Goal: Task Accomplishment & Management: Manage account settings

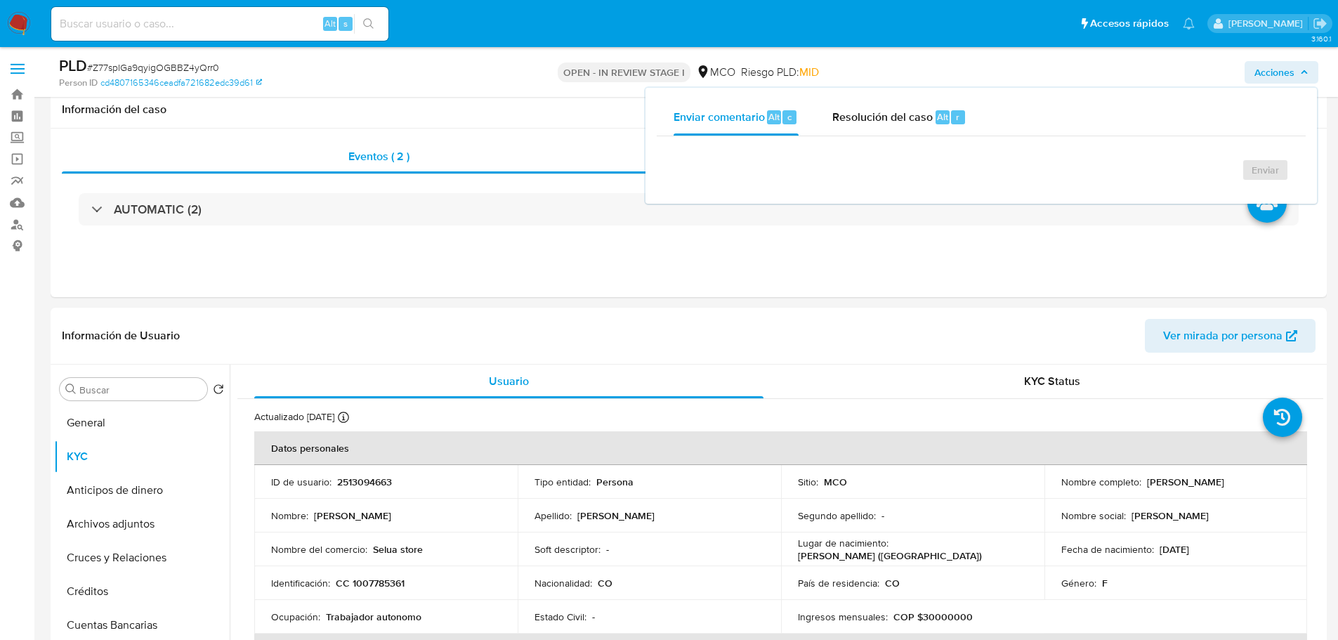
select select "10"
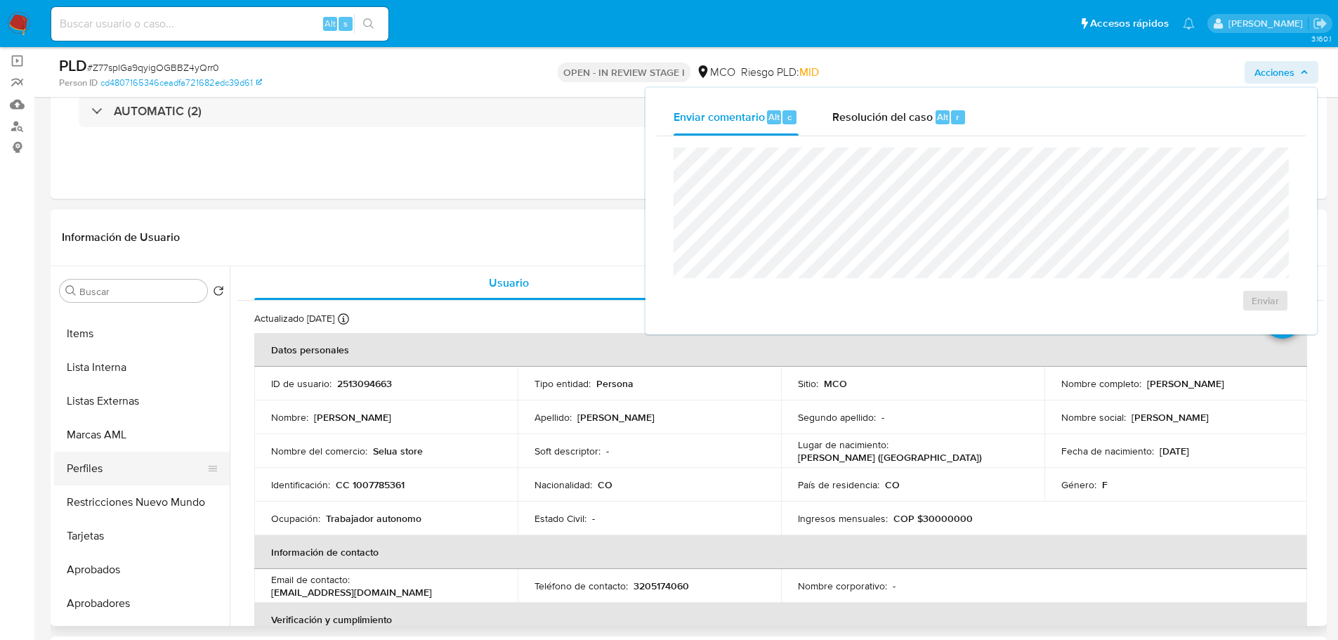
scroll to position [661, 0]
click at [137, 481] on button "Restricciones Nuevo Mundo" at bounding box center [136, 473] width 164 height 34
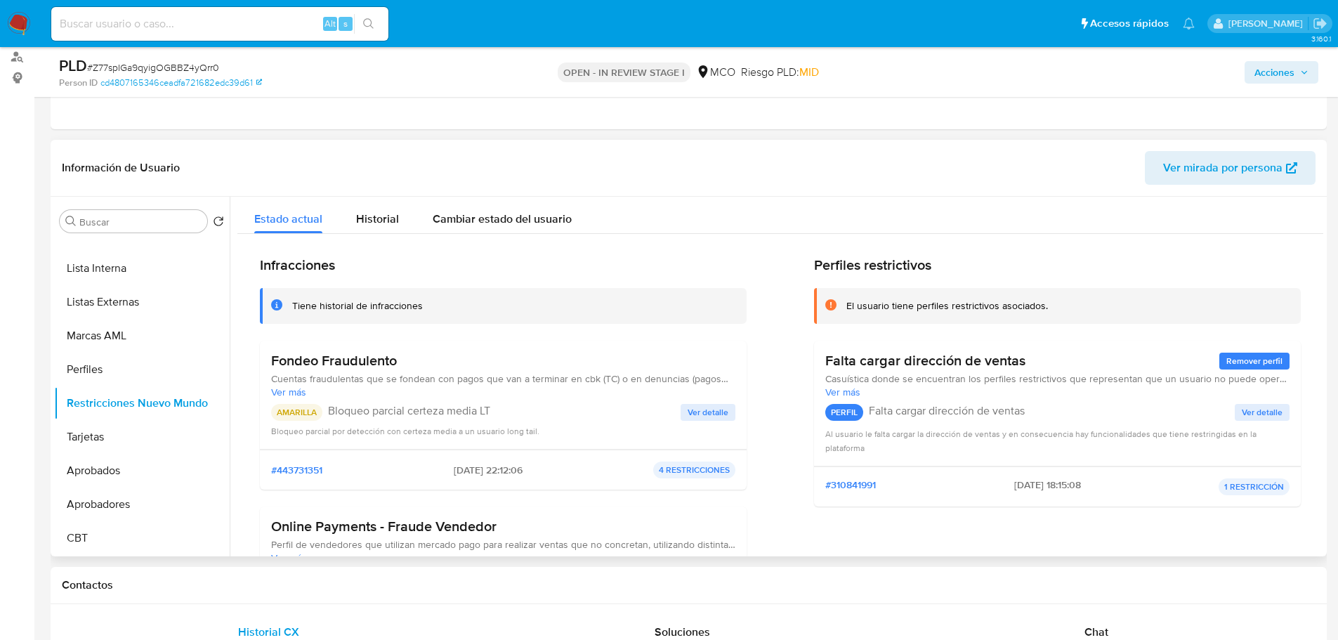
scroll to position [169, 0]
click at [291, 389] on span "Ver más" at bounding box center [503, 391] width 464 height 13
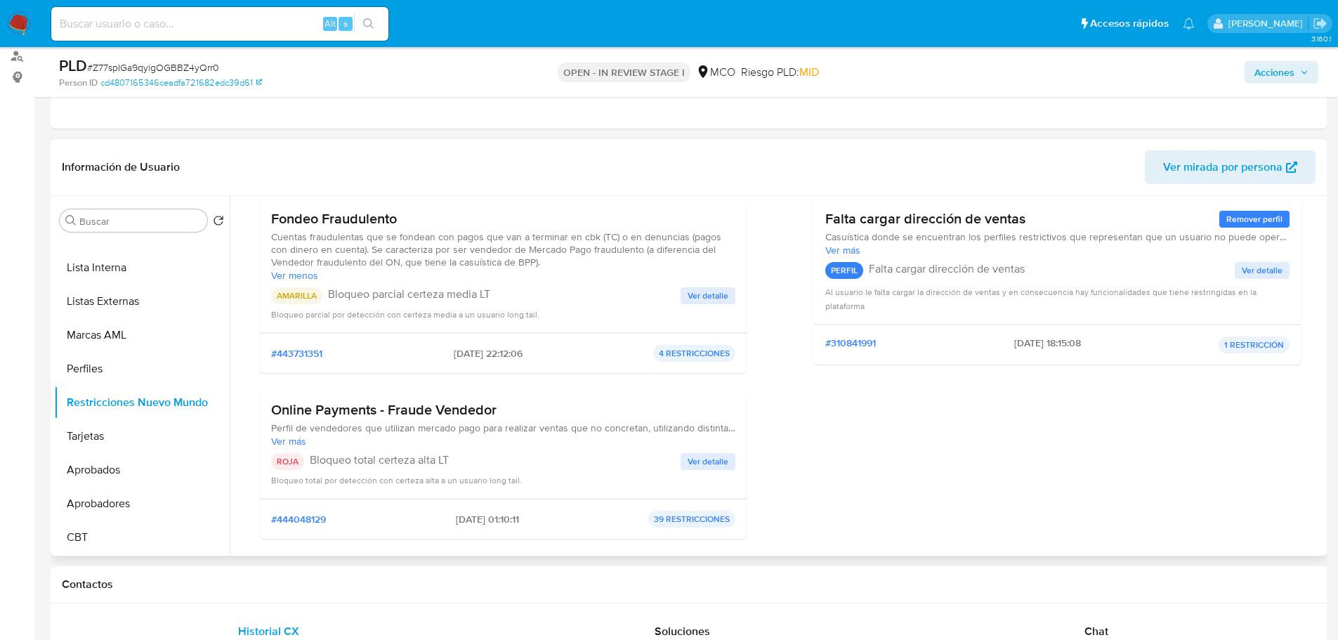
scroll to position [211, 0]
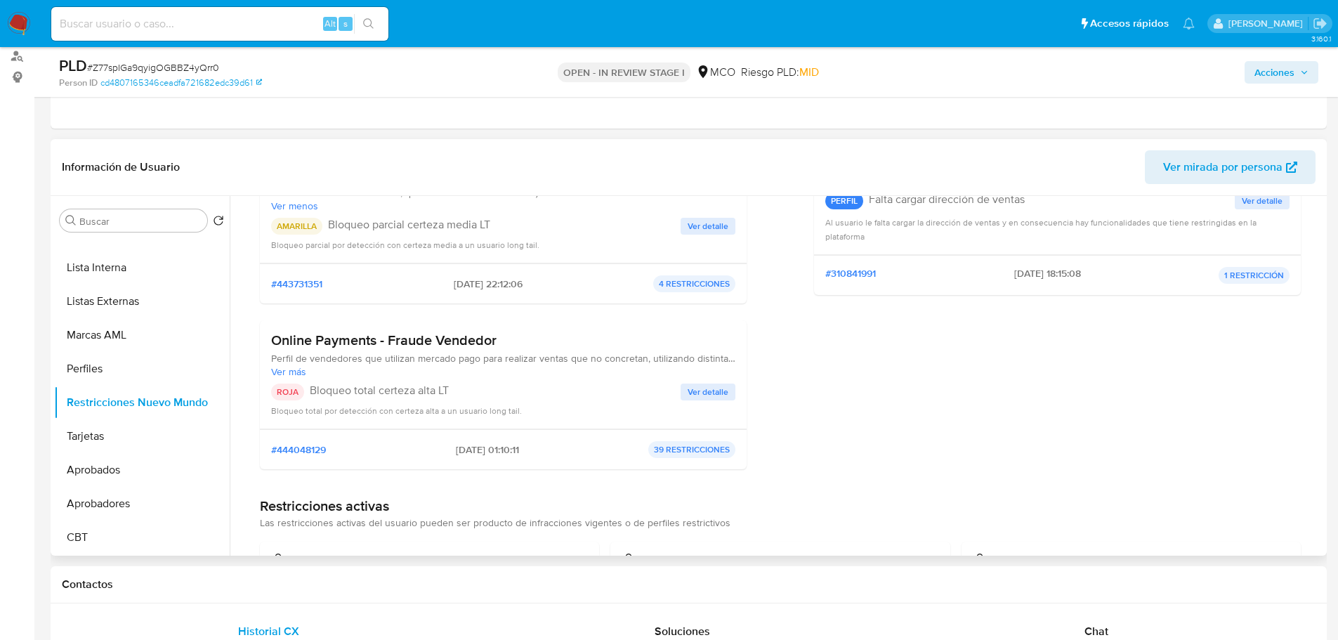
click at [292, 373] on span "Ver más" at bounding box center [503, 371] width 464 height 13
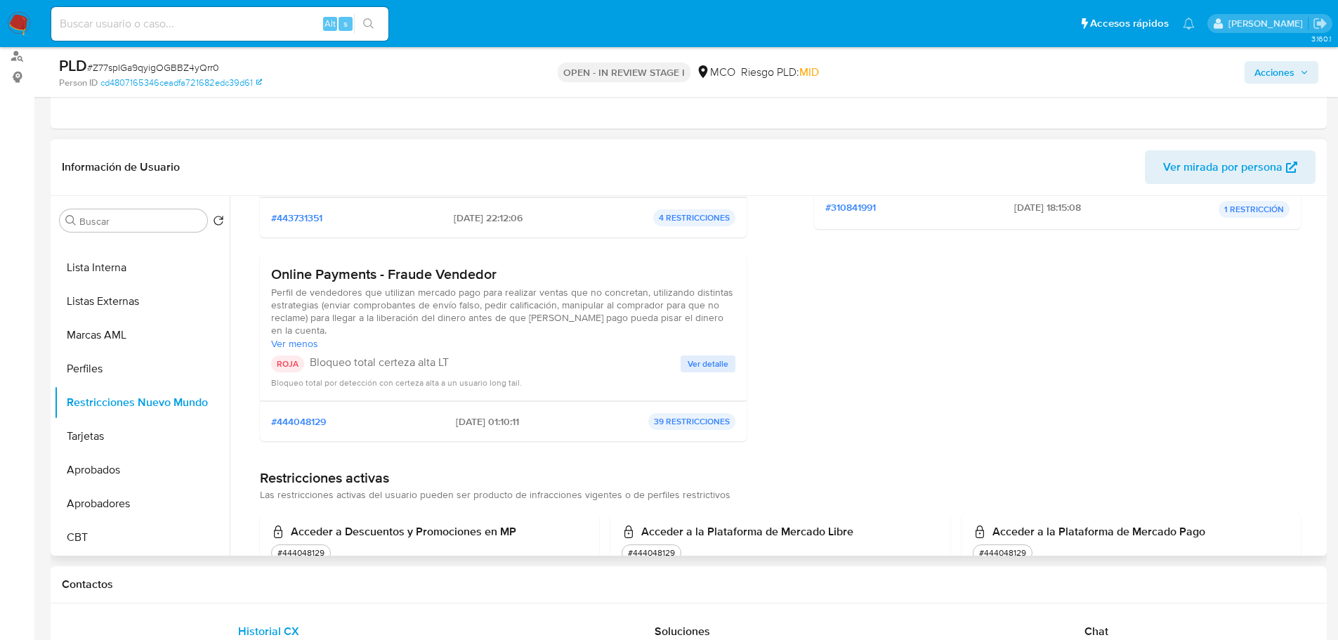
scroll to position [281, 0]
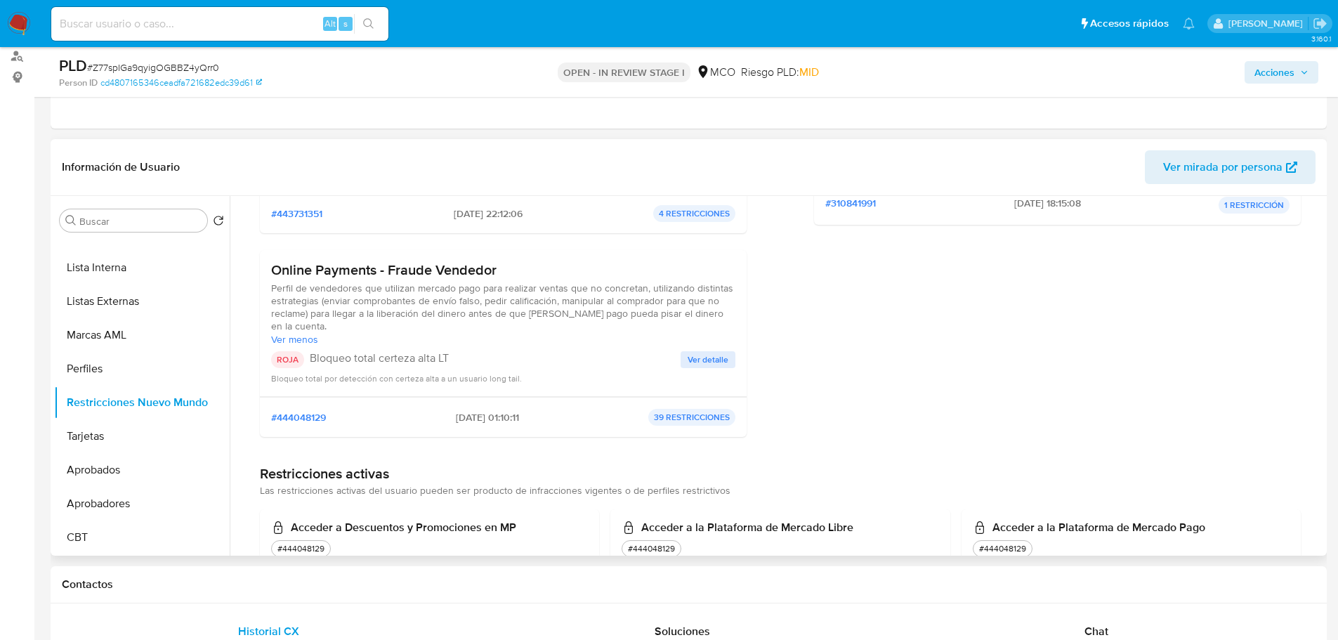
drag, startPoint x: 313, startPoint y: 326, endPoint x: 257, endPoint y: 268, distance: 80.5
click at [500, 322] on span "Perfil de vendedores que utilizan mercado pago para realizar ventas que no conc…" at bounding box center [503, 307] width 464 height 51
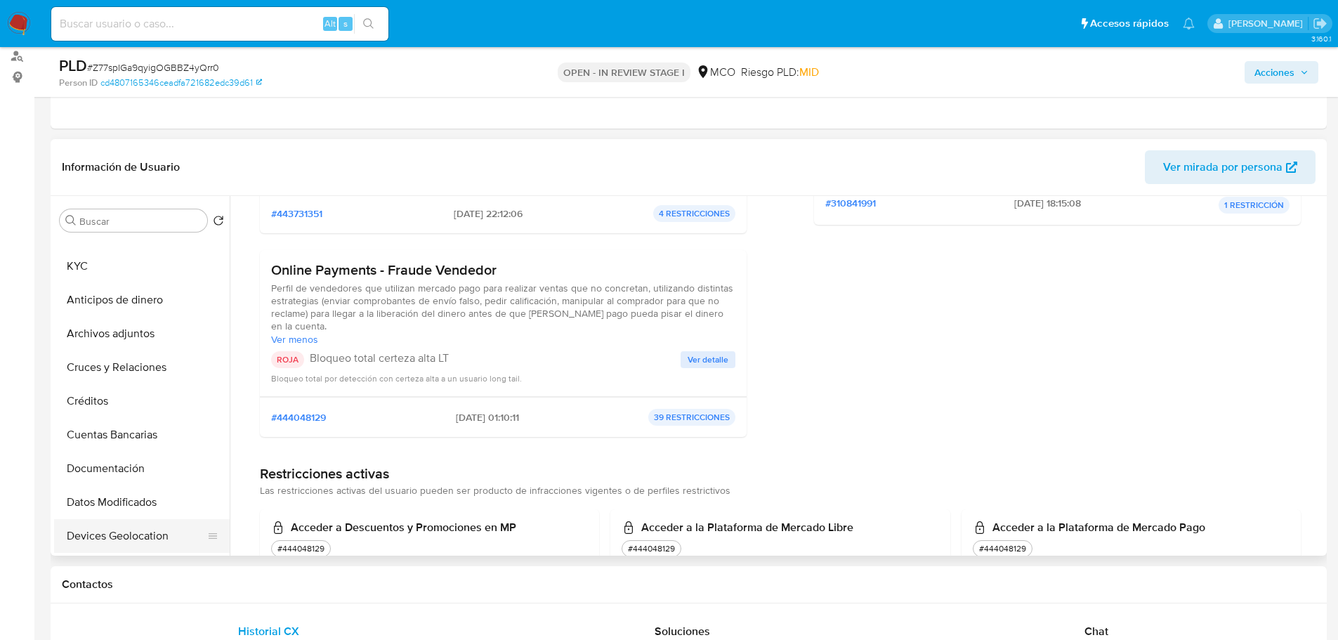
scroll to position [0, 0]
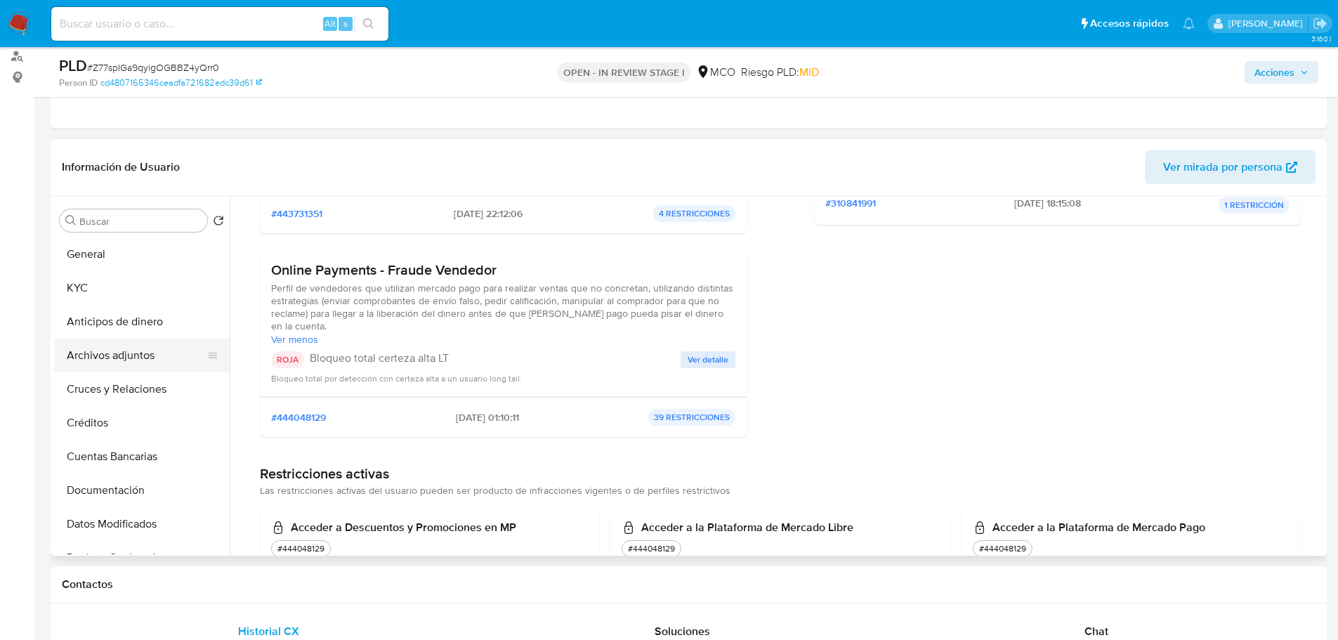
drag, startPoint x: 123, startPoint y: 341, endPoint x: 157, endPoint y: 351, distance: 36.0
click at [123, 341] on button "Archivos adjuntos" at bounding box center [136, 355] width 164 height 34
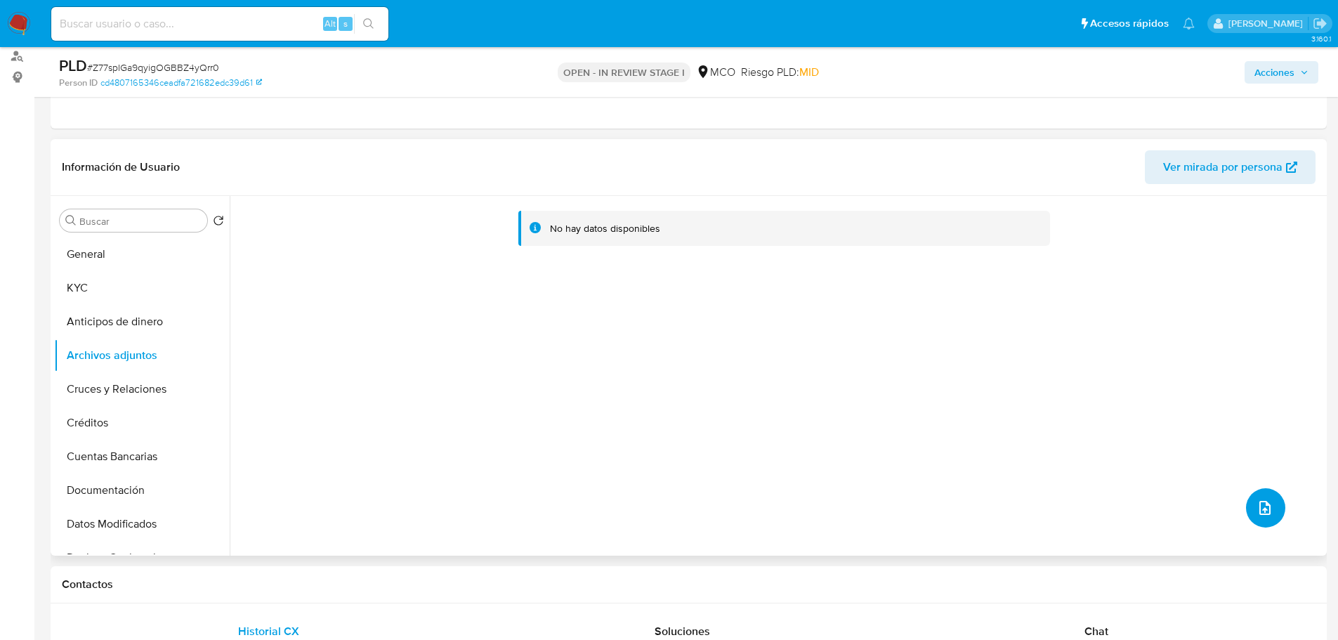
click at [1270, 500] on button "upload-file" at bounding box center [1265, 507] width 39 height 39
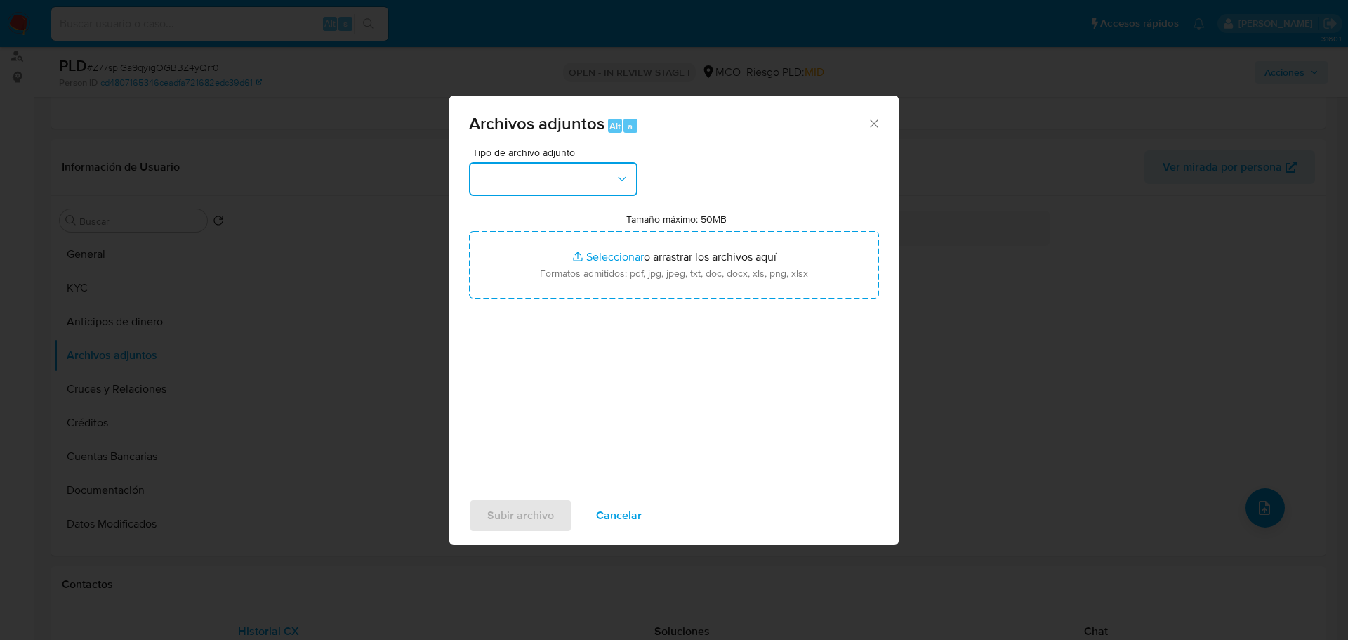
click at [538, 173] on button "button" at bounding box center [553, 179] width 169 height 34
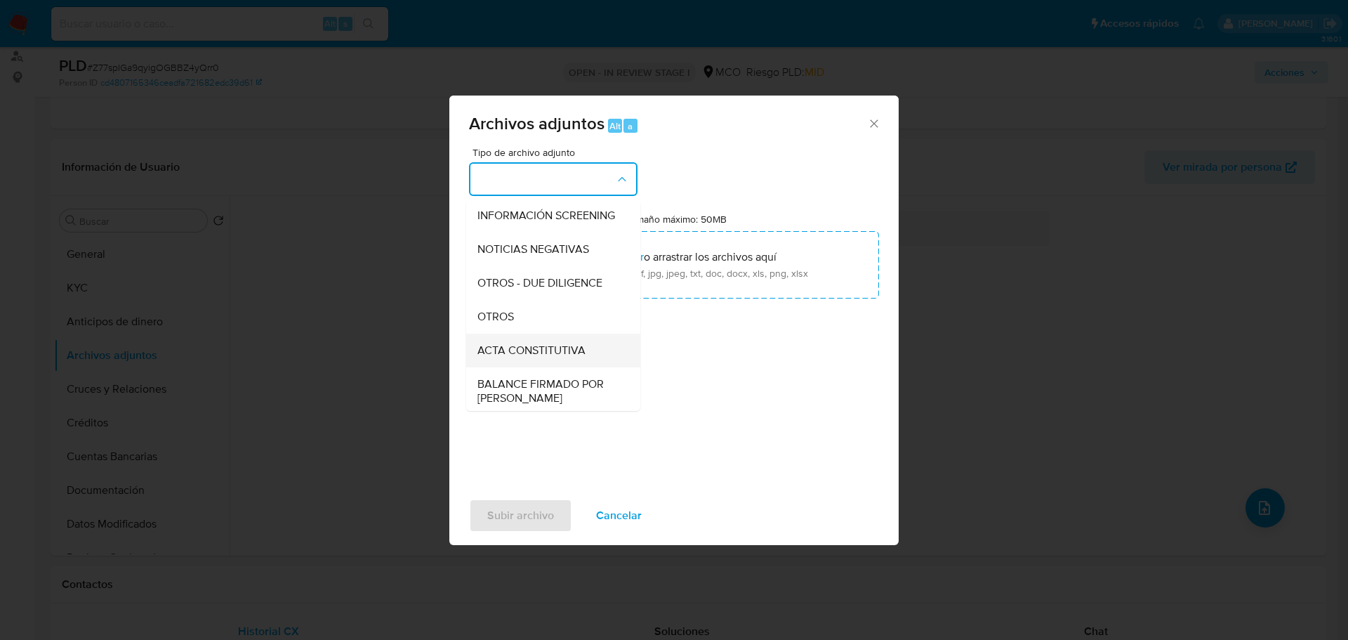
scroll to position [140, 0]
click at [558, 329] on div "OTROS" at bounding box center [549, 313] width 143 height 34
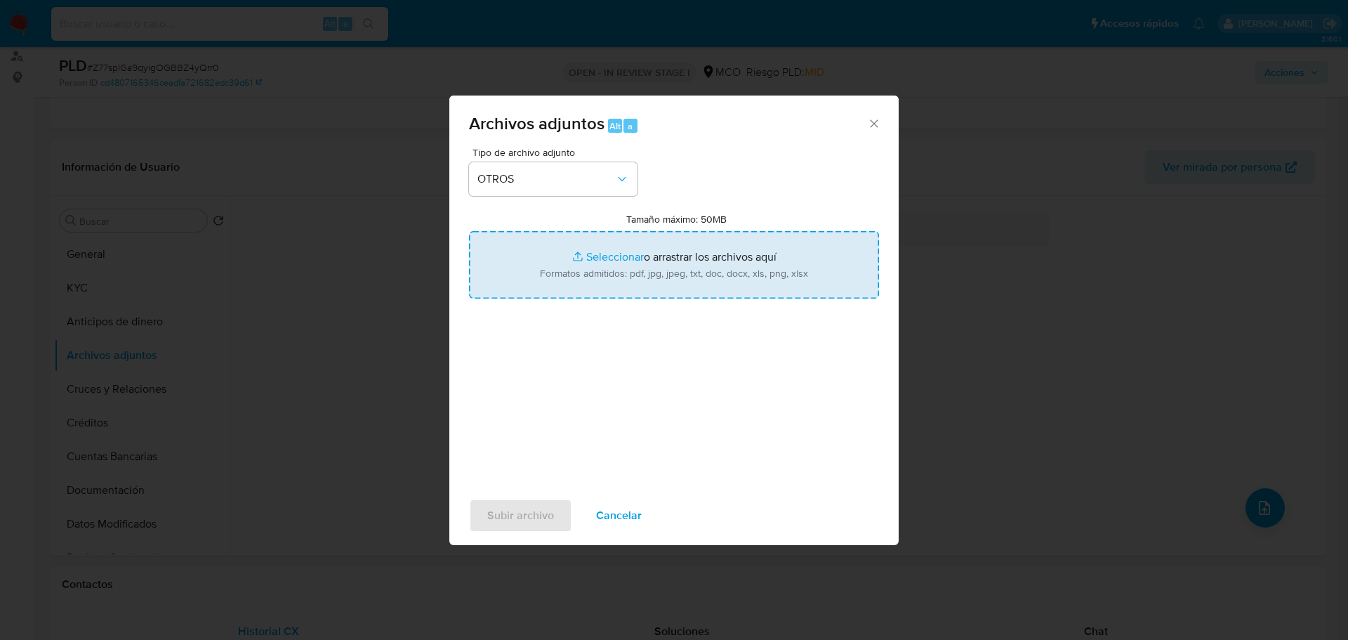
click at [657, 279] on input "Tamaño máximo: 50MB Seleccionar archivos" at bounding box center [674, 264] width 410 height 67
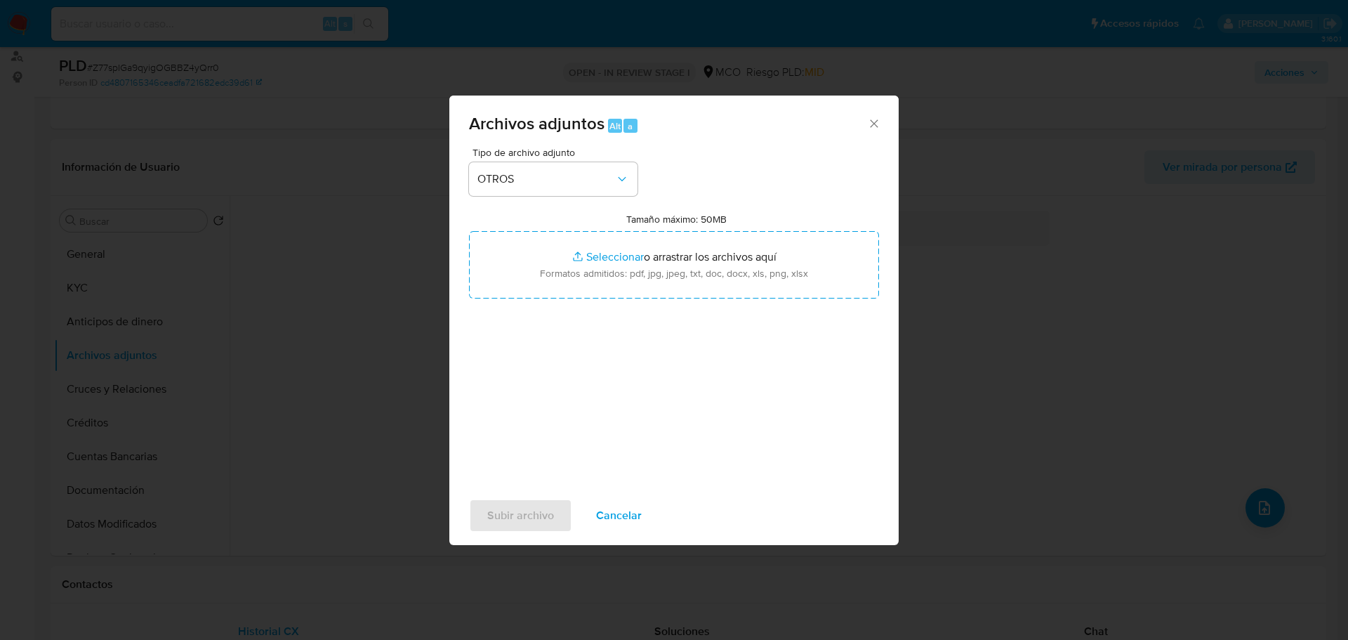
drag, startPoint x: 629, startPoint y: 516, endPoint x: 572, endPoint y: 437, distance: 98.0
click at [629, 513] on span "Cancelar" at bounding box center [619, 515] width 46 height 31
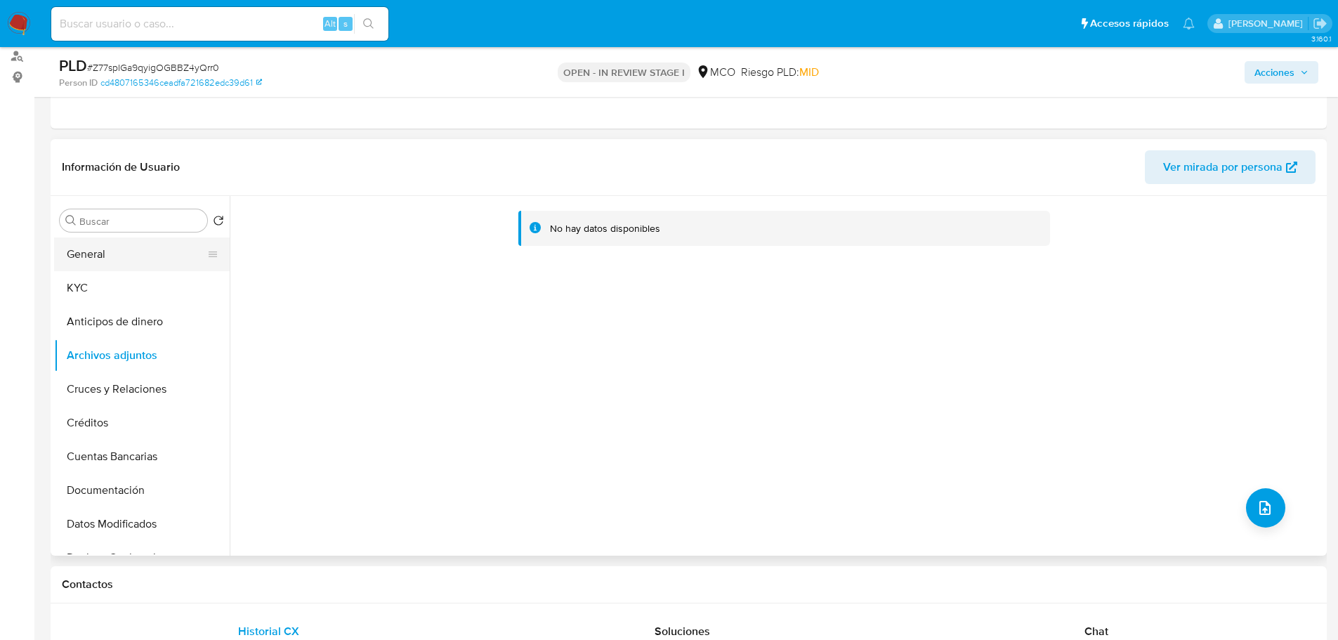
click at [150, 258] on button "General" at bounding box center [136, 254] width 164 height 34
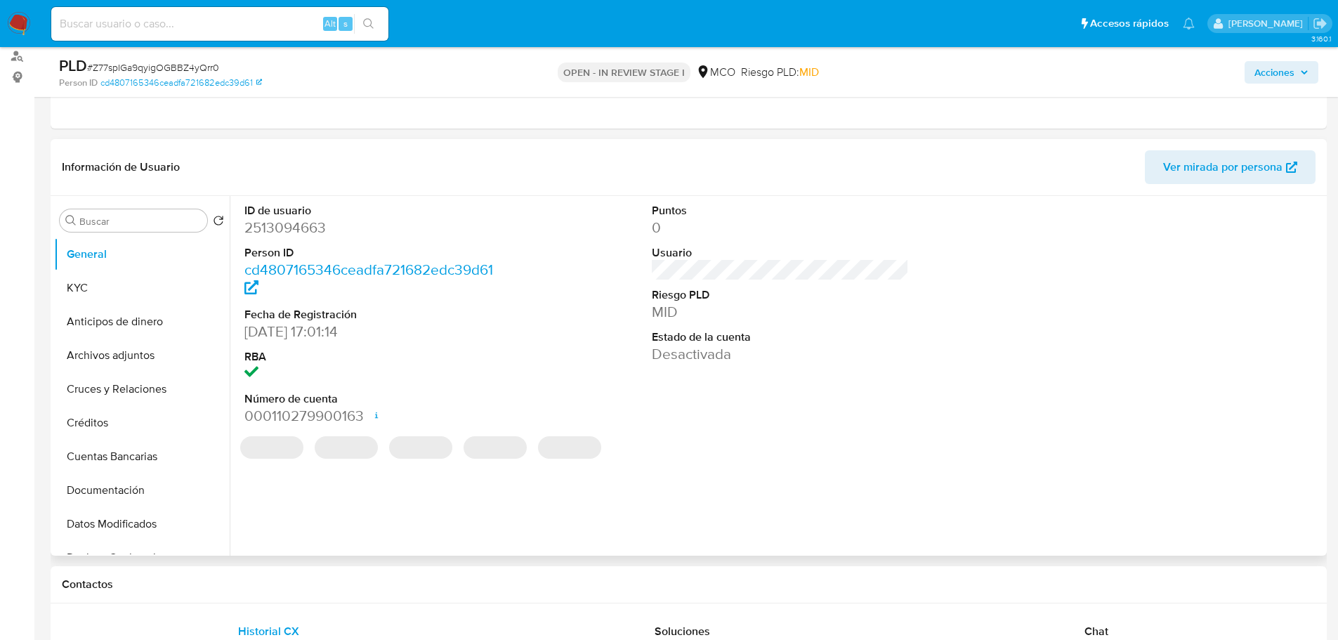
click at [294, 232] on dd "2513094663" at bounding box center [373, 228] width 258 height 20
copy dd "2513094663"
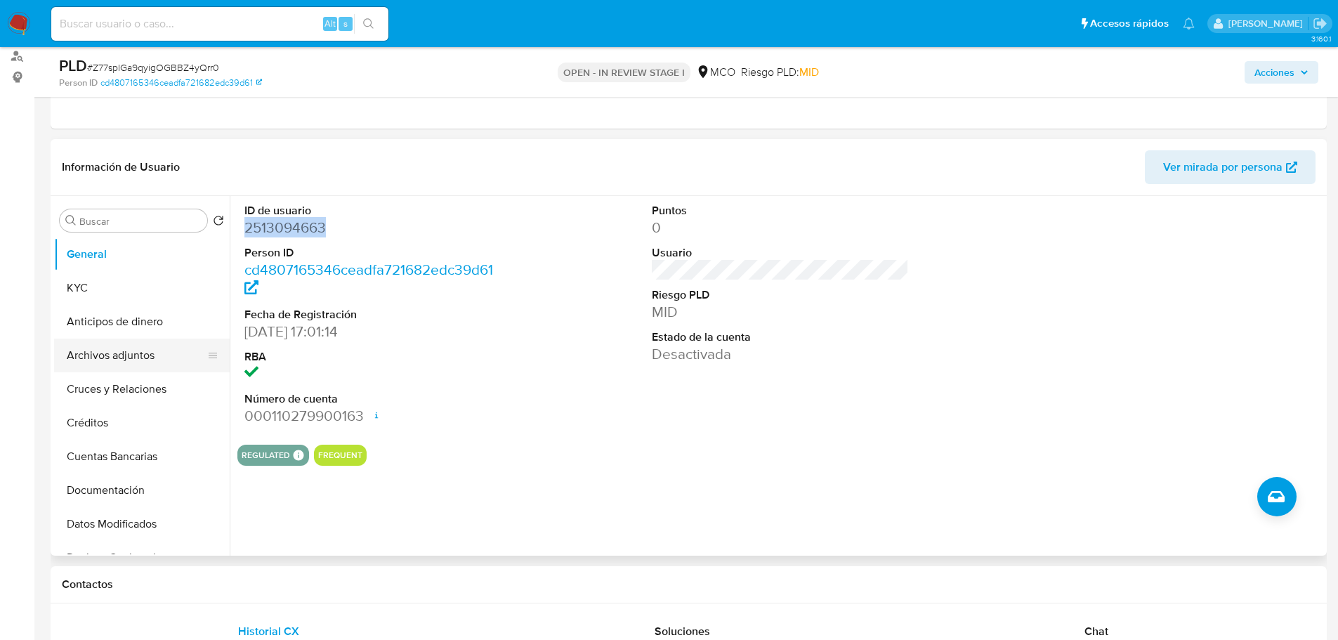
click at [140, 348] on button "Archivos adjuntos" at bounding box center [136, 355] width 164 height 34
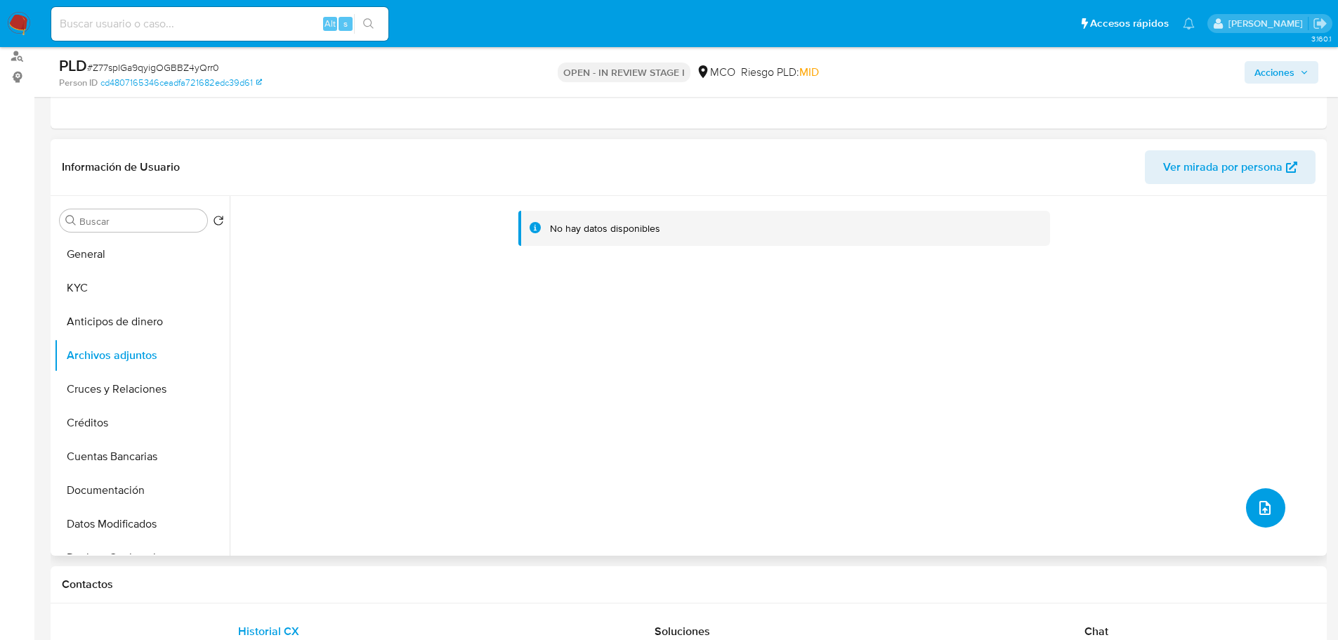
click at [1273, 506] on button "upload-file" at bounding box center [1265, 507] width 39 height 39
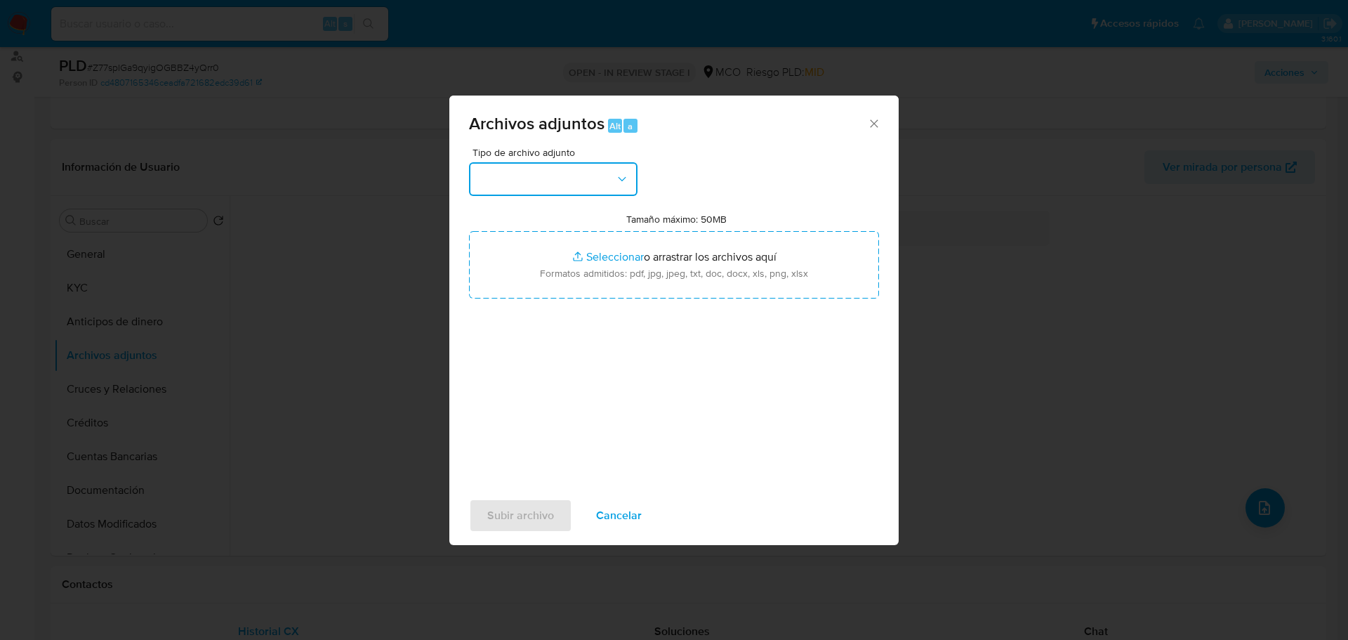
click at [591, 189] on button "button" at bounding box center [553, 179] width 169 height 34
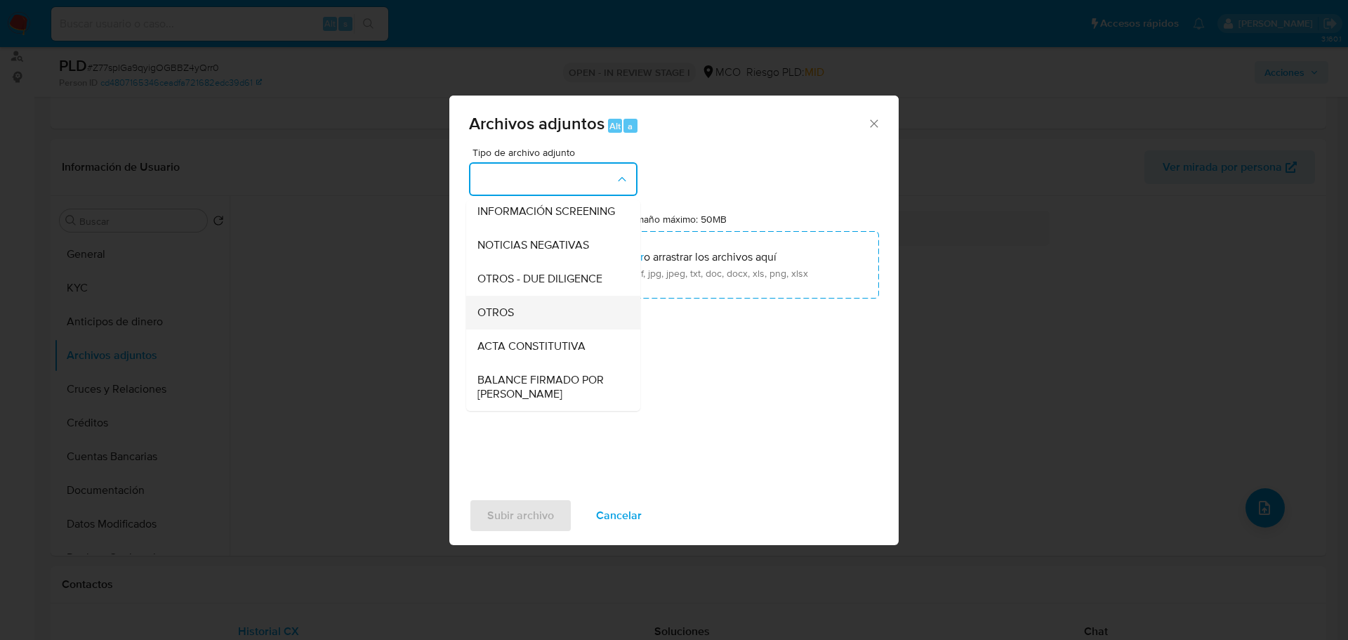
click at [544, 315] on div "OTROS" at bounding box center [549, 313] width 143 height 34
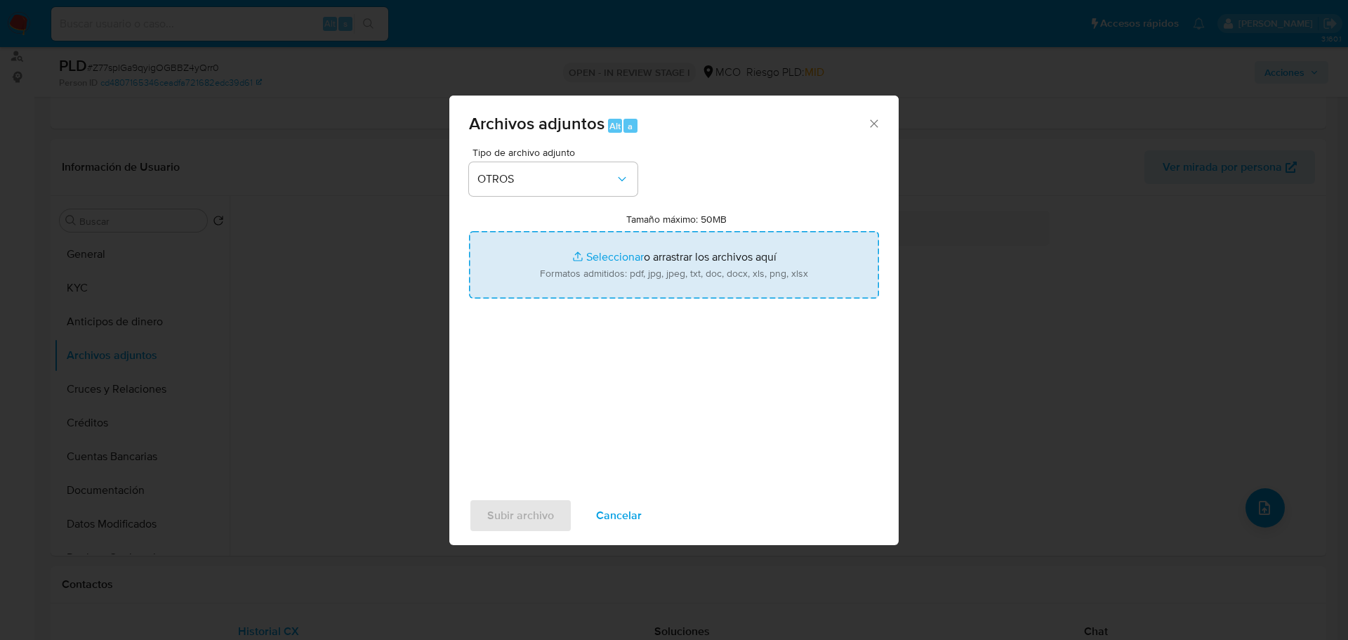
click at [627, 270] on input "Tamaño máximo: 50MB Seleccionar archivos" at bounding box center [674, 264] width 410 height 67
type input "C:\fakepath\Tabla de movimientos 2513094663.xlsx"
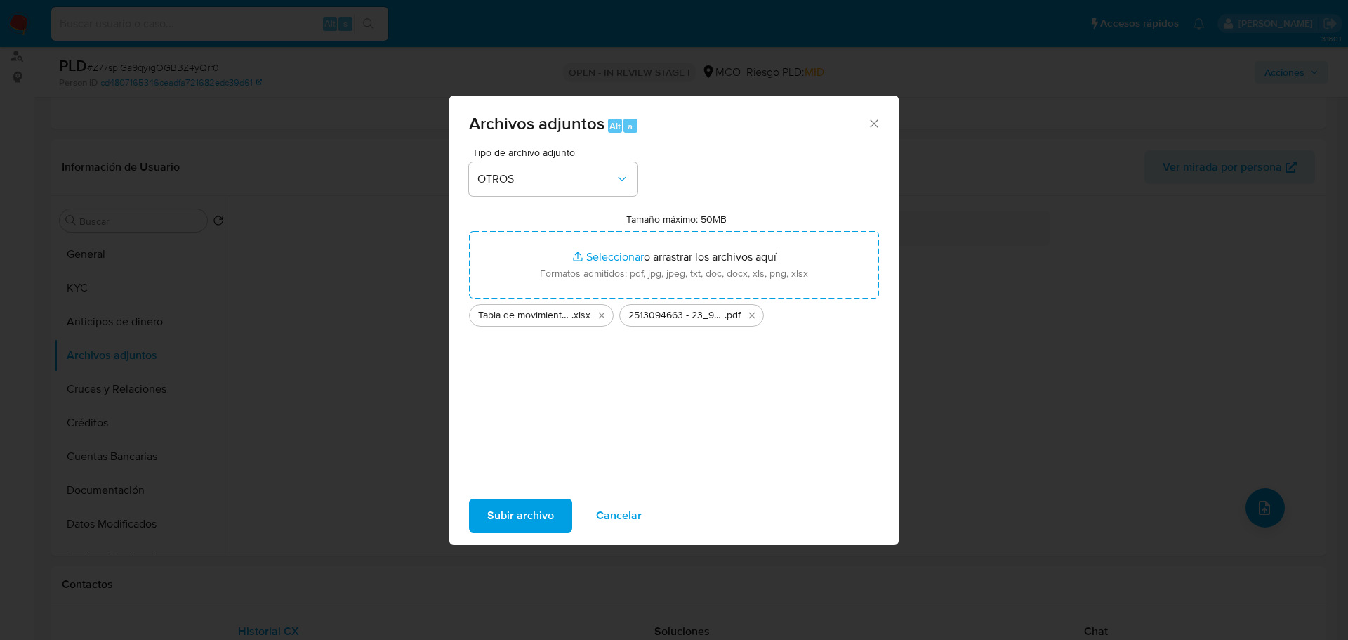
click at [536, 522] on span "Subir archivo" at bounding box center [520, 515] width 67 height 31
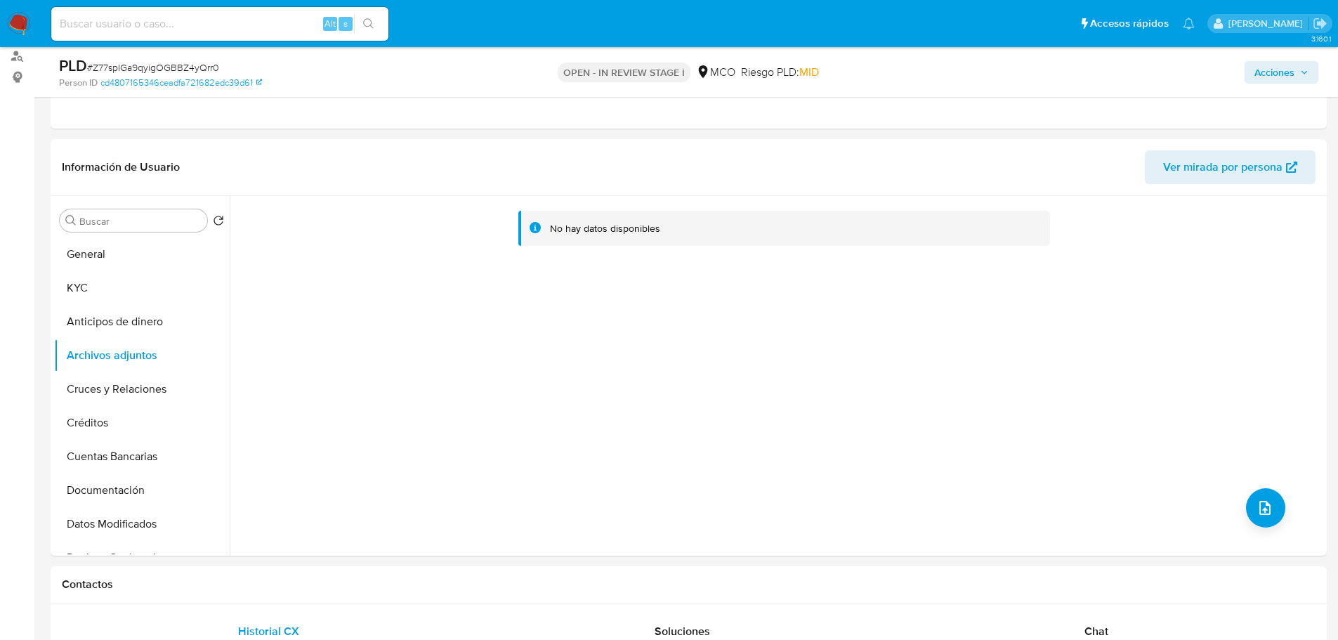
click at [1268, 72] on span "Acciones" at bounding box center [1274, 72] width 40 height 22
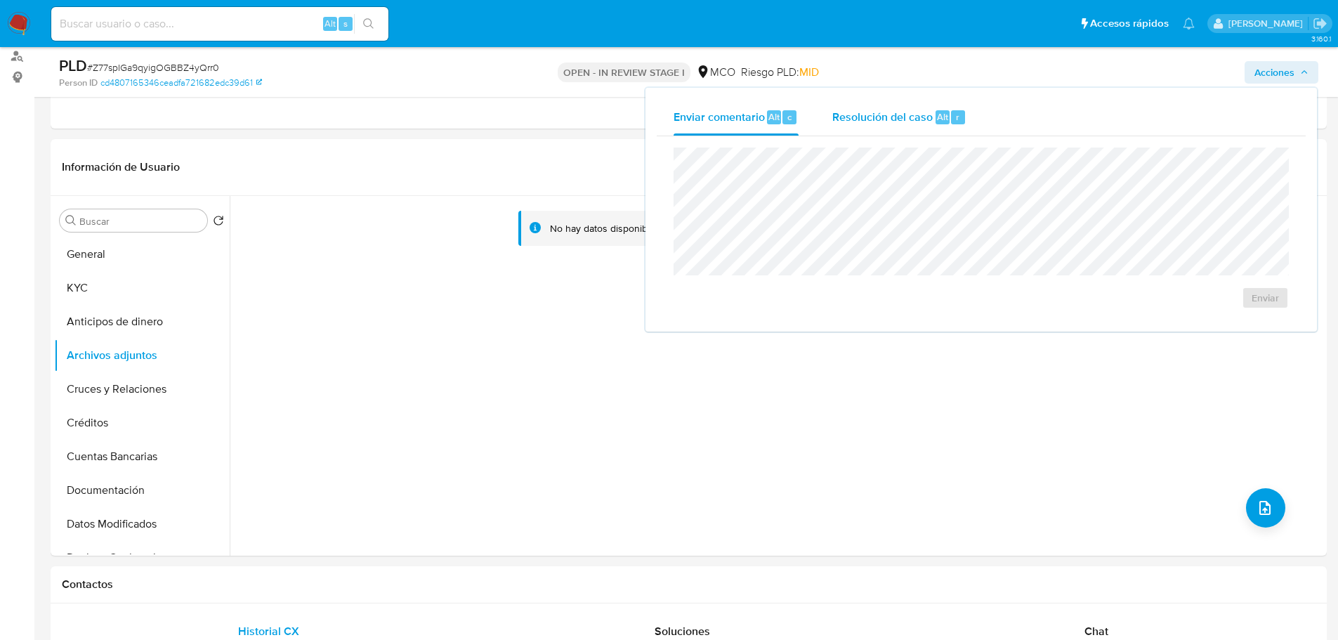
click at [907, 112] on span "Resolución del caso" at bounding box center [882, 116] width 100 height 16
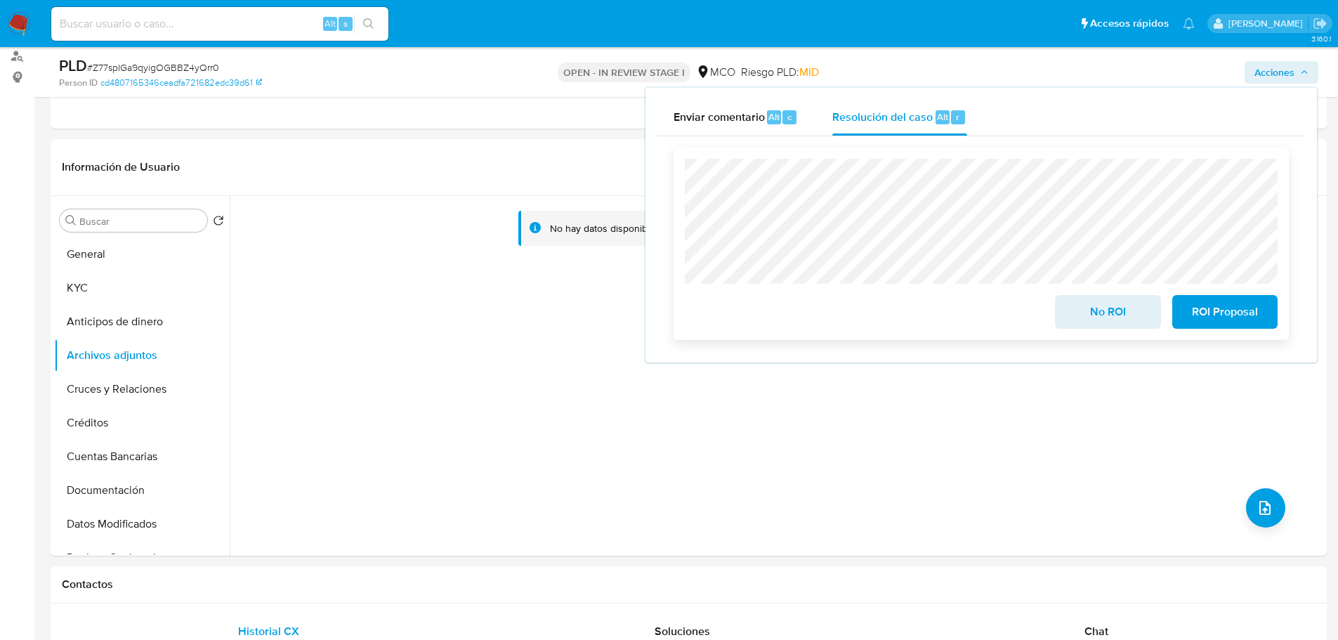
click at [1233, 314] on span "ROI Proposal" at bounding box center [1224, 311] width 69 height 31
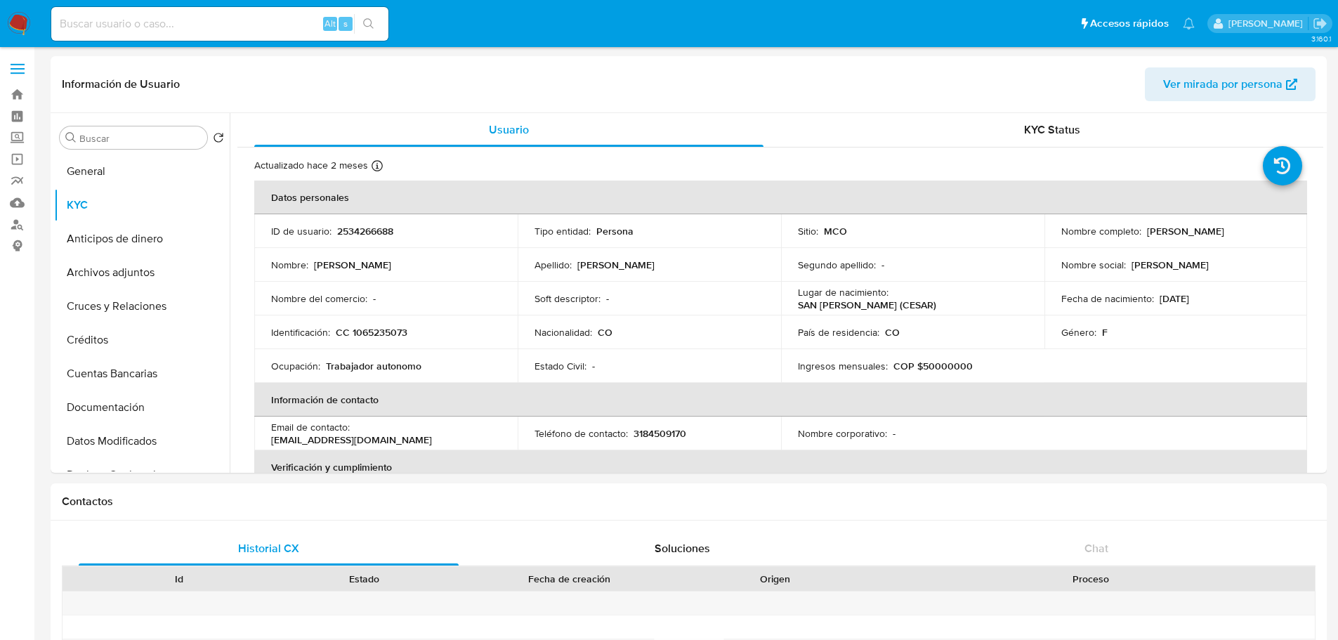
select select "10"
click at [390, 225] on p "2534266688" at bounding box center [365, 231] width 56 height 13
copy p "2534266688"
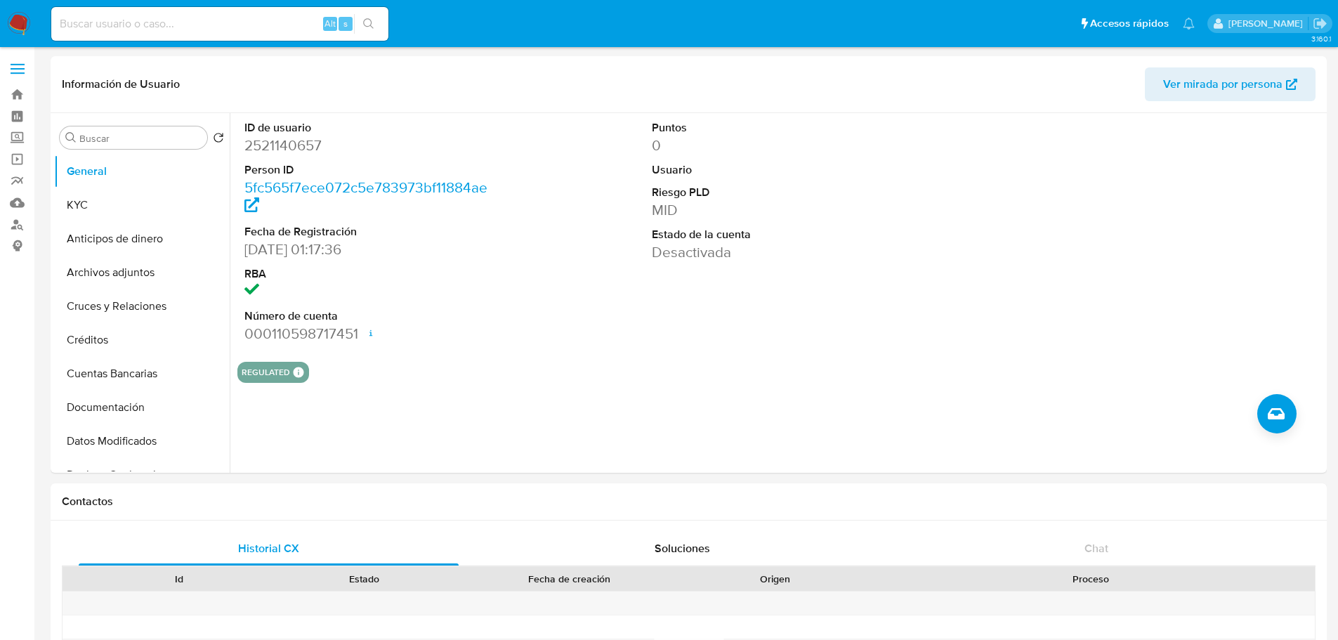
select select "10"
click at [292, 147] on dd "2521140657" at bounding box center [373, 146] width 258 height 20
click at [291, 146] on dd "2521140657" at bounding box center [373, 146] width 258 height 20
copy dd "2521140657"
select select "10"
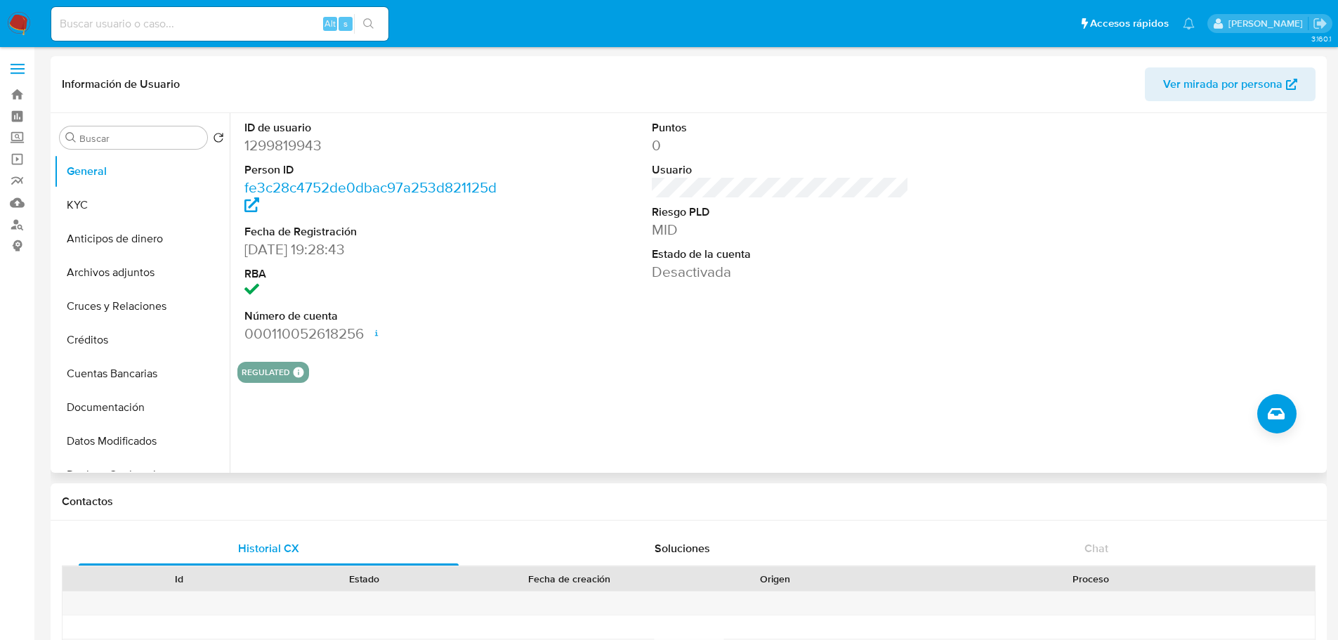
click at [308, 140] on dd "1299819943" at bounding box center [373, 146] width 258 height 20
copy dd "1299819943"
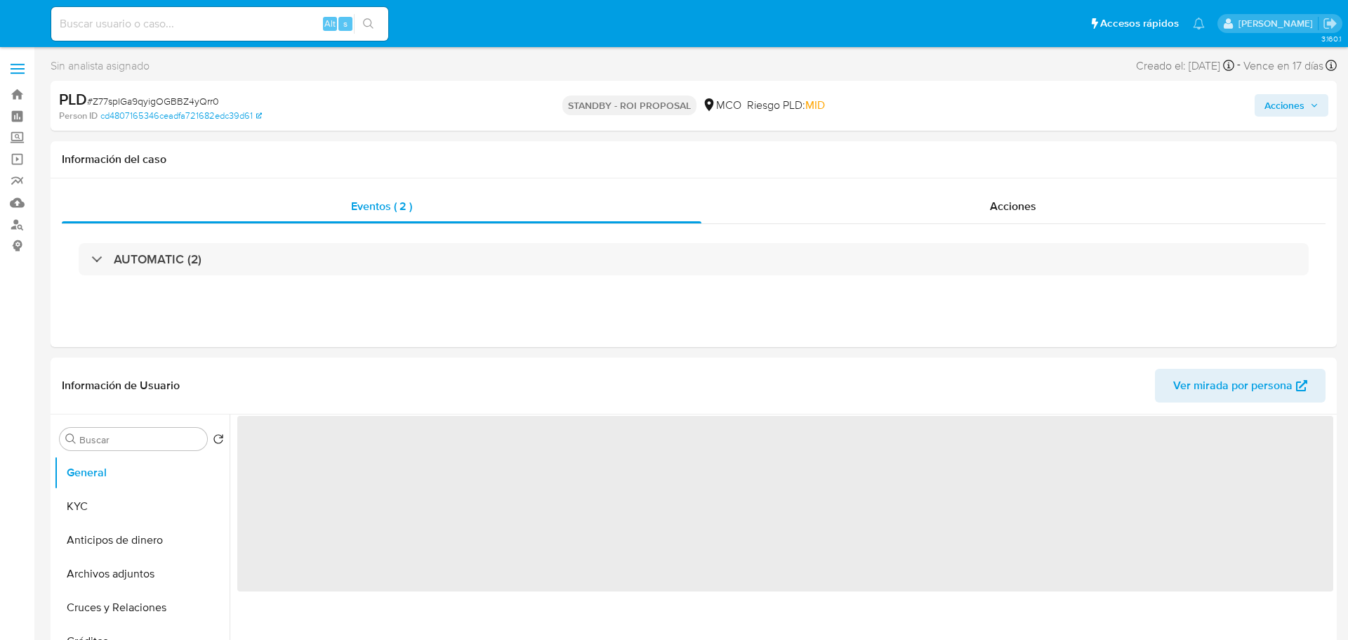
select select "10"
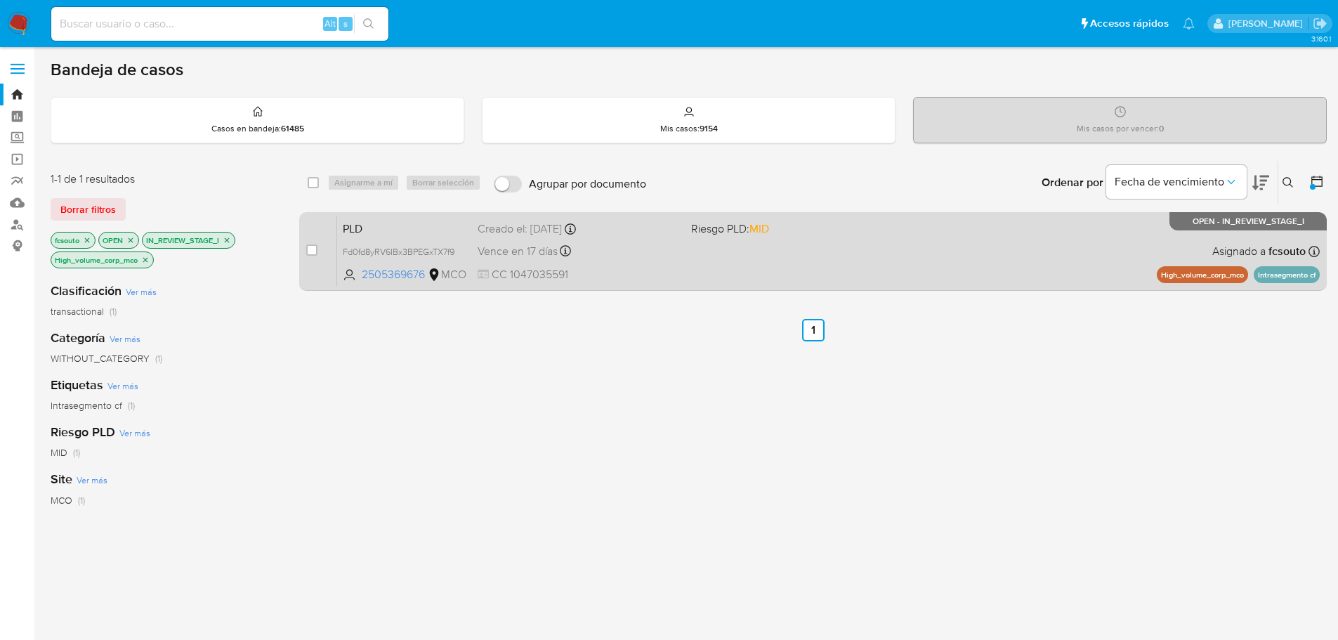
click at [755, 263] on div "PLD Fd0fd8yRV6IBx3BPEGxTX7f9 2505369676 MCO Riesgo PLD: MID Creado el: 12/07/20…" at bounding box center [828, 251] width 982 height 71
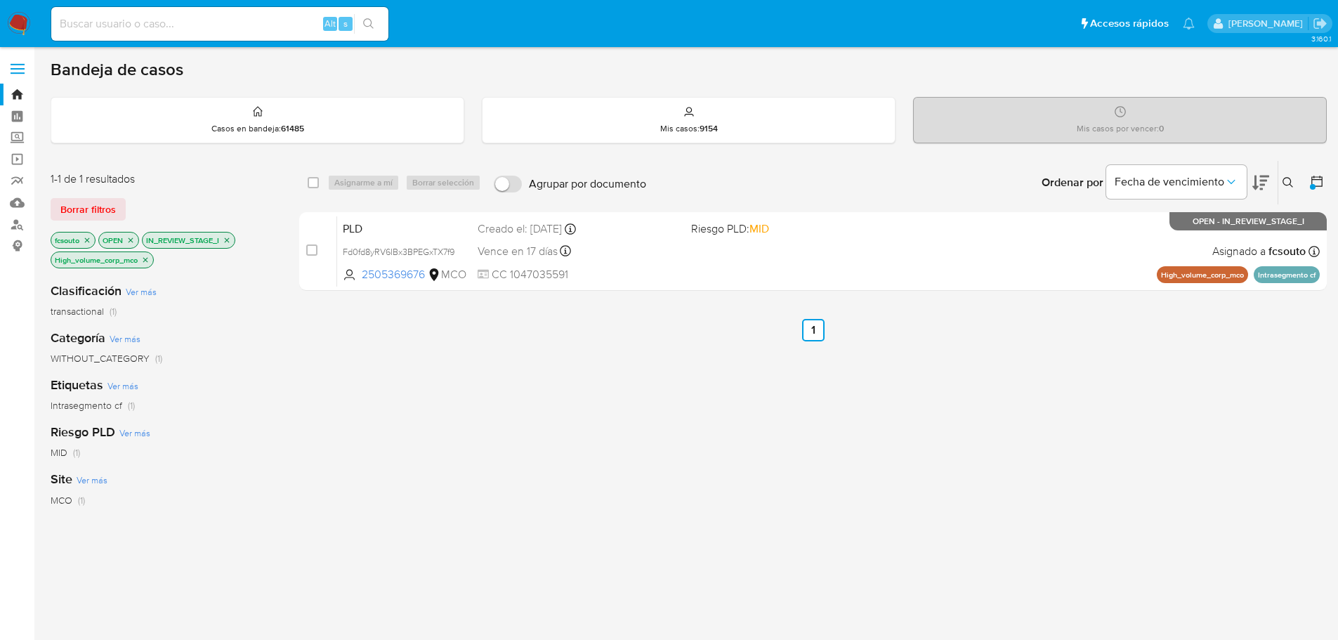
click at [15, 22] on img at bounding box center [19, 24] width 24 height 24
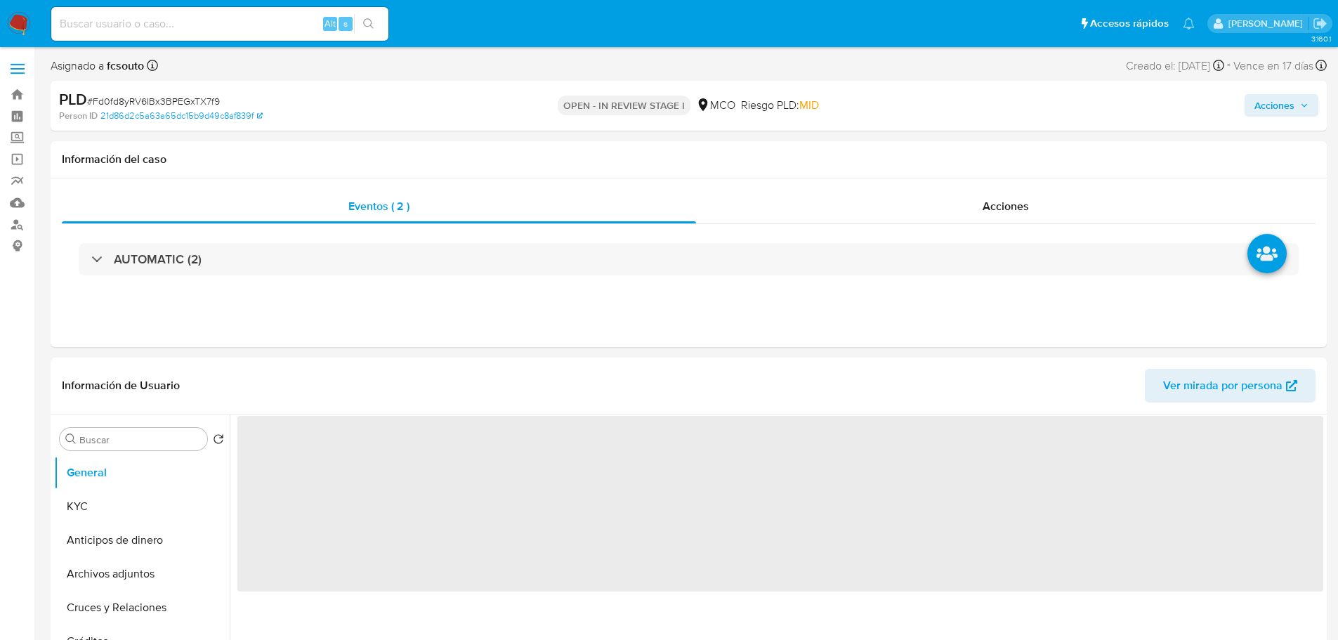
select select "10"
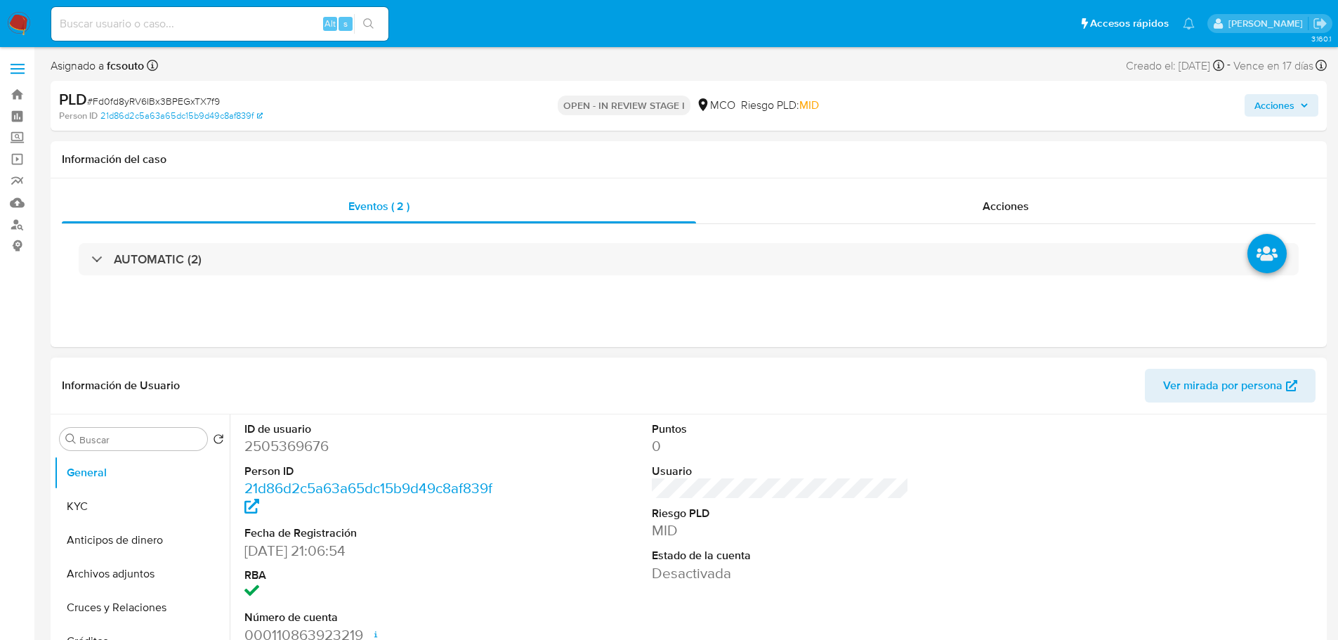
click at [289, 449] on dd "2505369676" at bounding box center [373, 446] width 258 height 20
copy dd "2505369676"
click at [1292, 101] on span "Acciones" at bounding box center [1274, 105] width 40 height 22
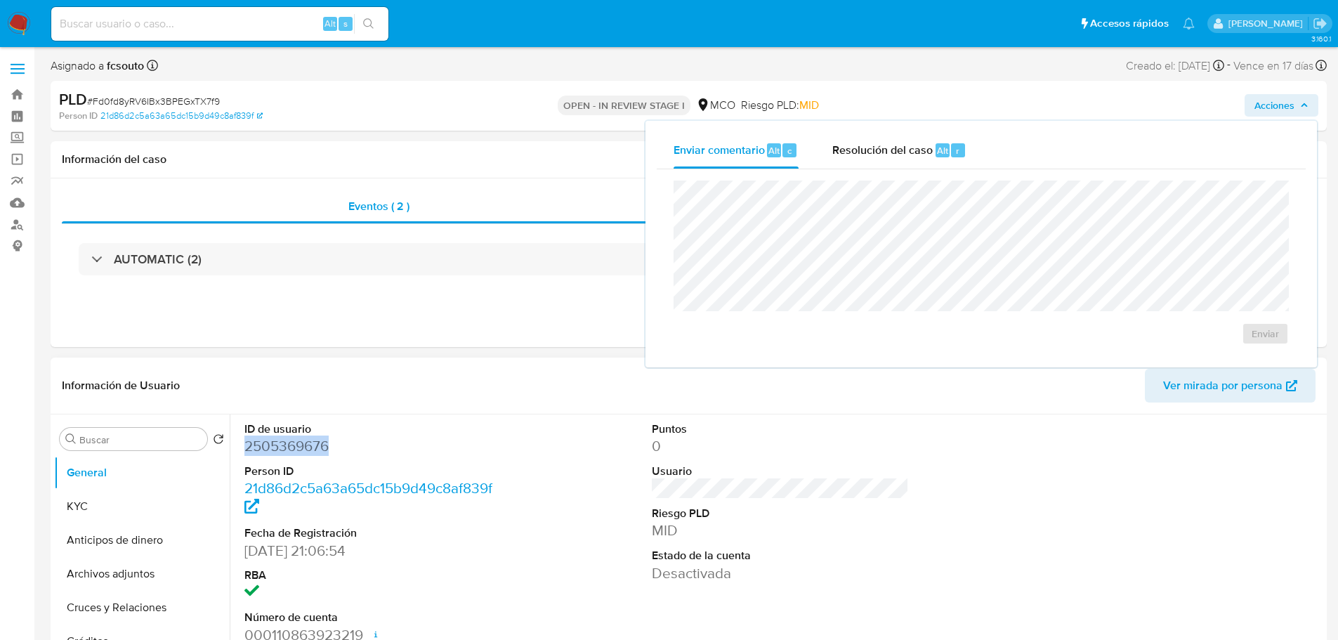
click at [289, 448] on dd "2505369676" at bounding box center [373, 446] width 258 height 20
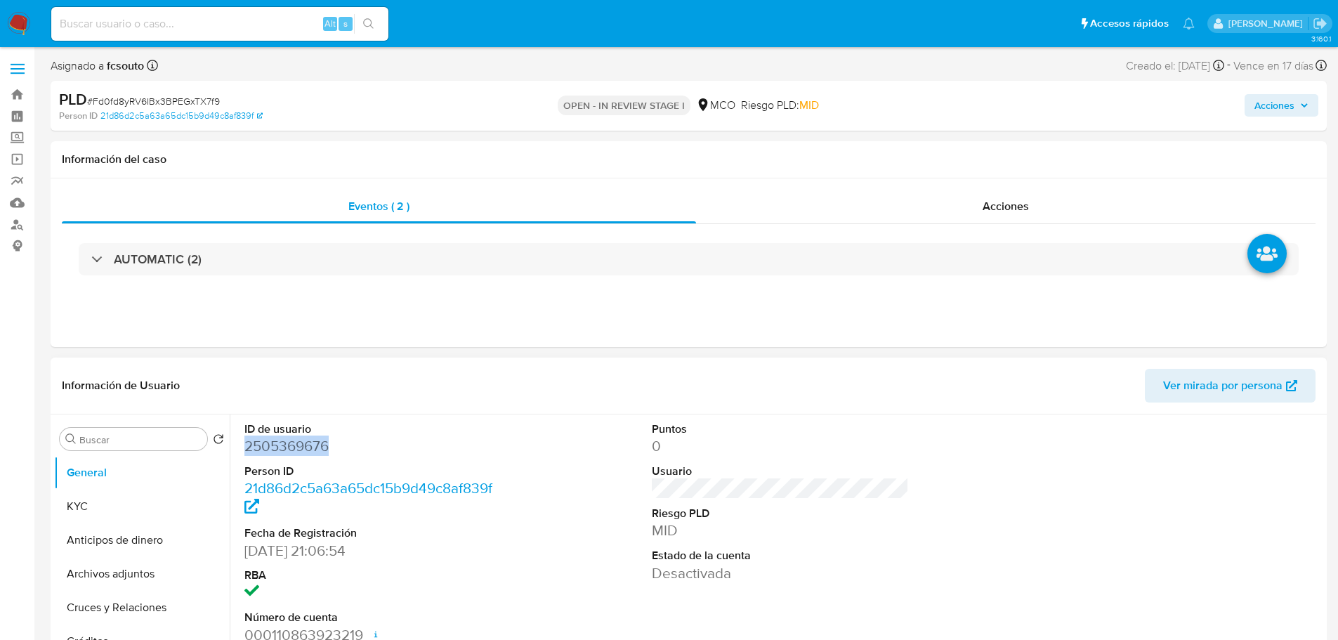
click at [289, 448] on dd "2505369676" at bounding box center [373, 446] width 258 height 20
click at [280, 452] on dd "2505369676" at bounding box center [373, 446] width 258 height 20
drag, startPoint x: 112, startPoint y: 515, endPoint x: 91, endPoint y: 483, distance: 38.0
click at [112, 515] on button "KYC" at bounding box center [142, 506] width 176 height 34
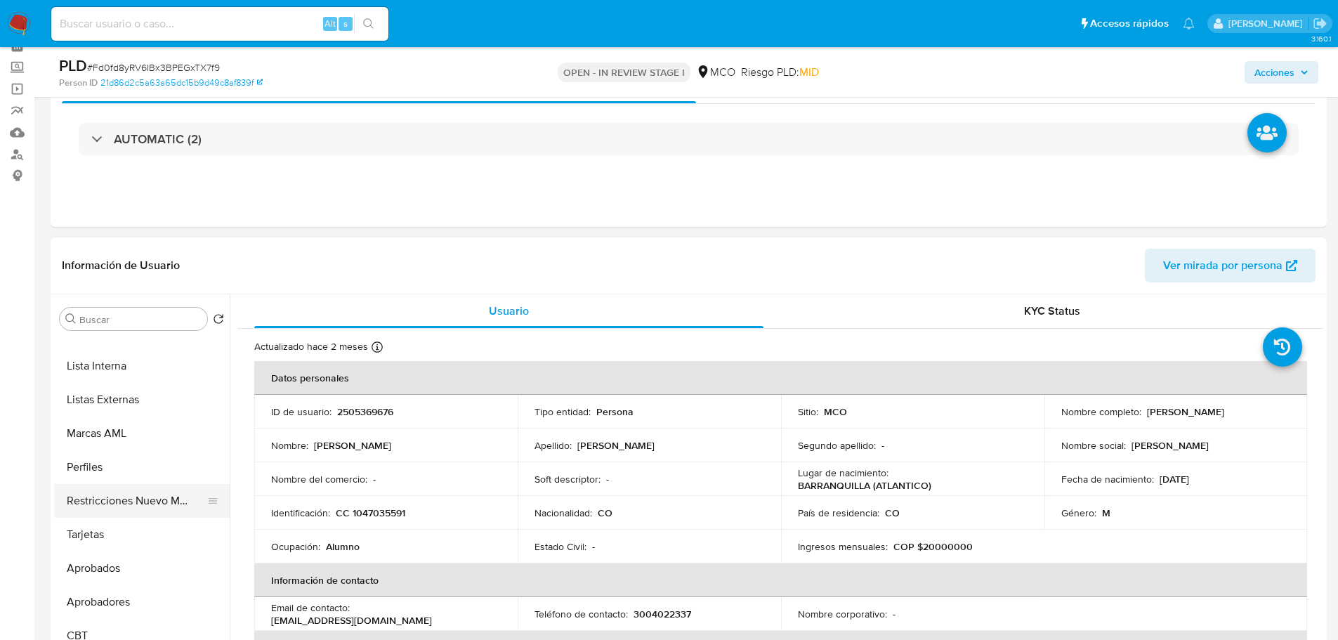
scroll to position [211, 0]
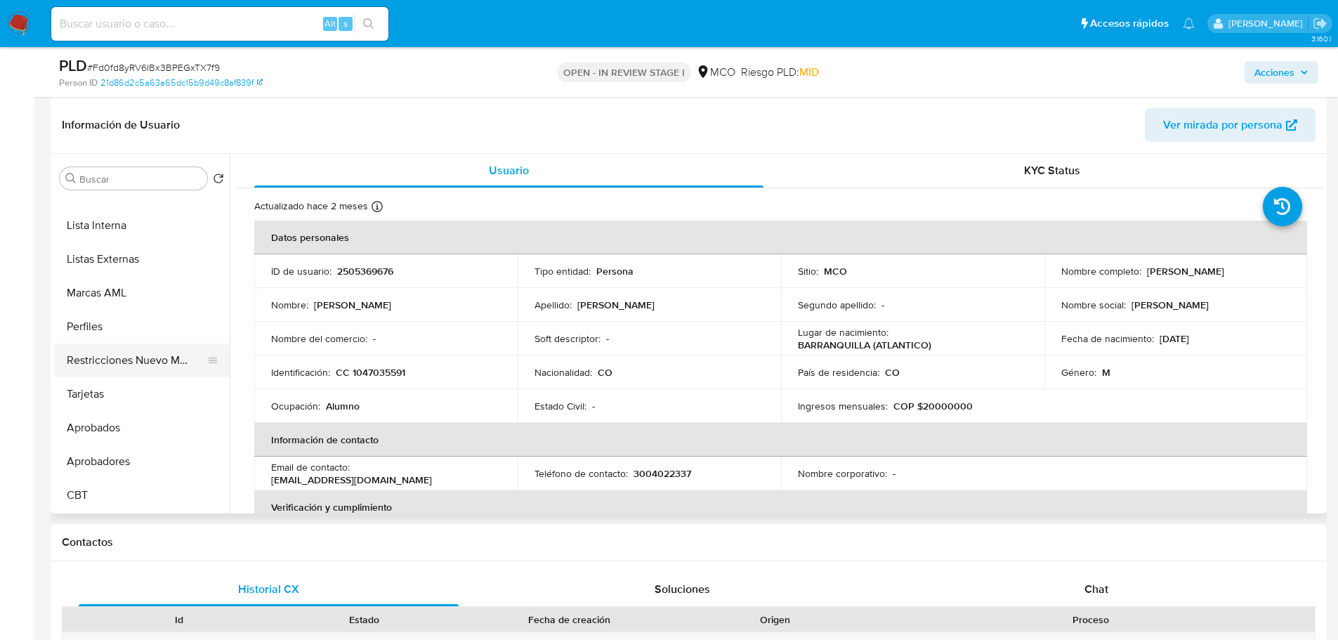
click at [150, 367] on button "Restricciones Nuevo Mundo" at bounding box center [136, 360] width 164 height 34
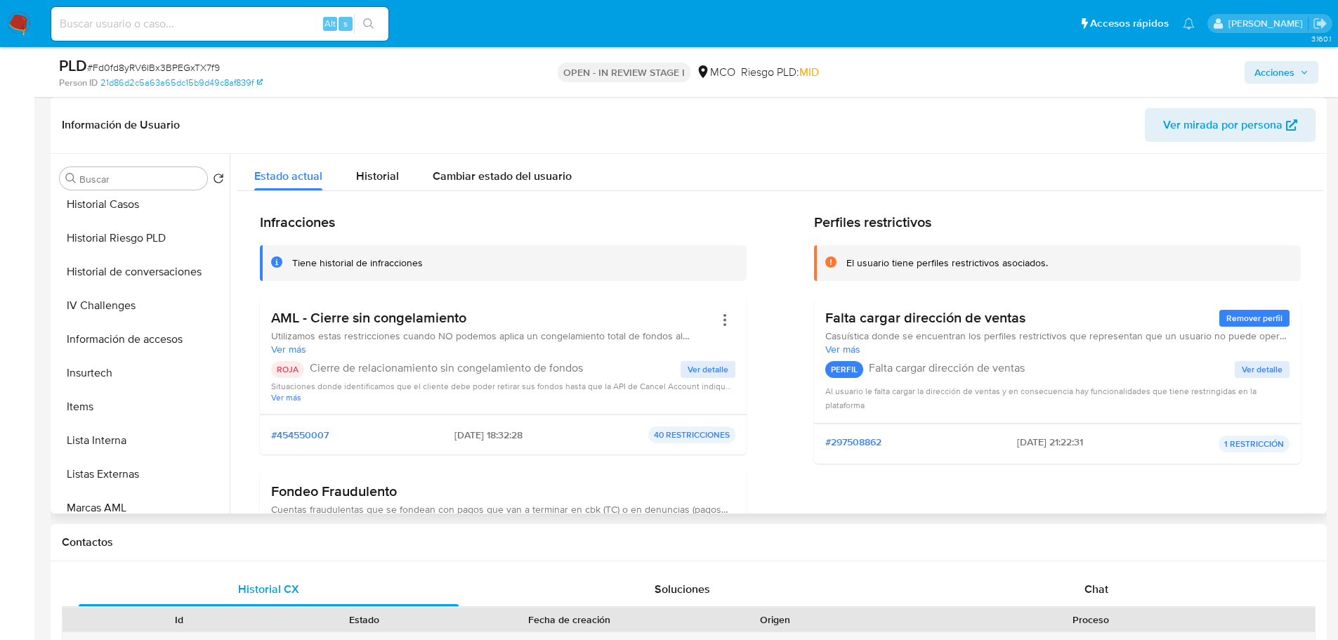
scroll to position [310, 0]
click at [127, 345] on button "Historial Casos" at bounding box center [136, 341] width 164 height 34
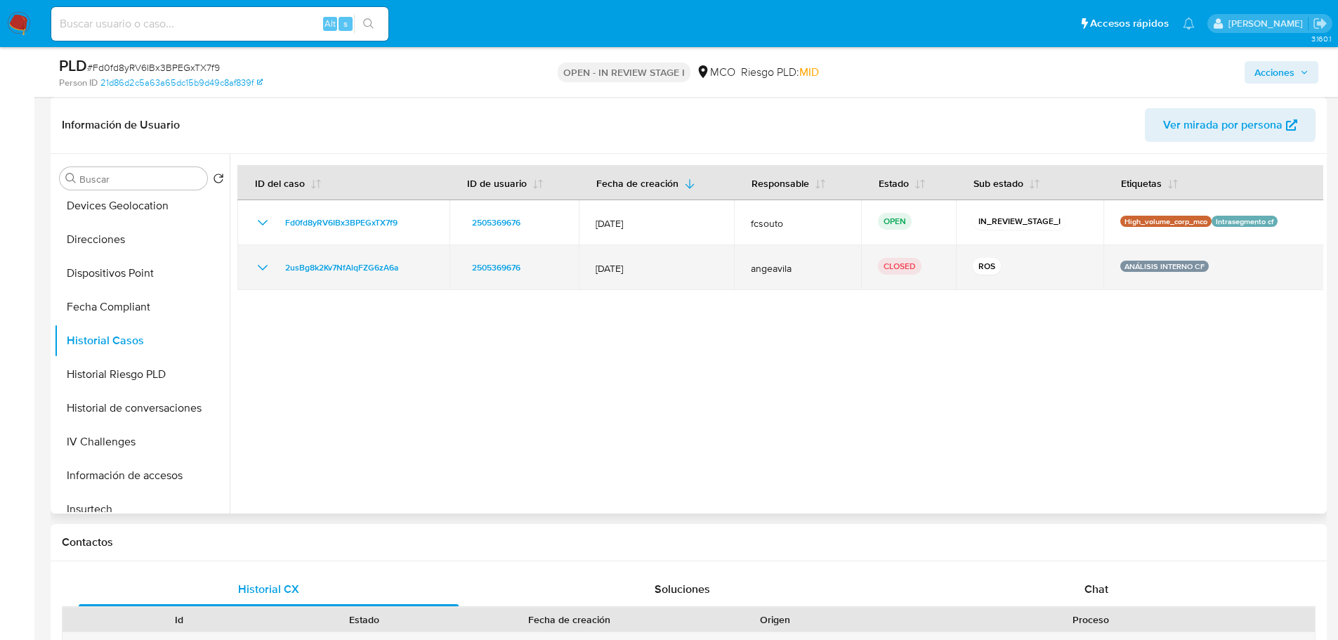
click at [259, 267] on icon "Mostrar/Ocultar" at bounding box center [262, 267] width 17 height 17
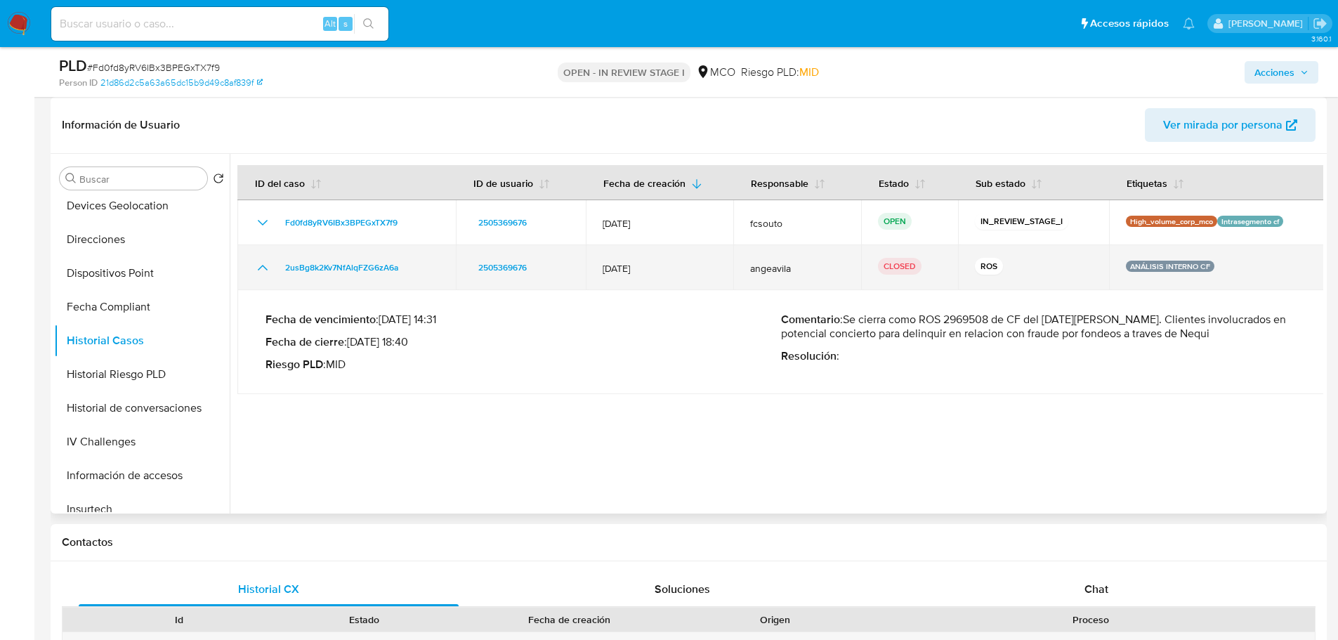
click at [257, 272] on icon "Mostrar/Ocultar" at bounding box center [262, 267] width 17 height 17
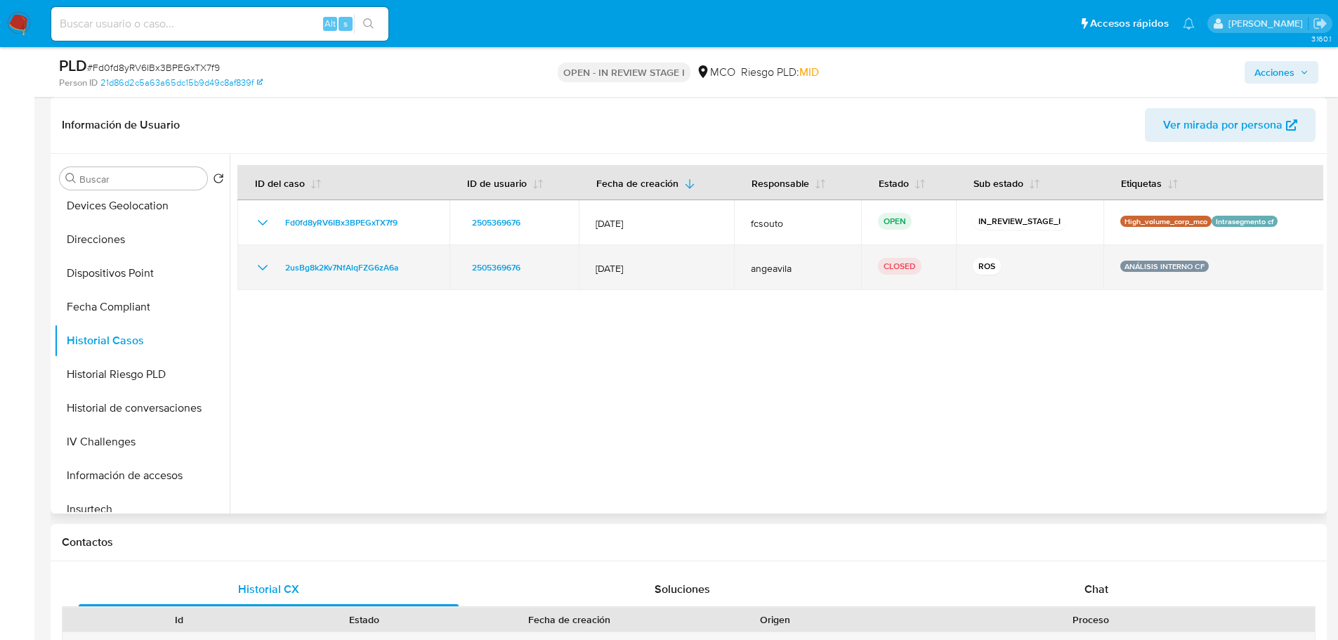
click at [257, 272] on icon "Mostrar/Ocultar" at bounding box center [262, 267] width 17 height 17
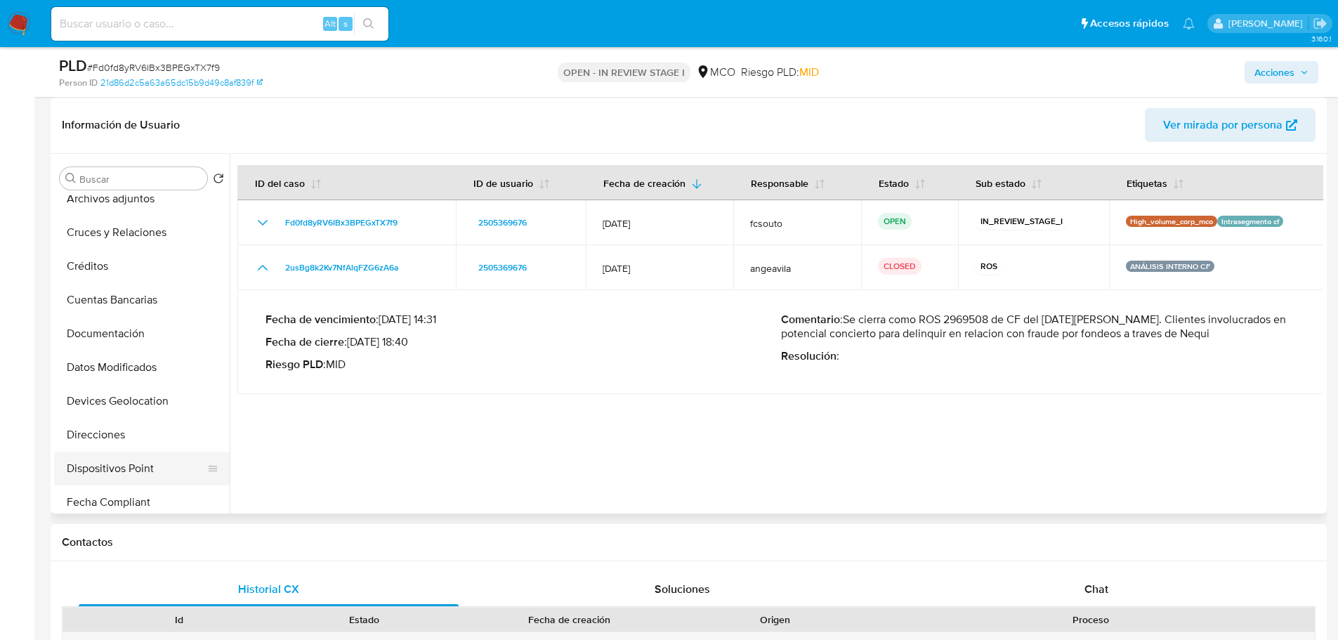
scroll to position [0, 0]
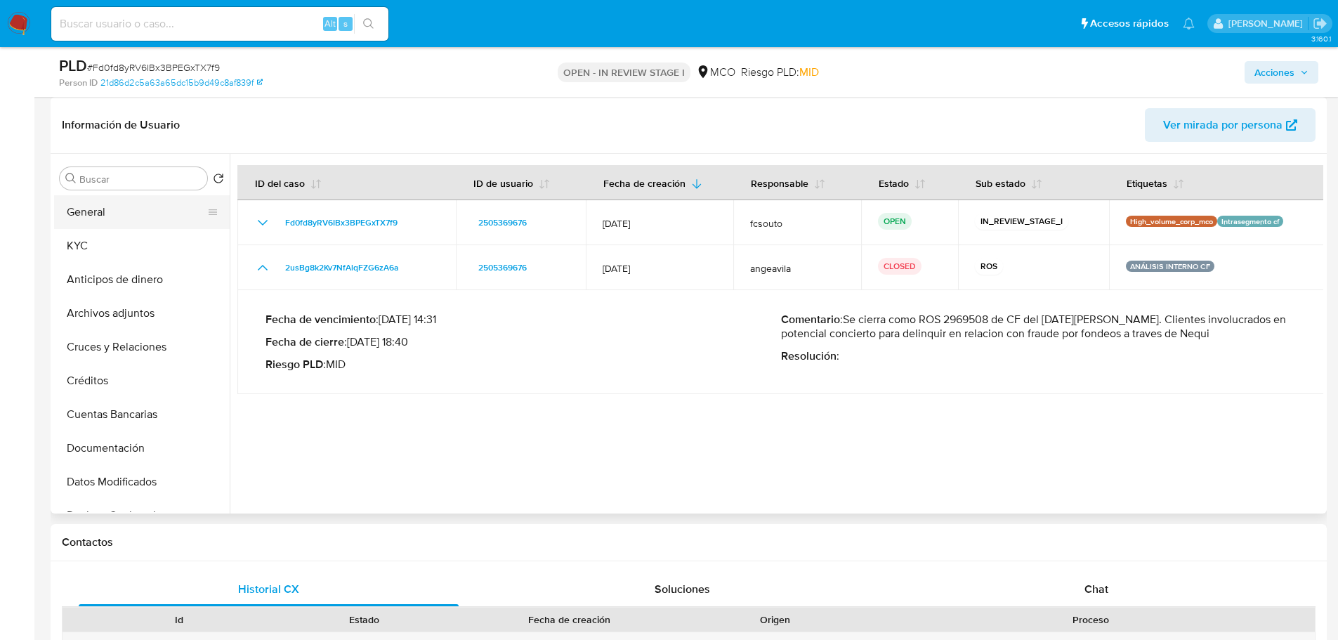
click at [136, 212] on button "General" at bounding box center [136, 212] width 164 height 34
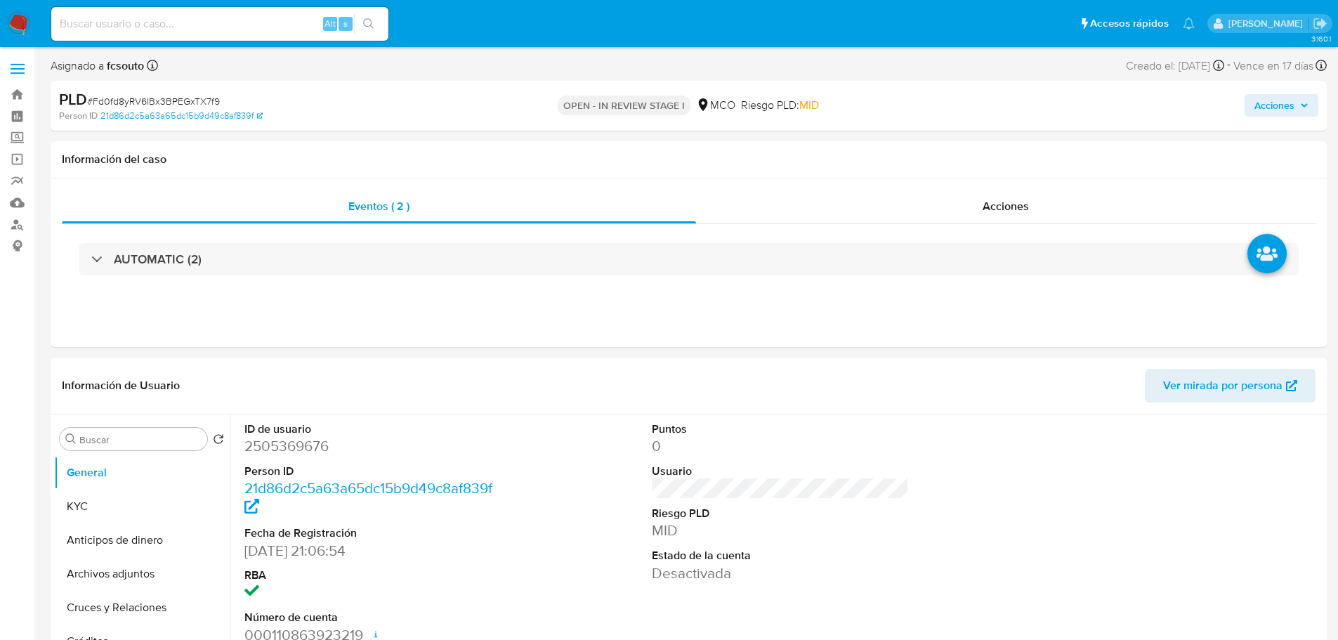
click at [1295, 114] on span "Acciones" at bounding box center [1281, 106] width 54 height 20
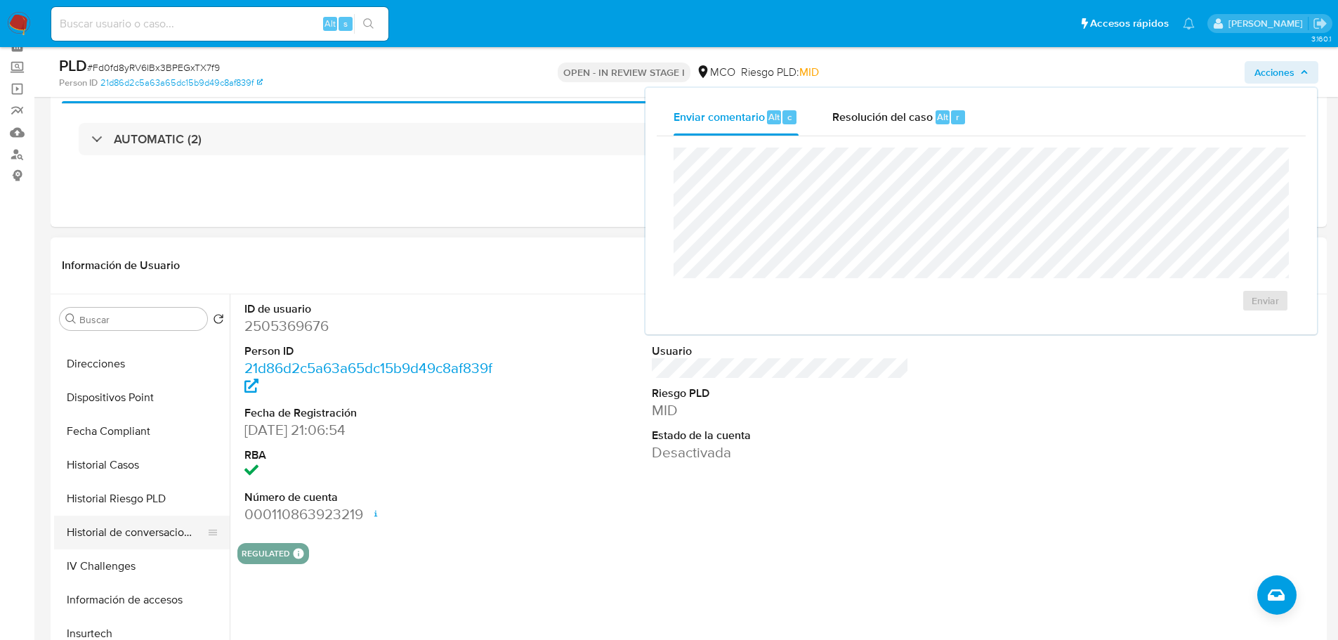
scroll to position [351, 0]
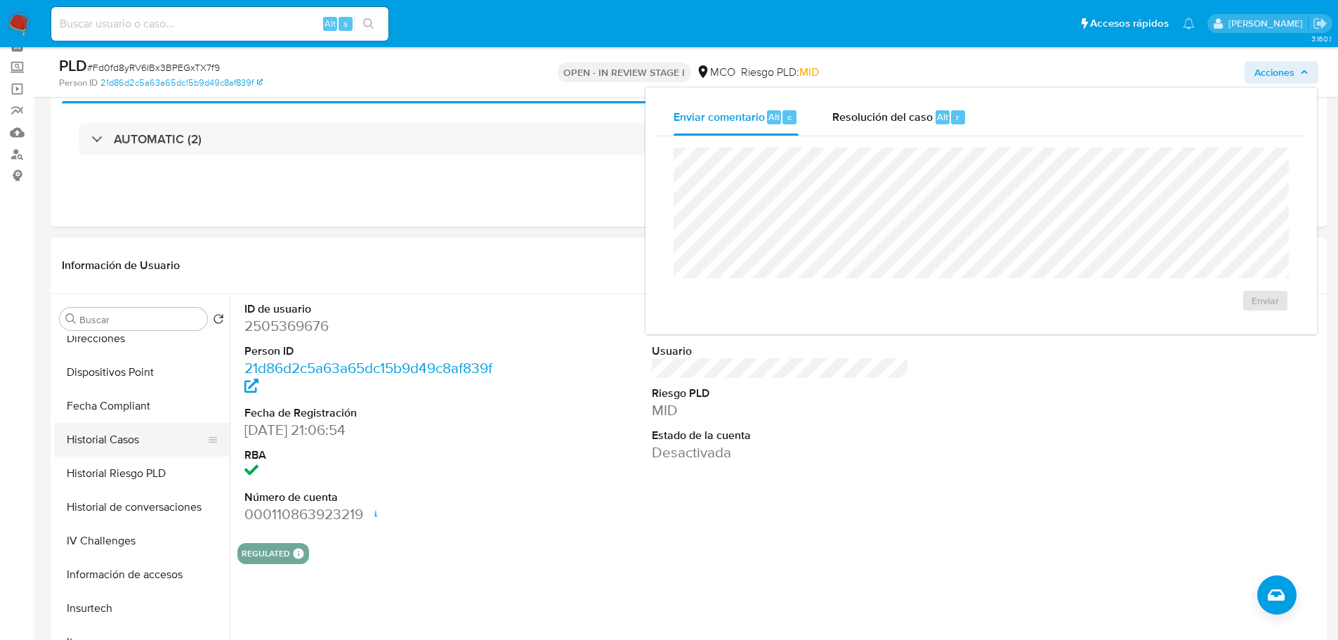
click at [136, 449] on button "Historial Casos" at bounding box center [136, 440] width 164 height 34
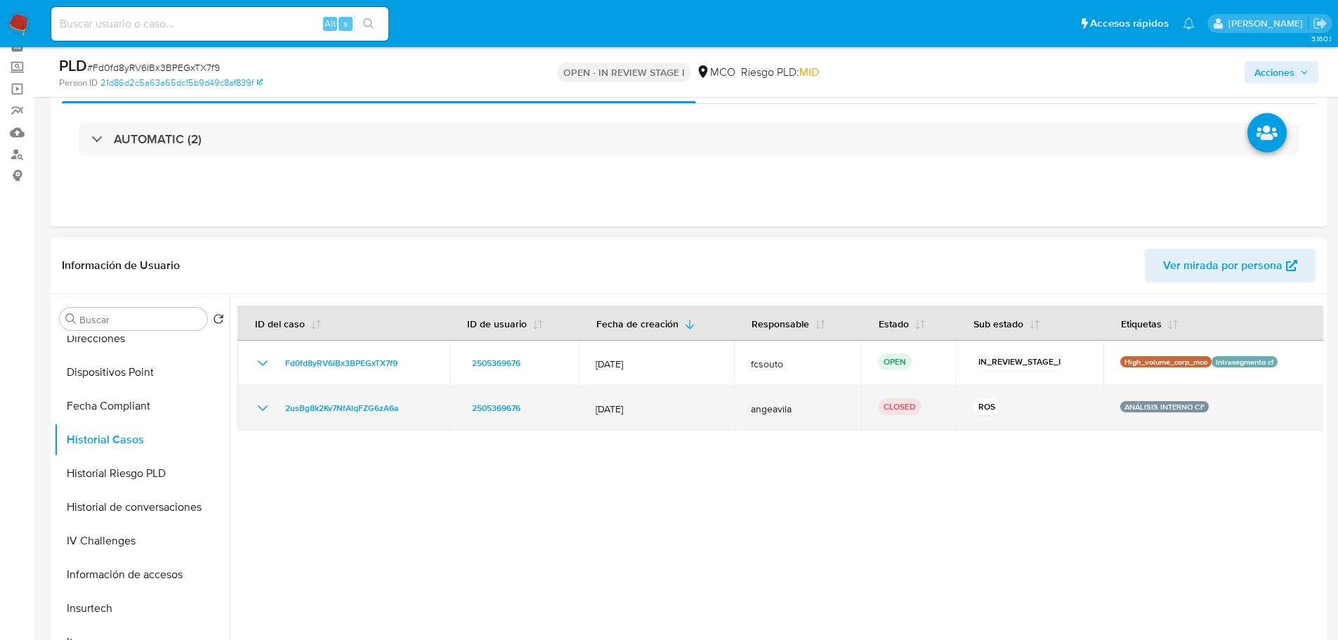
click at [256, 409] on icon "Mostrar/Ocultar" at bounding box center [262, 408] width 17 height 17
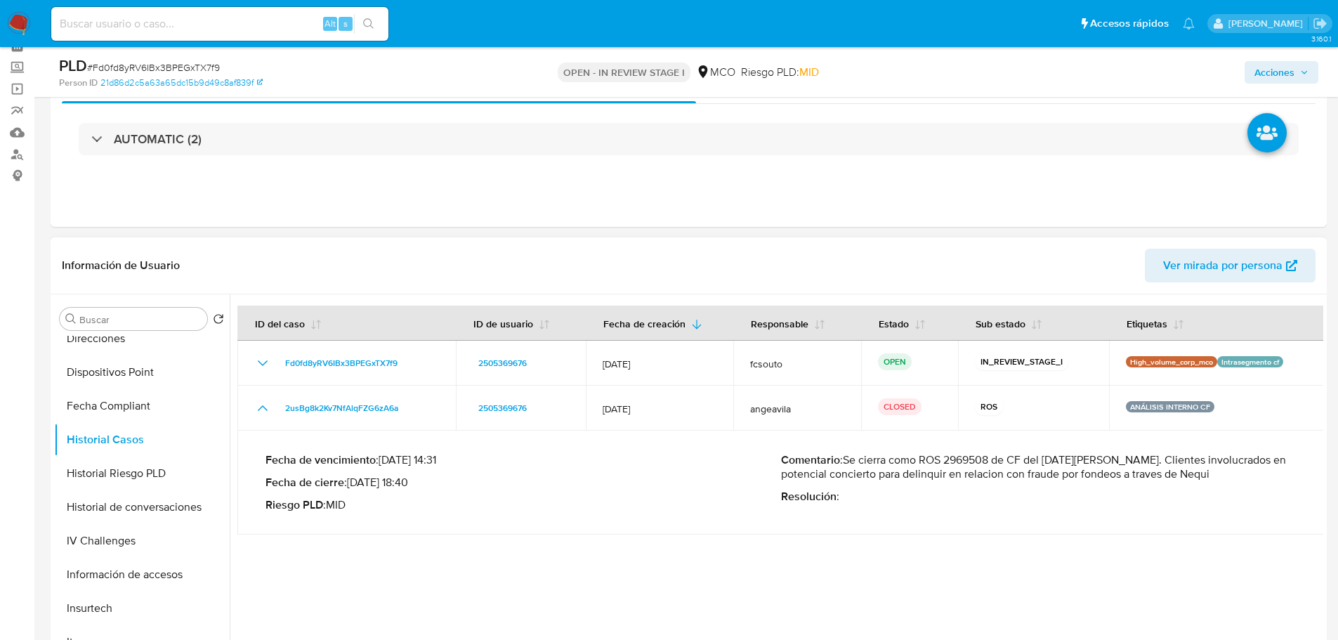
drag, startPoint x: 1181, startPoint y: 459, endPoint x: 1222, endPoint y: 473, distance: 43.1
click at [1222, 473] on p "Comentario : Se cierra como ROS 2969508 de CF del 09 de junio 2025. Clientes in…" at bounding box center [1038, 467] width 515 height 28
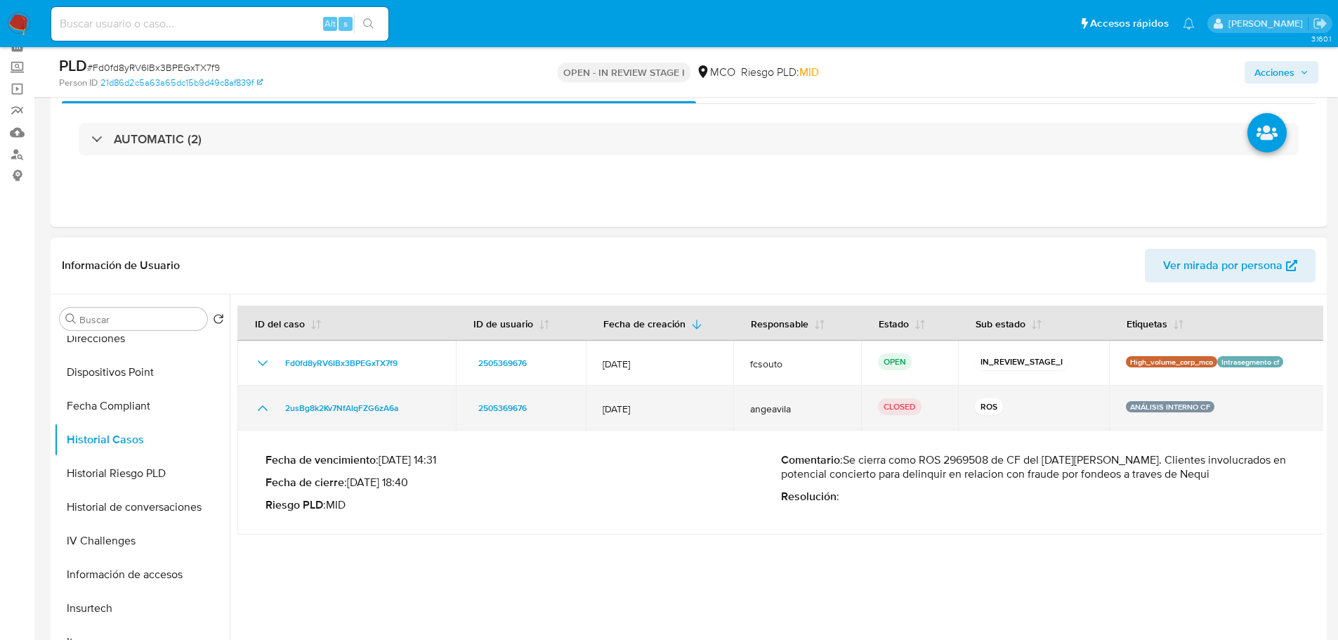
click at [265, 414] on icon "Mostrar/Ocultar" at bounding box center [262, 408] width 17 height 17
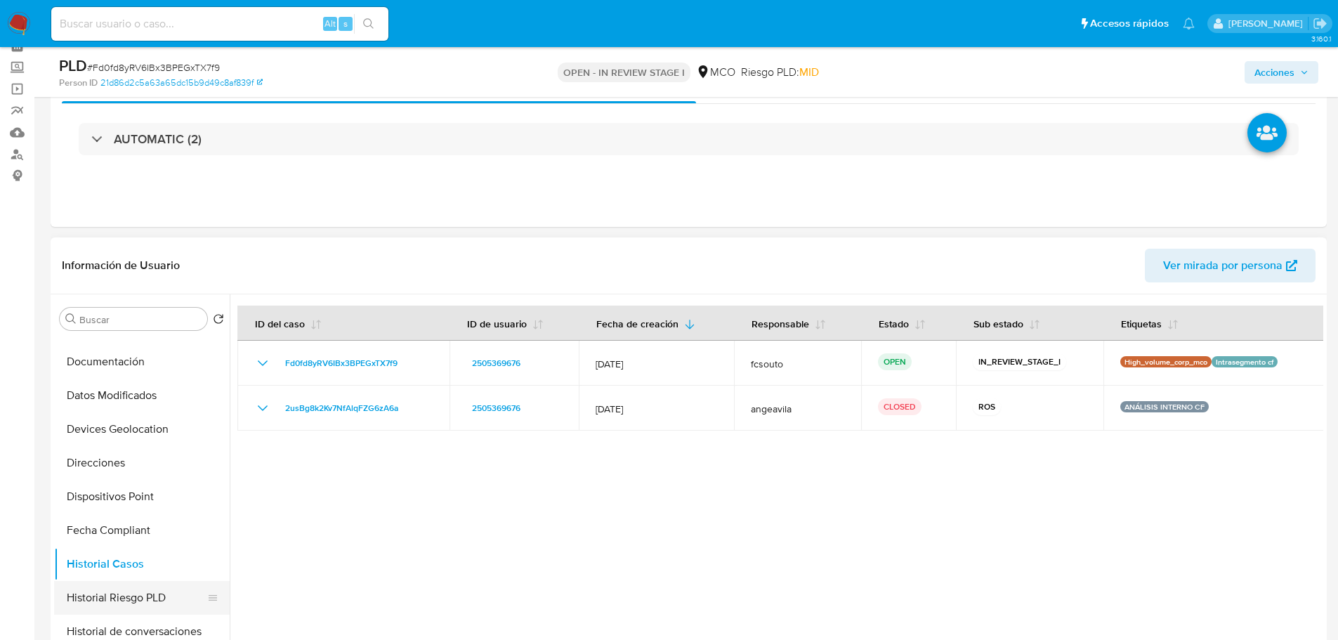
scroll to position [0, 0]
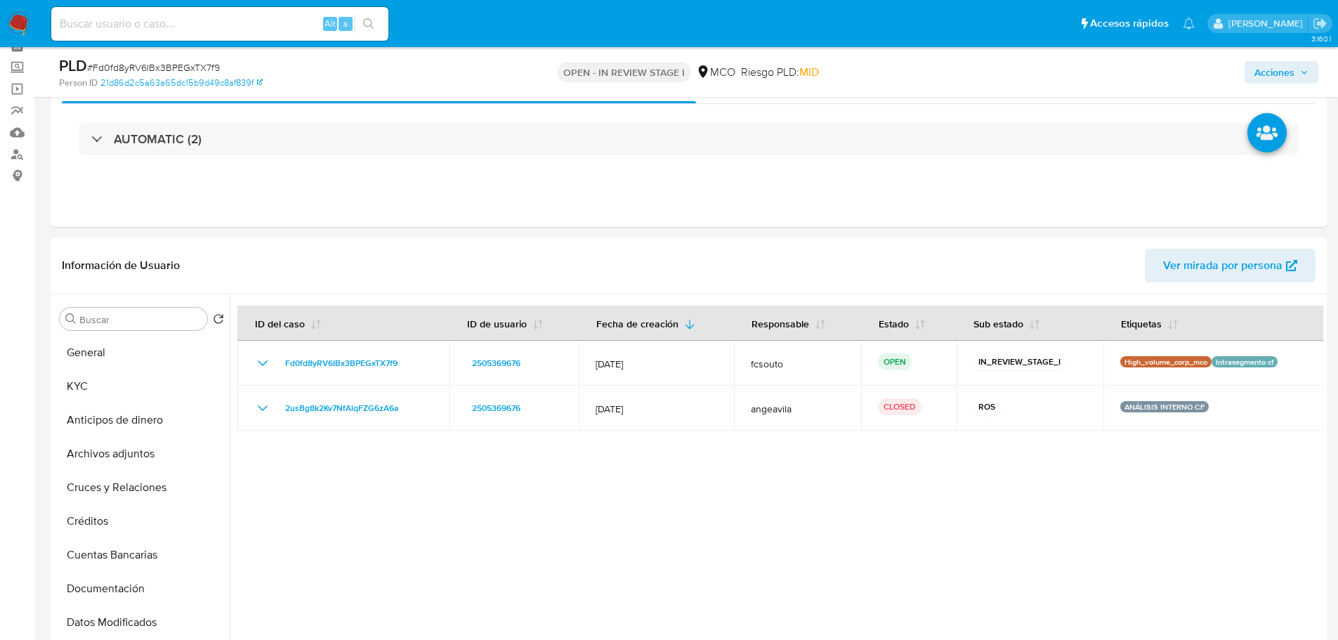
drag, startPoint x: 103, startPoint y: 452, endPoint x: 44, endPoint y: 438, distance: 60.6
click at [103, 452] on button "Archivos adjuntos" at bounding box center [142, 454] width 176 height 34
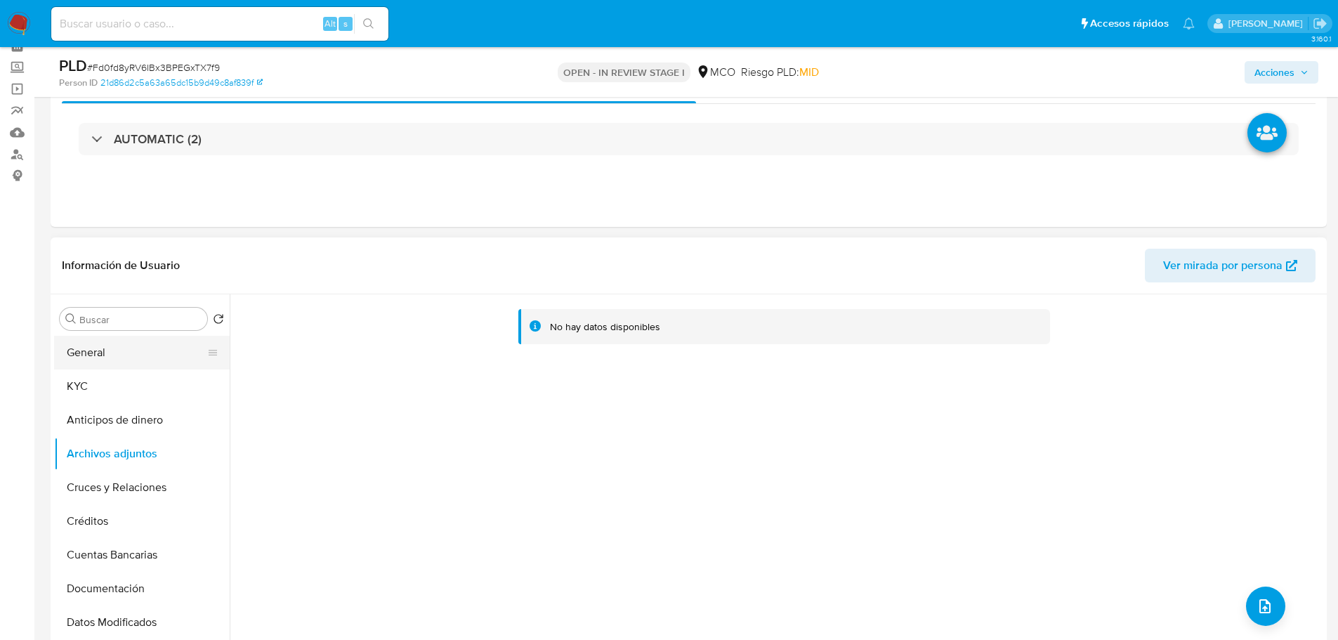
click at [129, 344] on button "General" at bounding box center [136, 353] width 164 height 34
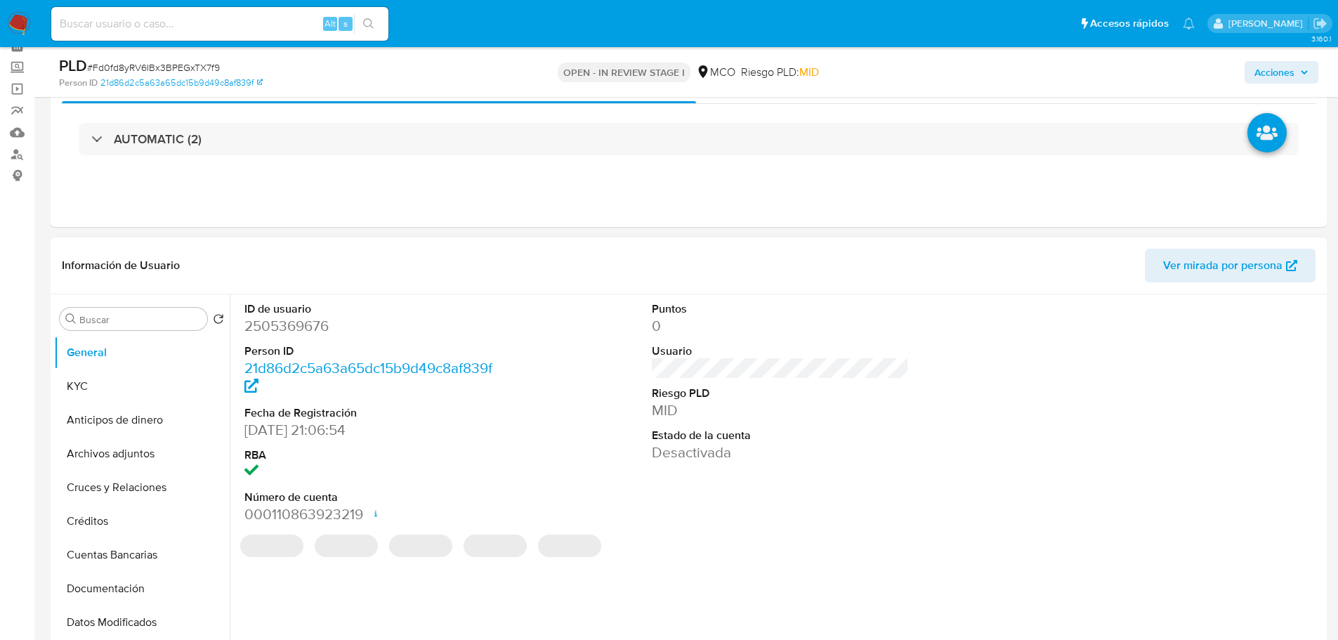
click at [290, 320] on dd "2505369676" at bounding box center [373, 326] width 258 height 20
copy dd "2505369676"
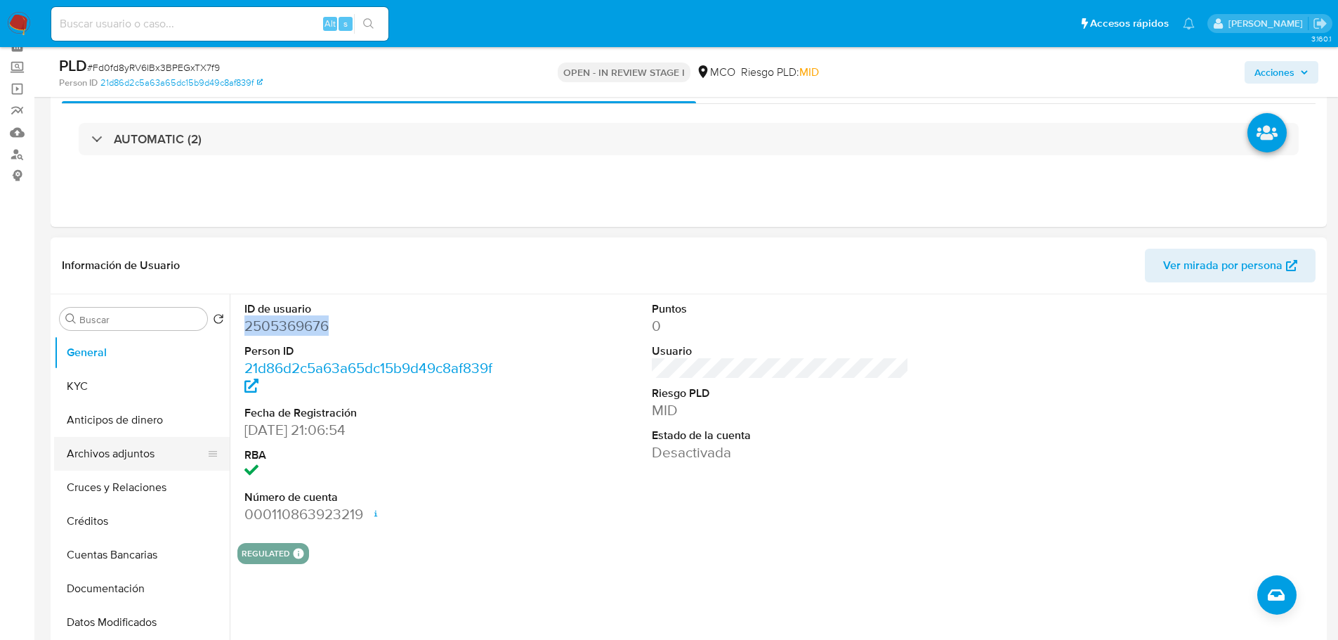
click at [118, 456] on button "Archivos adjuntos" at bounding box center [136, 454] width 164 height 34
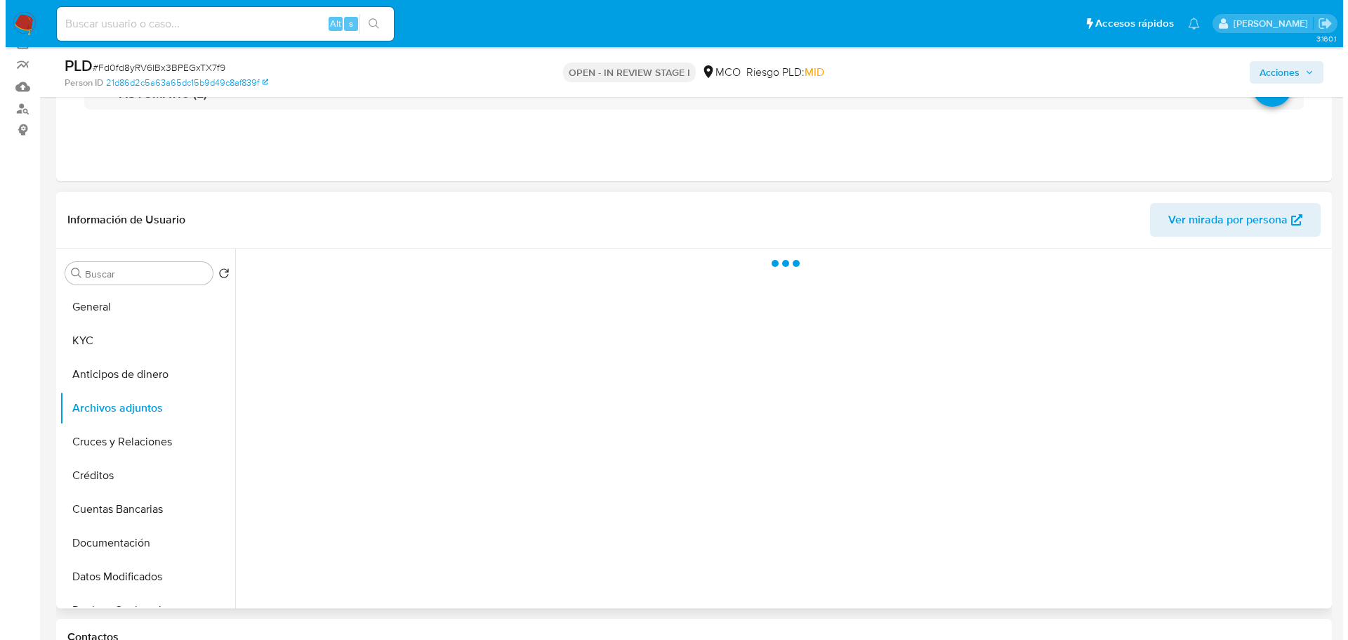
scroll to position [140, 0]
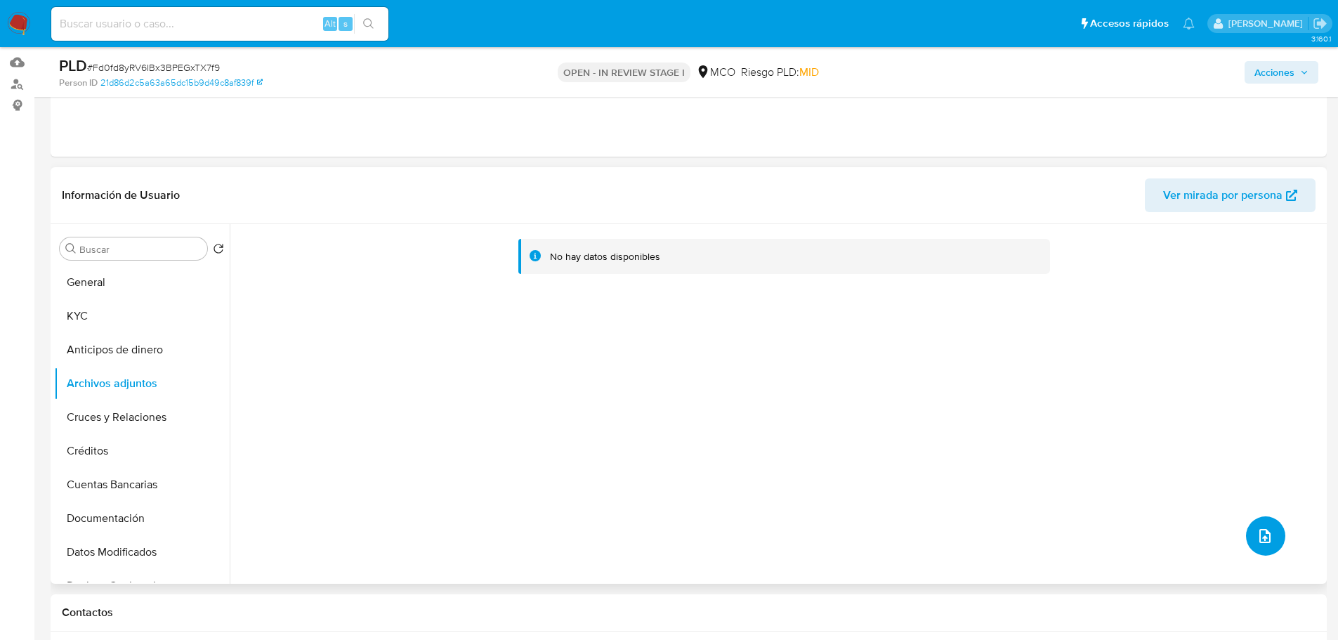
click at [1258, 541] on icon "upload-file" at bounding box center [1264, 535] width 17 height 17
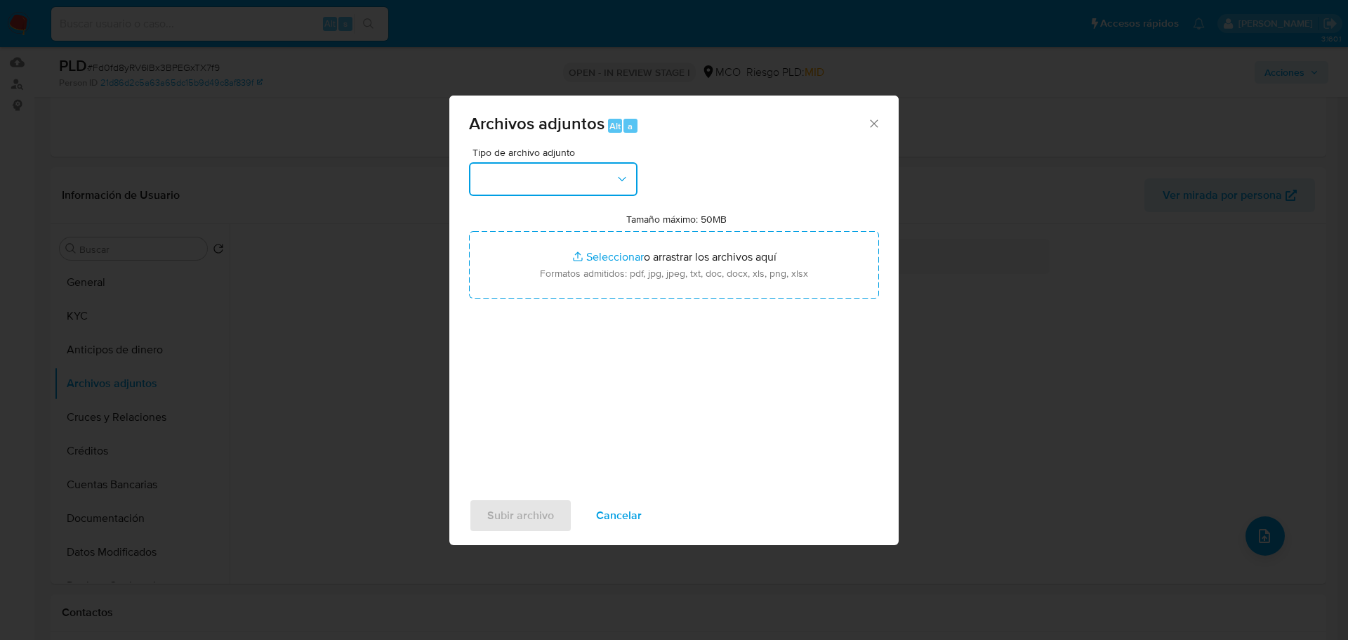
click at [560, 183] on button "button" at bounding box center [553, 179] width 169 height 34
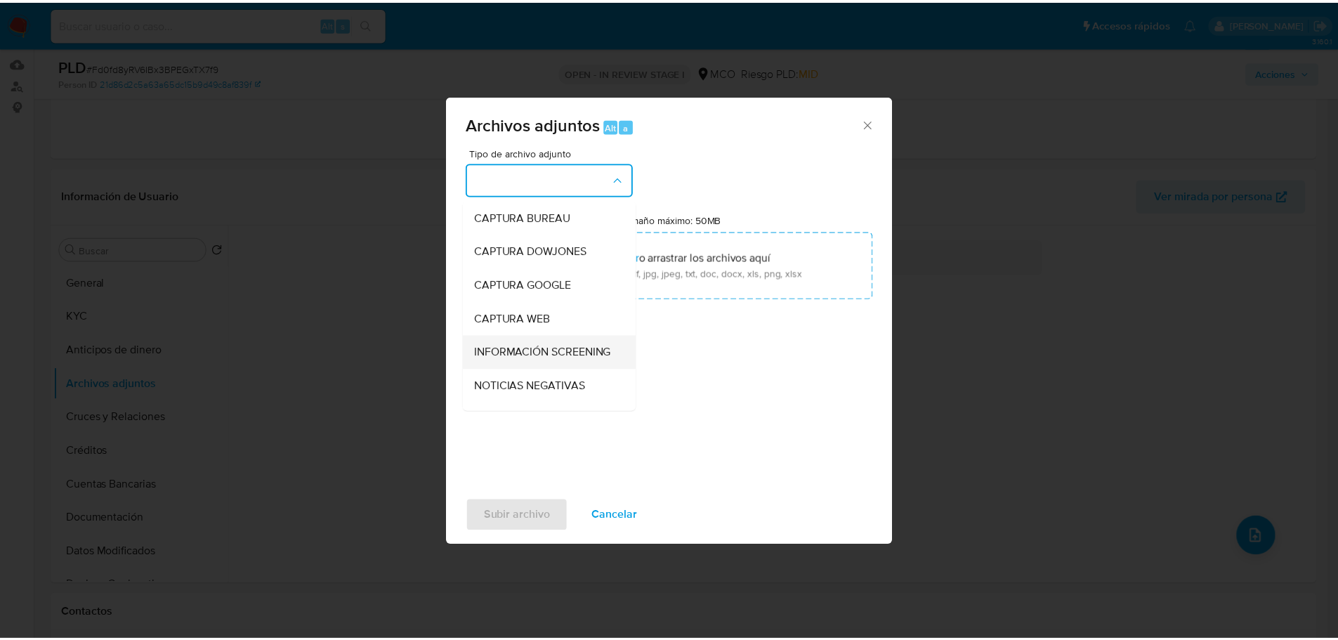
scroll to position [70, 0]
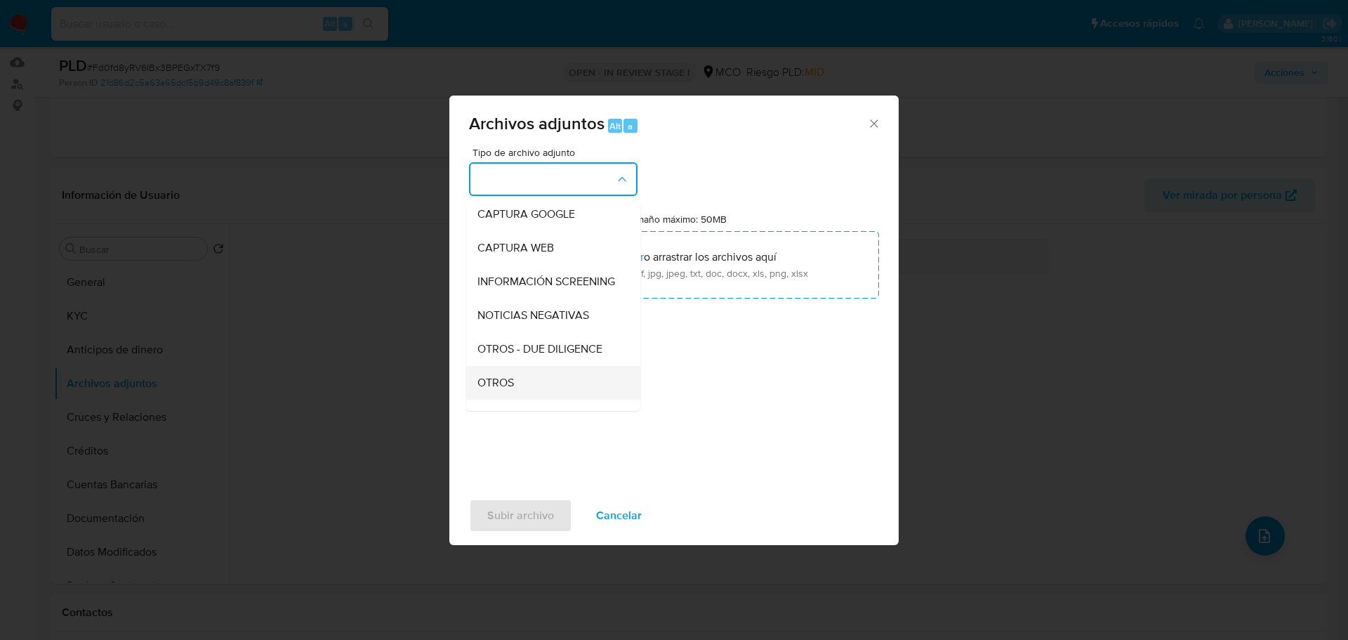
click at [526, 392] on div "OTROS" at bounding box center [549, 383] width 143 height 34
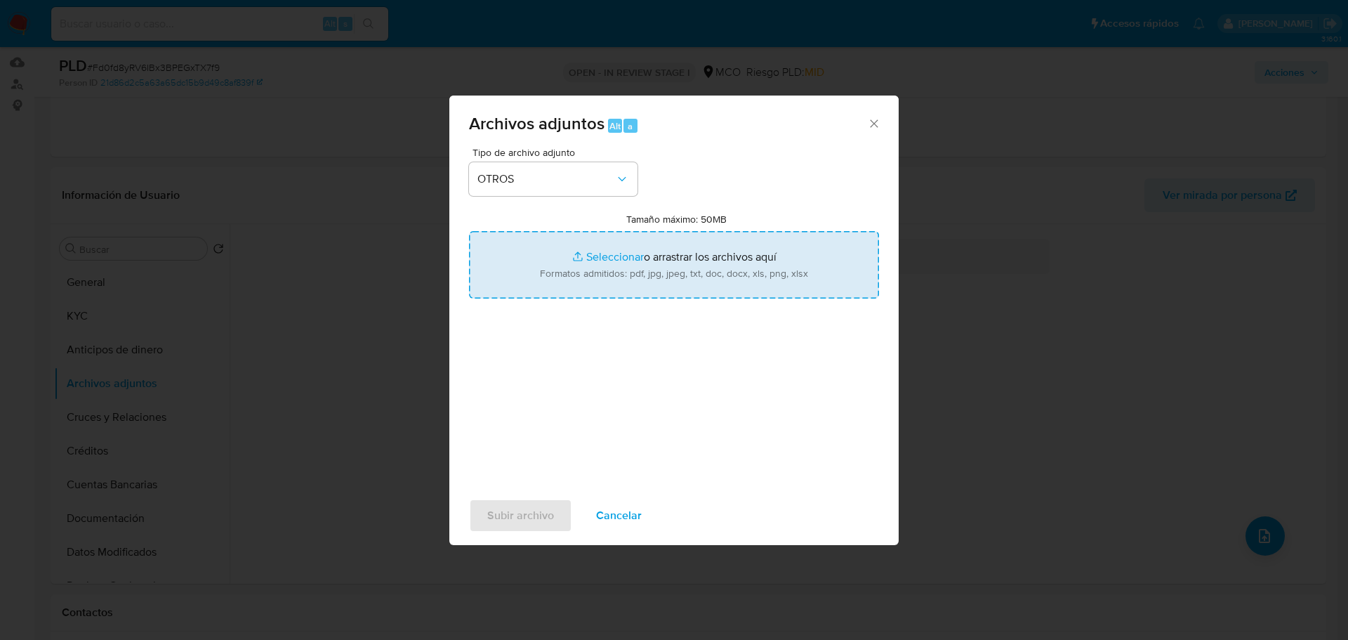
click at [716, 253] on input "Tamaño máximo: 50MB Seleccionar archivos" at bounding box center [674, 264] width 410 height 67
type input "C:\fakepath\Tabla de movimientos 2505369676.xlsx"
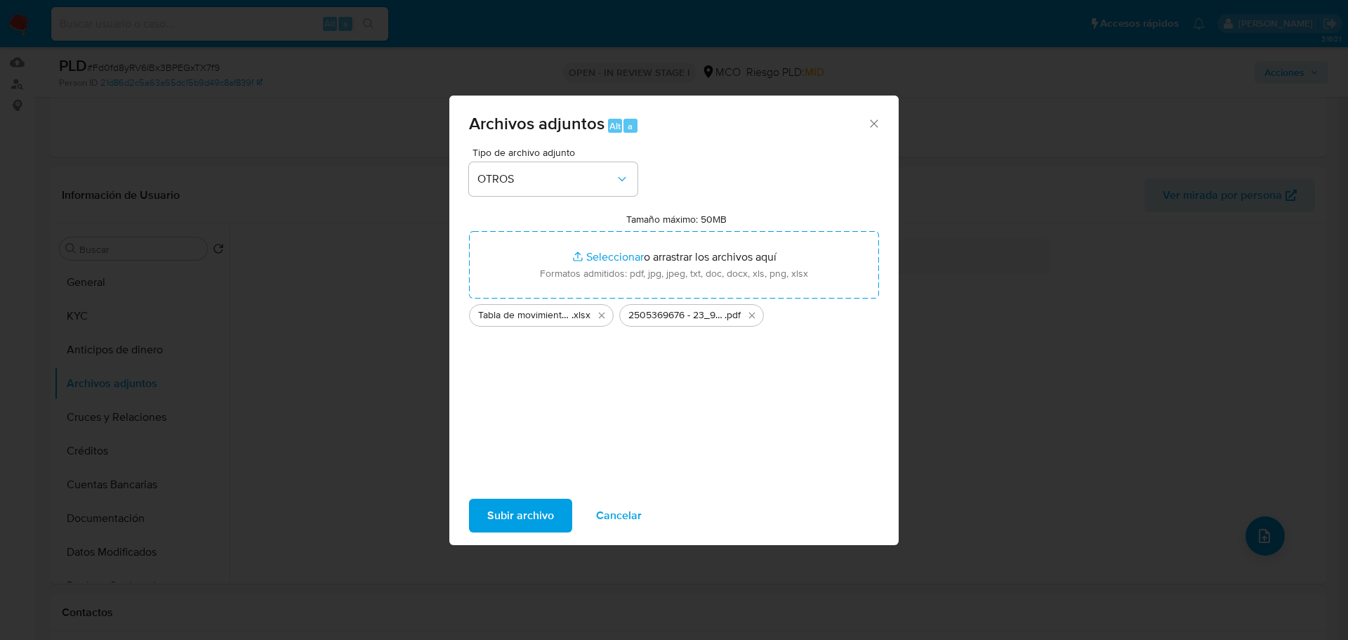
click at [501, 518] on span "Subir archivo" at bounding box center [520, 515] width 67 height 31
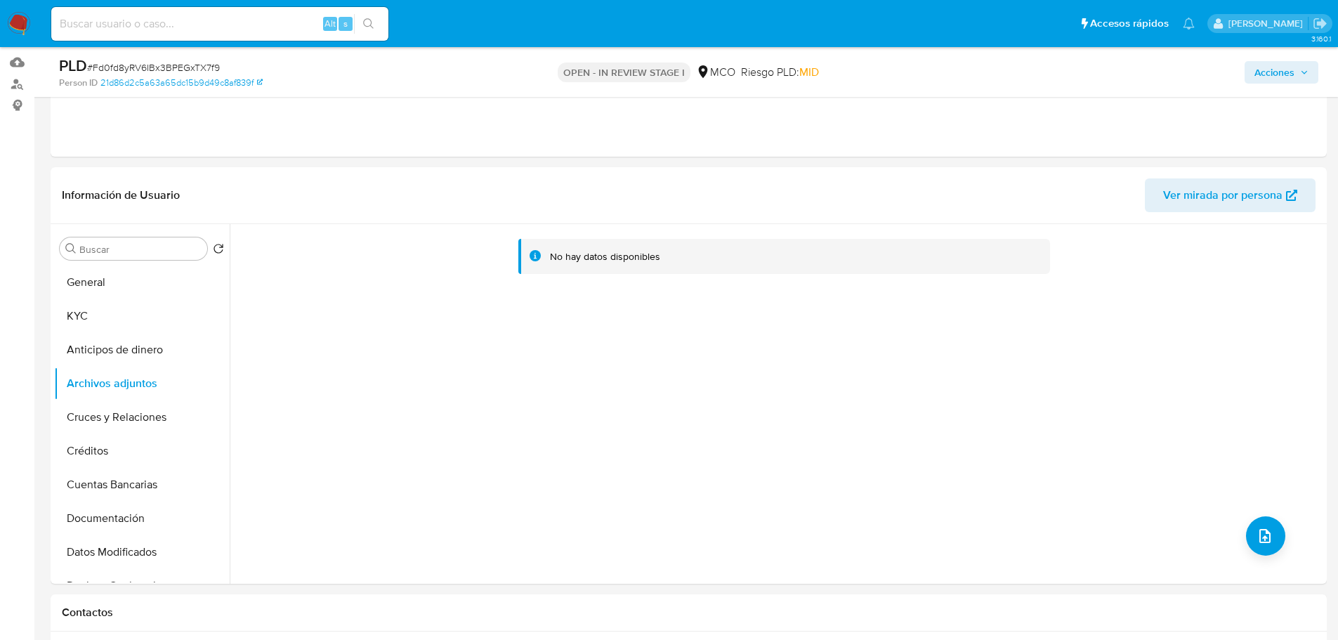
click at [1291, 70] on span "Acciones" at bounding box center [1274, 72] width 40 height 22
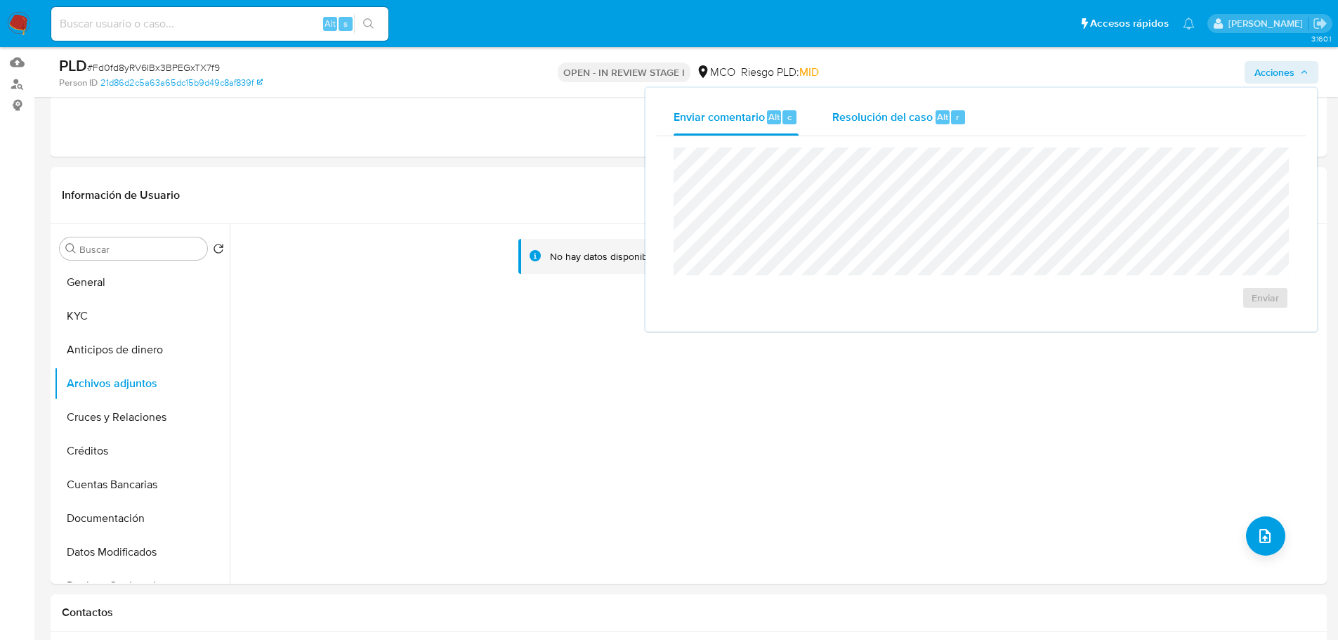
click at [882, 125] on div "Resolución del caso Alt r" at bounding box center [899, 117] width 134 height 37
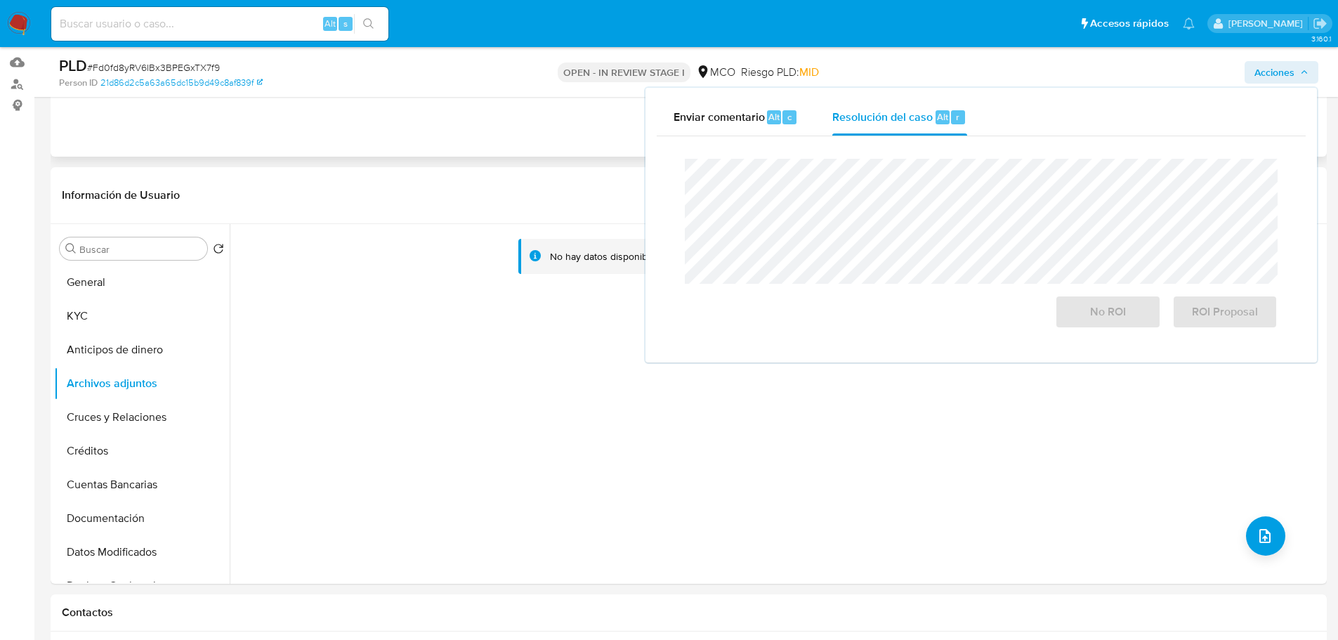
click at [458, 154] on div "Eventos ( 2 ) Acciones AUTOMATIC (2)" at bounding box center [689, 72] width 1276 height 169
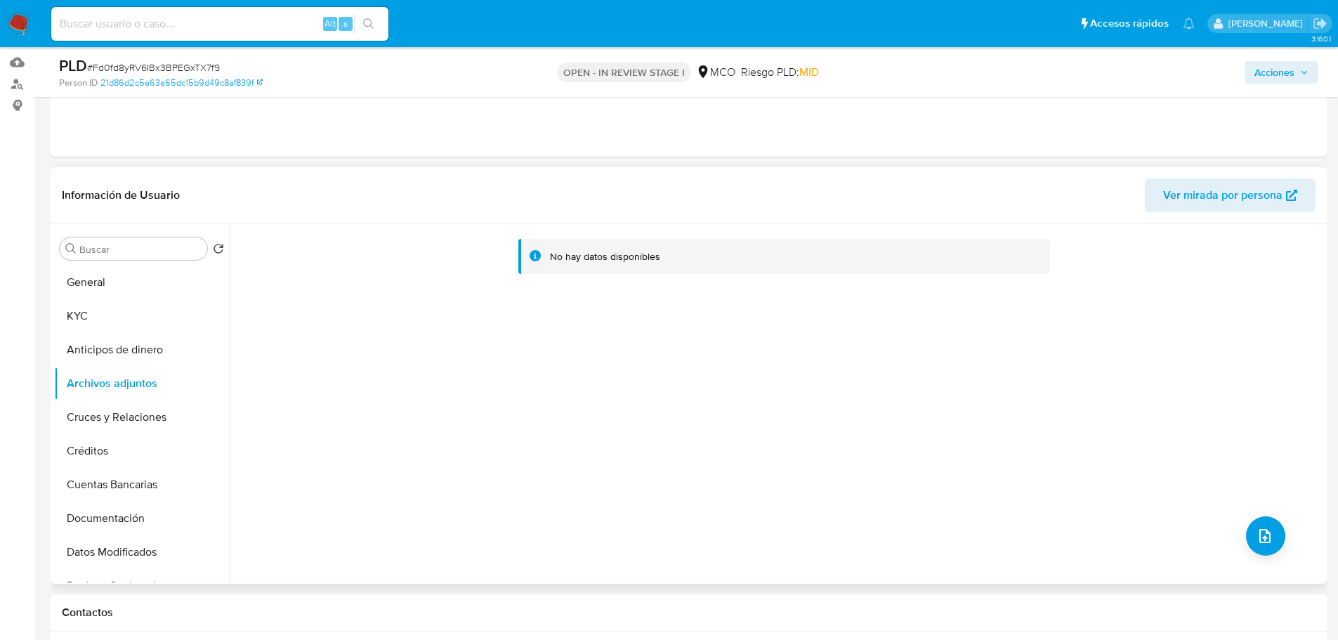
scroll to position [0, 0]
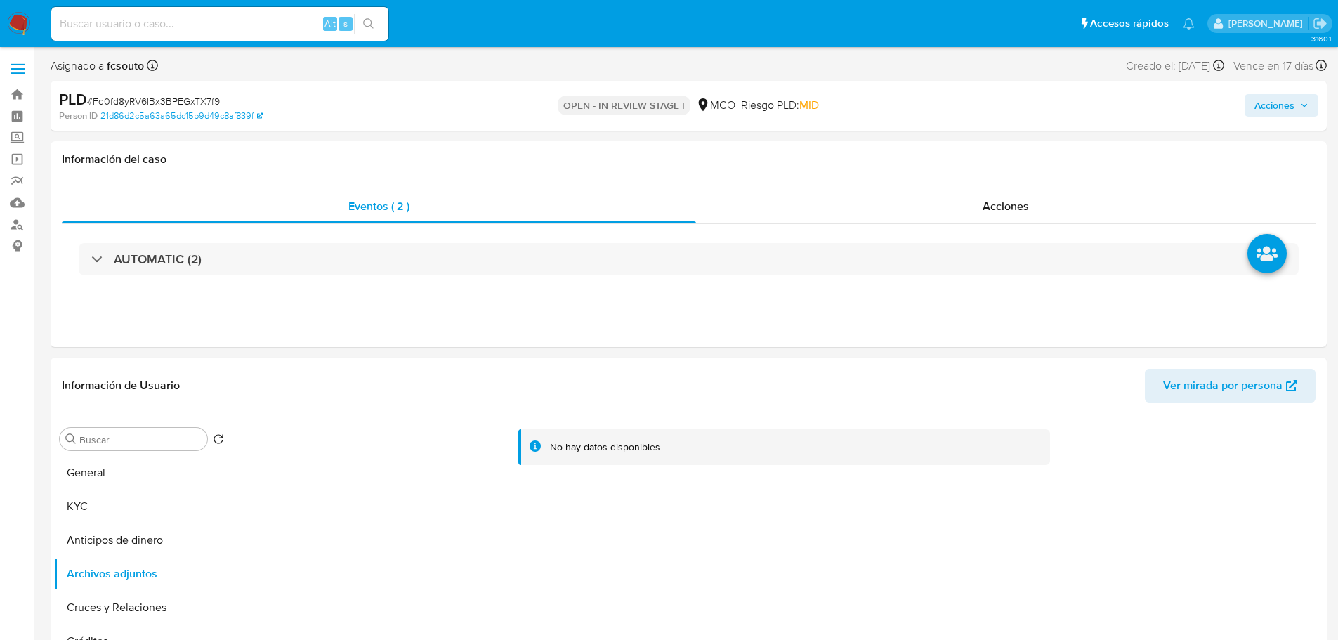
click at [1272, 98] on span "Acciones" at bounding box center [1274, 105] width 40 height 22
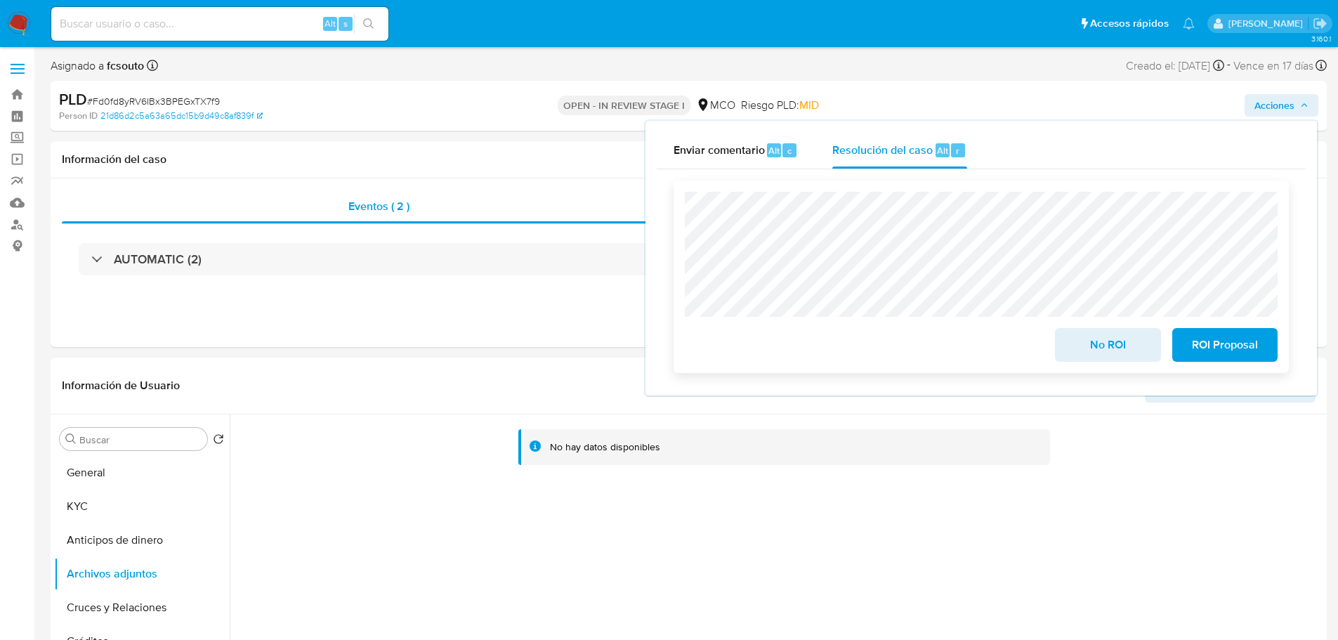
click at [1225, 341] on span "ROI Proposal" at bounding box center [1224, 344] width 69 height 31
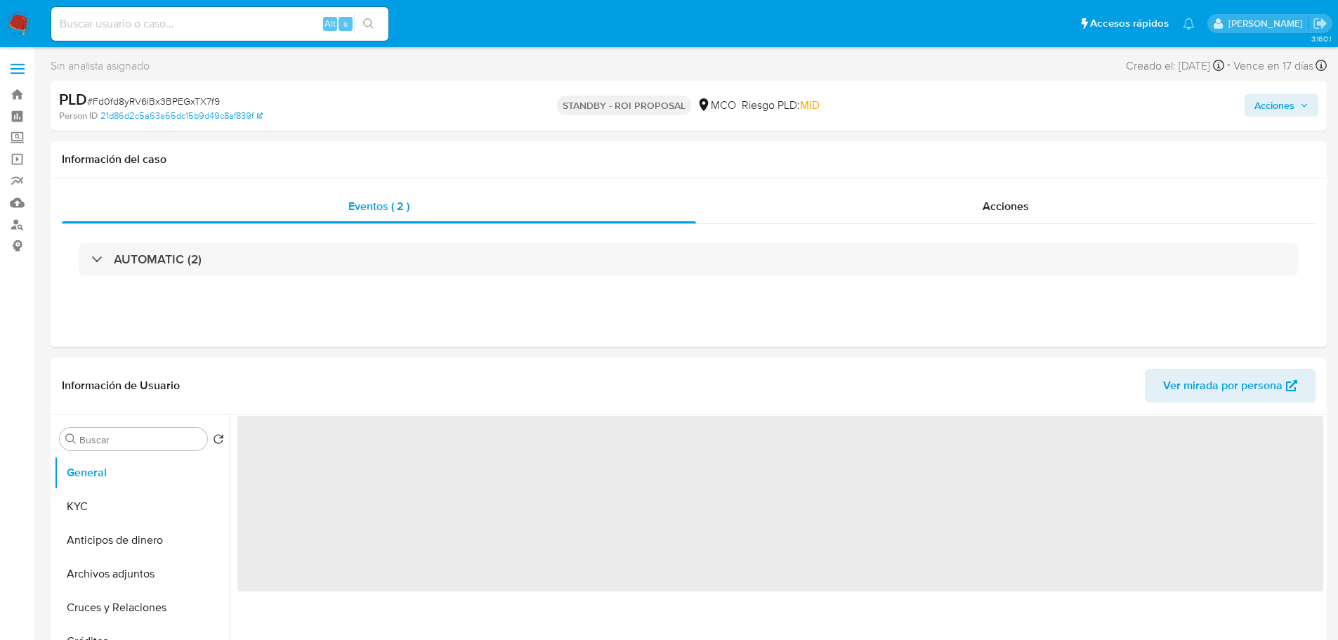
select select "10"
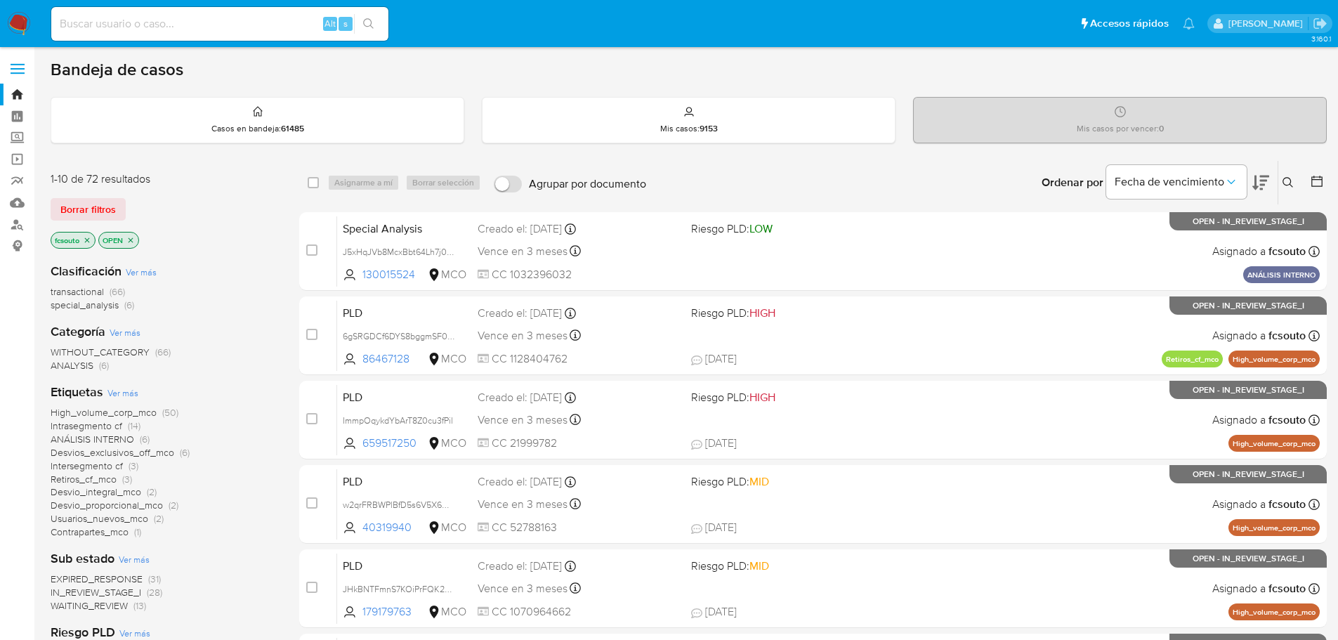
click at [1313, 179] on icon at bounding box center [1316, 181] width 11 height 11
click at [1322, 184] on icon at bounding box center [1317, 181] width 14 height 14
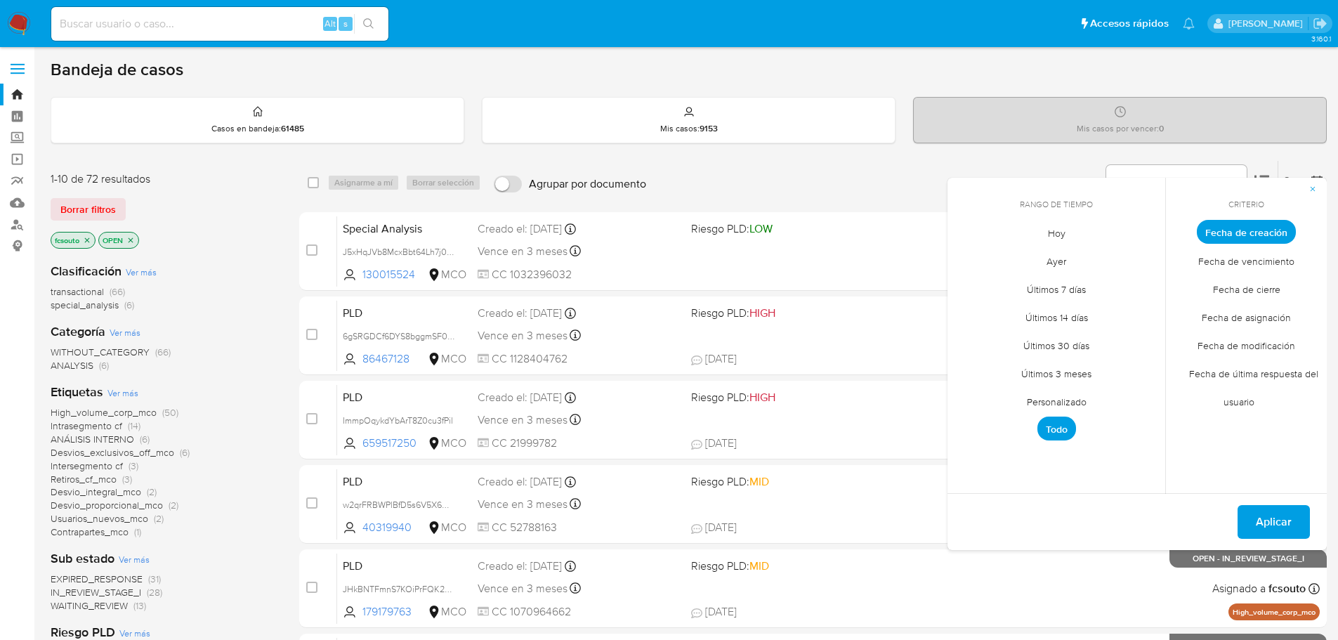
click at [1057, 405] on span "Personalizado" at bounding box center [1056, 401] width 89 height 29
click at [971, 257] on icon "Mes anterior" at bounding box center [969, 257] width 17 height 17
click at [968, 254] on icon "Mes anterior" at bounding box center [969, 257] width 17 height 17
click at [966, 340] on button "7" at bounding box center [972, 338] width 22 height 22
click at [1141, 343] on button "13" at bounding box center [1140, 338] width 22 height 22
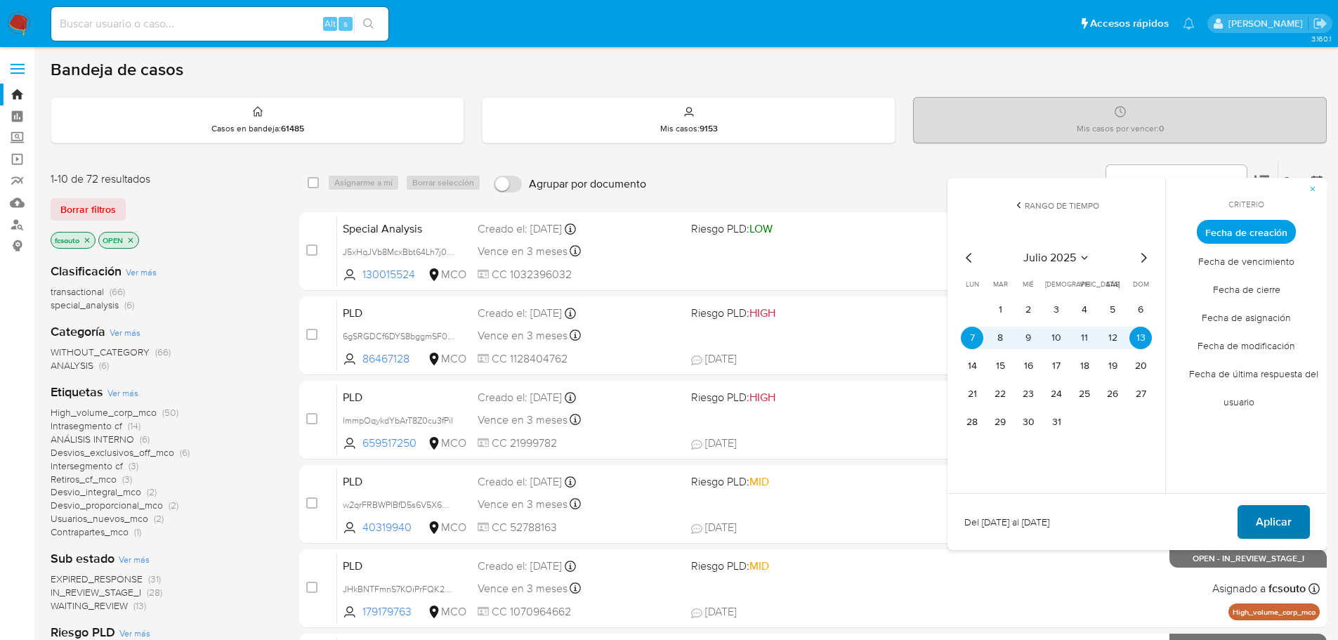
click at [1269, 522] on span "Aplicar" at bounding box center [1274, 521] width 36 height 31
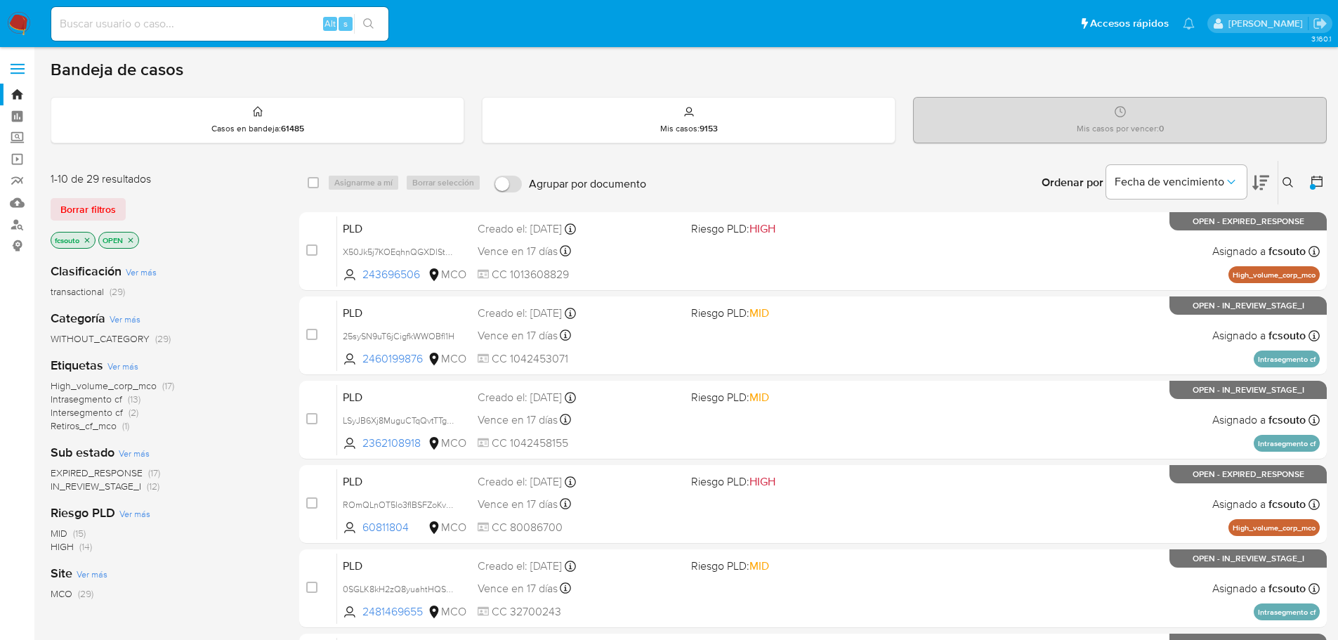
click at [128, 490] on span "IN_REVIEW_STAGE_I" at bounding box center [96, 486] width 91 height 14
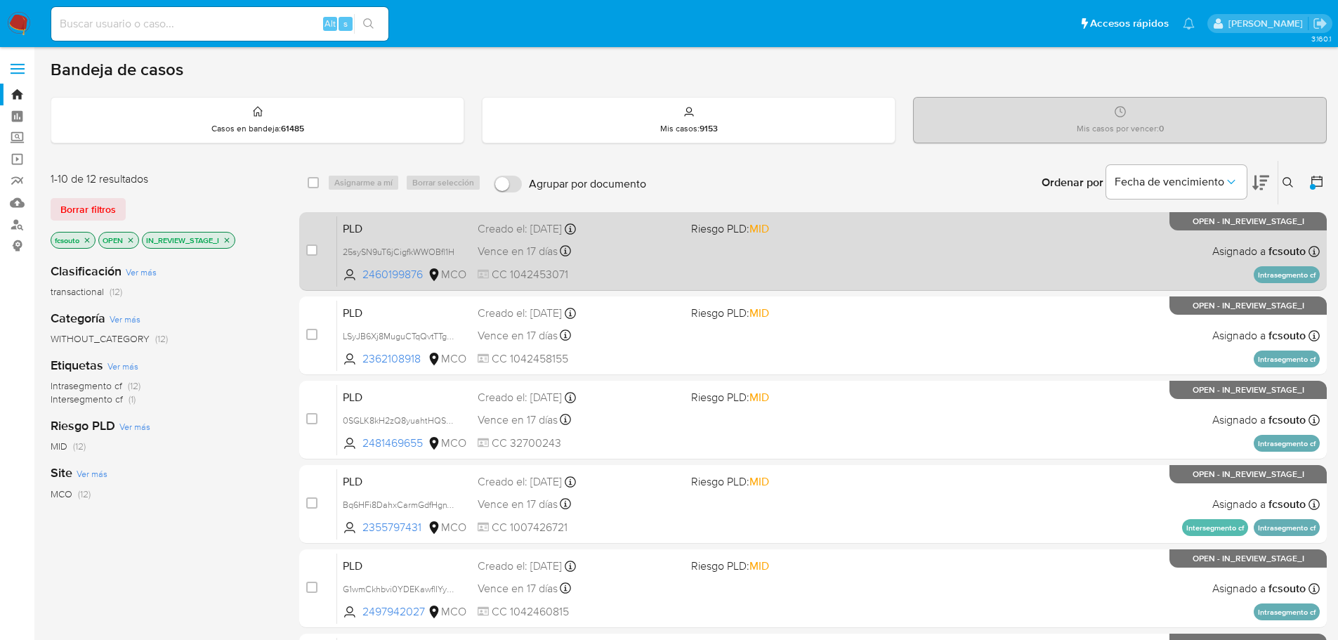
click at [808, 250] on span at bounding box center [792, 250] width 202 height 3
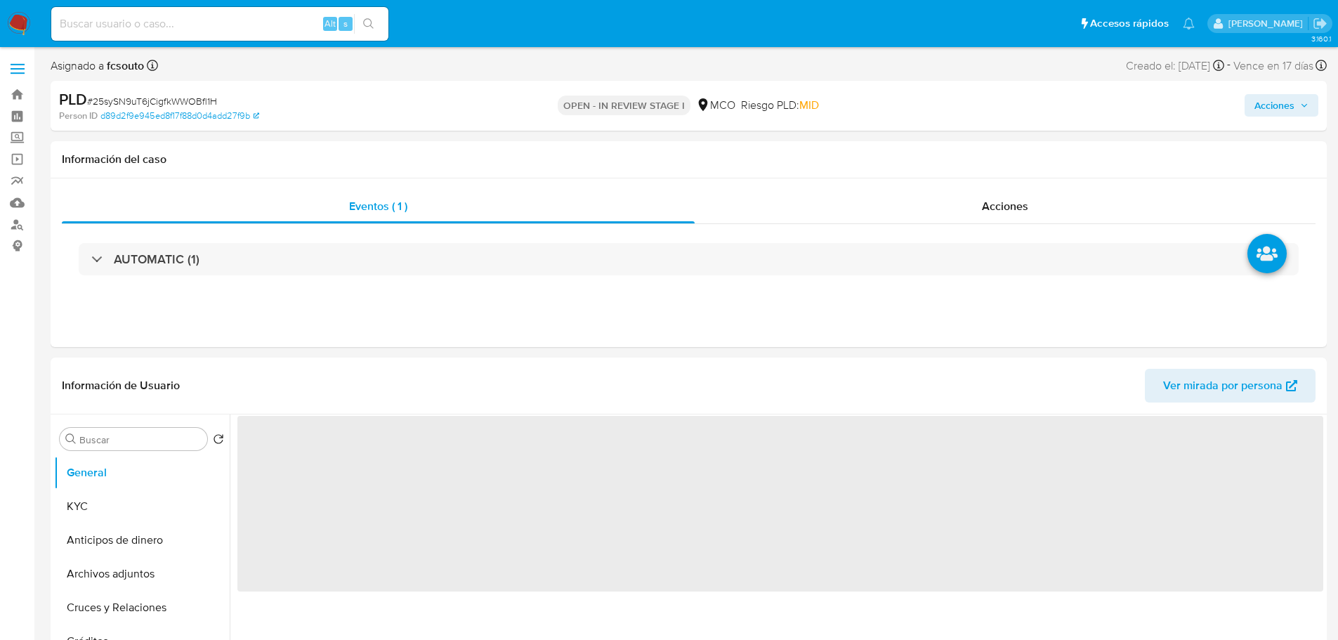
select select "10"
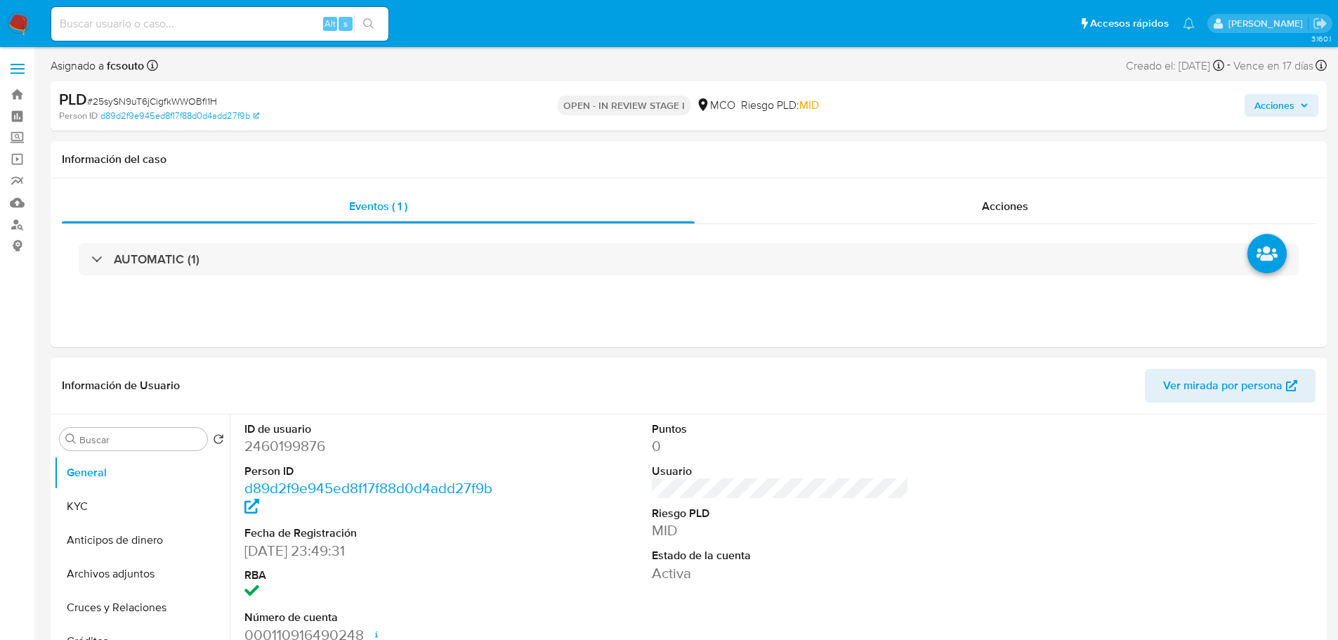
click at [310, 447] on dd "2460199876" at bounding box center [373, 446] width 258 height 20
click at [308, 447] on dd "2460199876" at bounding box center [373, 446] width 258 height 20
copy dd "2460199876"
click at [270, 452] on dd "2460199876" at bounding box center [373, 446] width 258 height 20
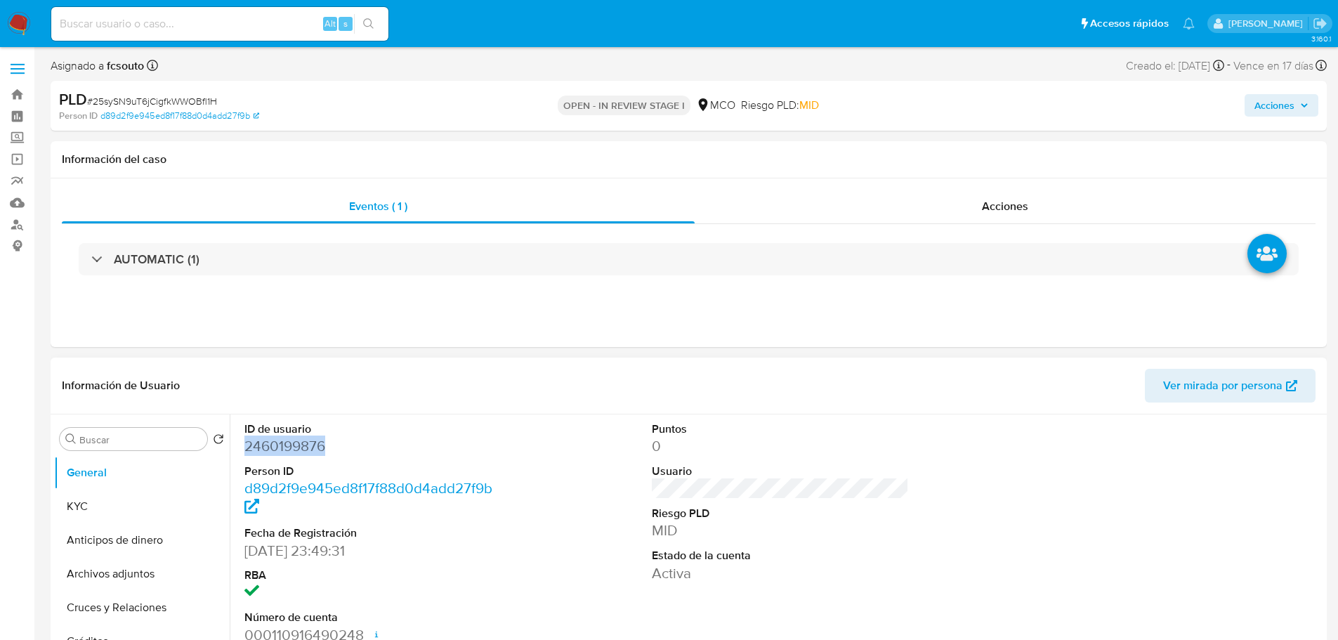
click at [261, 447] on dd "2460199876" at bounding box center [373, 446] width 258 height 20
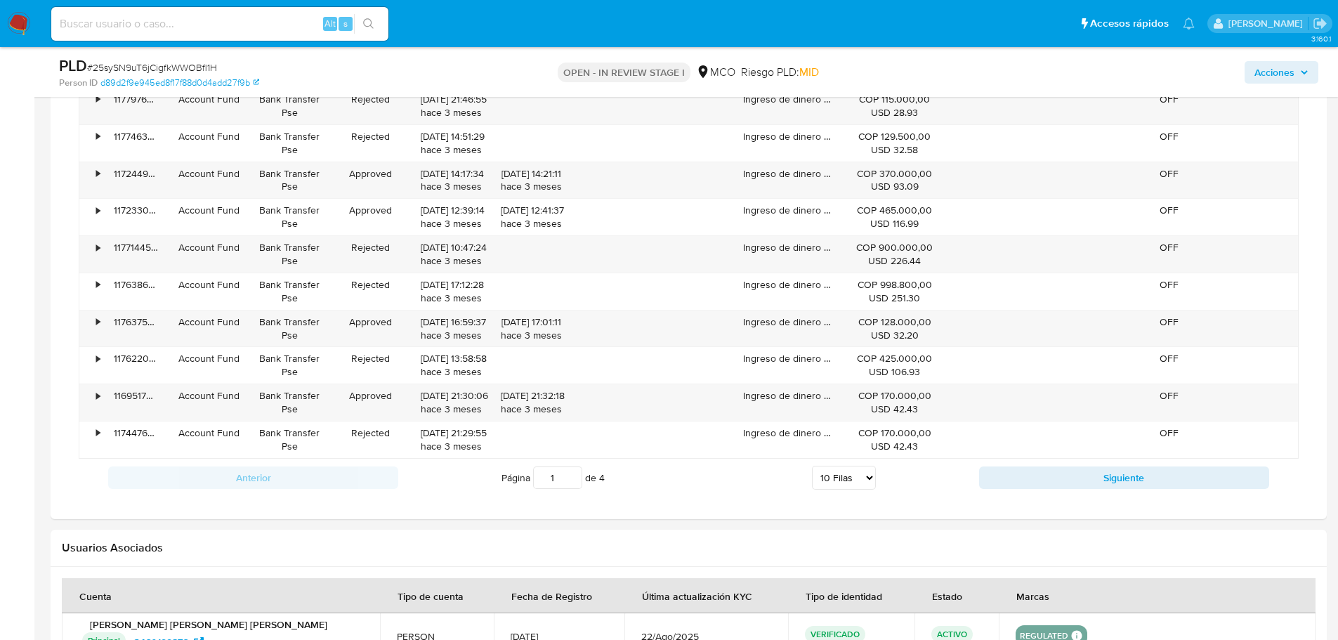
scroll to position [1334, 0]
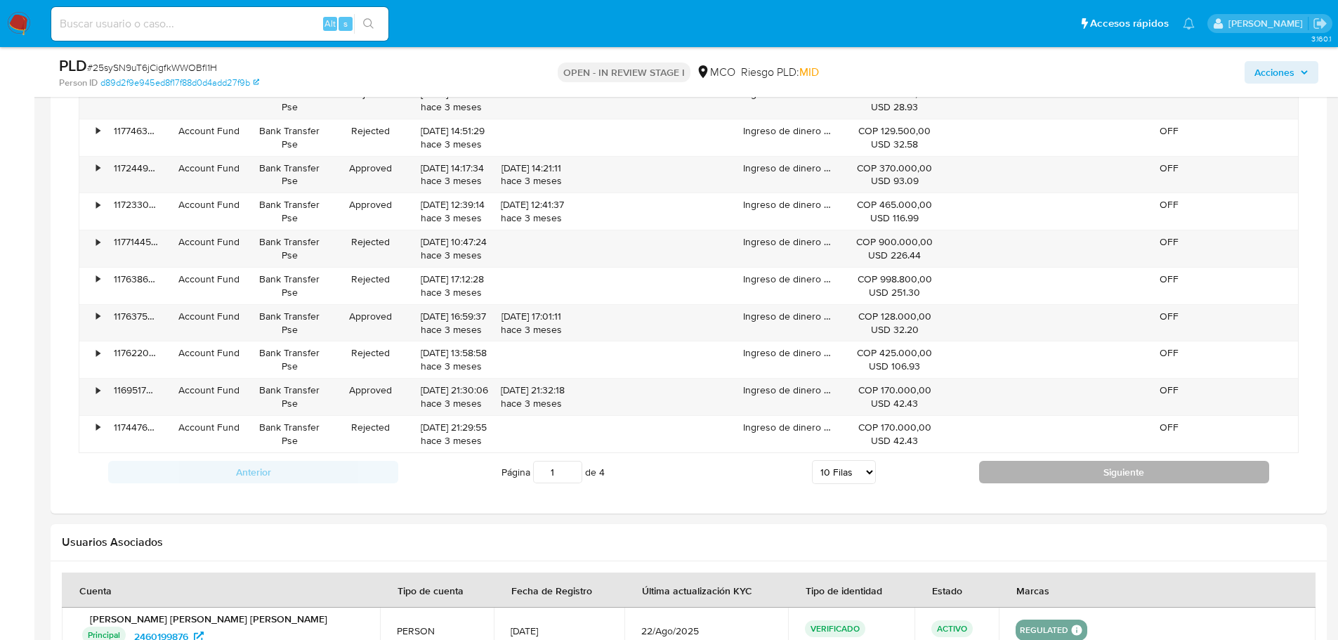
click at [1046, 465] on button "Siguiente" at bounding box center [1124, 472] width 290 height 22
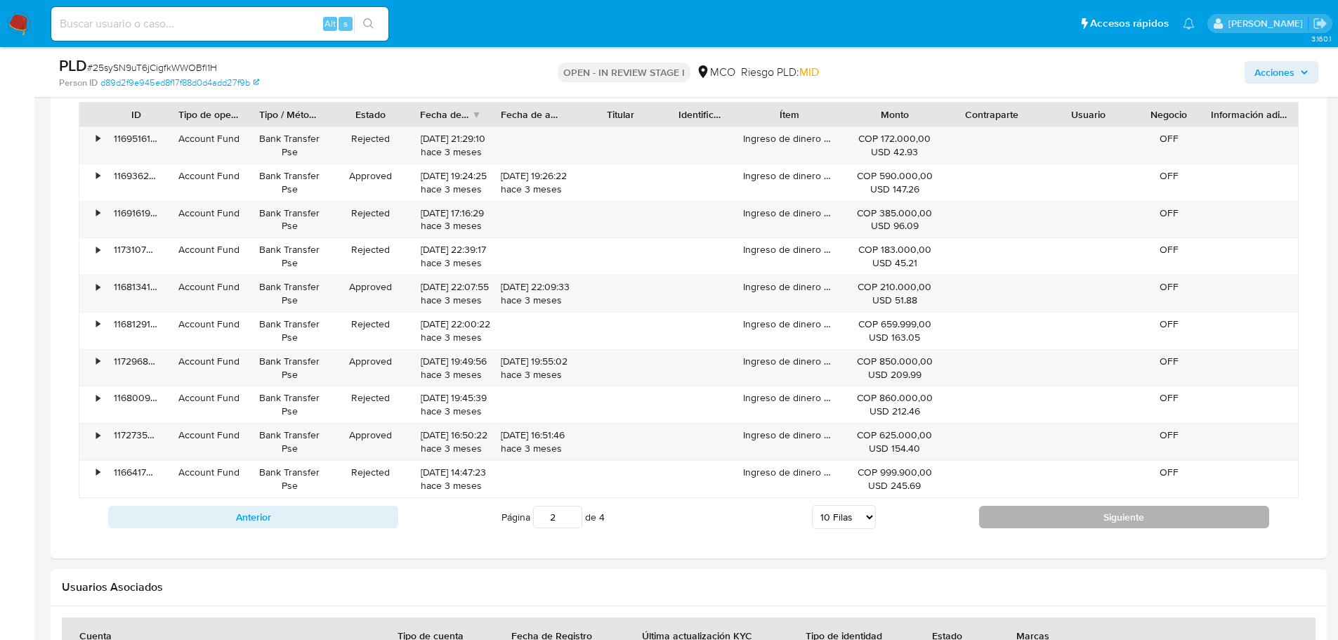
scroll to position [1264, 0]
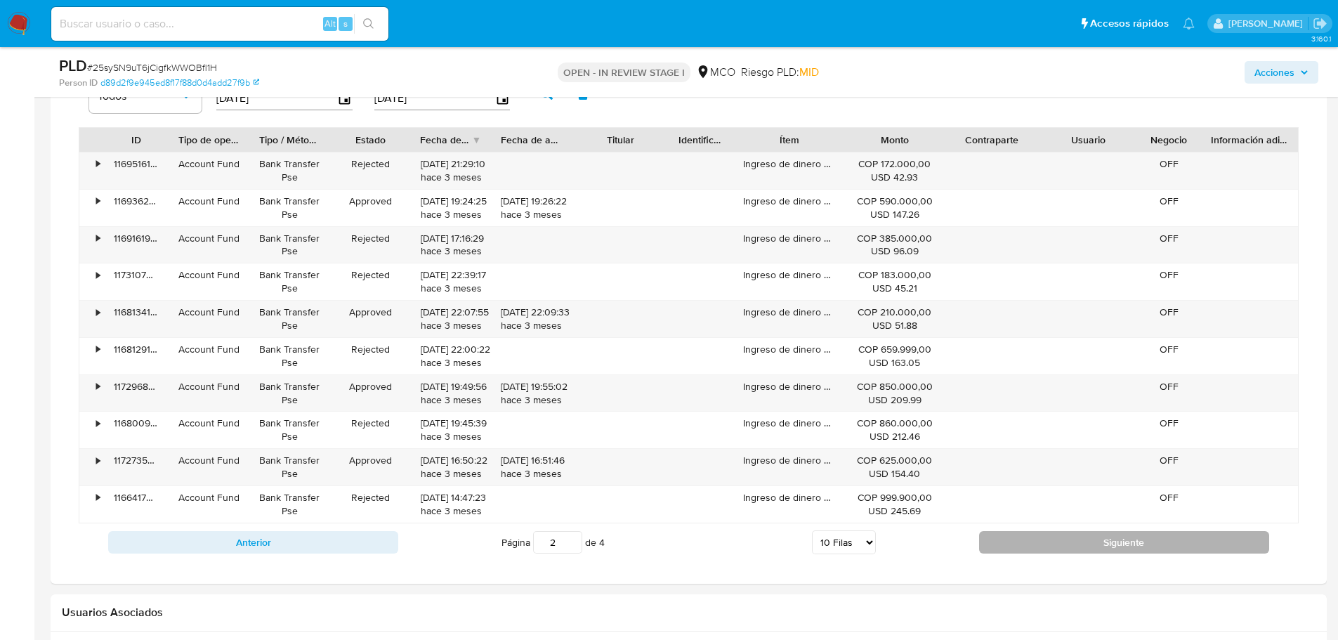
click at [1054, 534] on button "Siguiente" at bounding box center [1124, 542] width 290 height 22
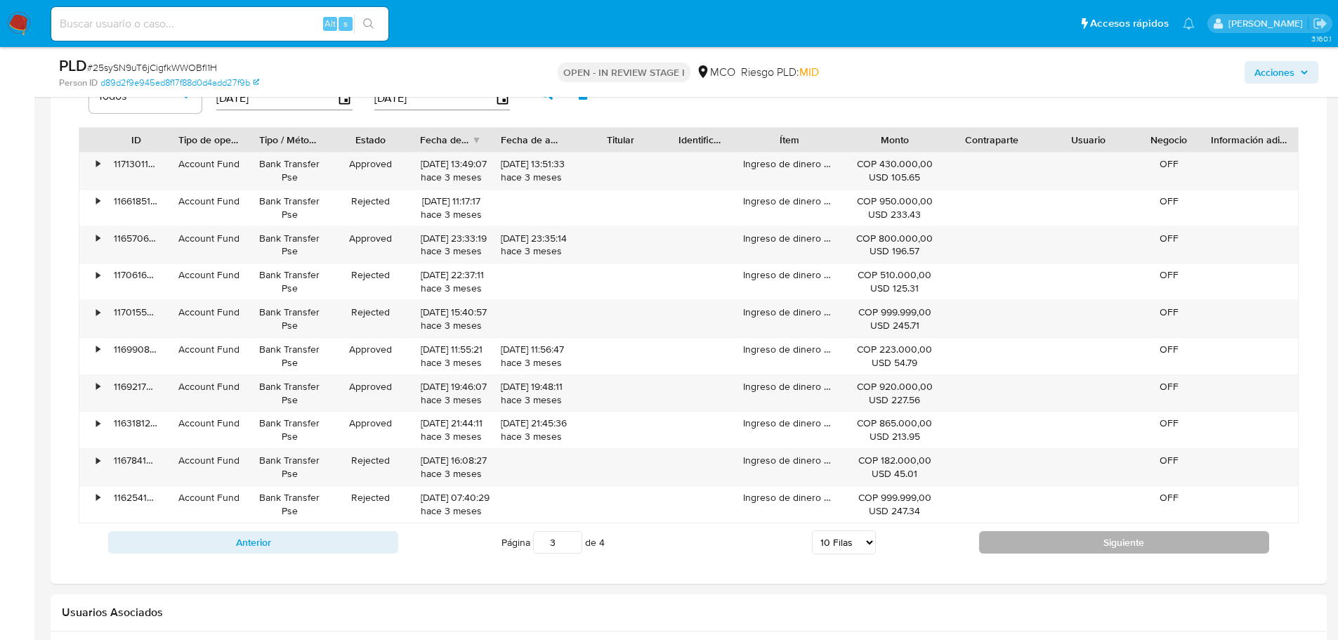
click at [1060, 540] on button "Siguiente" at bounding box center [1124, 542] width 290 height 22
type input "4"
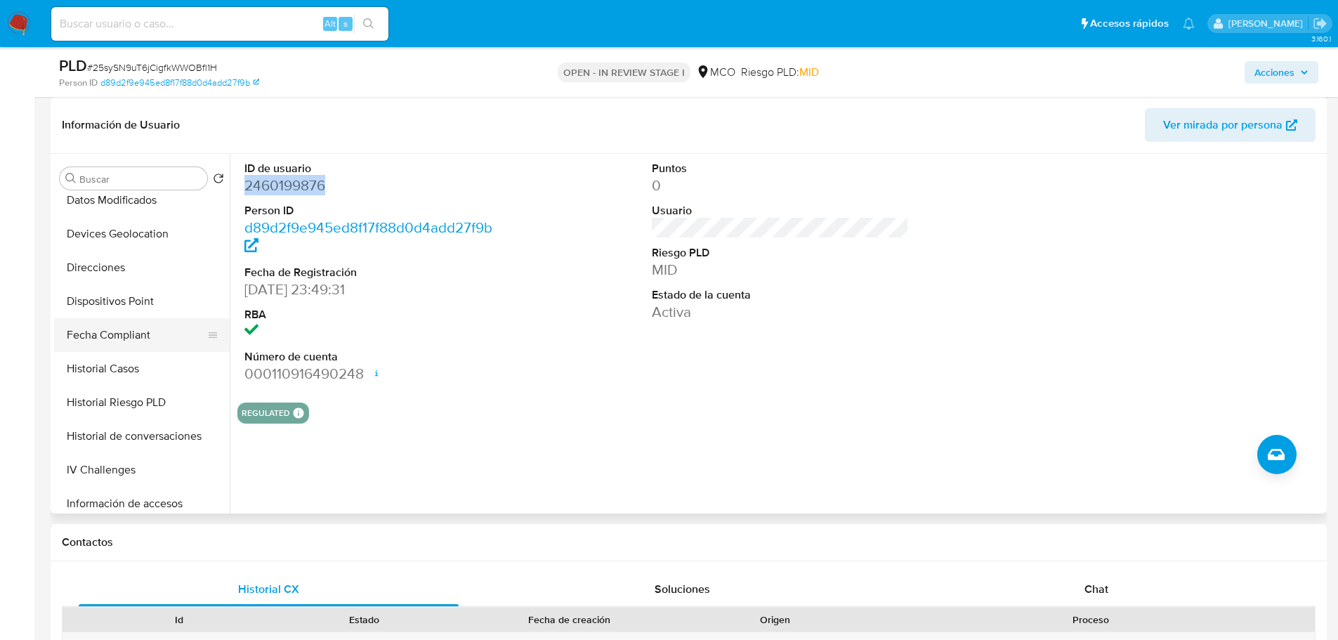
scroll to position [281, 0]
drag, startPoint x: 122, startPoint y: 366, endPoint x: 287, endPoint y: 388, distance: 166.5
click at [121, 366] on button "Historial Casos" at bounding box center [142, 370] width 176 height 34
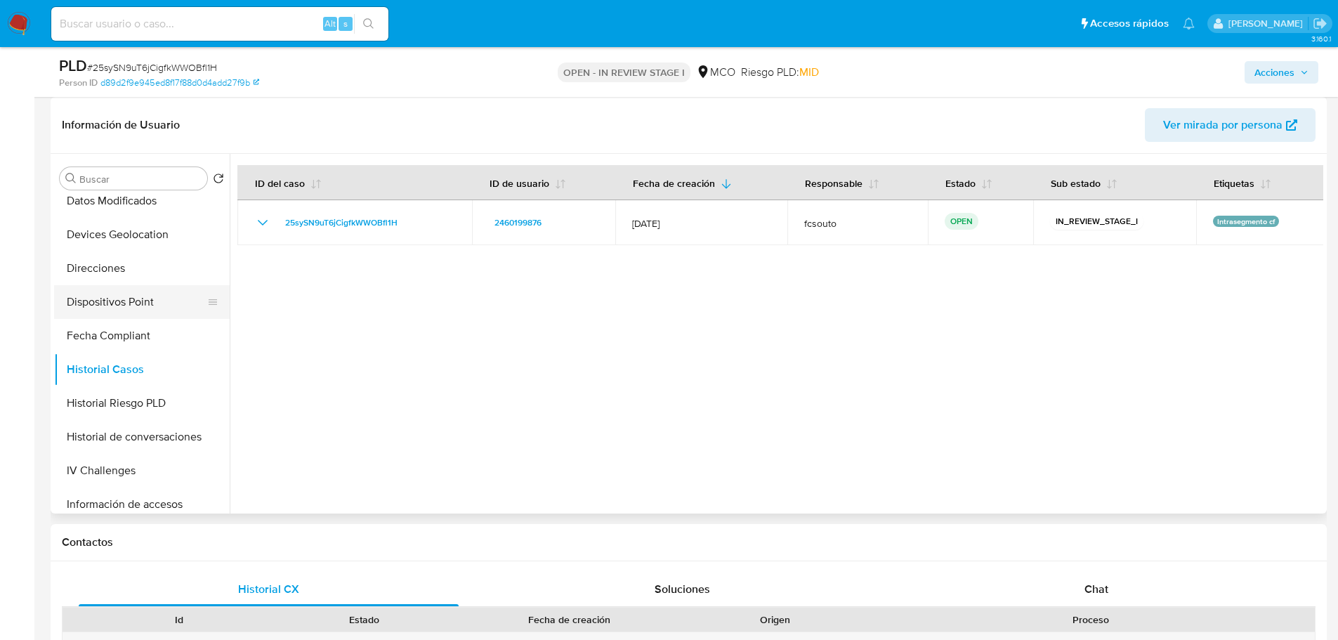
scroll to position [0, 0]
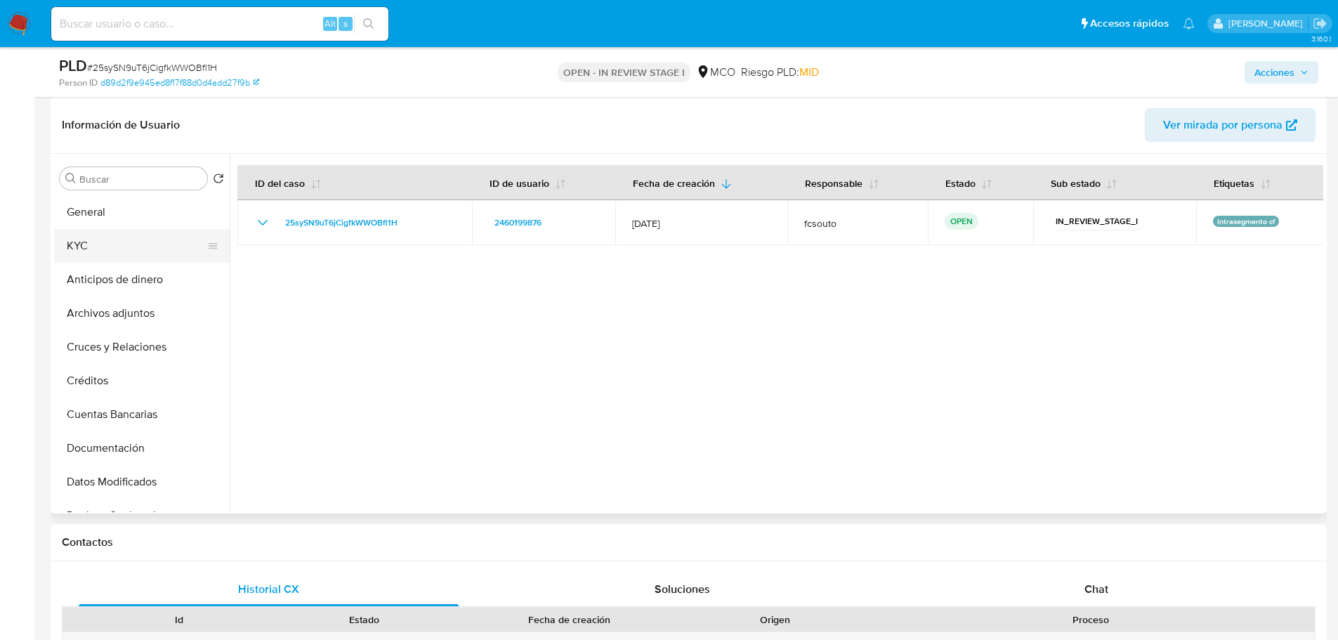
click at [107, 246] on button "KYC" at bounding box center [136, 246] width 164 height 34
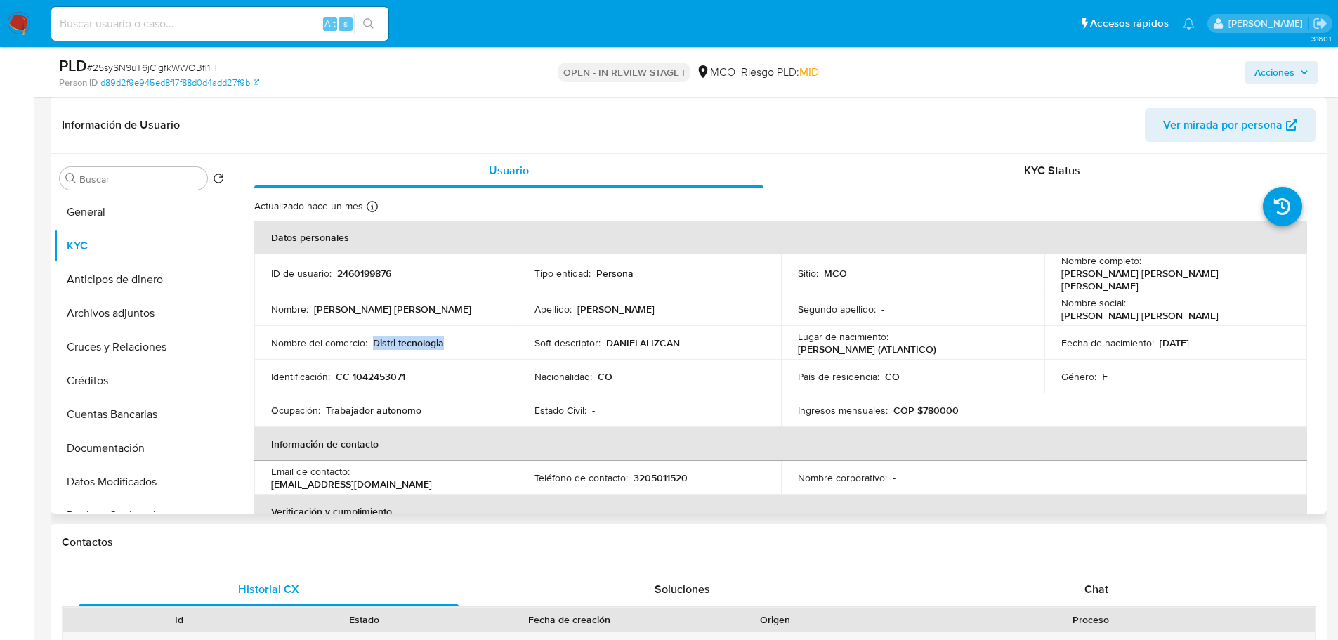
drag, startPoint x: 461, startPoint y: 343, endPoint x: 374, endPoint y: 335, distance: 87.5
click at [374, 336] on div "Nombre del comercio : Distri tecnologia" at bounding box center [386, 342] width 230 height 13
copy p "Distri tecnologia"
click at [784, 388] on td "País de residencia : CO" at bounding box center [912, 377] width 263 height 34
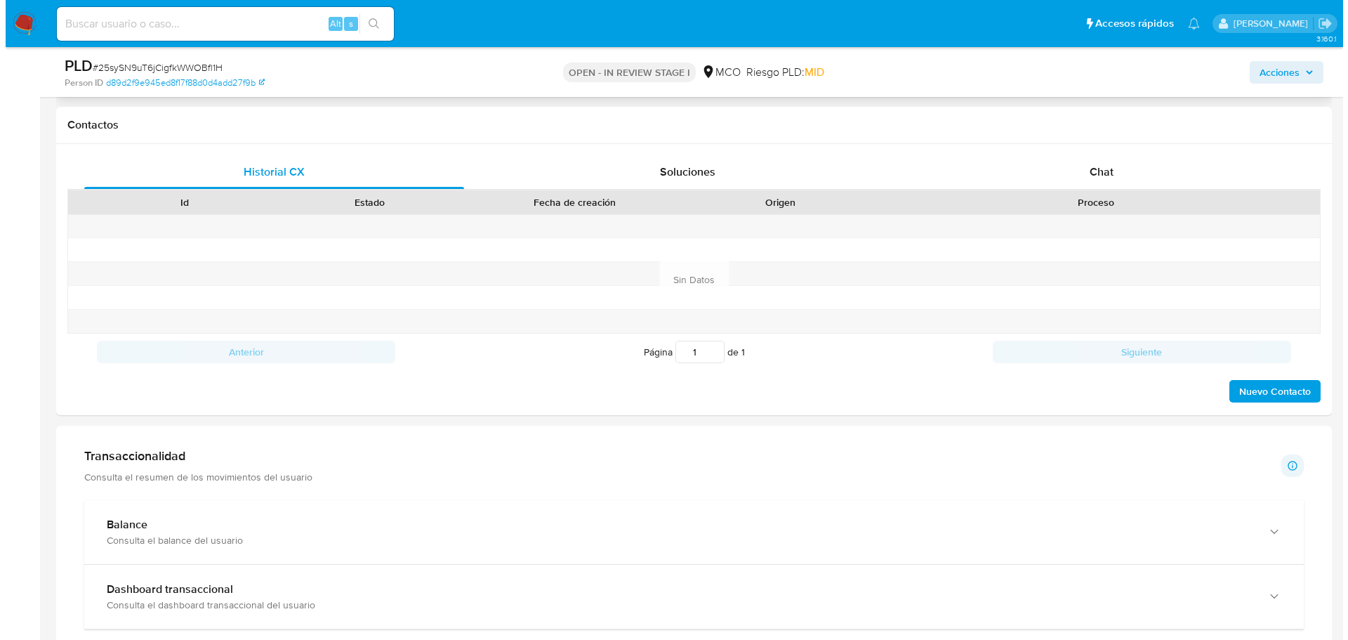
scroll to position [140, 0]
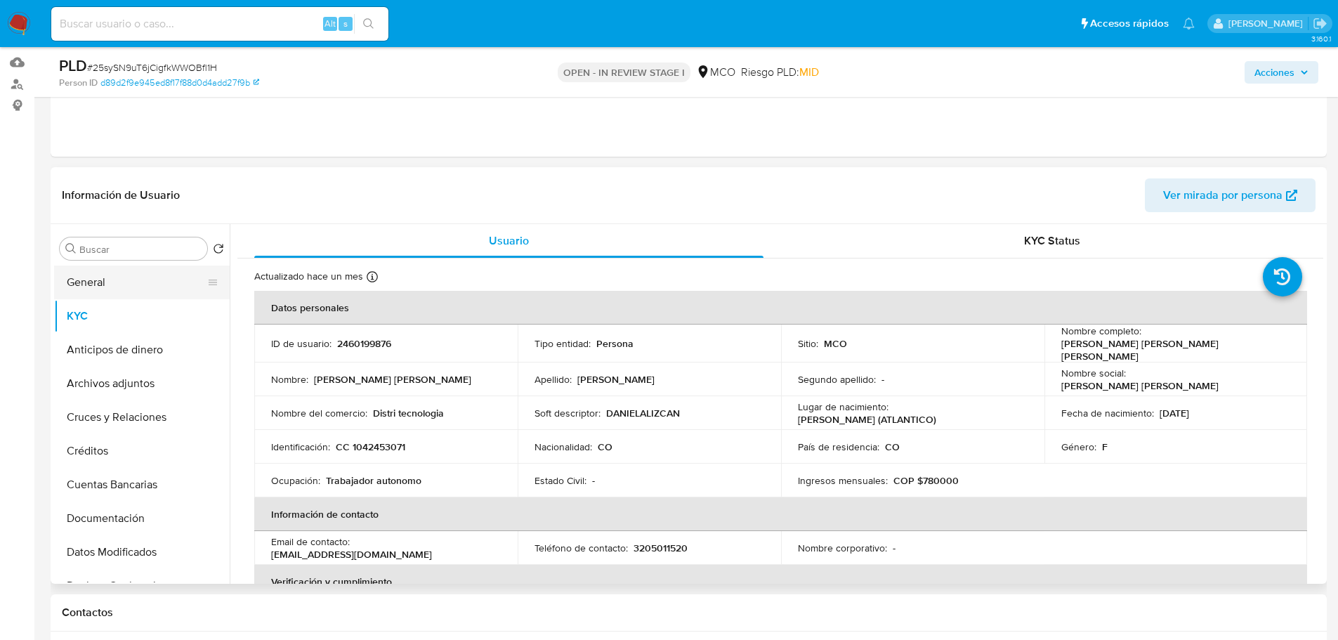
click at [105, 279] on button "General" at bounding box center [136, 282] width 164 height 34
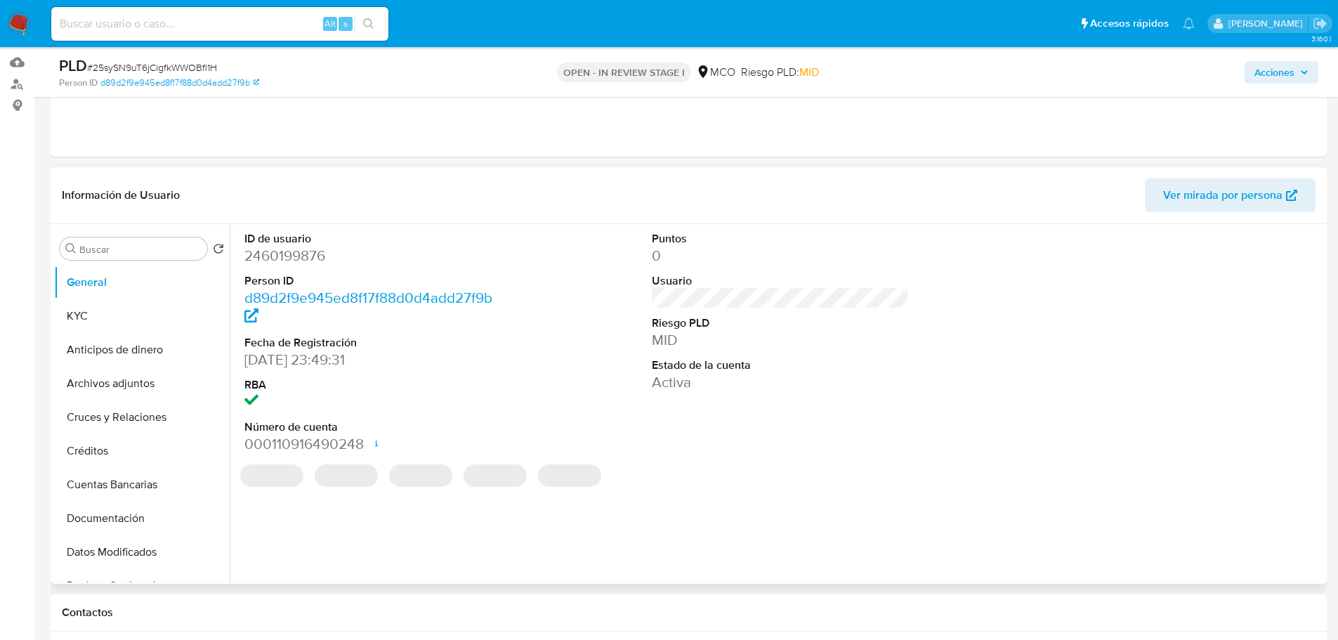
click at [294, 255] on dd "2460199876" at bounding box center [373, 256] width 258 height 20
copy dd "2460199876"
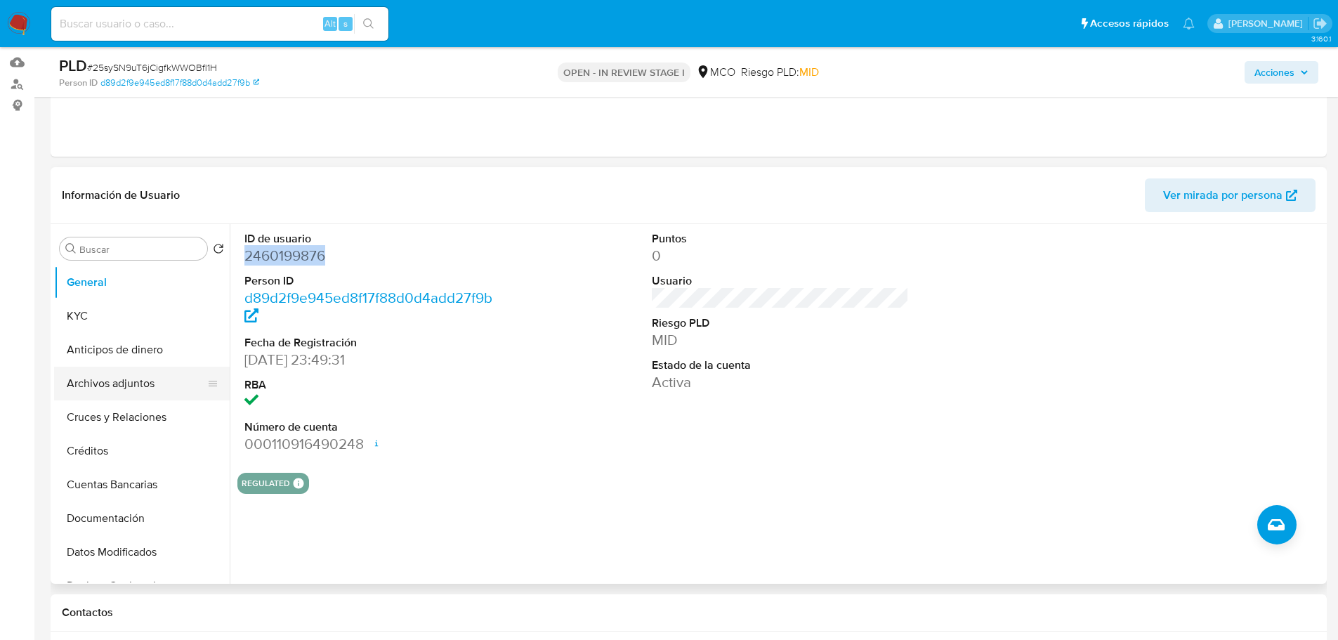
click at [140, 383] on button "Archivos adjuntos" at bounding box center [136, 384] width 164 height 34
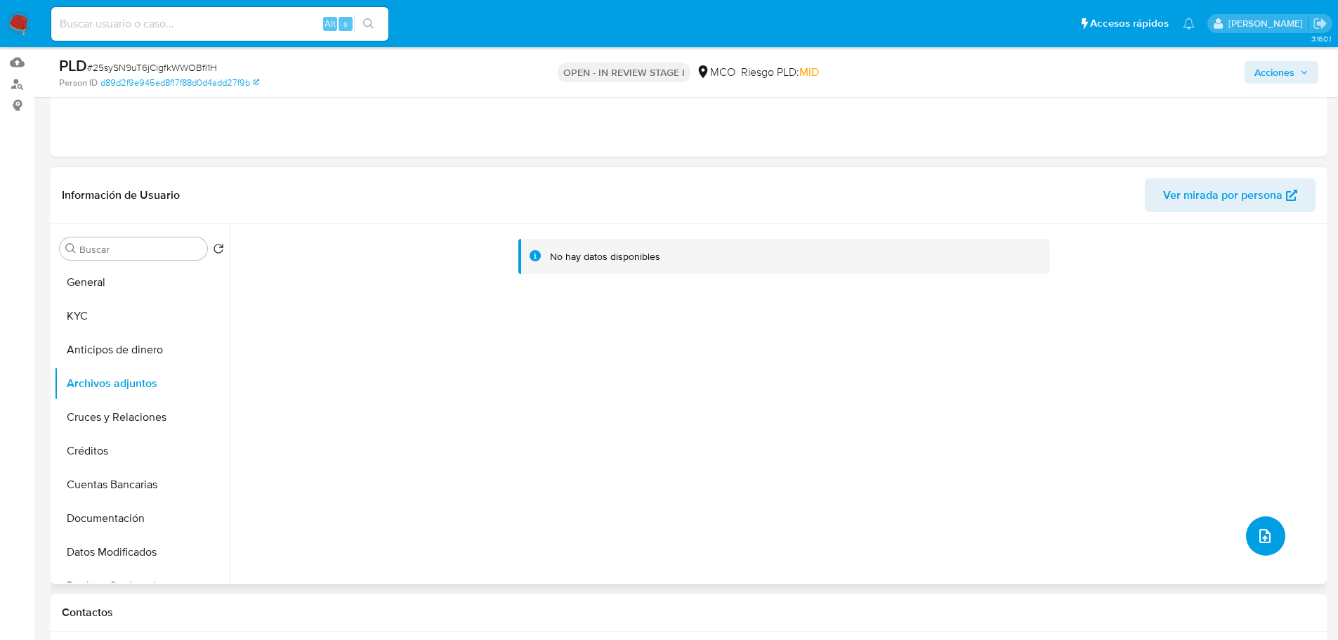
click at [1264, 545] on button "upload-file" at bounding box center [1265, 535] width 39 height 39
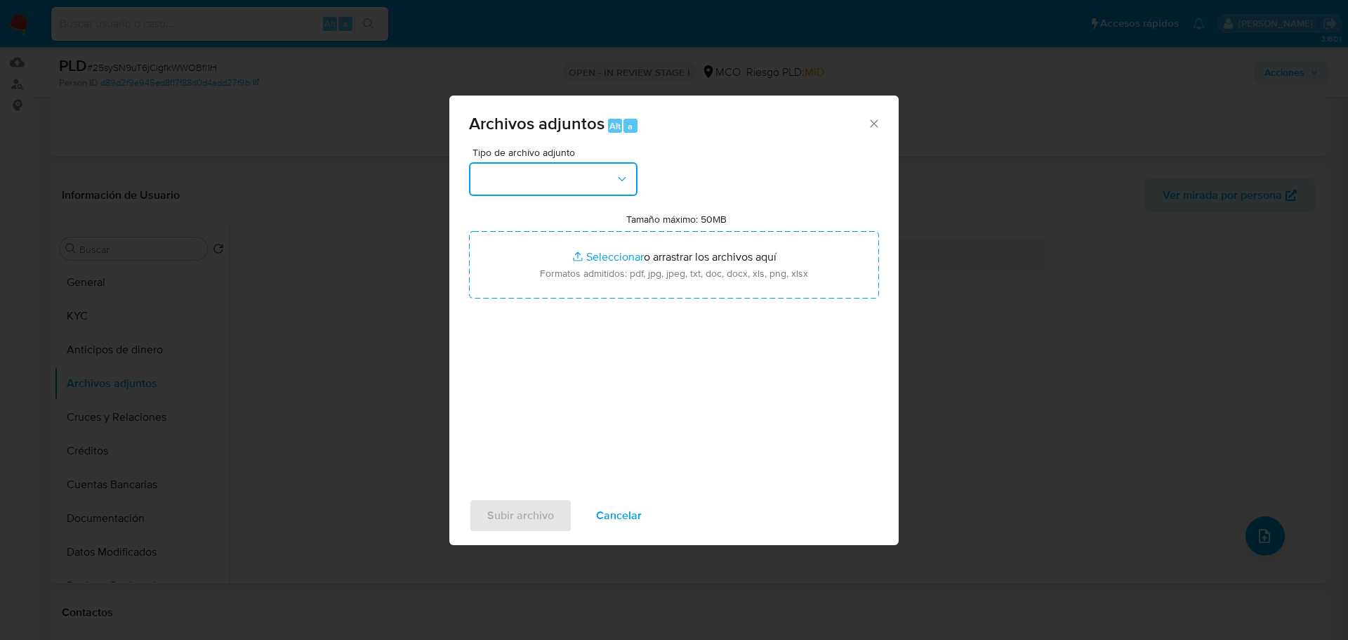
click at [564, 180] on button "button" at bounding box center [553, 179] width 169 height 34
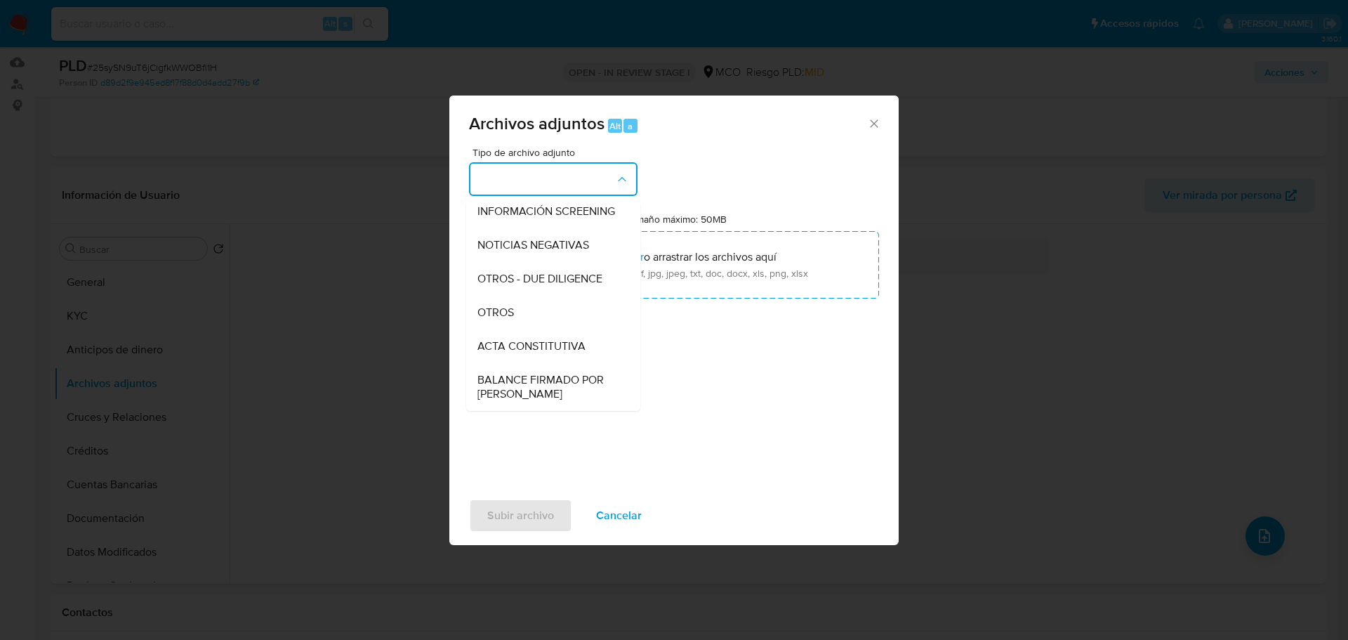
click at [531, 329] on div "OTROS" at bounding box center [549, 313] width 143 height 34
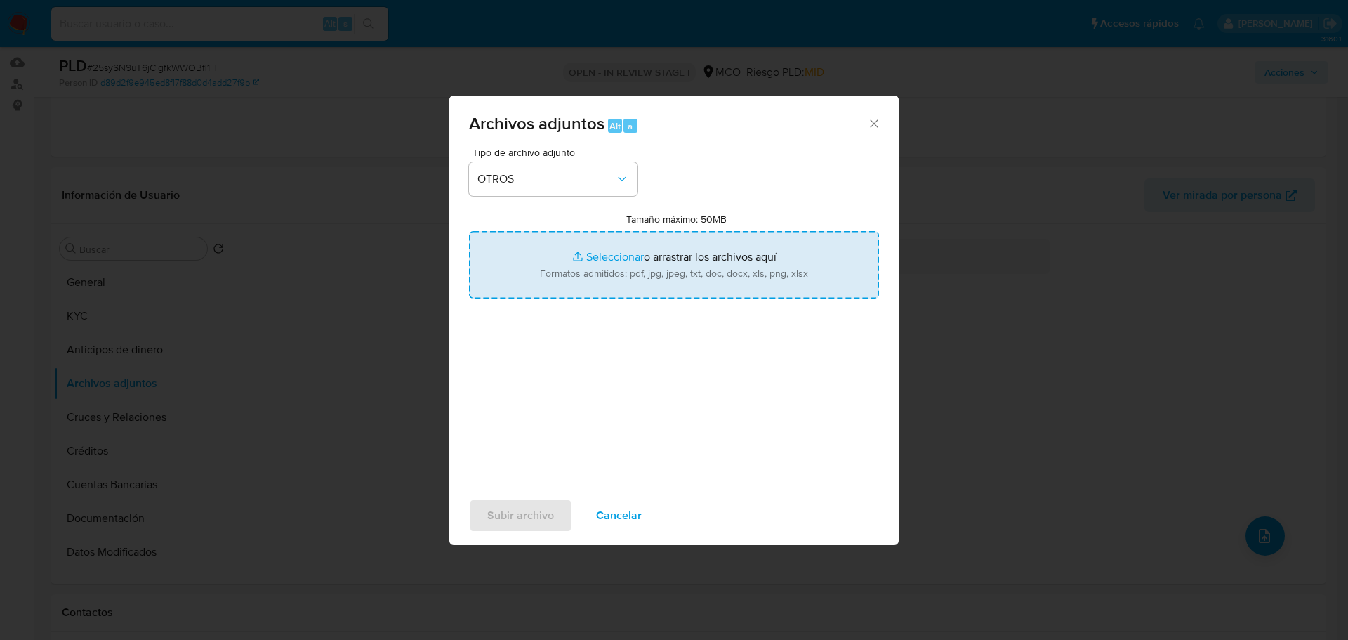
click at [645, 284] on input "Tamaño máximo: 50MB Seleccionar archivos" at bounding box center [674, 264] width 410 height 67
type input "C:\fakepath\2460199876 - 23_9_2025.pdf"
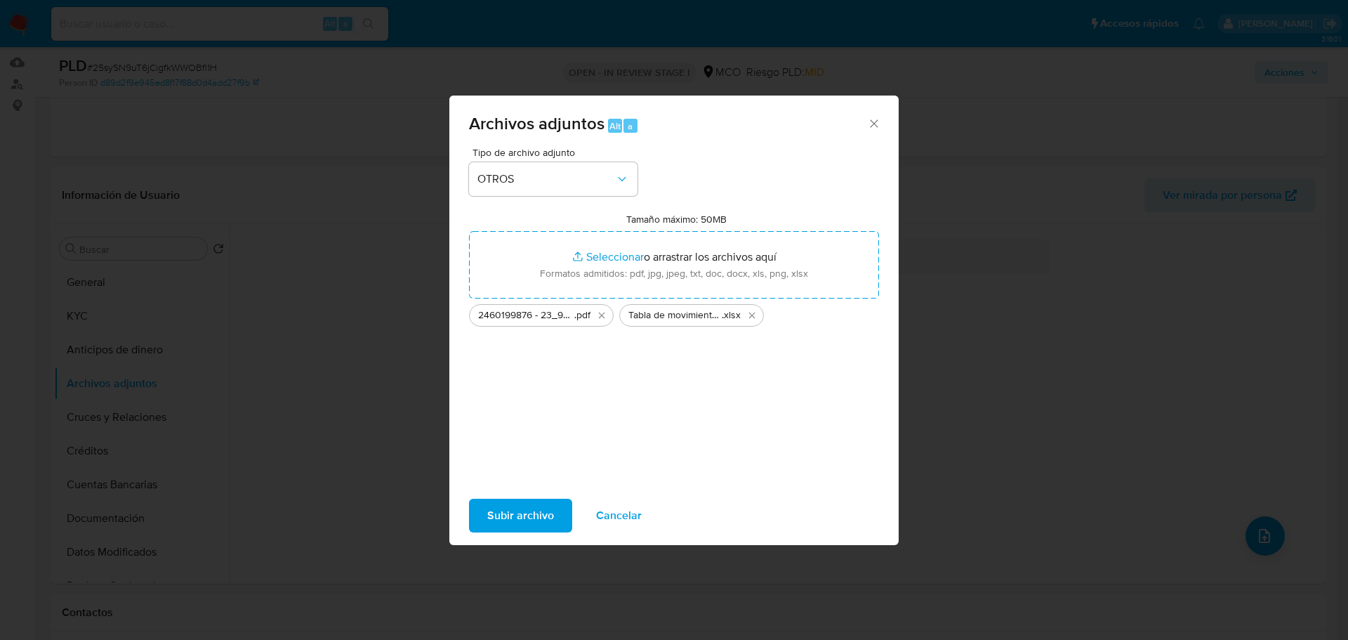
click at [518, 517] on span "Subir archivo" at bounding box center [520, 515] width 67 height 31
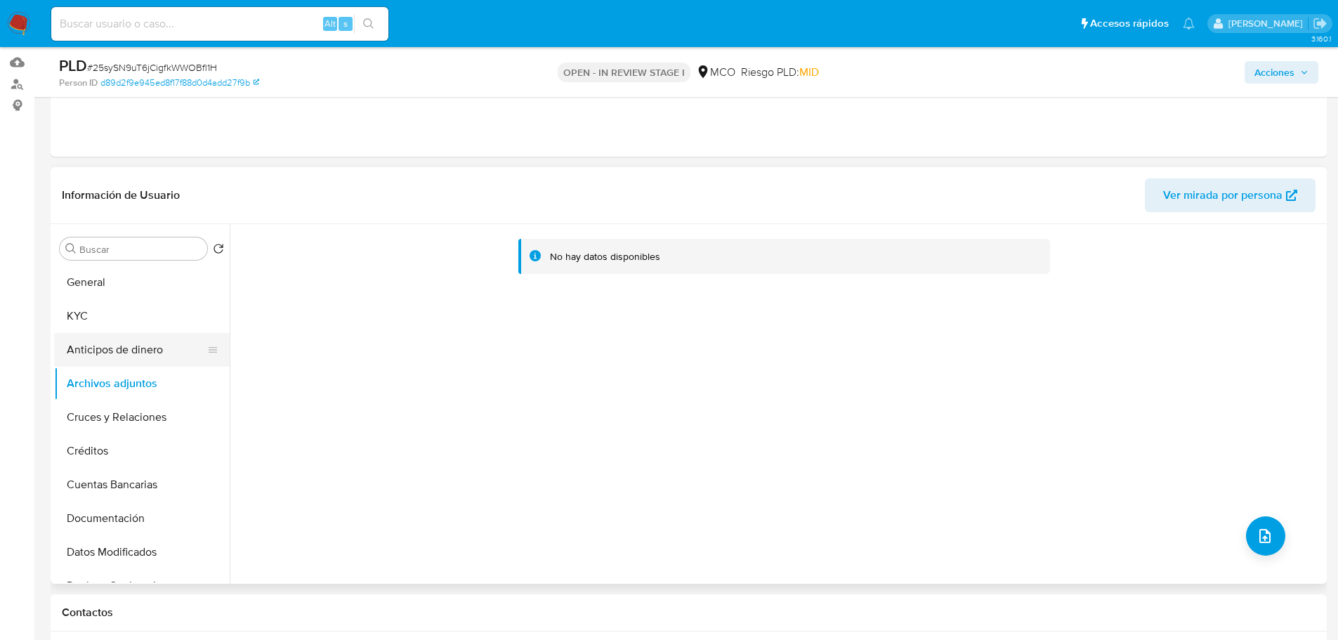
click at [117, 339] on button "Anticipos de dinero" at bounding box center [136, 350] width 164 height 34
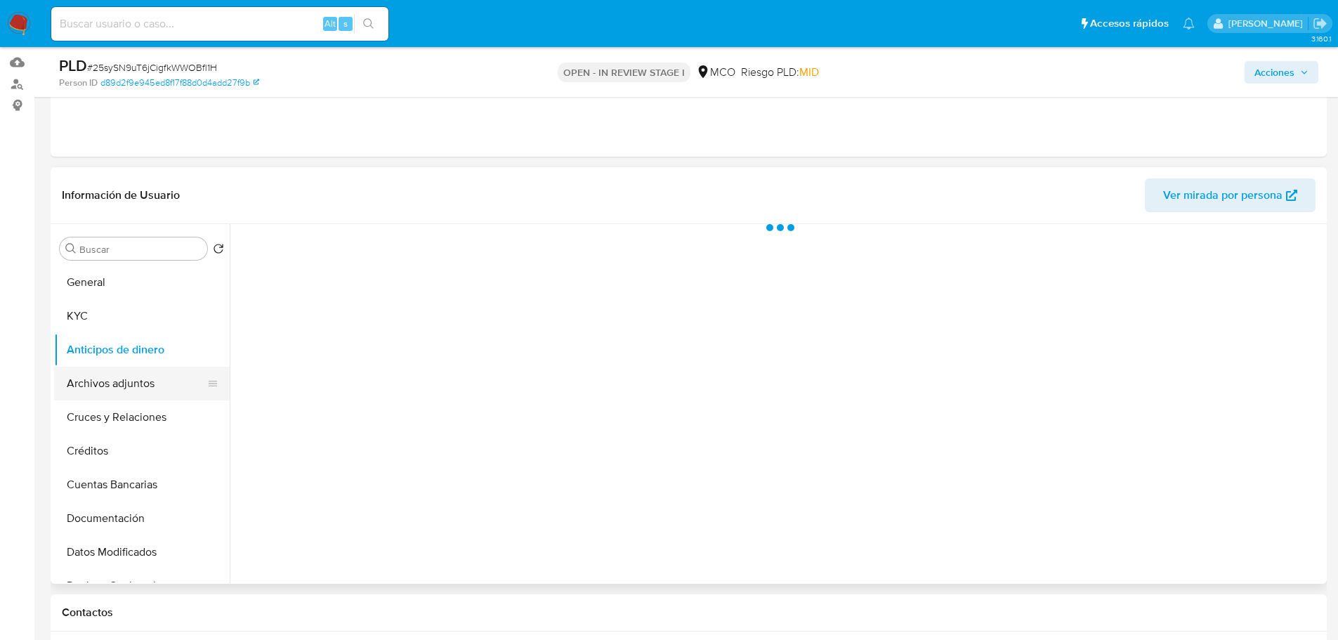
click at [119, 376] on button "Archivos adjuntos" at bounding box center [136, 384] width 164 height 34
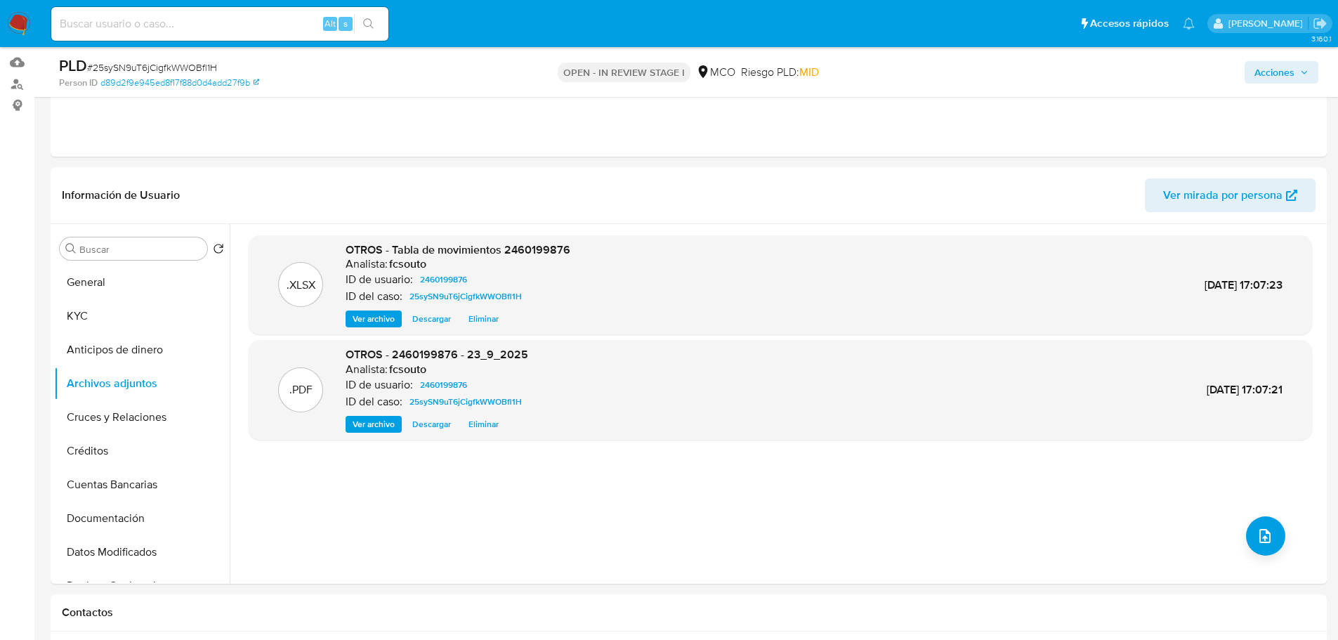
click at [1275, 75] on span "Acciones" at bounding box center [1274, 72] width 40 height 22
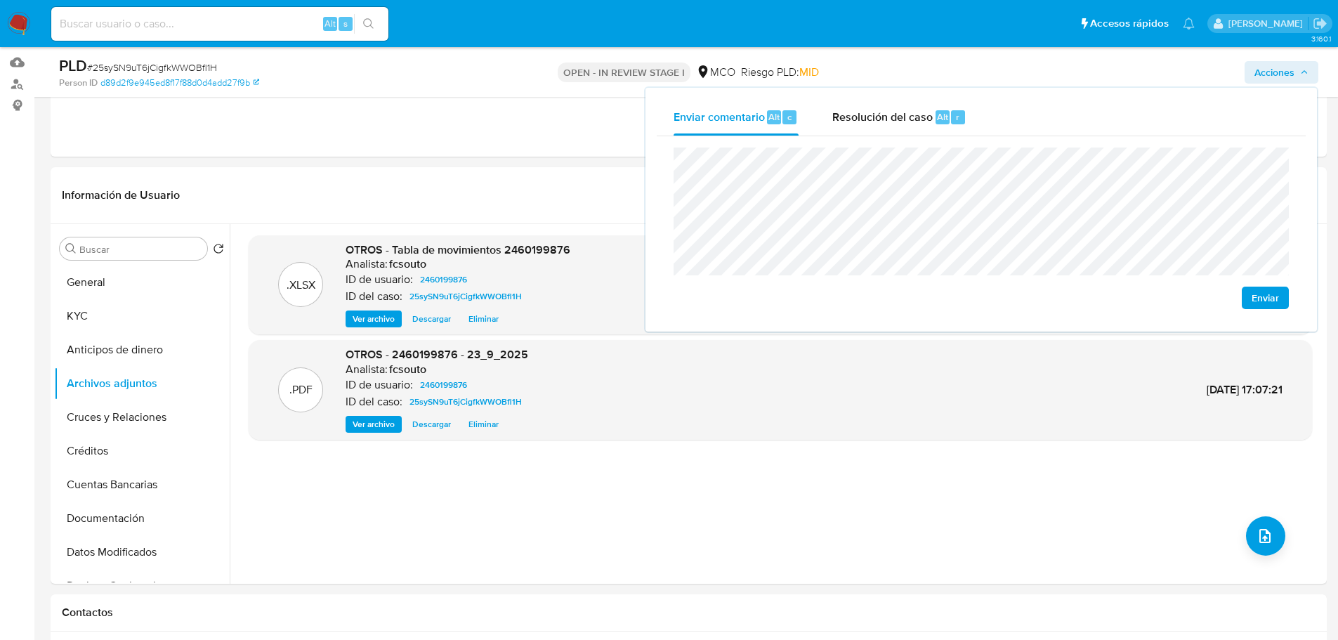
click at [1269, 296] on span "Enviar" at bounding box center [1264, 298] width 27 height 20
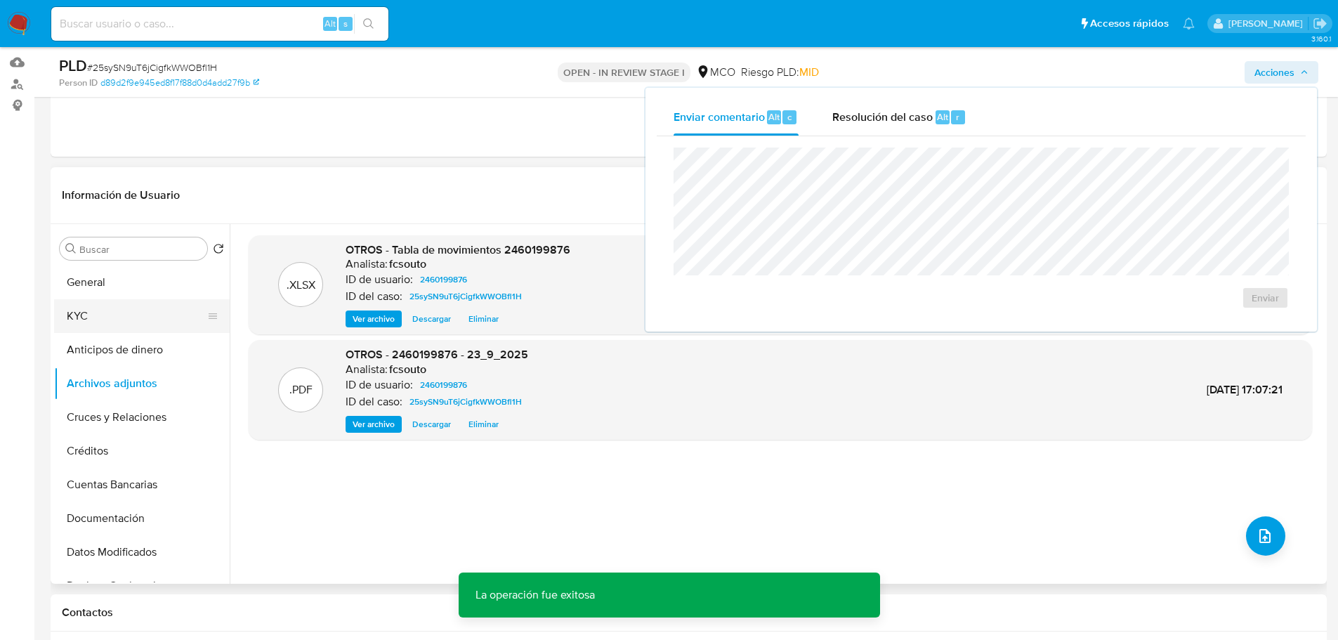
click at [117, 317] on button "KYC" at bounding box center [136, 316] width 164 height 34
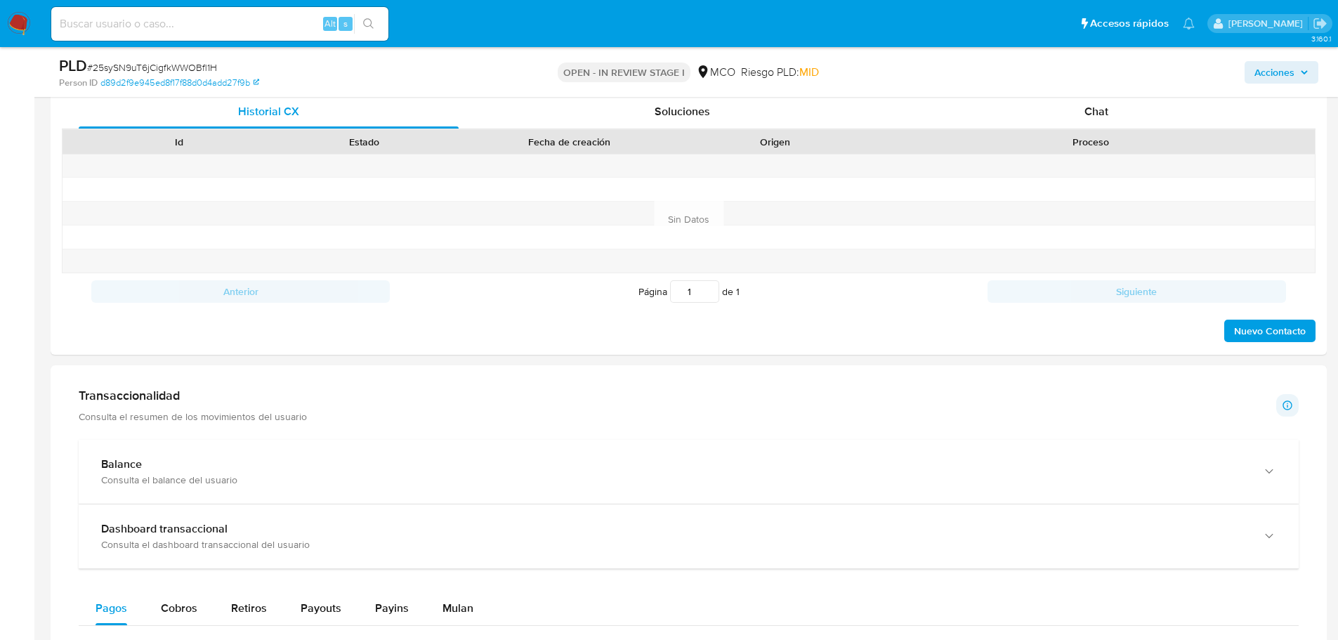
scroll to position [562, 0]
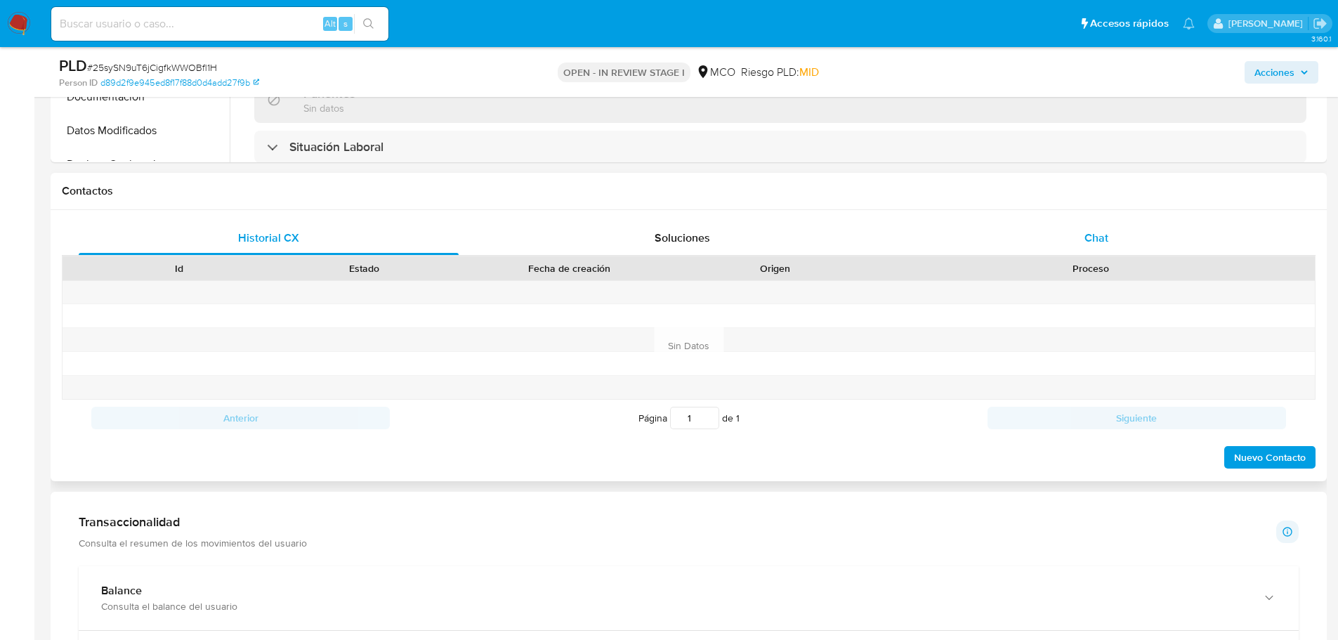
click at [1084, 237] on span "Chat" at bounding box center [1096, 238] width 24 height 16
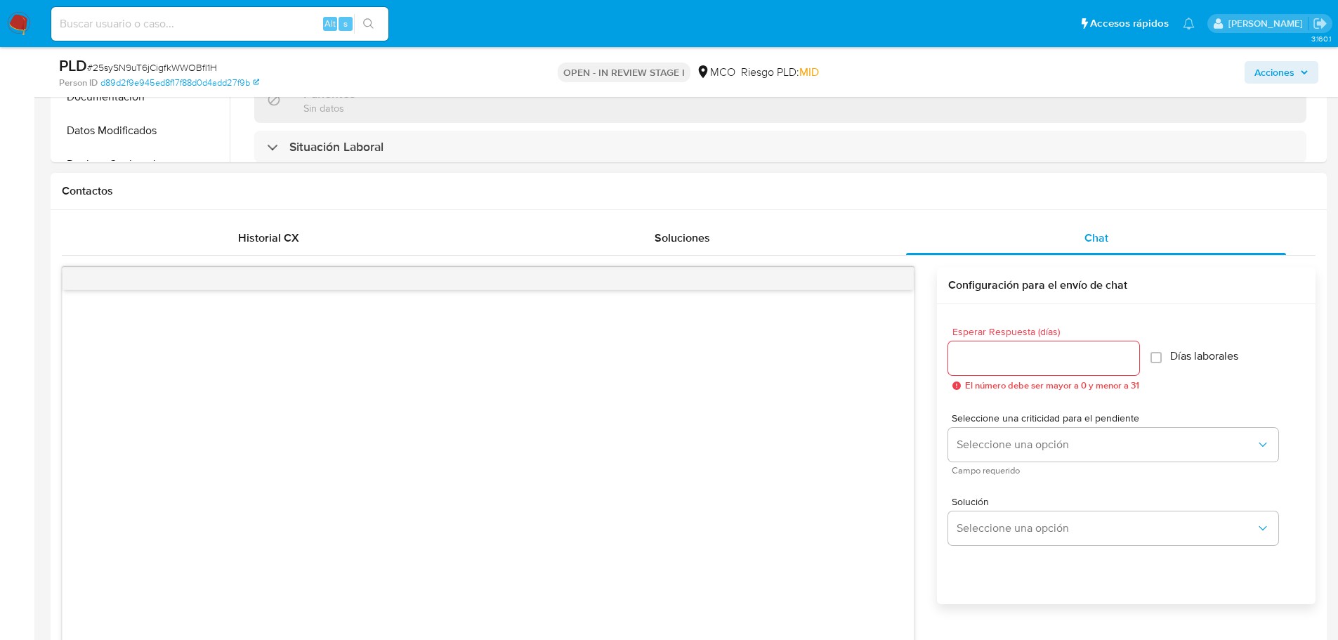
click at [1046, 370] on div at bounding box center [1043, 358] width 191 height 34
click at [1045, 363] on input "Esperar Respuesta (días)" at bounding box center [1043, 358] width 191 height 18
type input "3"
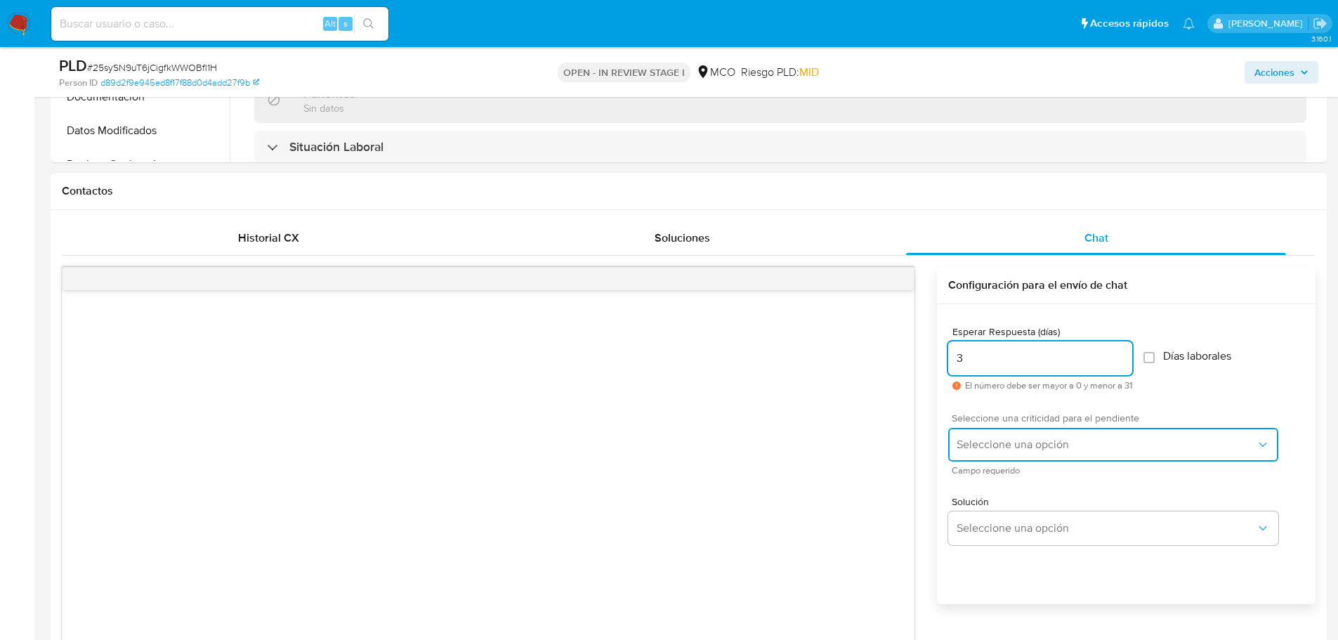
click at [1031, 428] on button "Seleccione una opción" at bounding box center [1113, 445] width 330 height 34
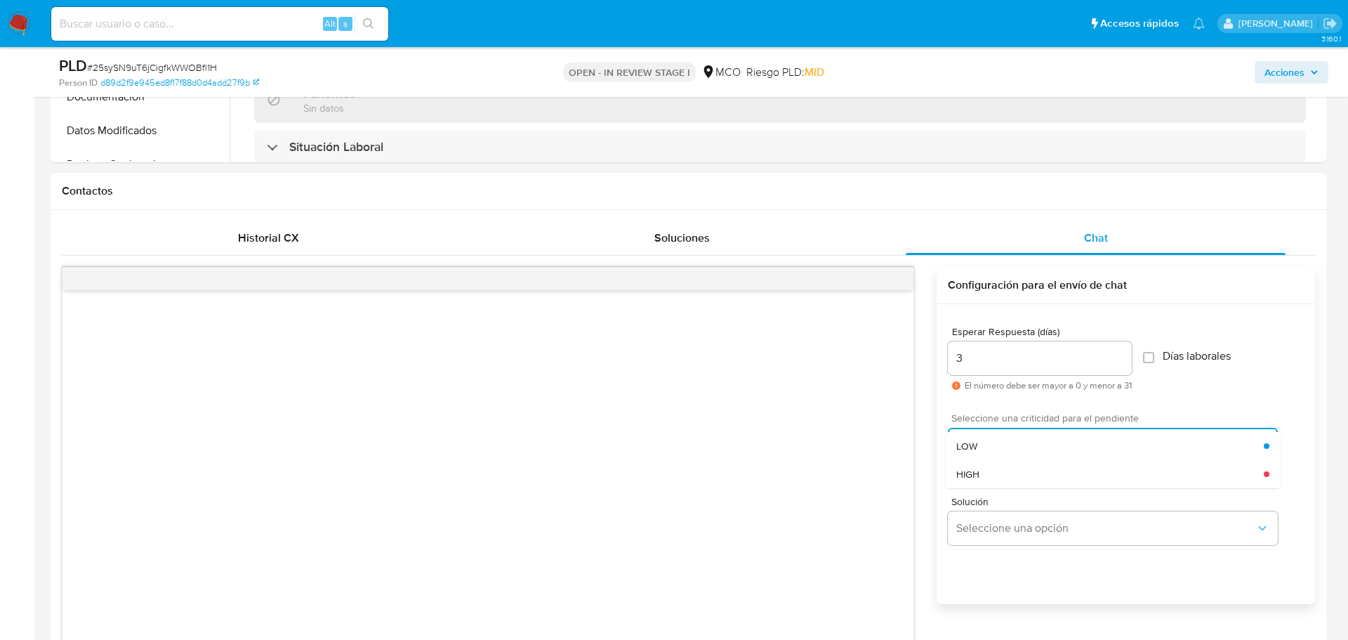
click at [1031, 430] on button "Seleccione una opción" at bounding box center [1113, 445] width 330 height 34
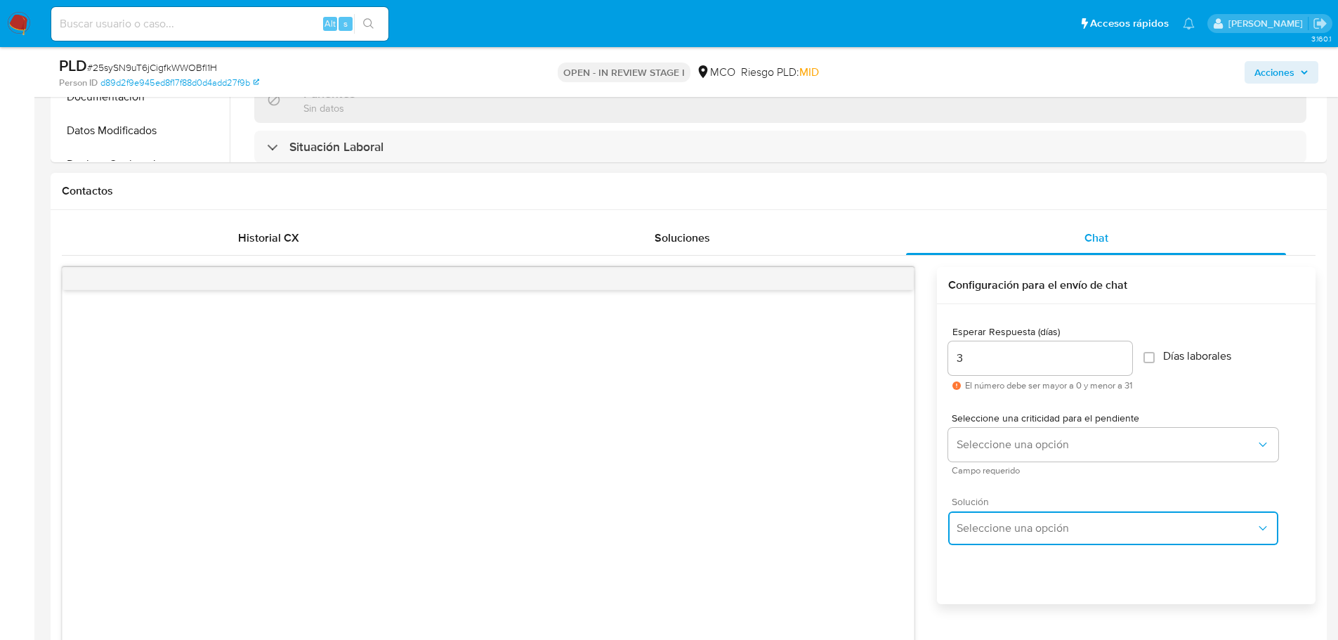
click at [1033, 527] on span "Seleccione una opción" at bounding box center [1105, 528] width 299 height 14
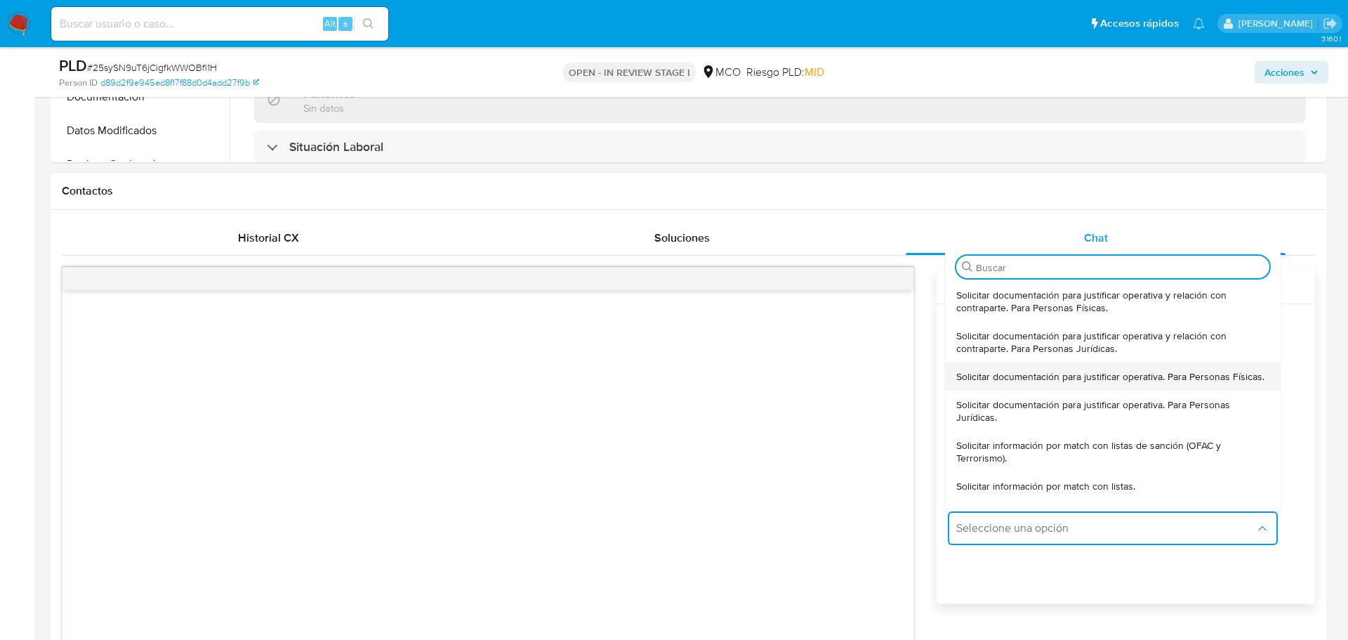
click at [1055, 383] on span "Solicitar documentación para justificar operativa. Para Personas Físicas." at bounding box center [1110, 376] width 308 height 13
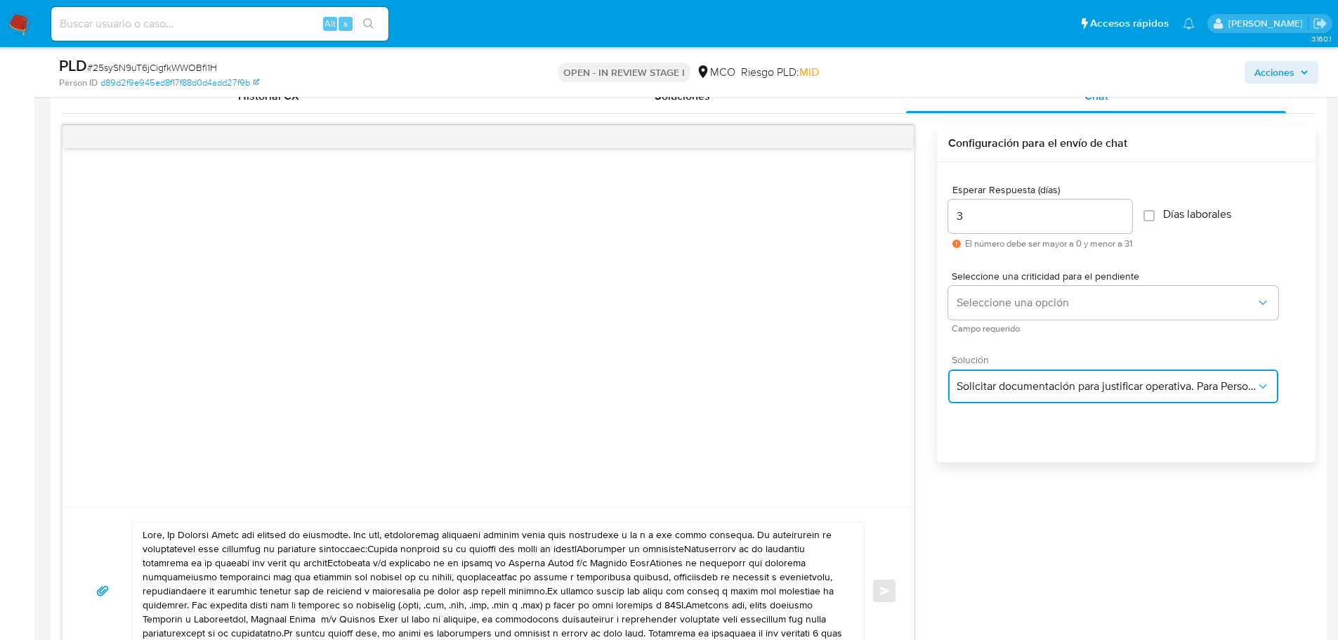
scroll to position [843, 0]
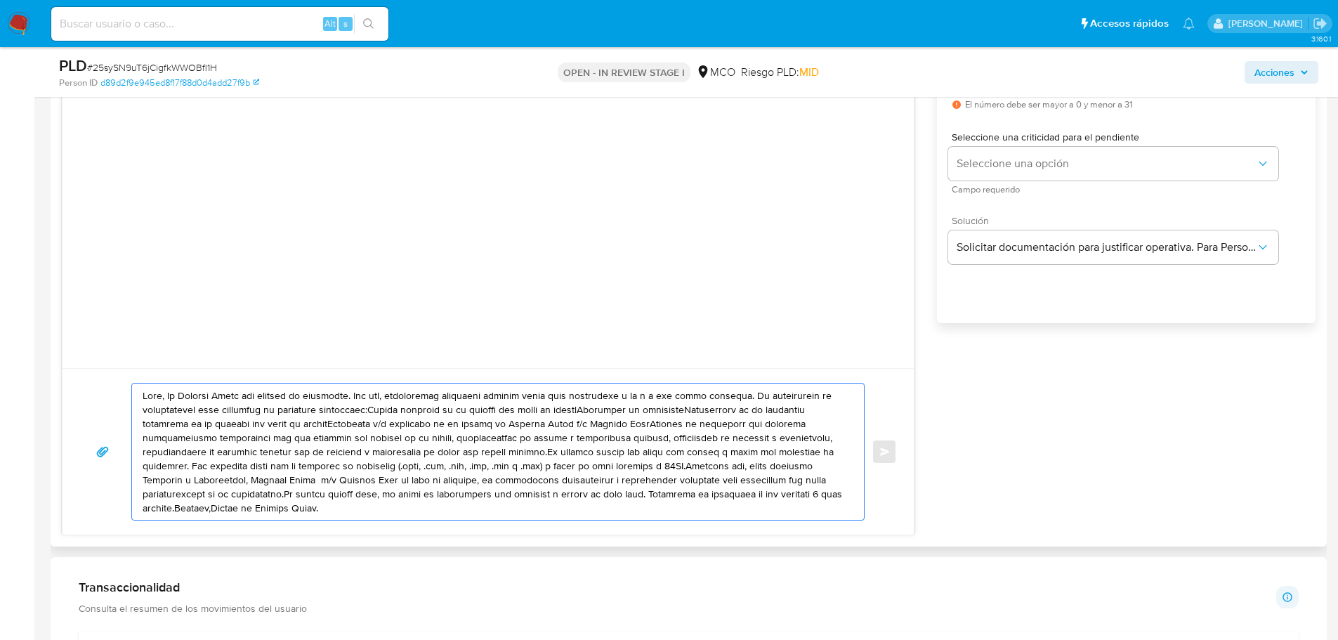
click at [163, 390] on textarea at bounding box center [495, 451] width 704 height 136
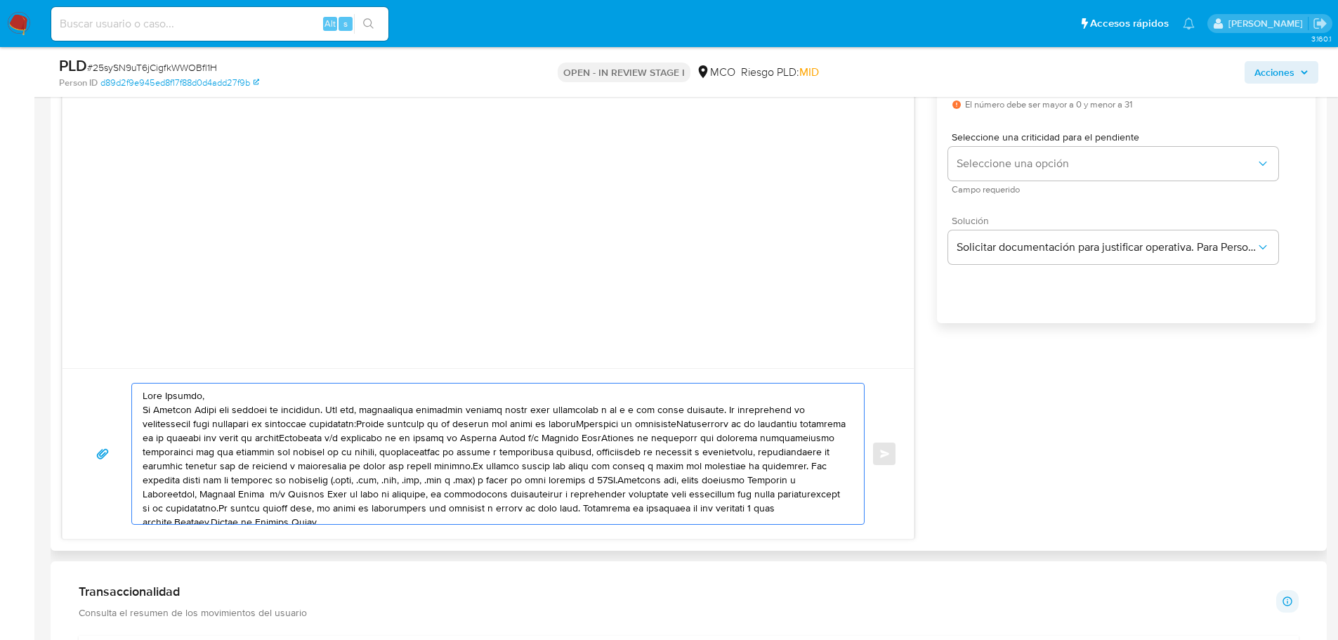
click at [716, 409] on textarea at bounding box center [495, 453] width 704 height 140
click at [440, 422] on textarea at bounding box center [495, 453] width 704 height 140
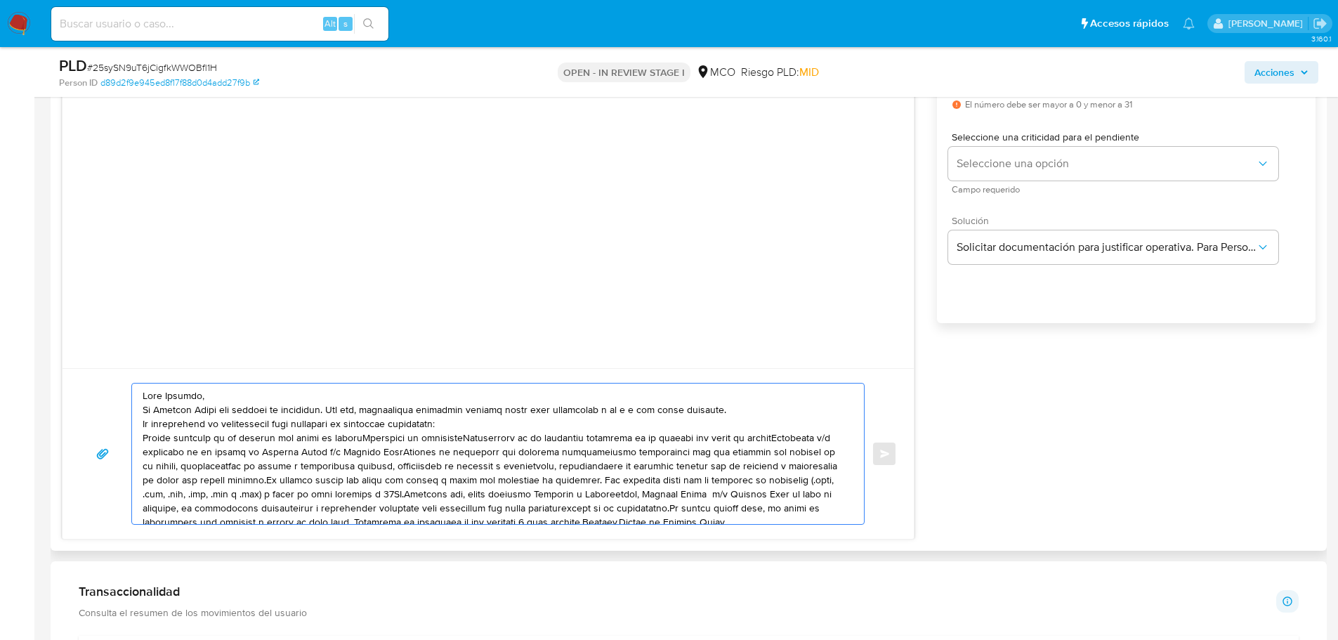
click at [415, 453] on textarea at bounding box center [495, 453] width 704 height 140
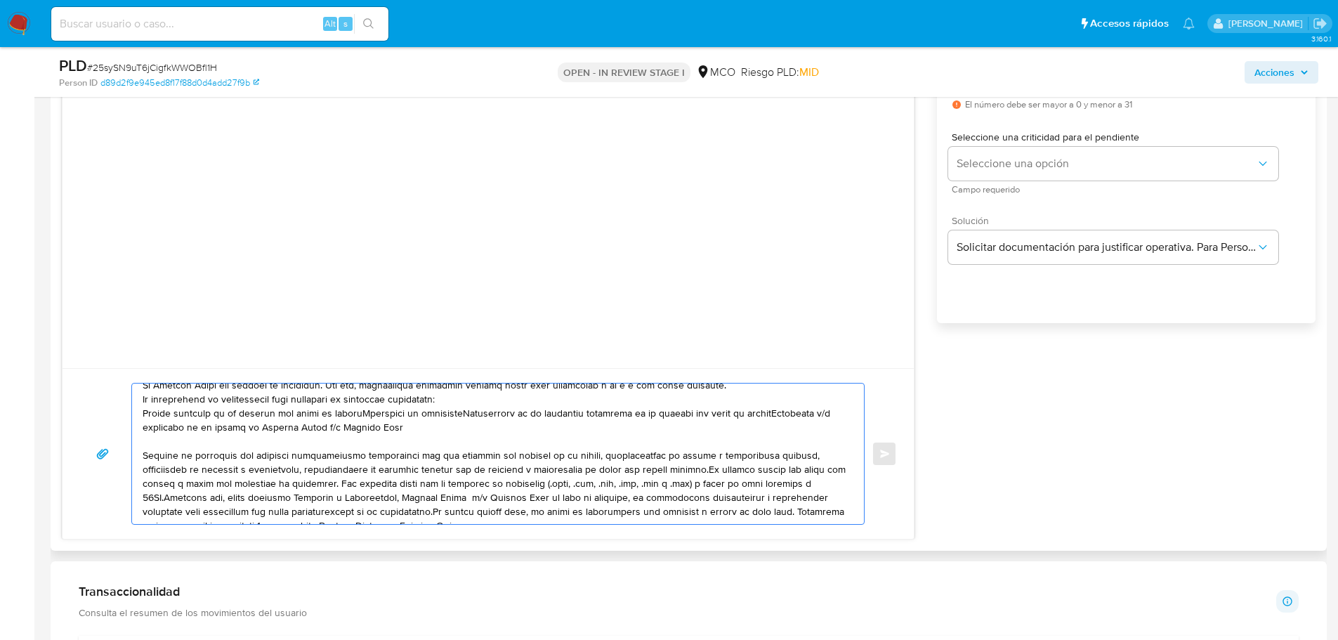
scroll to position [38, 0]
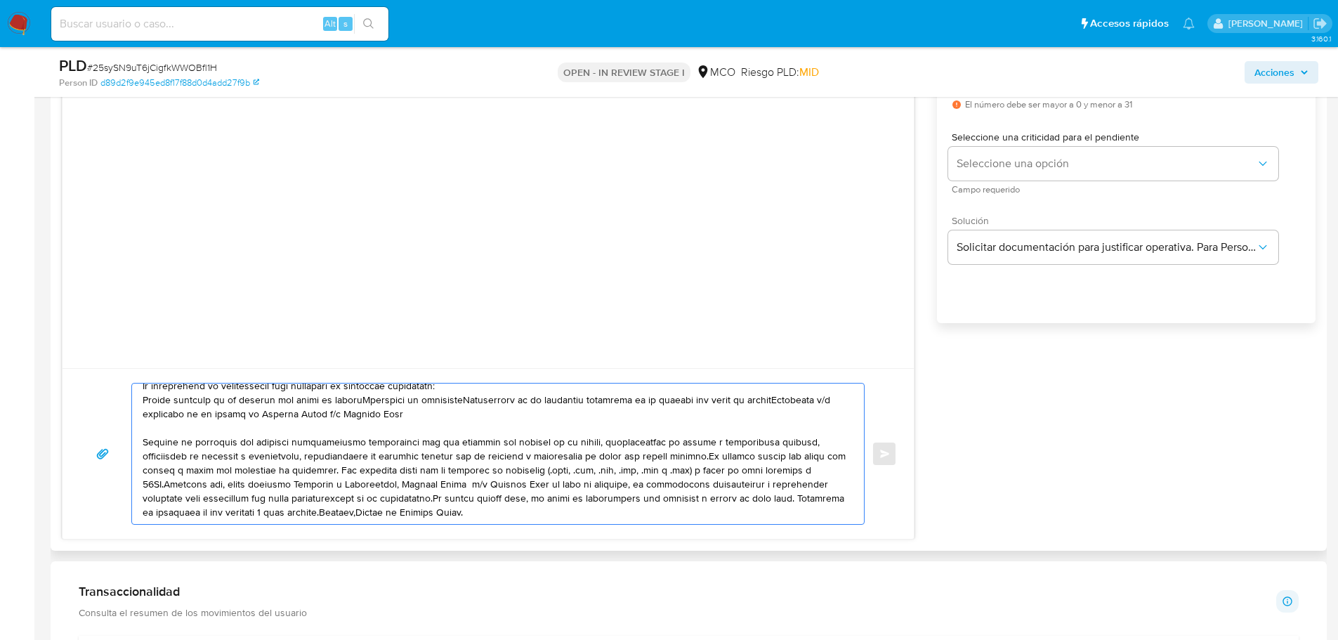
click at [703, 456] on textarea at bounding box center [495, 453] width 704 height 140
click at [469, 474] on textarea at bounding box center [495, 453] width 704 height 140
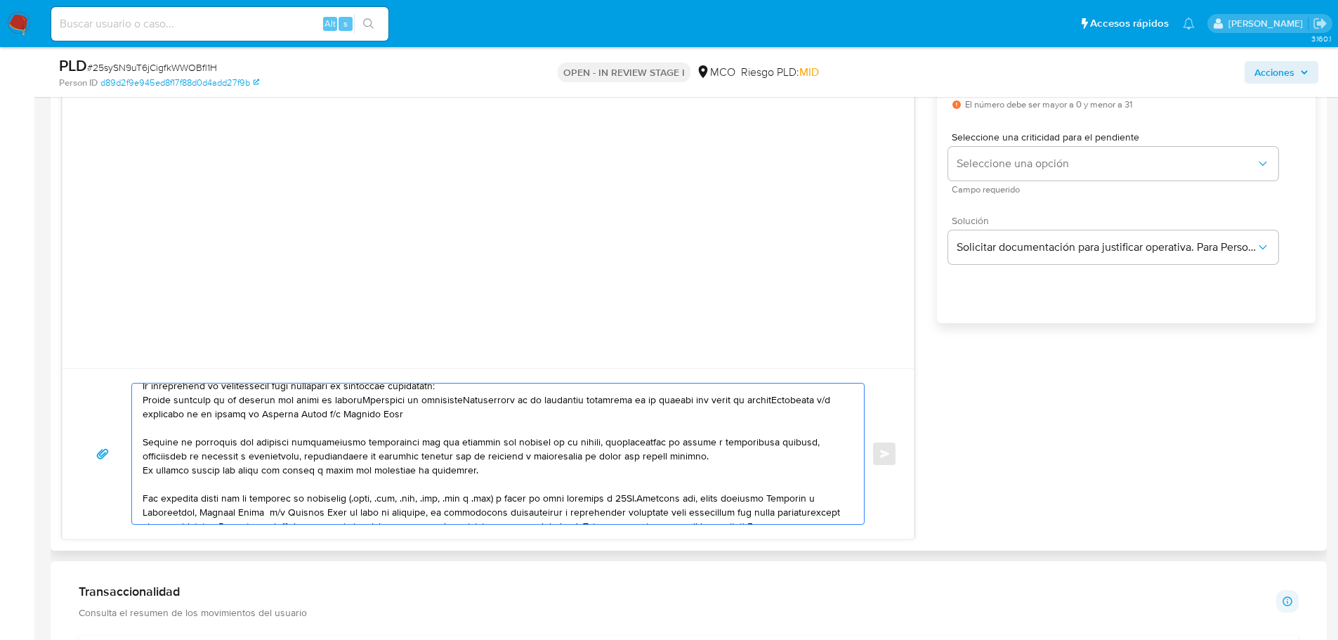
drag, startPoint x: 480, startPoint y: 472, endPoint x: 134, endPoint y: 474, distance: 346.2
click at [131, 471] on div "Enviar" at bounding box center [487, 454] width 817 height 142
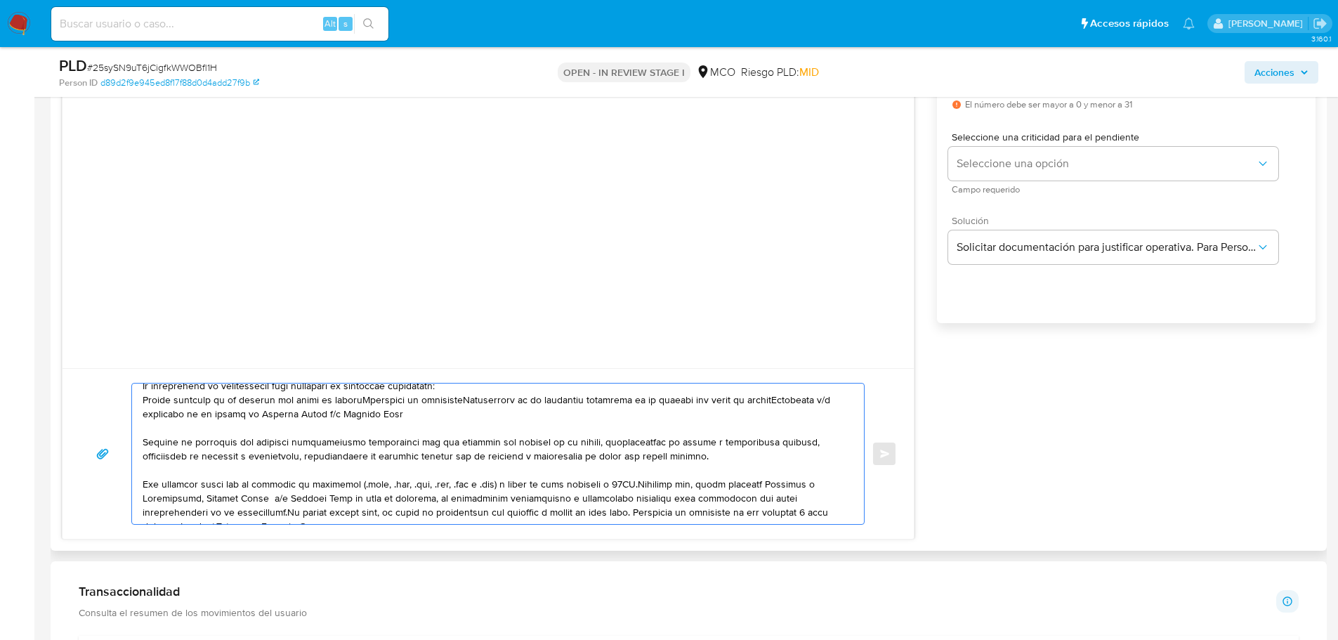
click at [636, 483] on textarea at bounding box center [495, 453] width 704 height 140
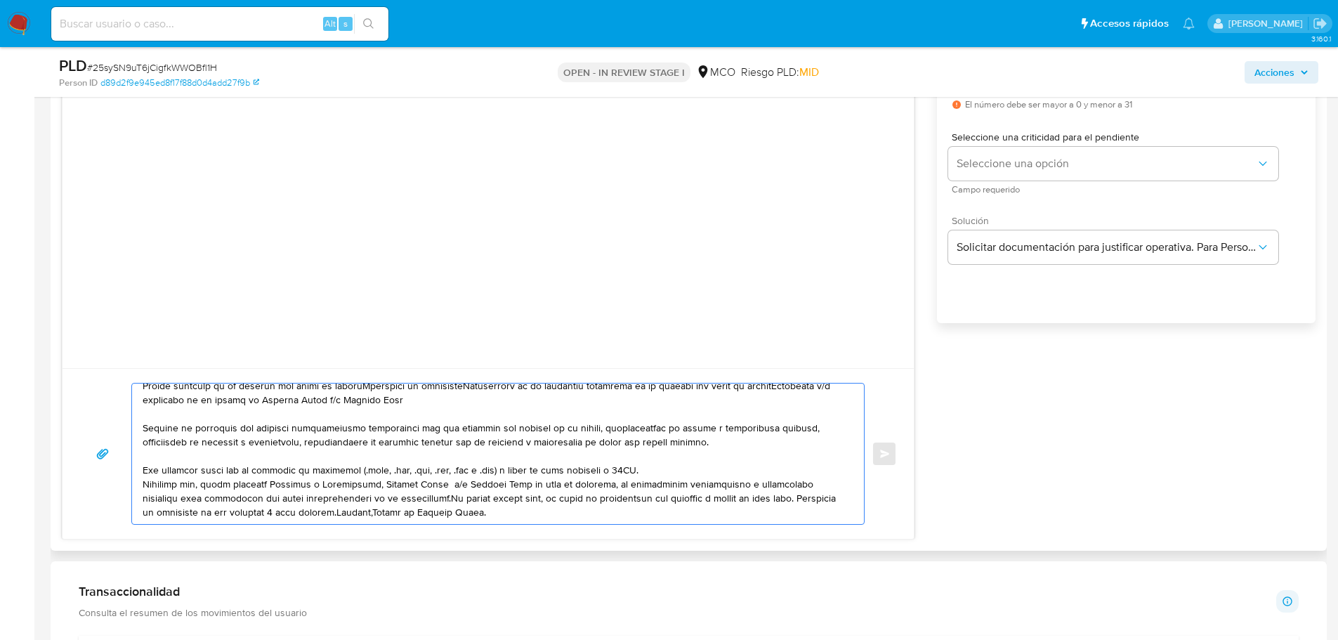
click at [448, 485] on textarea at bounding box center [495, 453] width 704 height 140
click at [442, 496] on textarea at bounding box center [495, 453] width 704 height 140
click at [506, 510] on textarea at bounding box center [495, 453] width 704 height 140
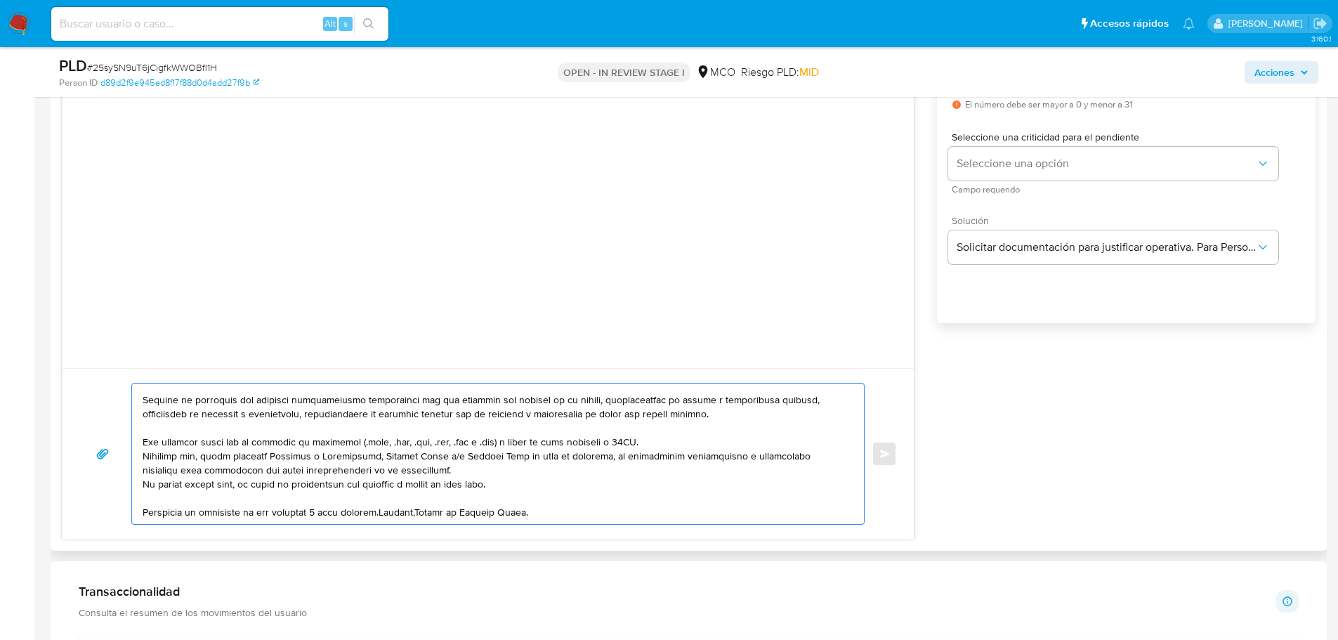
click at [382, 512] on textarea at bounding box center [495, 453] width 704 height 140
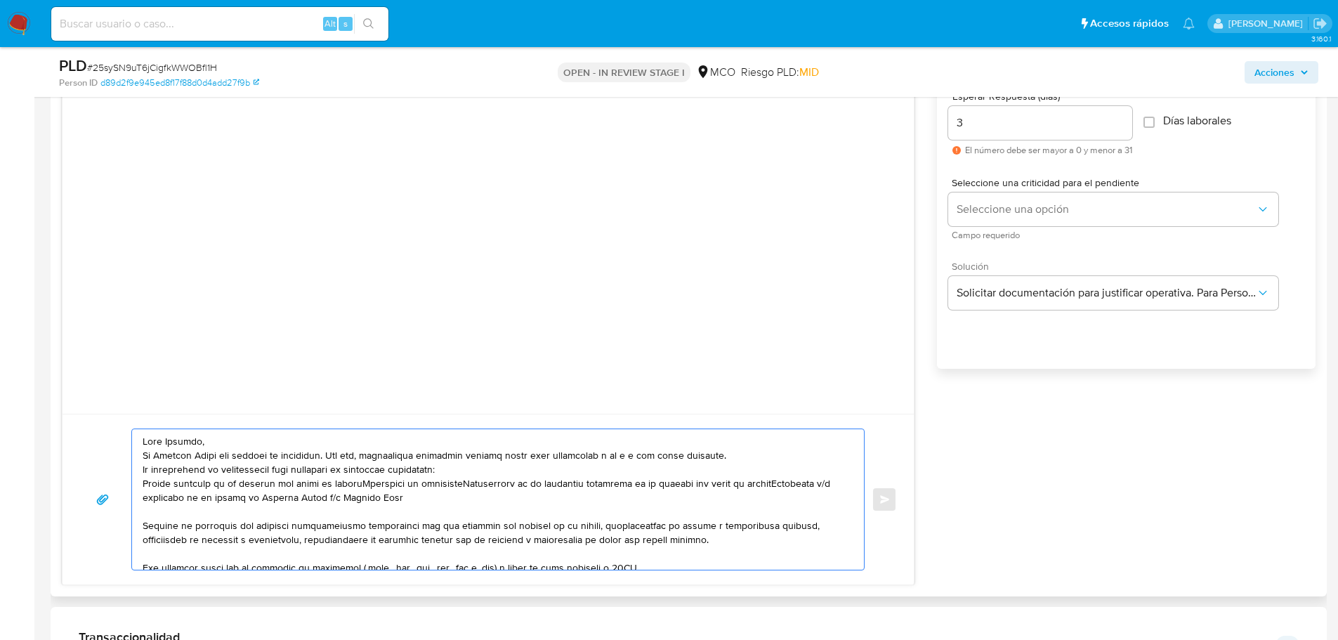
scroll to position [772, 0]
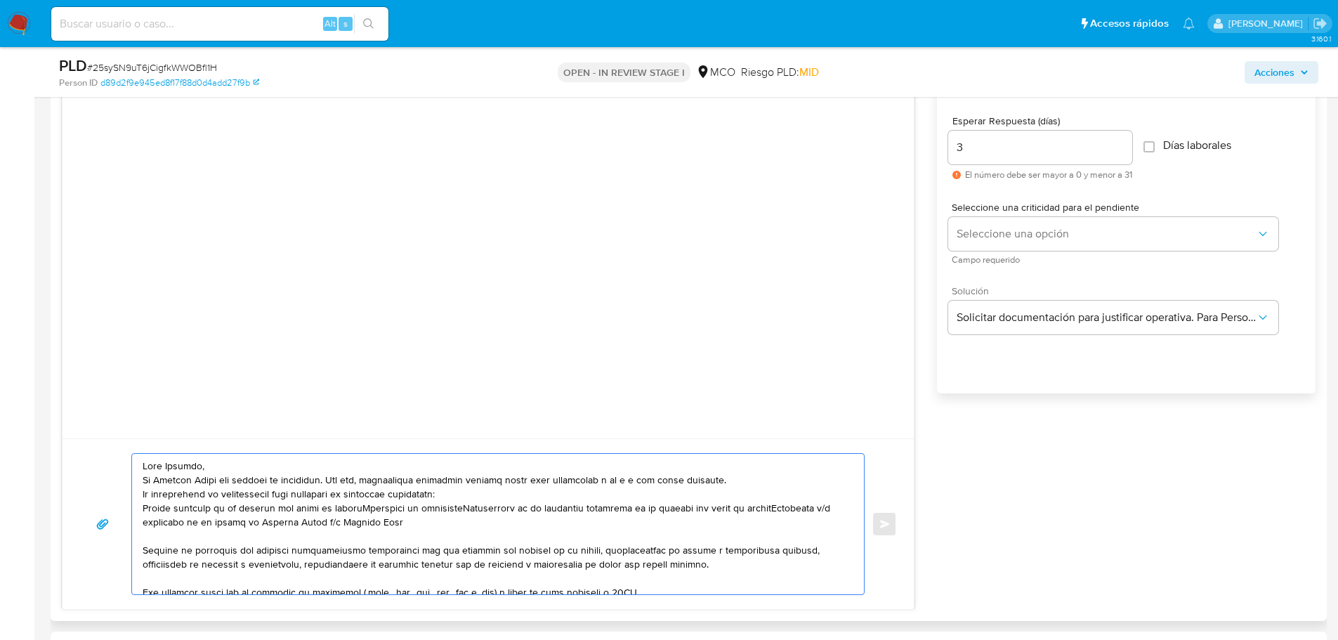
click at [143, 480] on textarea at bounding box center [495, 524] width 704 height 140
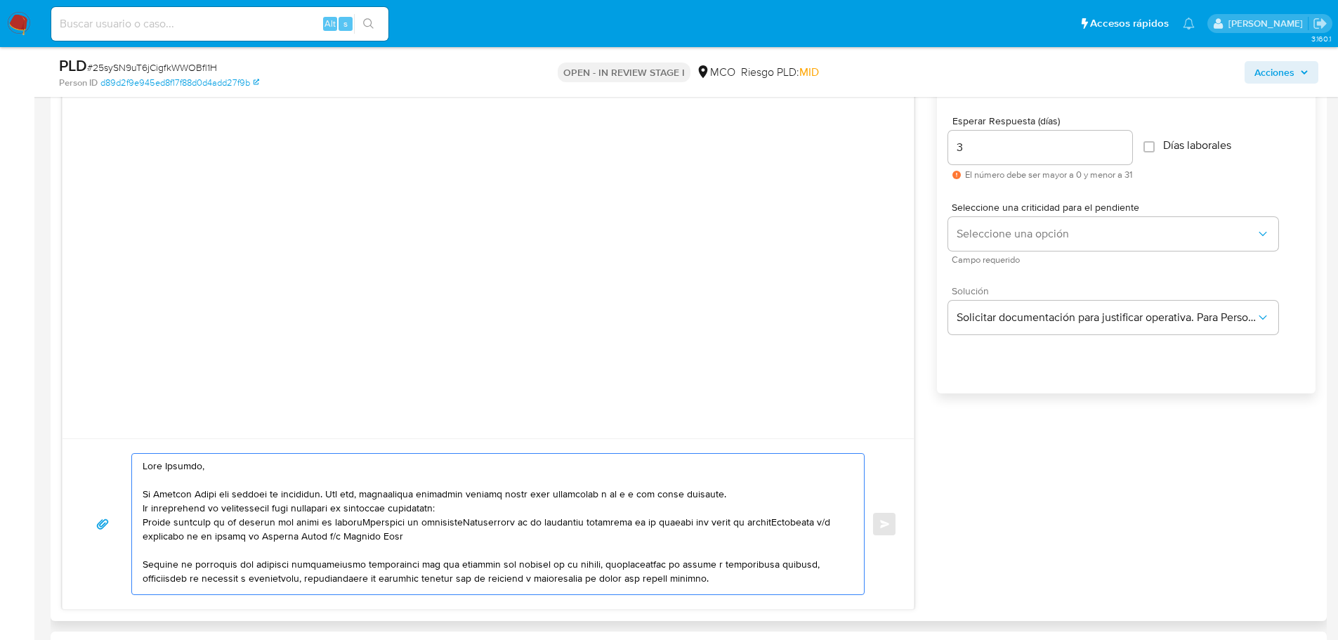
click at [368, 522] on textarea at bounding box center [495, 524] width 704 height 140
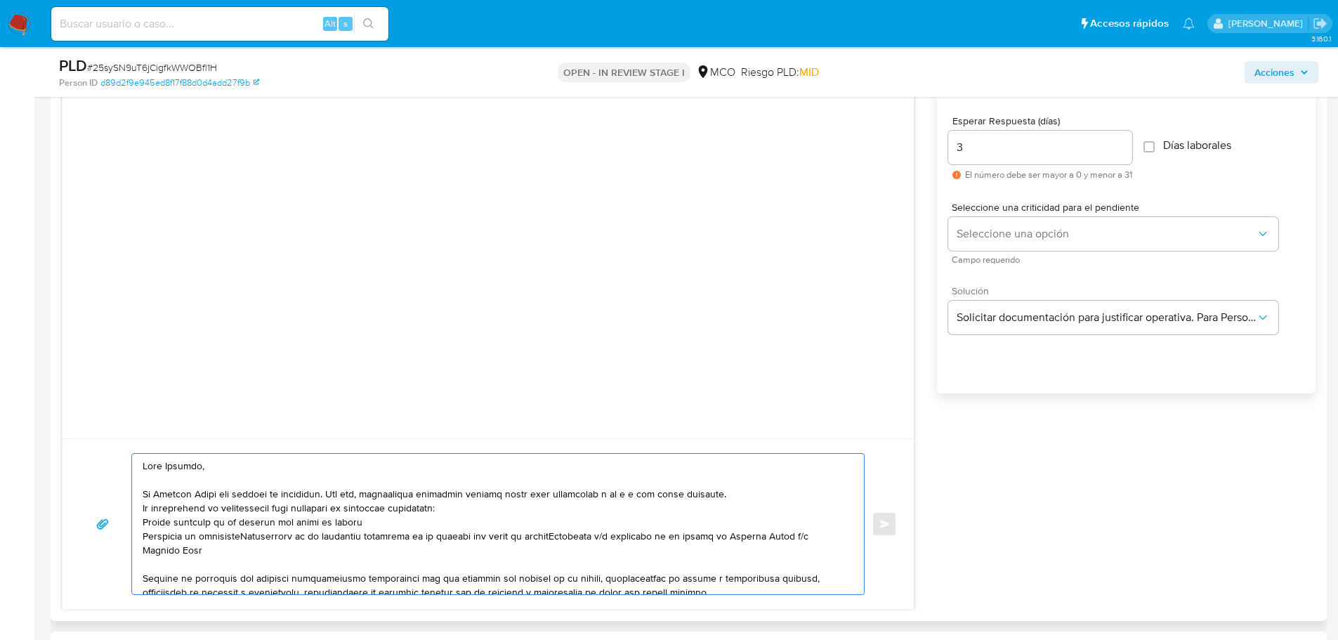
click at [250, 533] on textarea at bounding box center [495, 524] width 704 height 140
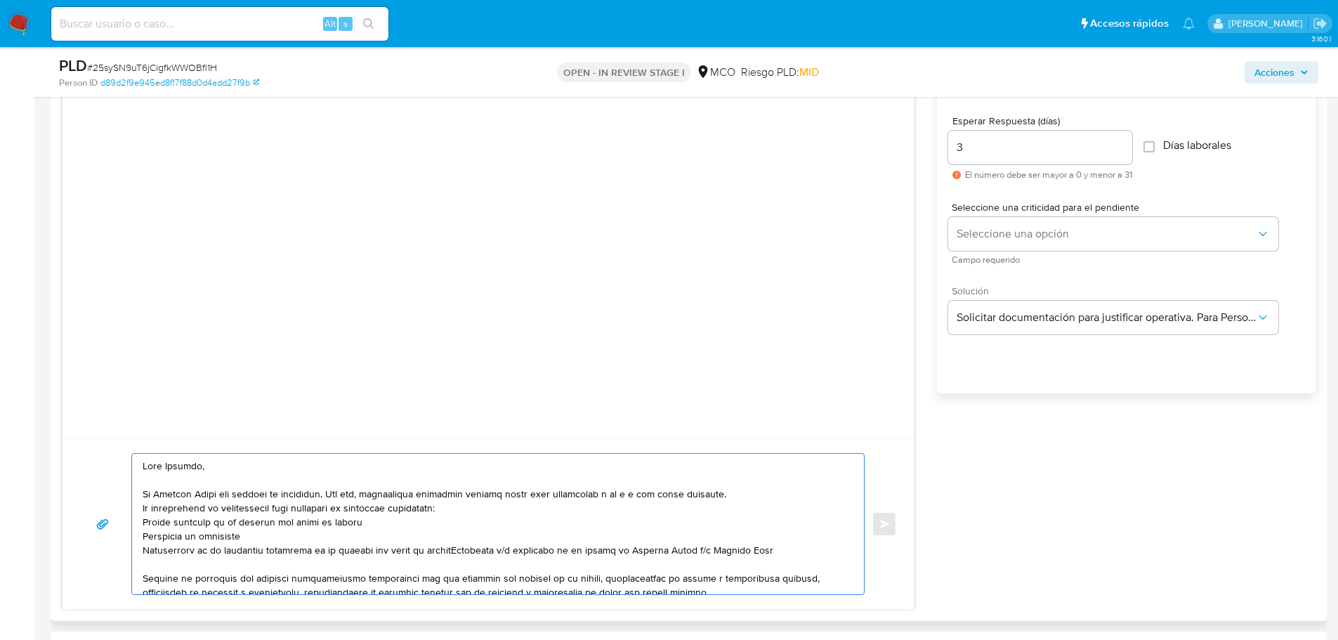
click at [461, 545] on textarea at bounding box center [495, 524] width 704 height 140
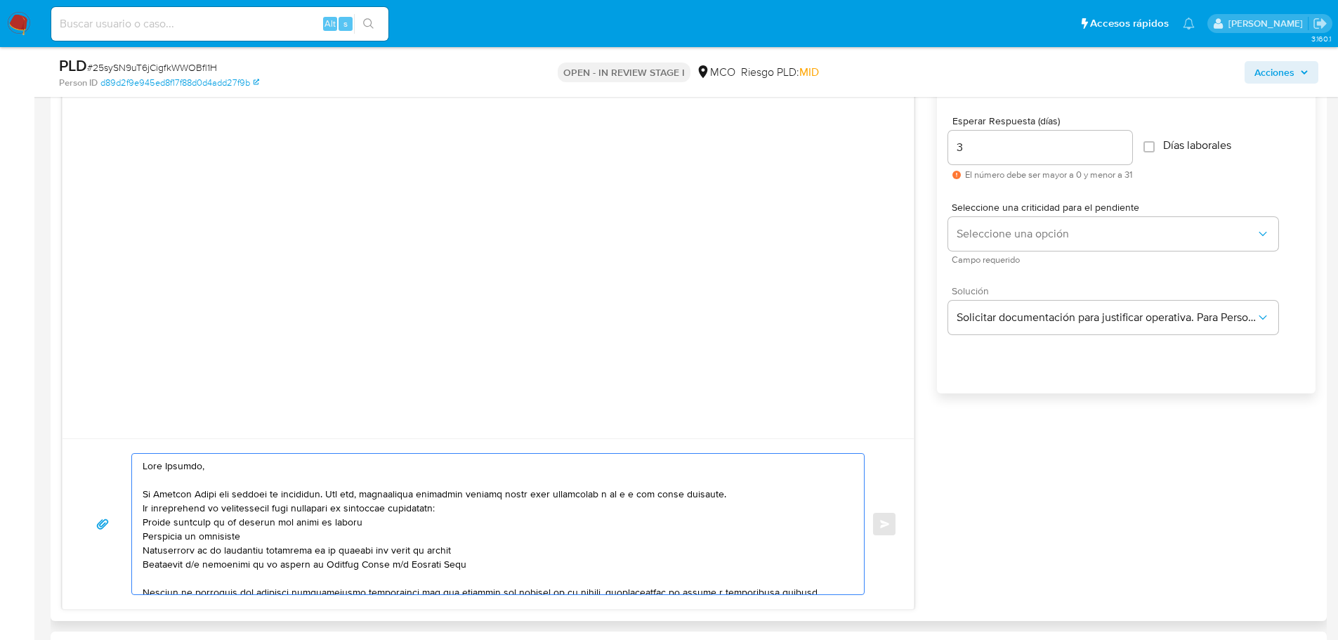
click at [143, 510] on textarea at bounding box center [495, 524] width 704 height 140
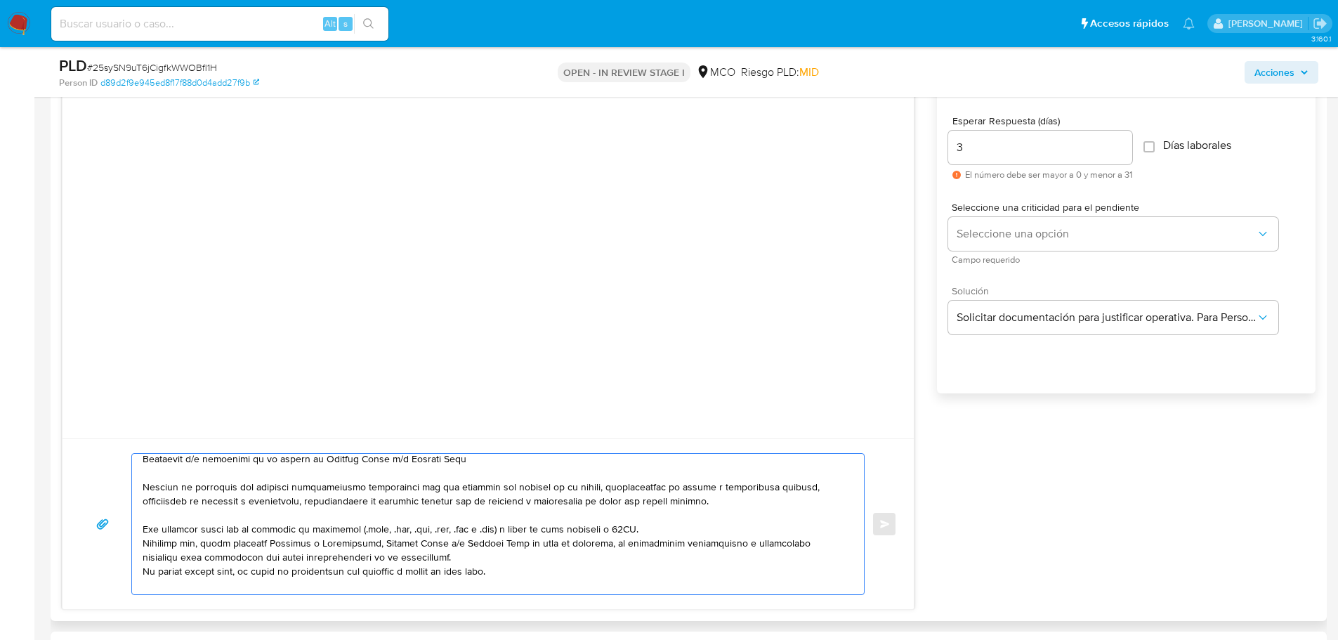
scroll to position [140, 0]
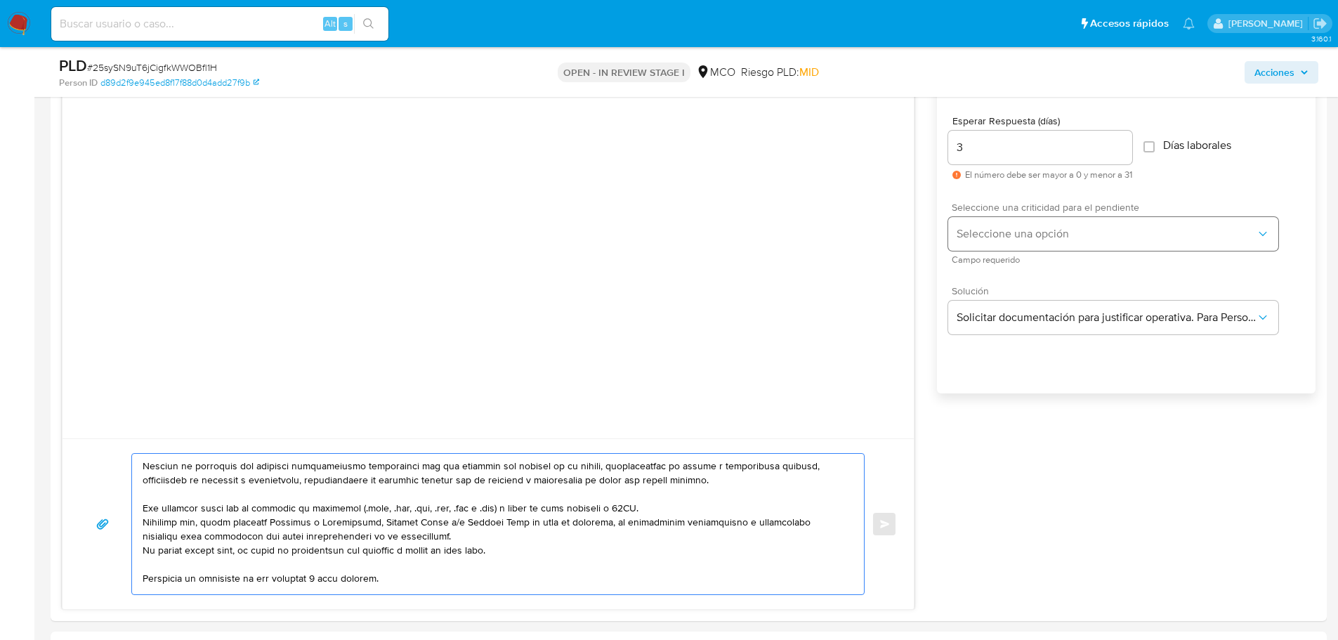
type textarea "Hola Daniela, En Mercado Libre nos importa tu seguridad. Por eso, necesitamos v…"
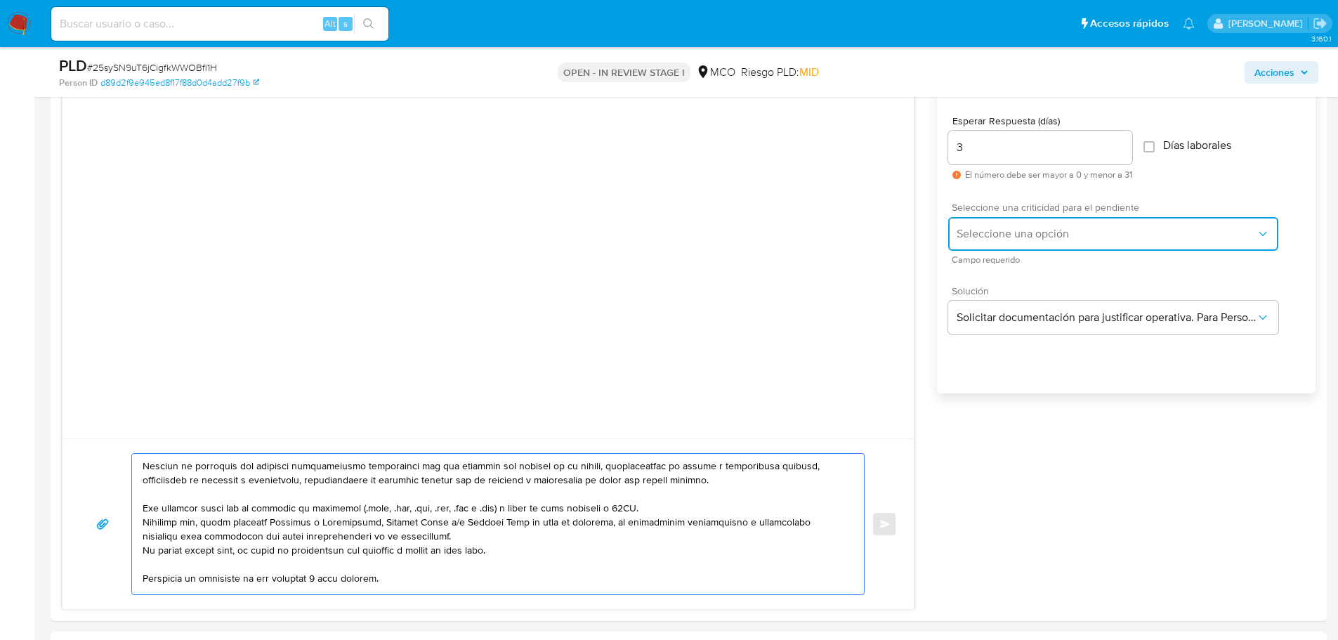
click at [1036, 244] on button "Seleccione una opción" at bounding box center [1113, 234] width 330 height 34
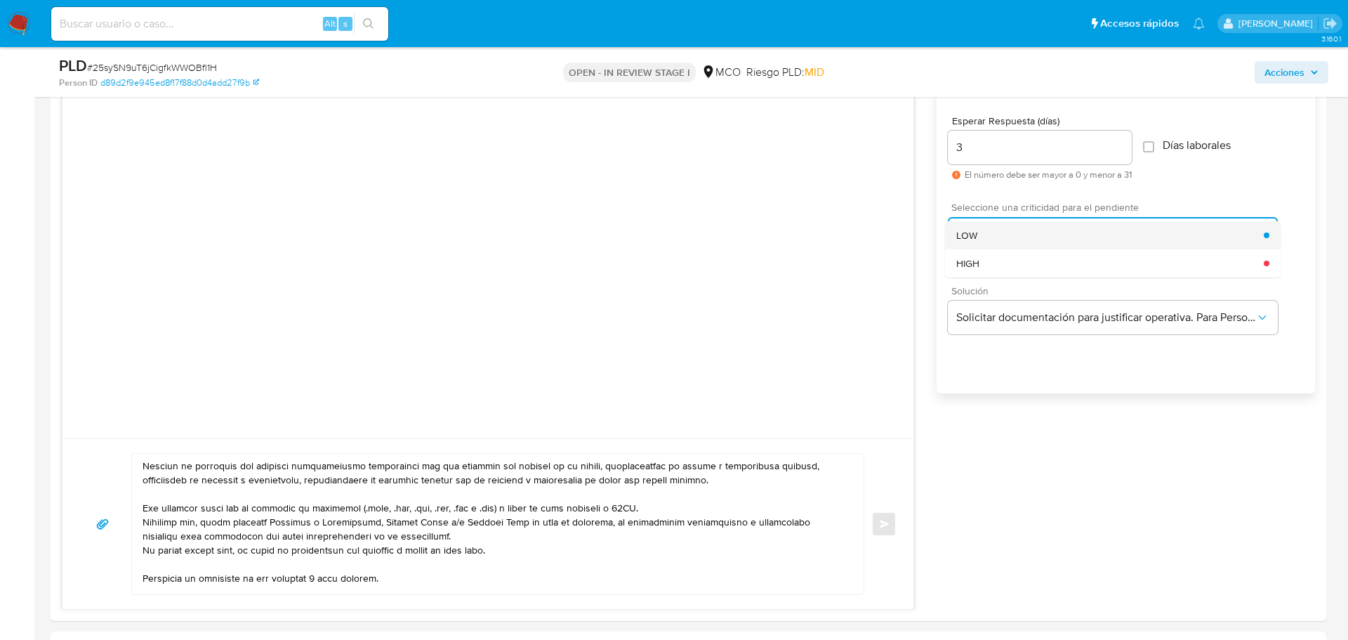
click at [1040, 235] on div "LOW" at bounding box center [1110, 235] width 308 height 28
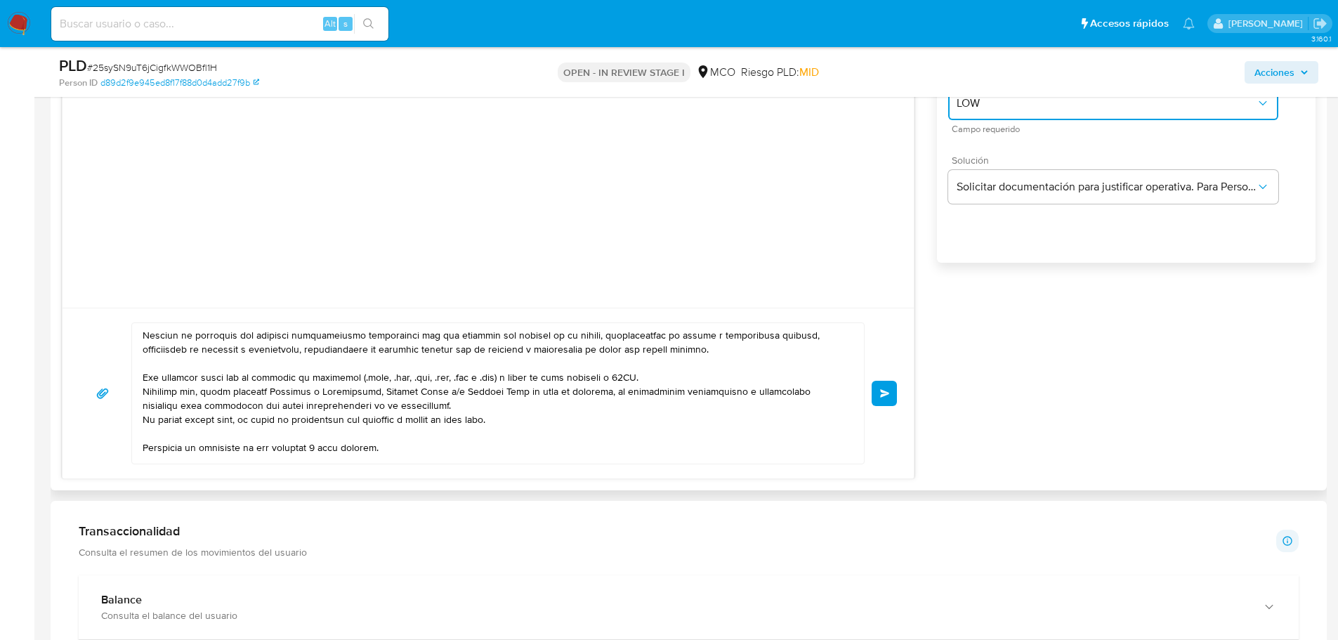
scroll to position [913, 0]
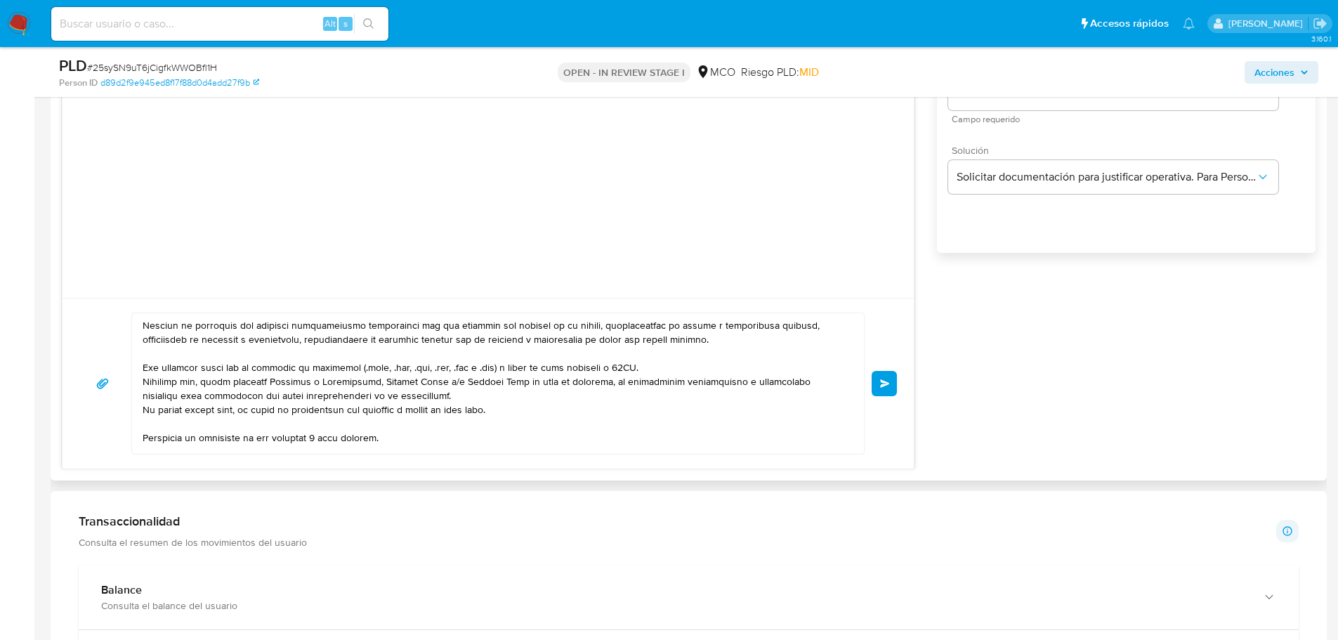
click at [895, 387] on button "Enviar" at bounding box center [884, 383] width 25 height 25
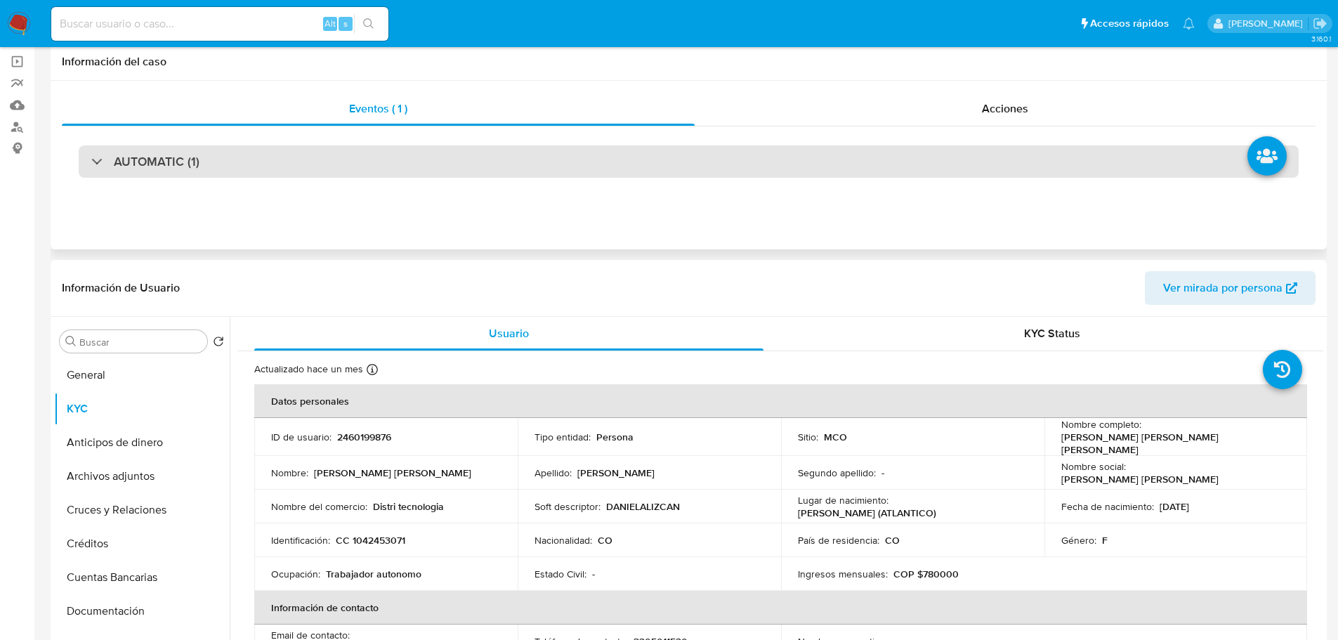
scroll to position [0, 0]
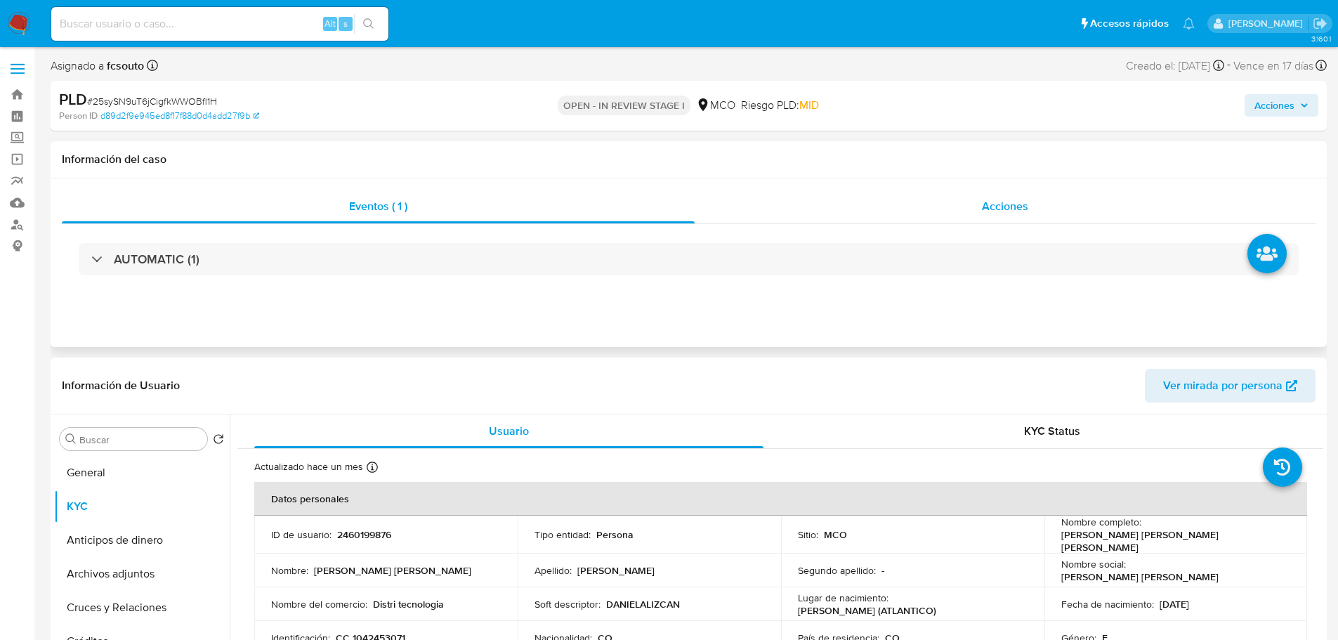
click at [978, 196] on div "Acciones" at bounding box center [1005, 207] width 621 height 34
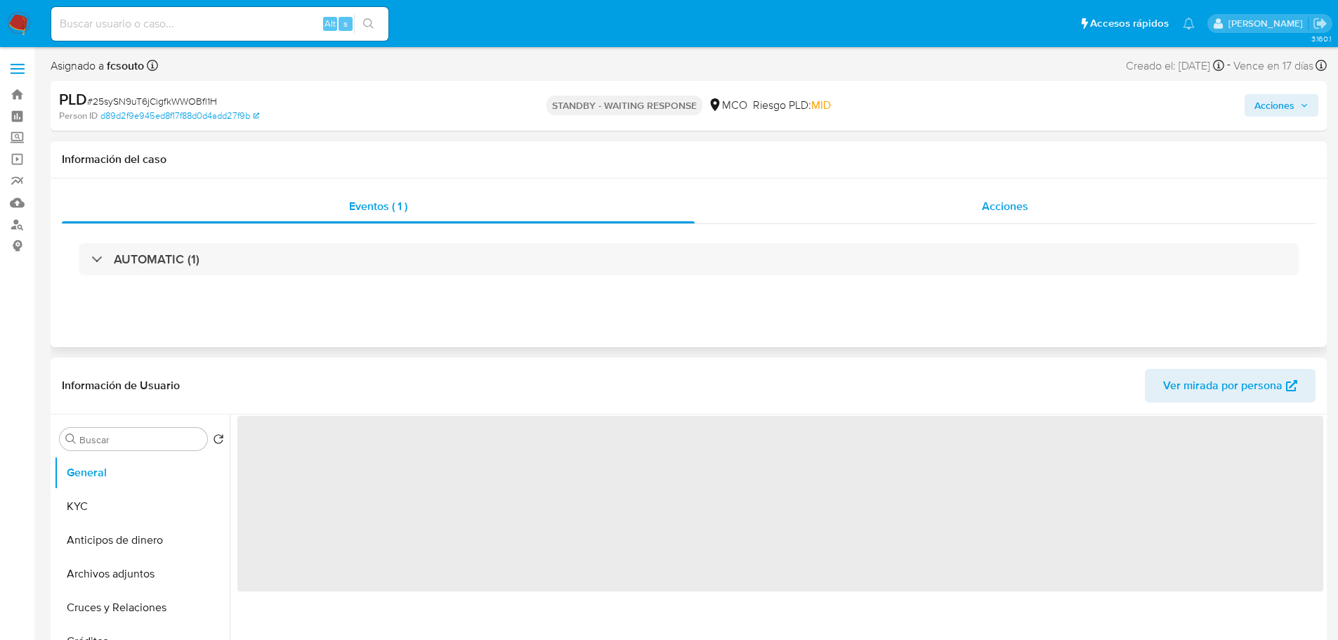
click at [1038, 206] on div "Acciones" at bounding box center [1005, 207] width 621 height 34
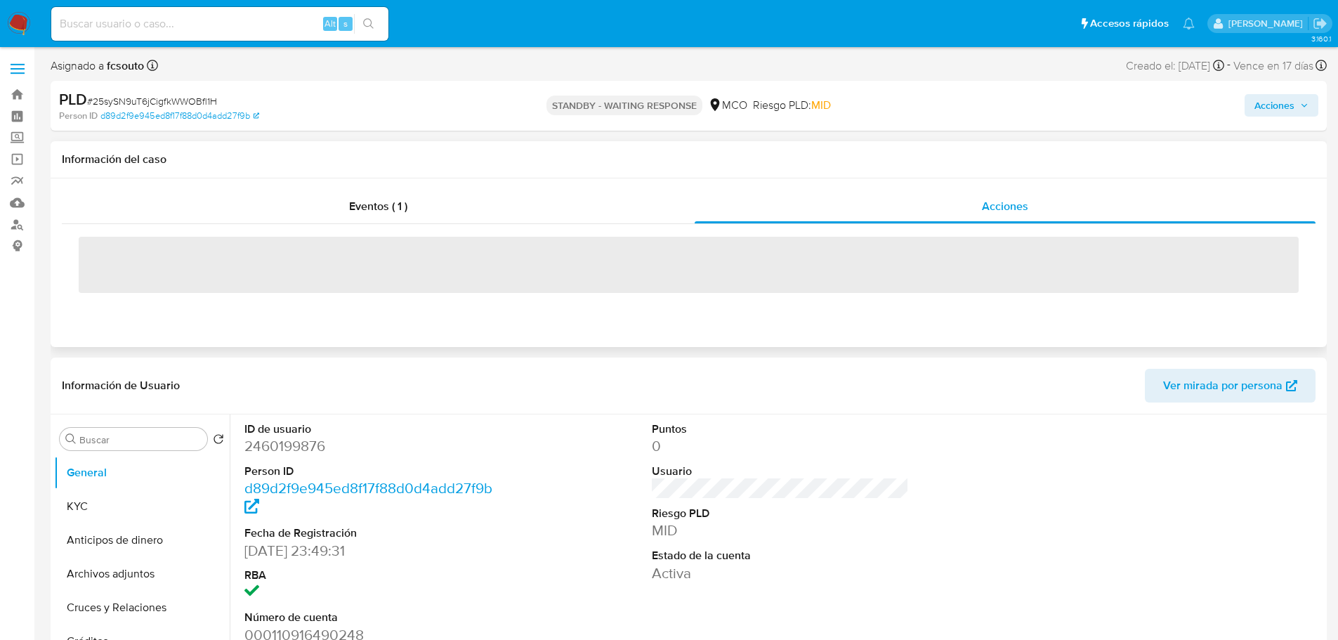
select select "10"
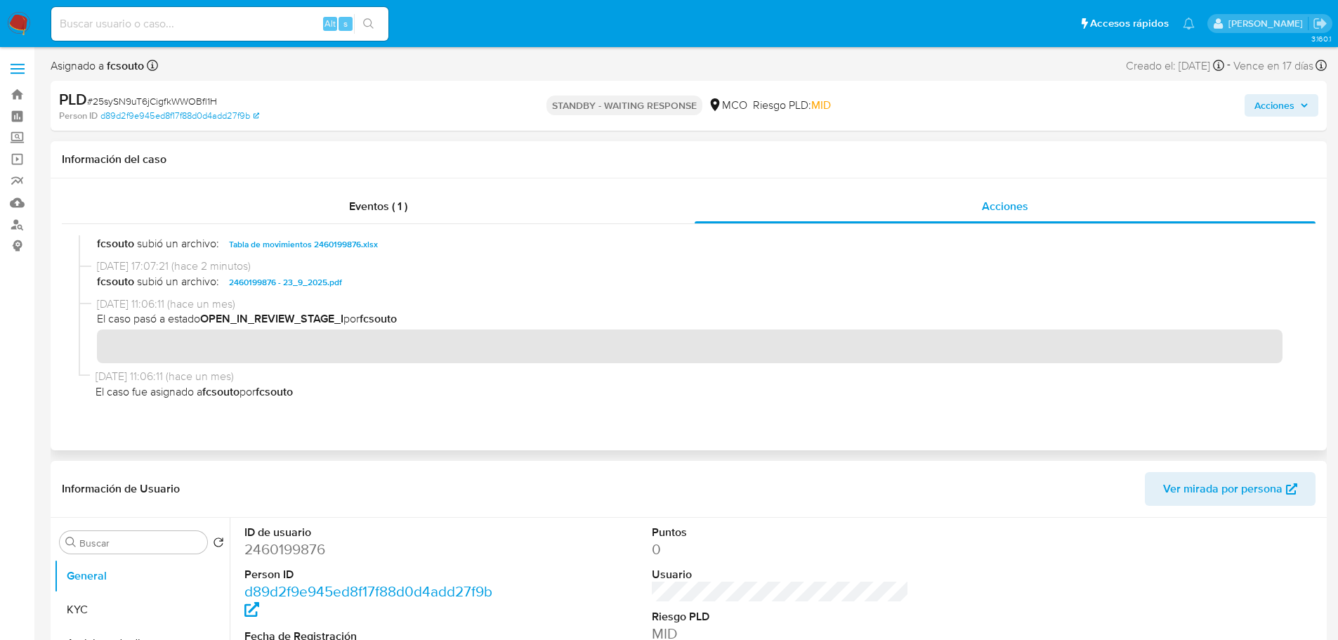
scroll to position [471, 0]
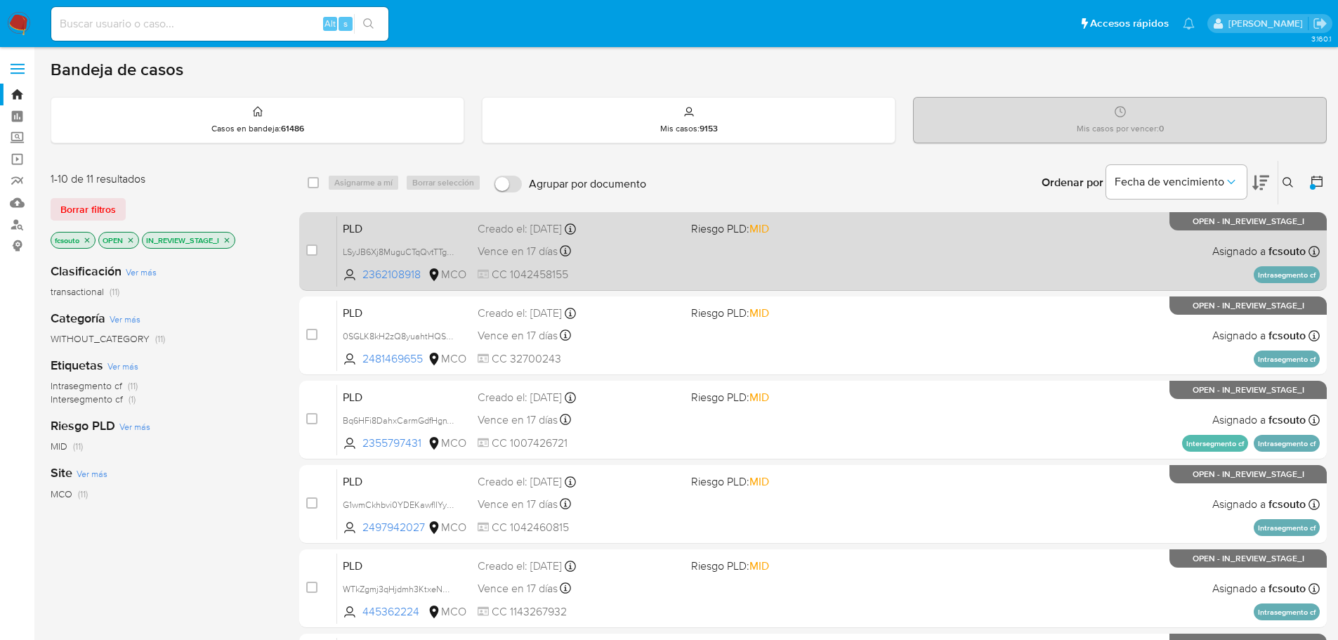
click at [766, 258] on div "PLD LSyJB6Xj8MuguCTqQvtTTgDh 2362108918 MCO Riesgo PLD: MID Creado el: [DATE] C…" at bounding box center [828, 251] width 982 height 71
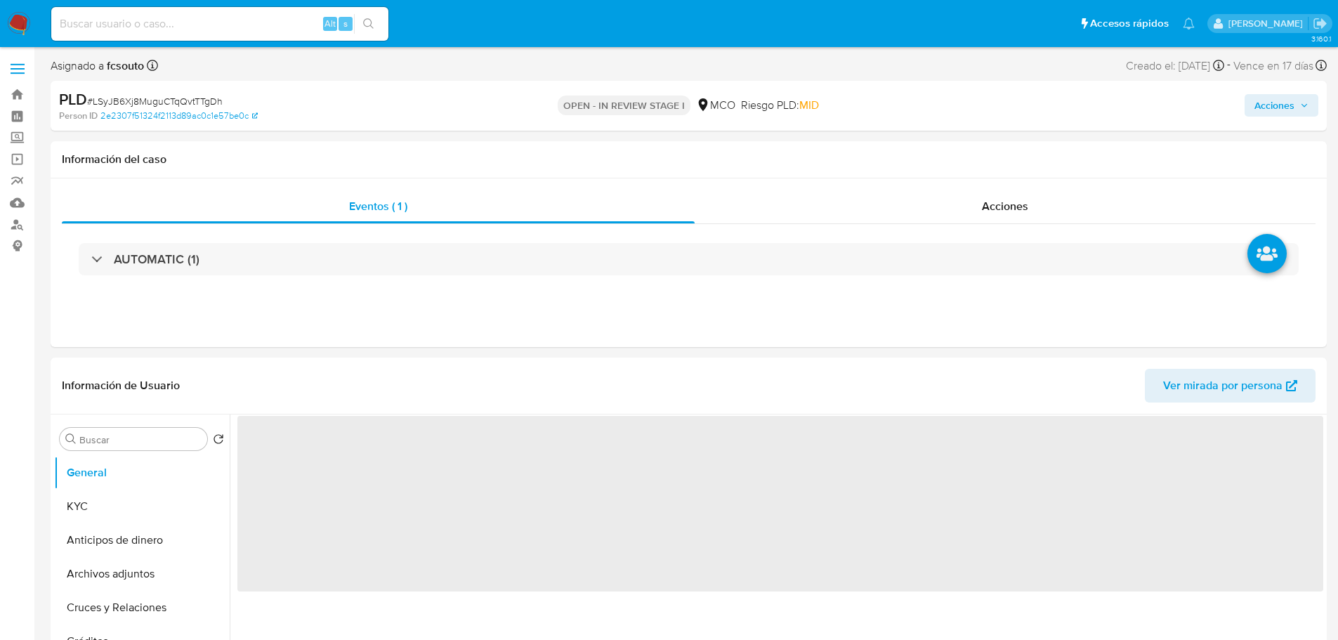
select select "10"
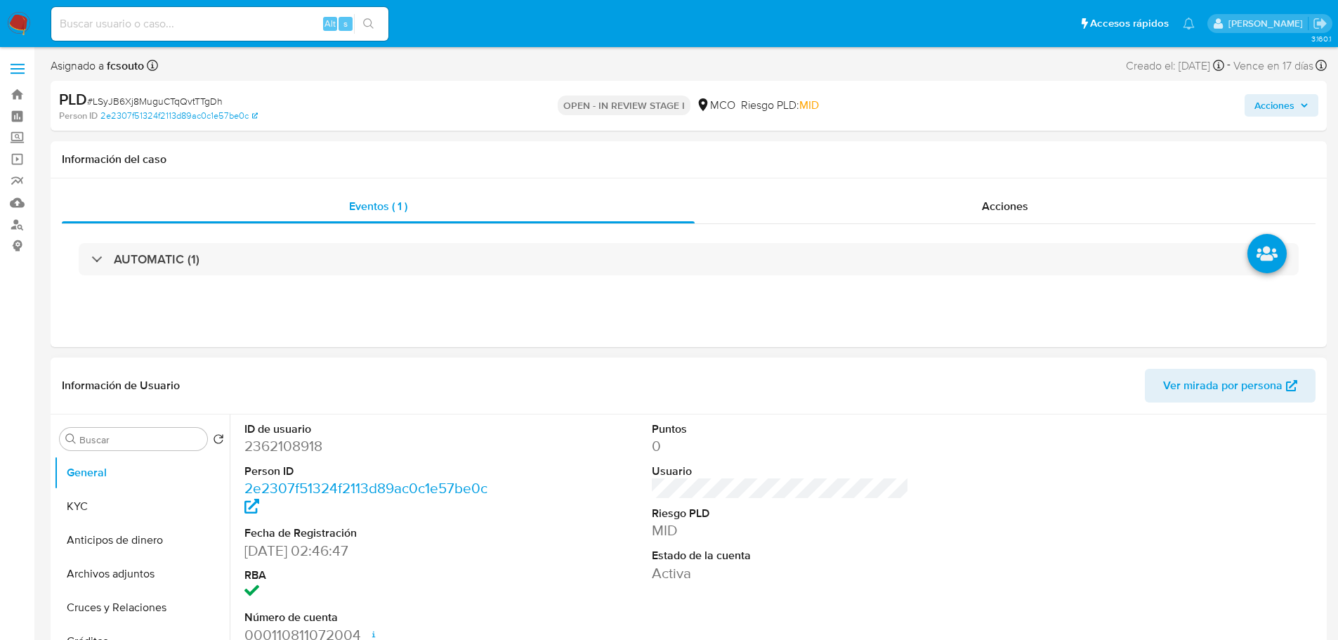
click at [290, 445] on dd "2362108918" at bounding box center [373, 446] width 258 height 20
copy dd "2362108918"
click at [343, 374] on header "Información de Usuario Ver mirada por persona" at bounding box center [689, 386] width 1254 height 34
click at [685, 473] on dt "Usuario" at bounding box center [781, 470] width 258 height 15
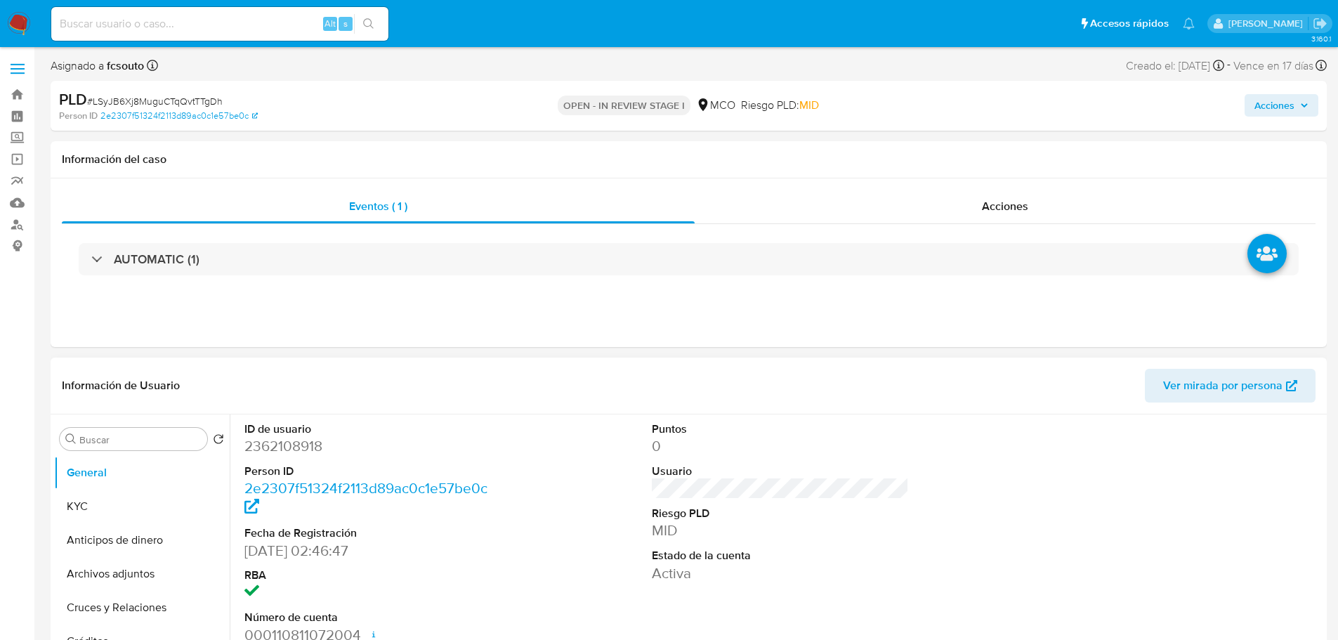
click at [293, 446] on dd "2362108918" at bounding box center [373, 446] width 258 height 20
copy dd "2362108918"
click at [282, 441] on dd "2362108918" at bounding box center [373, 446] width 258 height 20
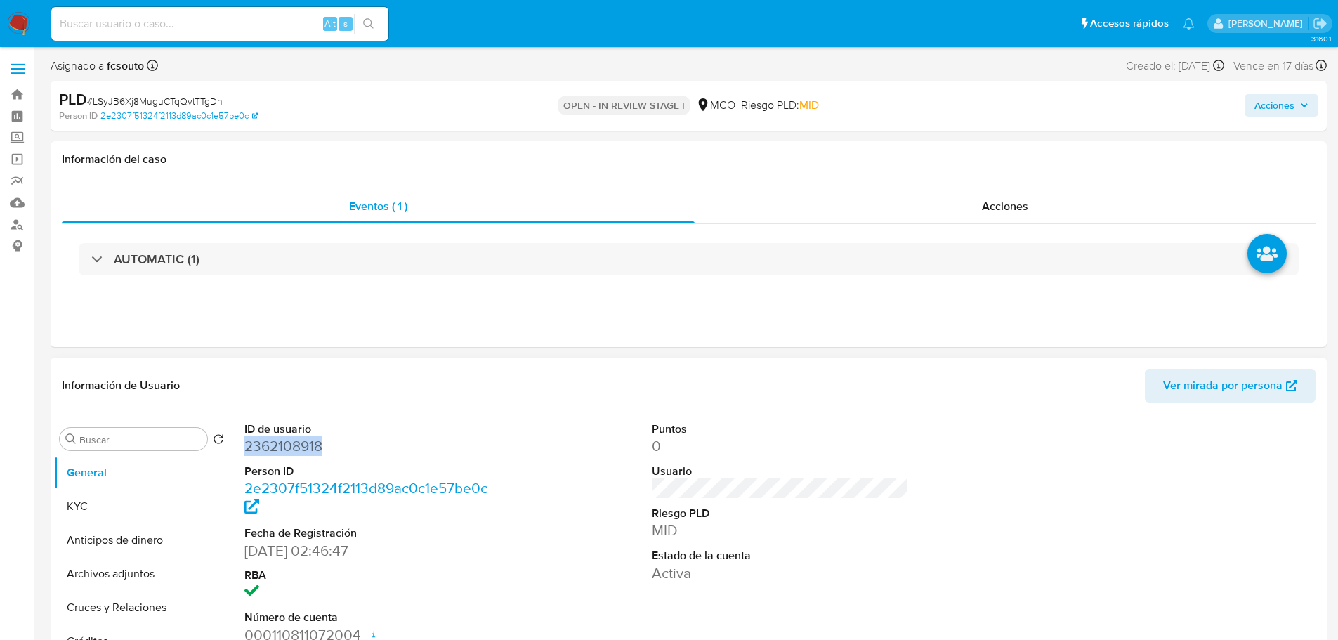
click at [291, 446] on dd "2362108918" at bounding box center [373, 446] width 258 height 20
click at [291, 445] on dd "2362108918" at bounding box center [373, 446] width 258 height 20
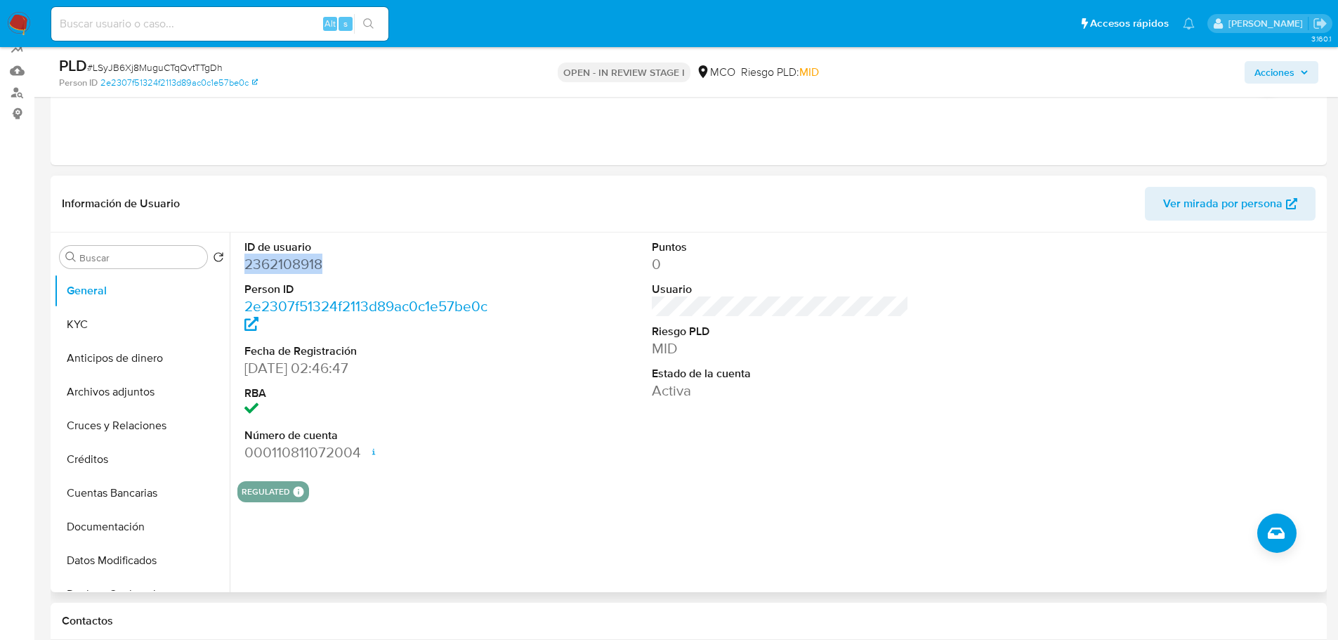
scroll to position [140, 0]
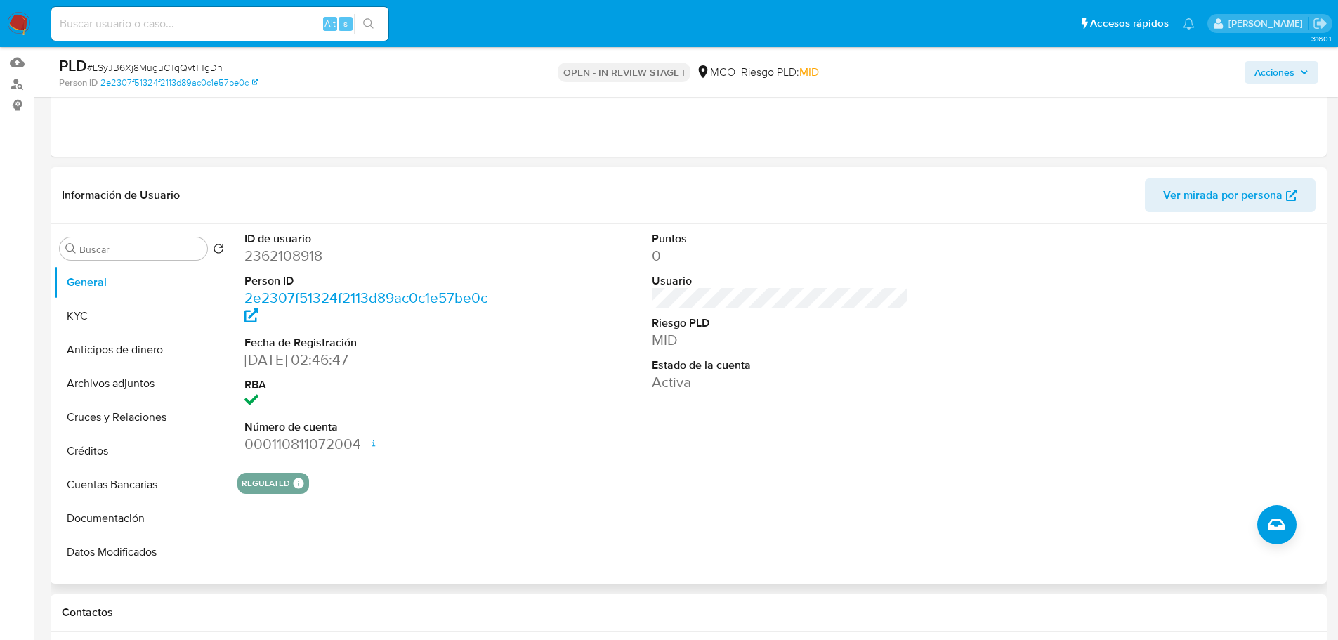
click at [573, 386] on div "ID de usuario 2362108918 Person ID 2e2307f51324f2113d89ac0c1e57be0c Fecha de Re…" at bounding box center [780, 342] width 1086 height 237
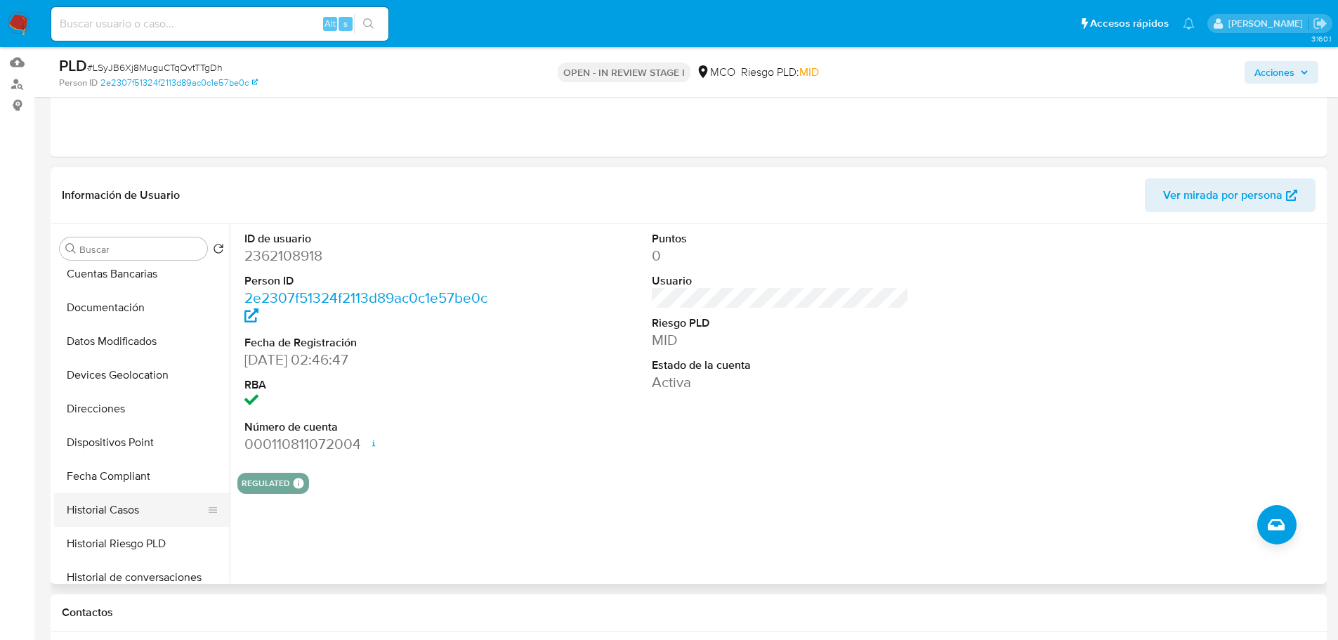
click at [143, 509] on button "Historial Casos" at bounding box center [136, 510] width 164 height 34
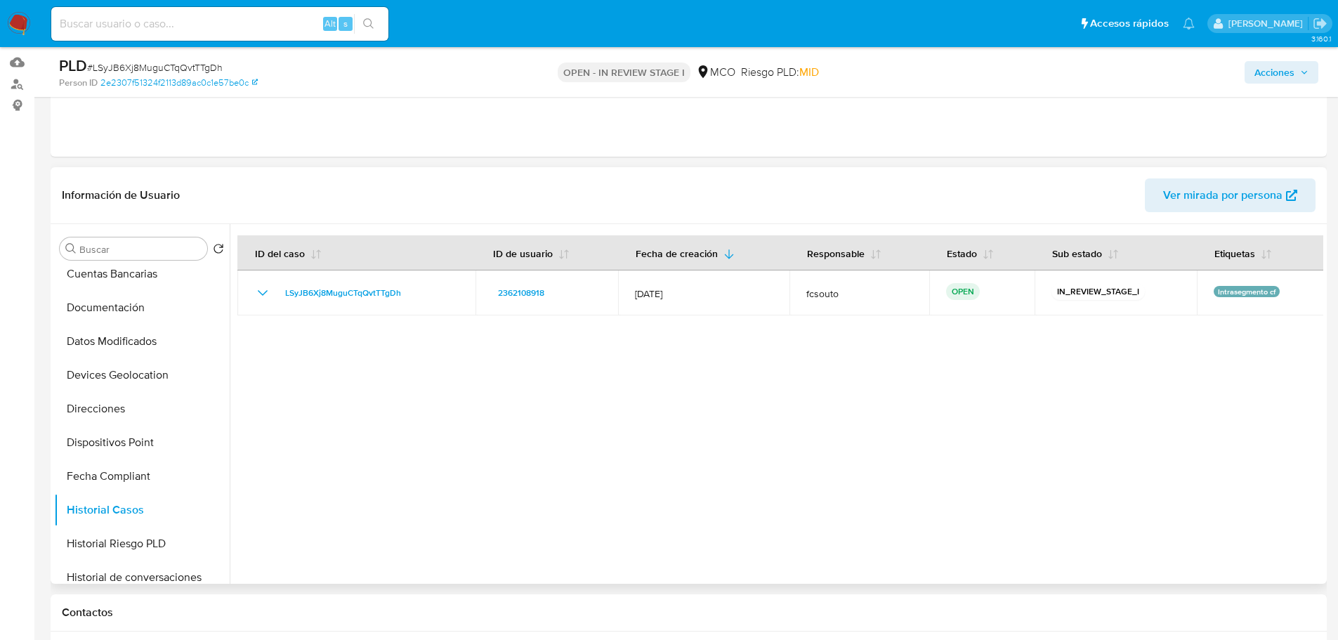
scroll to position [661, 0]
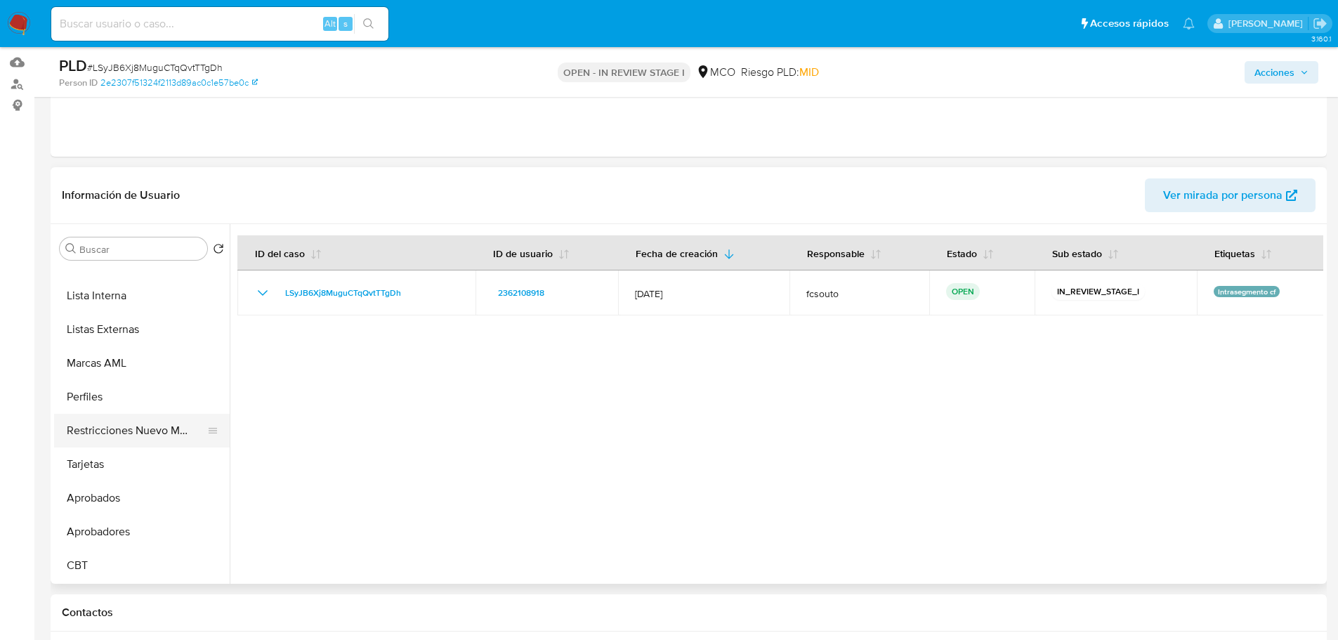
click at [139, 431] on button "Restricciones Nuevo Mundo" at bounding box center [136, 431] width 164 height 34
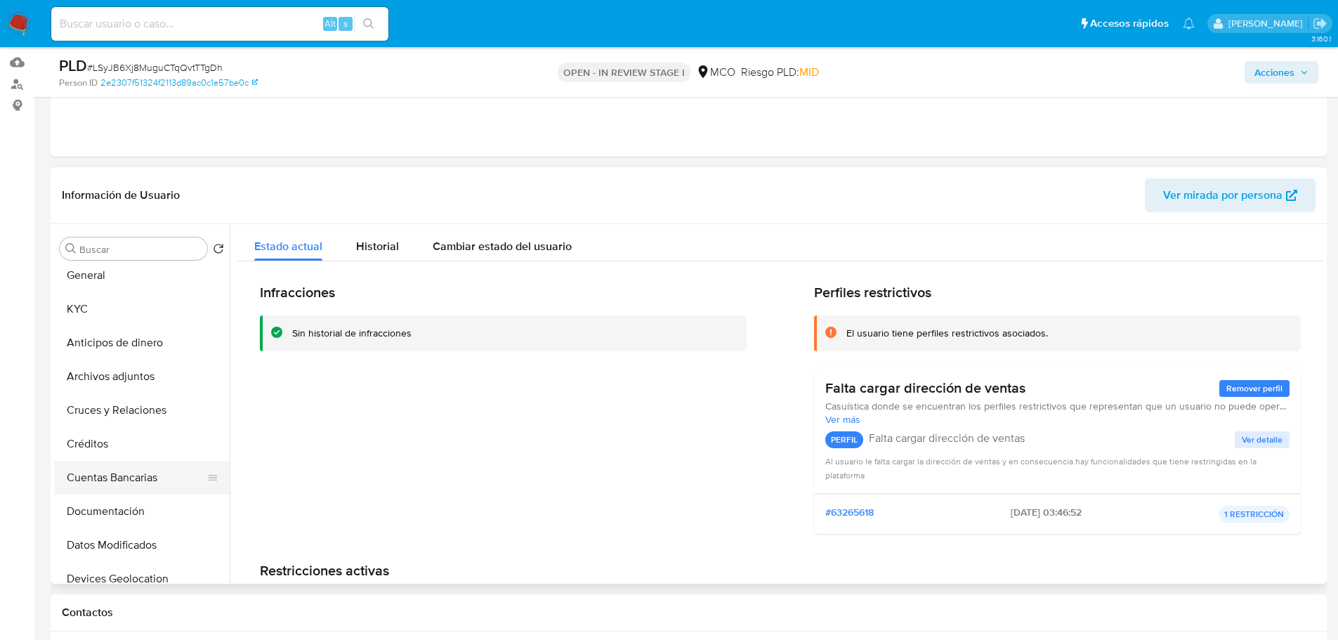
scroll to position [0, 0]
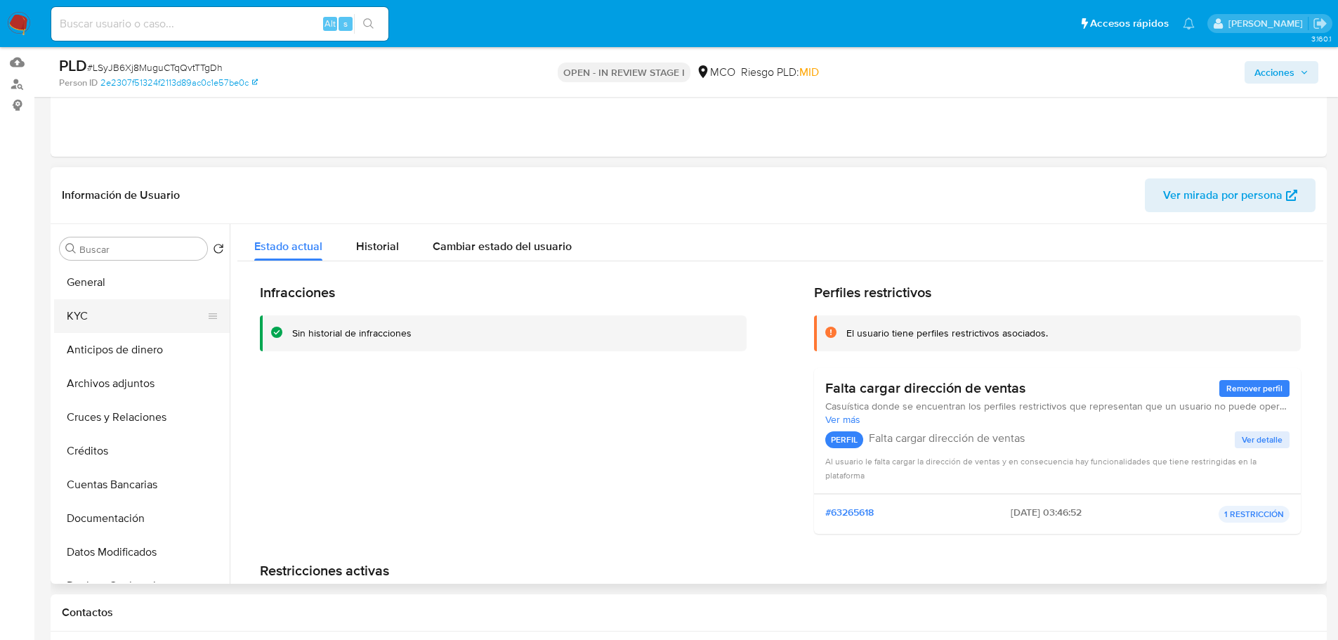
click at [111, 315] on button "KYC" at bounding box center [136, 316] width 164 height 34
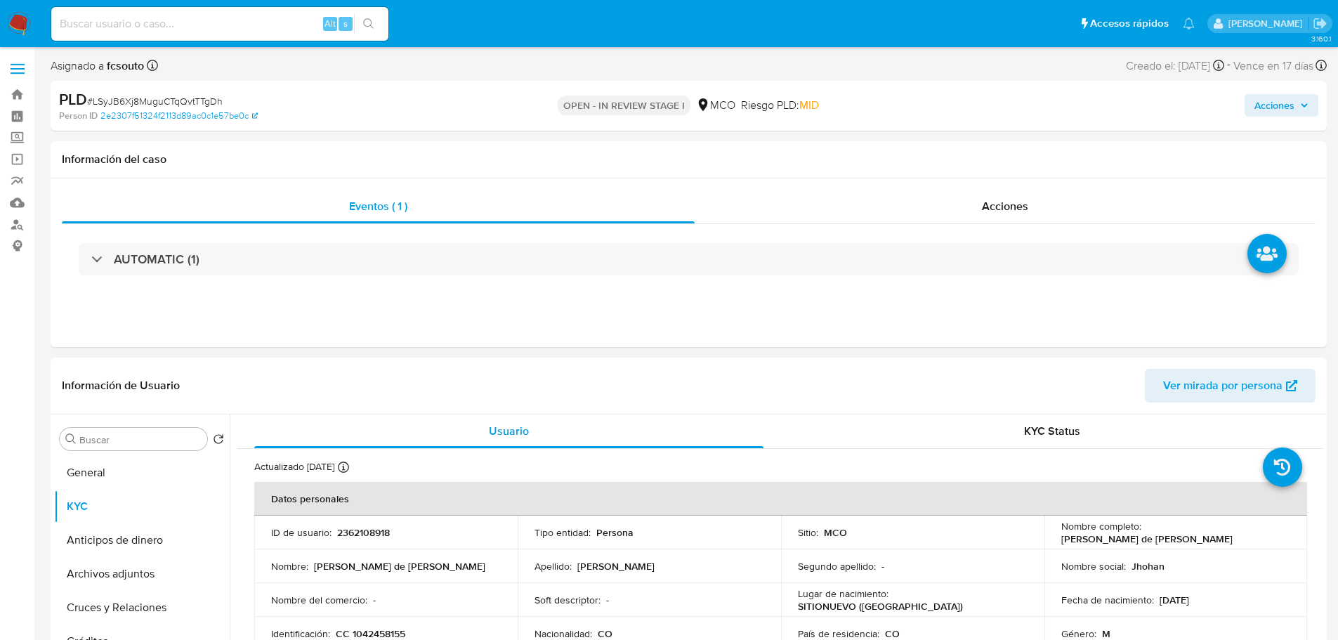
click at [1275, 110] on span "Acciones" at bounding box center [1274, 105] width 40 height 22
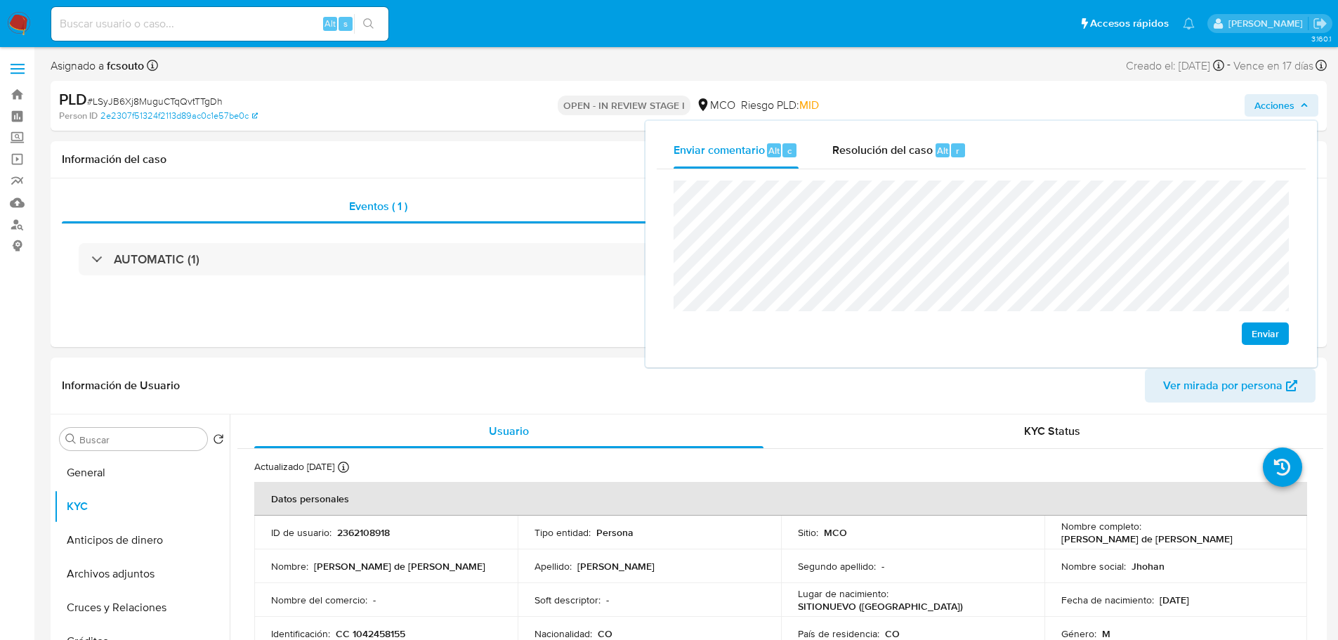
click at [1270, 336] on span "Enviar" at bounding box center [1264, 334] width 27 height 20
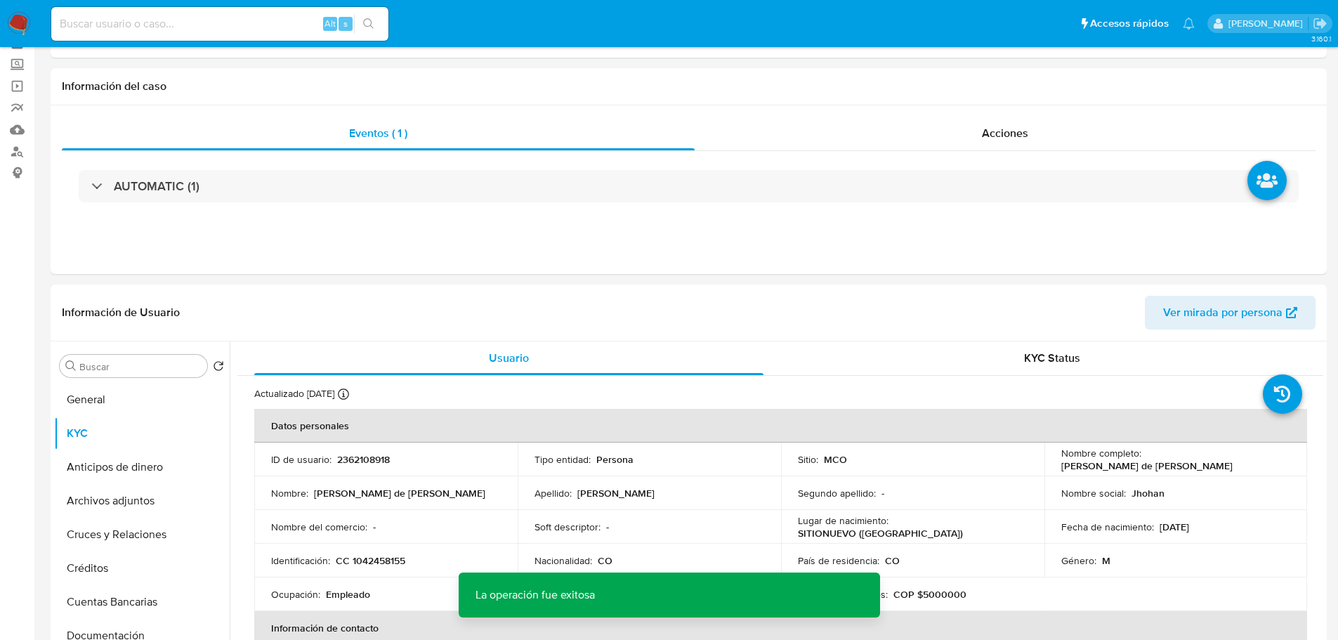
scroll to position [140, 0]
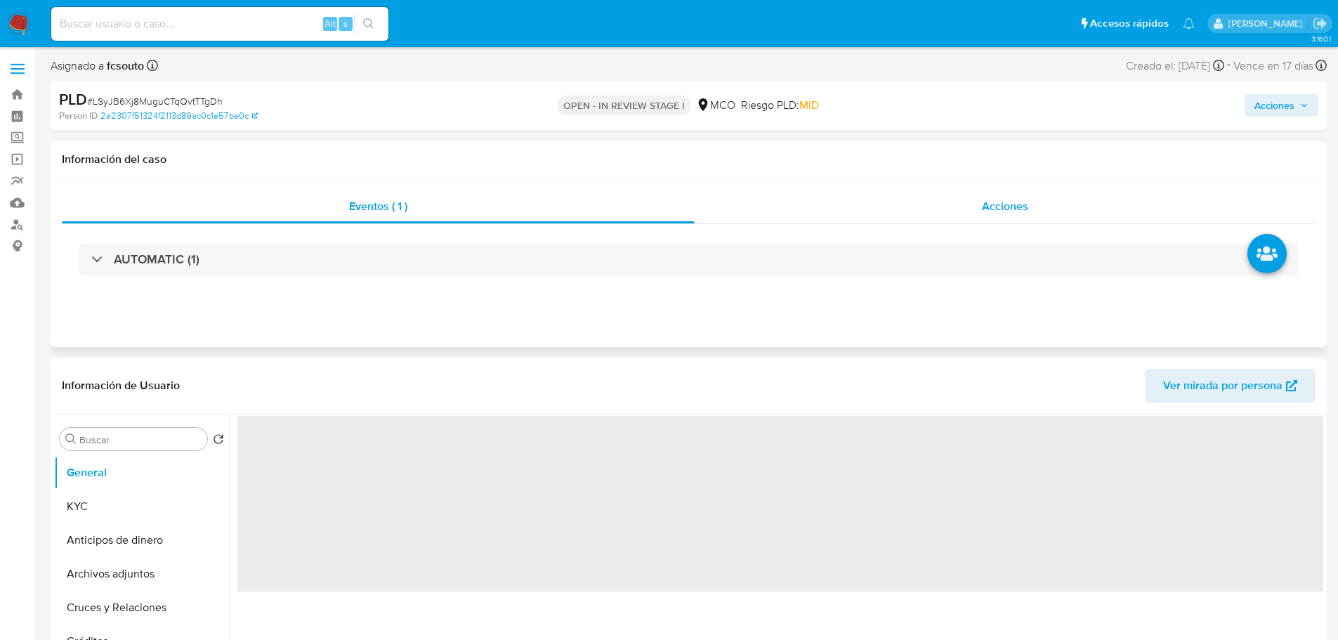
select select "10"
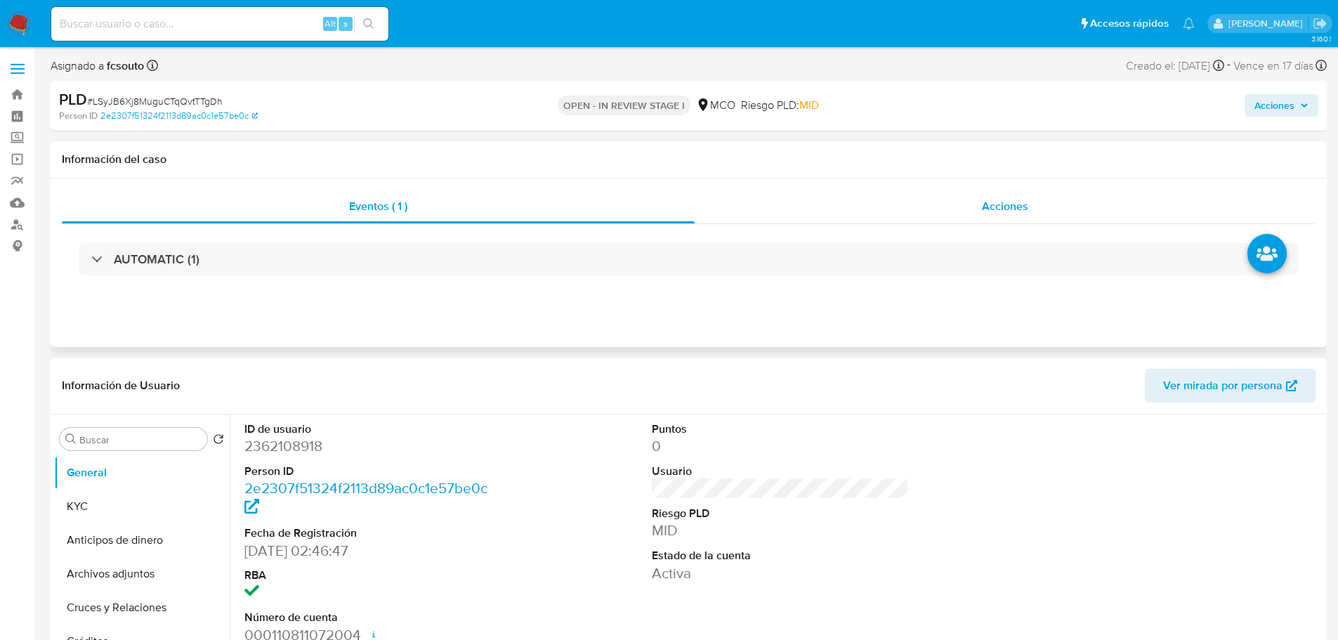
click at [1021, 192] on div "Acciones" at bounding box center [1005, 207] width 621 height 34
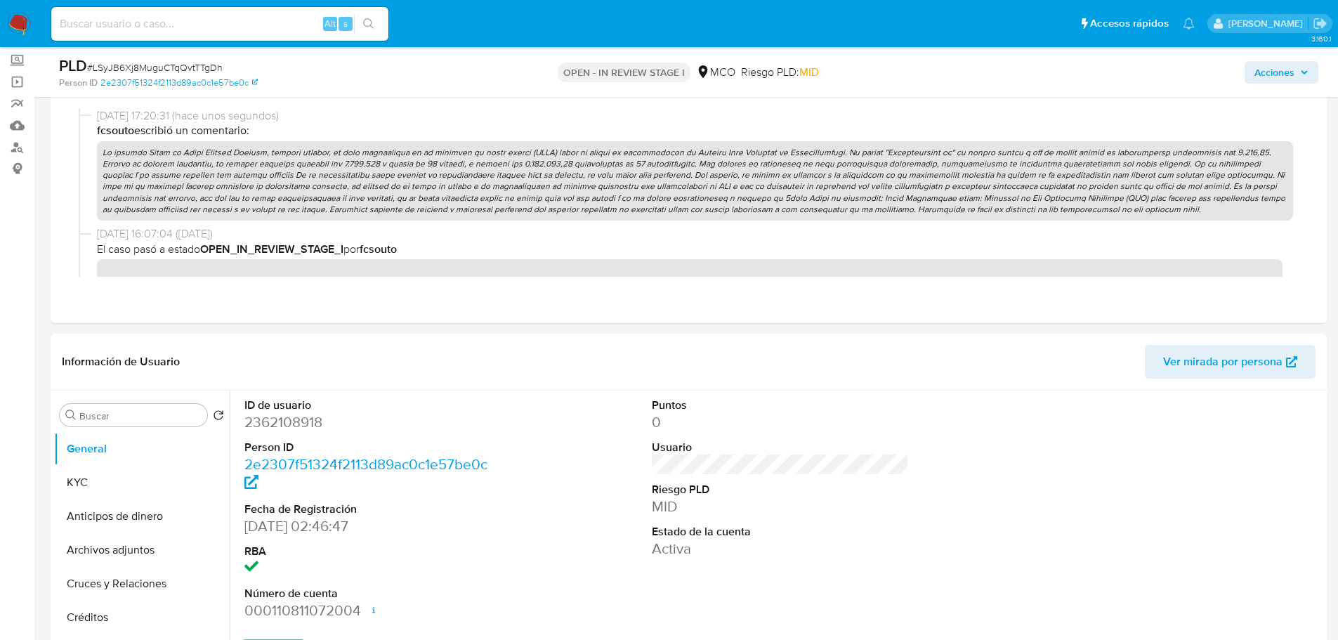
scroll to position [211, 0]
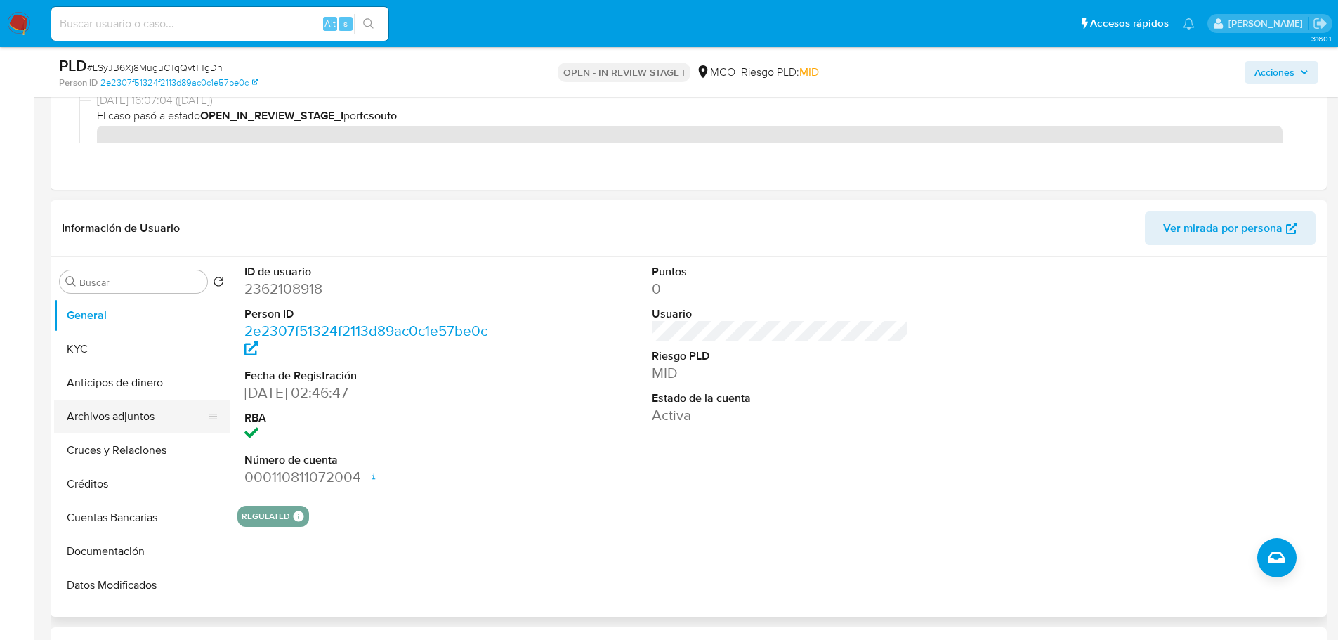
click at [109, 413] on button "Archivos adjuntos" at bounding box center [136, 417] width 164 height 34
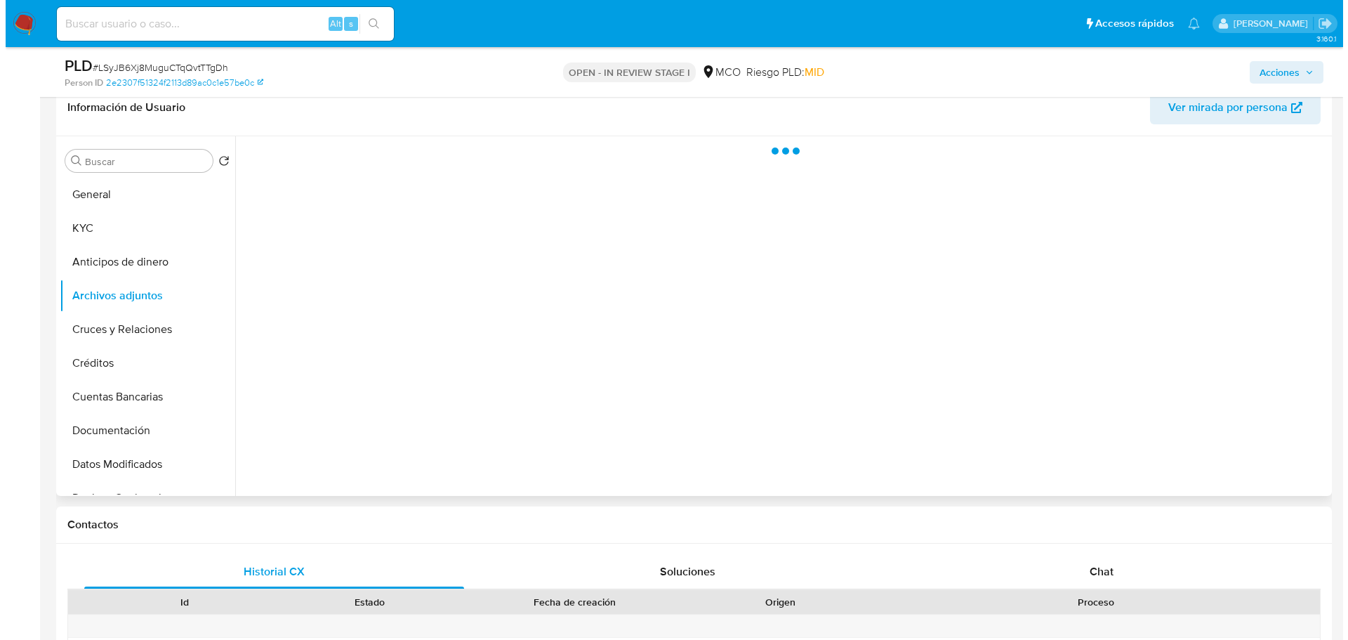
scroll to position [351, 0]
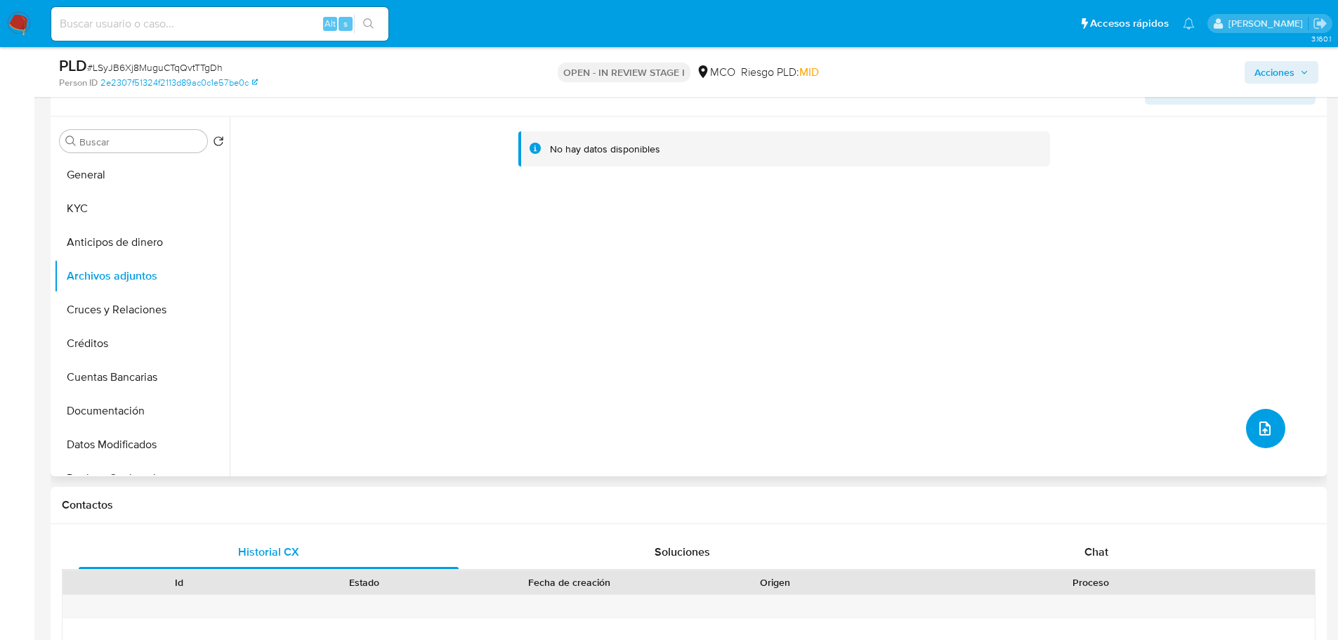
click at [1256, 426] on icon "upload-file" at bounding box center [1264, 428] width 17 height 17
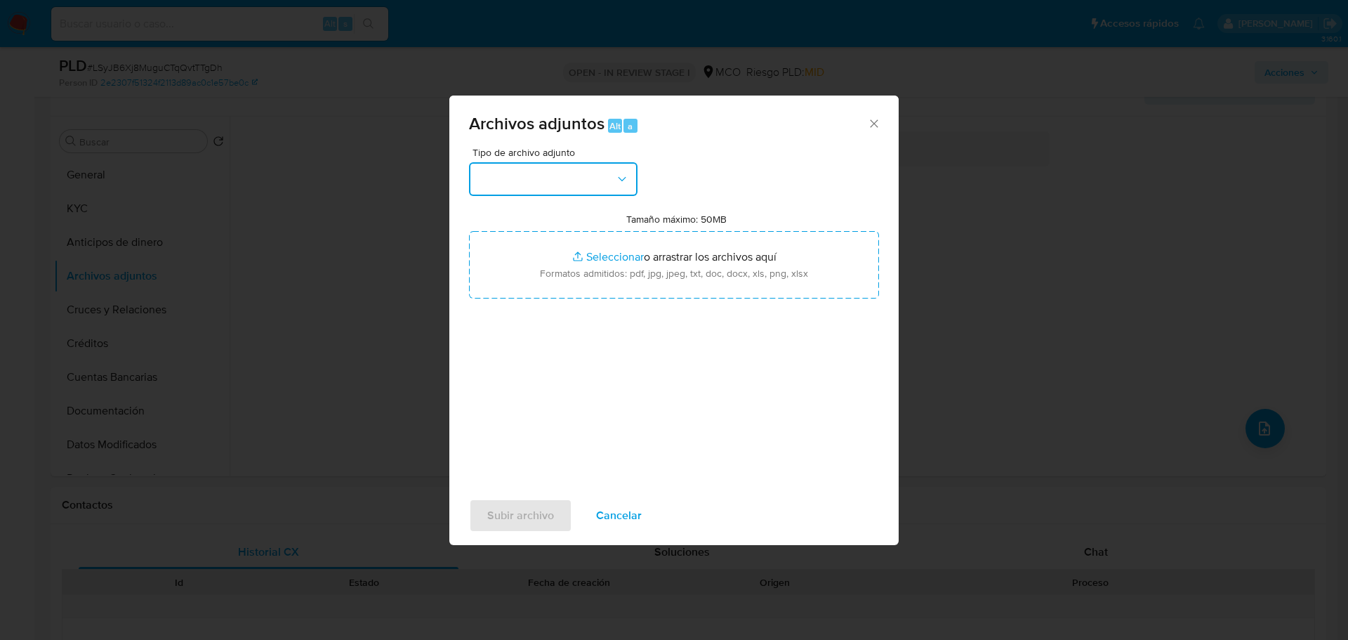
click at [577, 172] on button "button" at bounding box center [553, 179] width 169 height 34
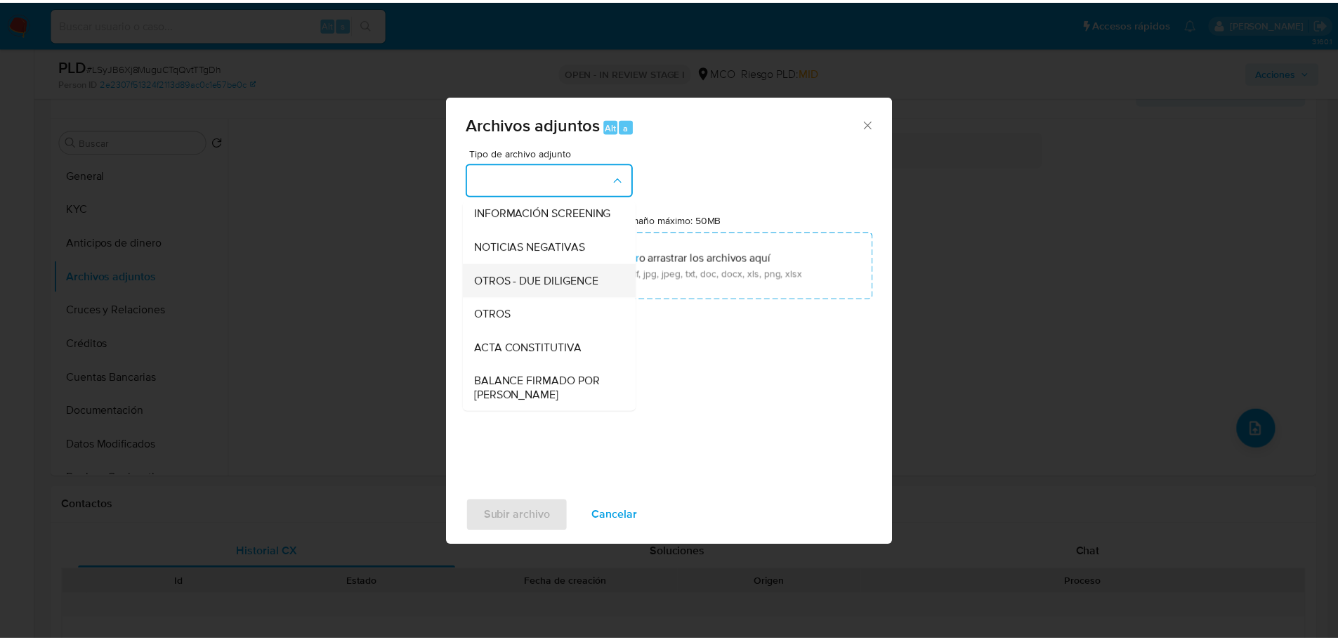
scroll to position [140, 0]
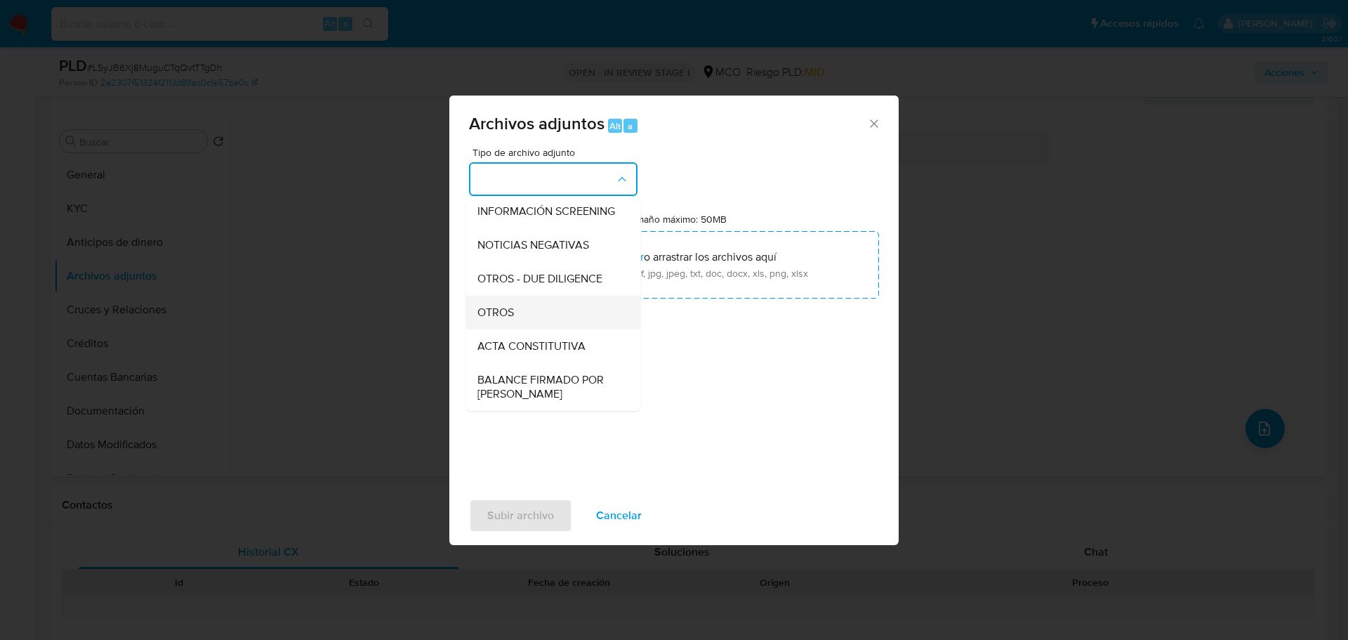
click at [546, 316] on div "OTROS" at bounding box center [549, 313] width 143 height 34
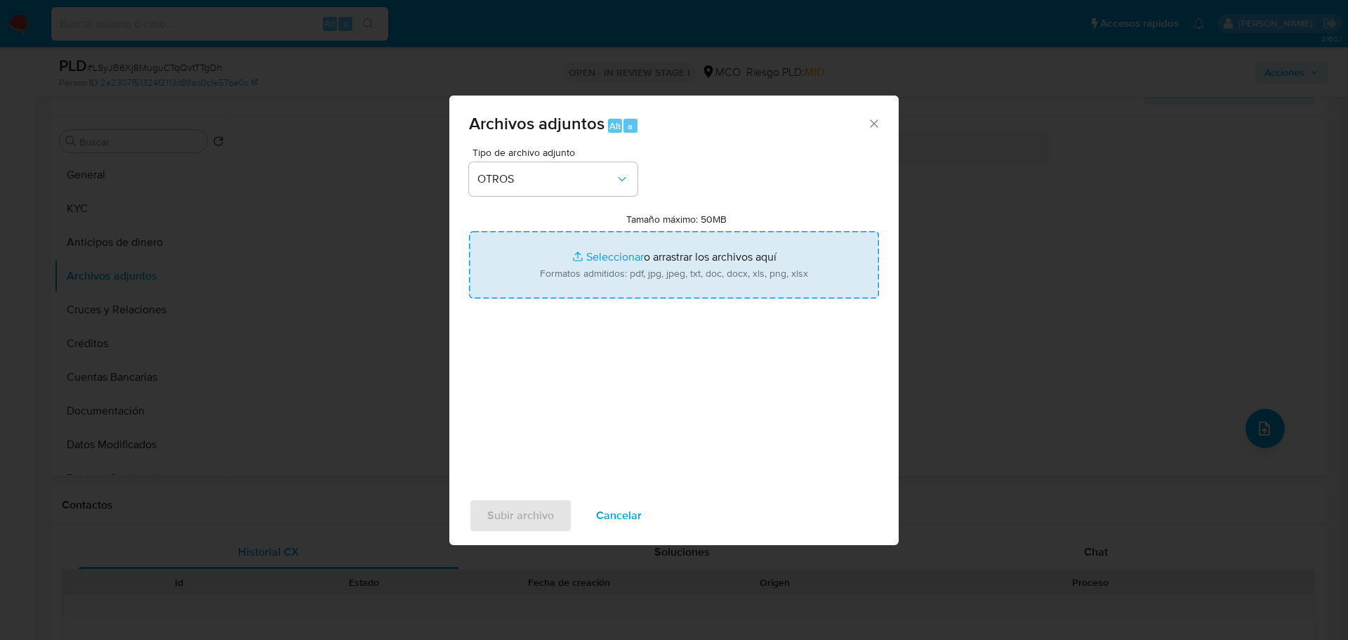
click at [662, 271] on input "Tamaño máximo: 50MB Seleccionar archivos" at bounding box center [674, 264] width 410 height 67
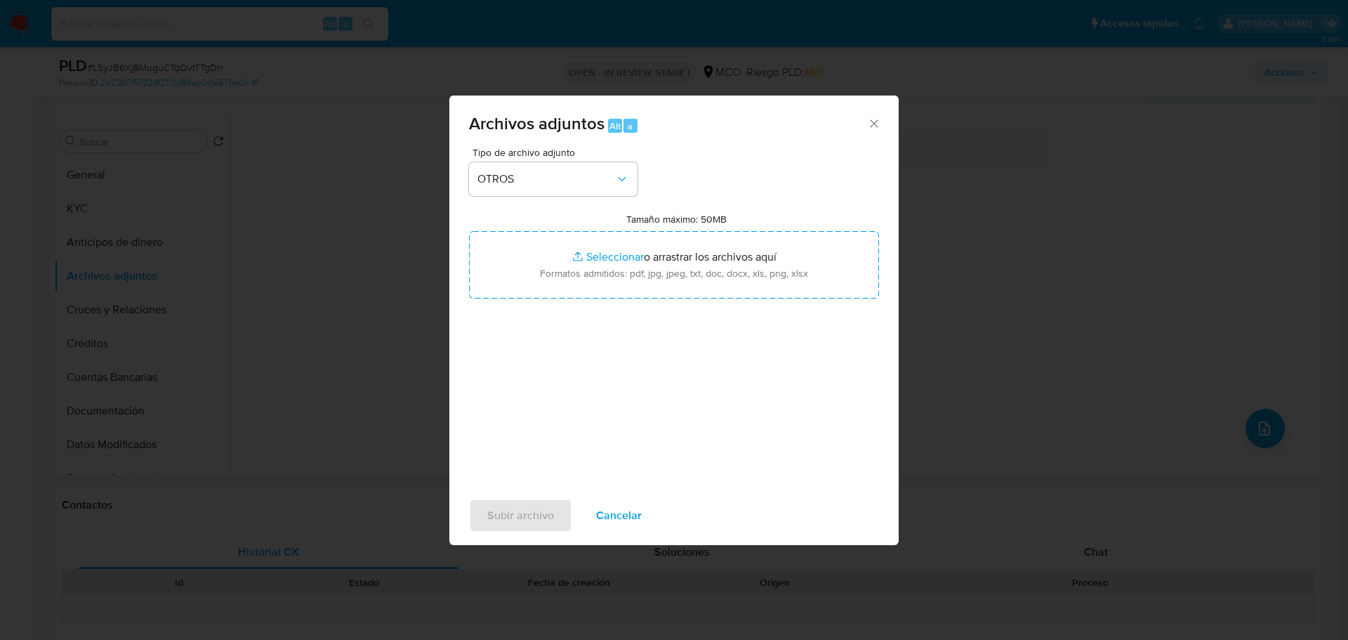
click at [627, 519] on span "Cancelar" at bounding box center [619, 515] width 46 height 31
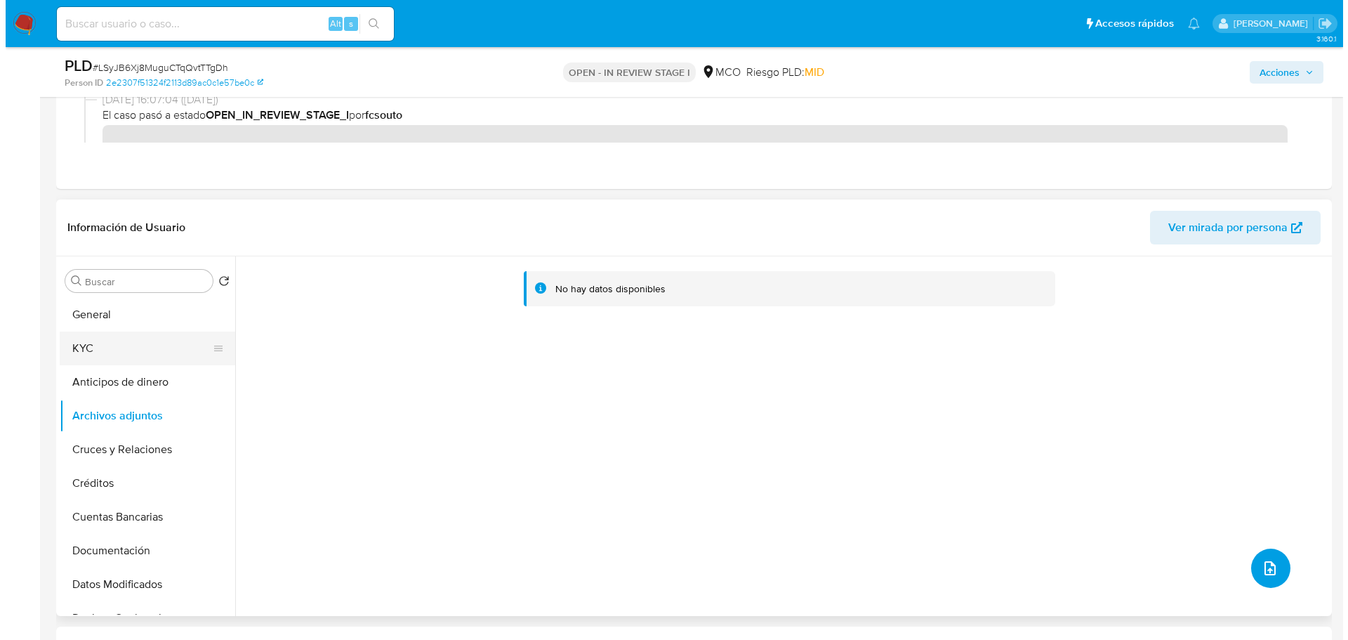
scroll to position [211, 0]
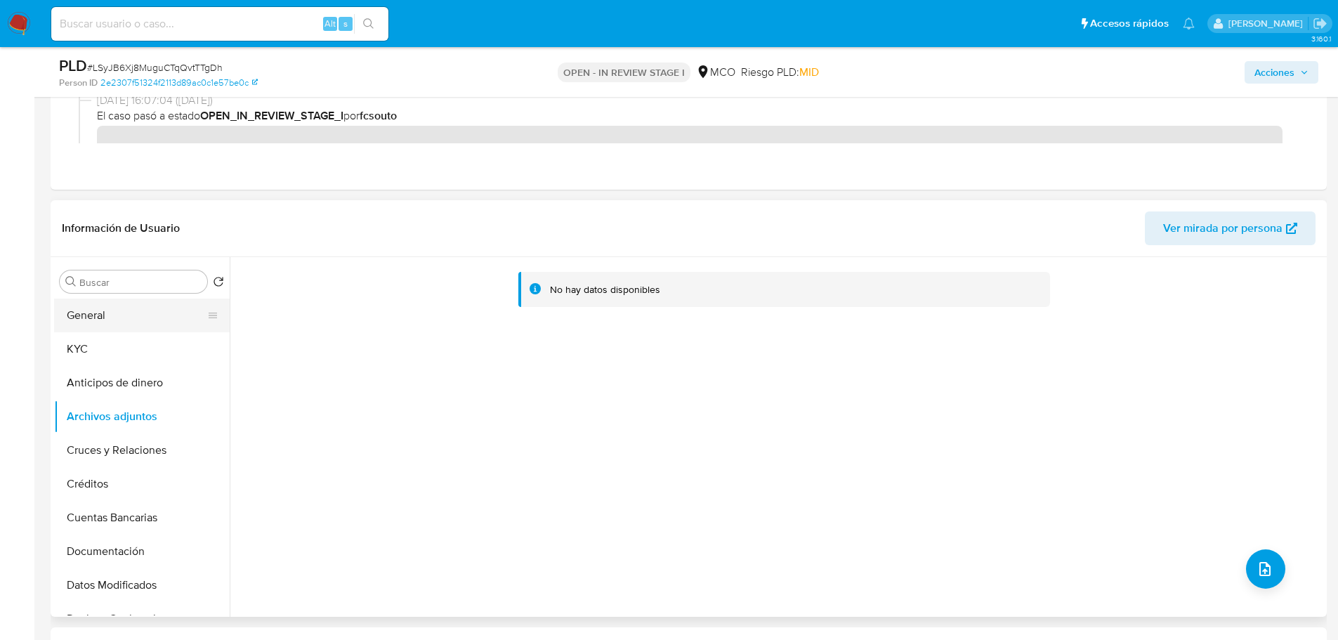
click at [125, 303] on button "General" at bounding box center [136, 315] width 164 height 34
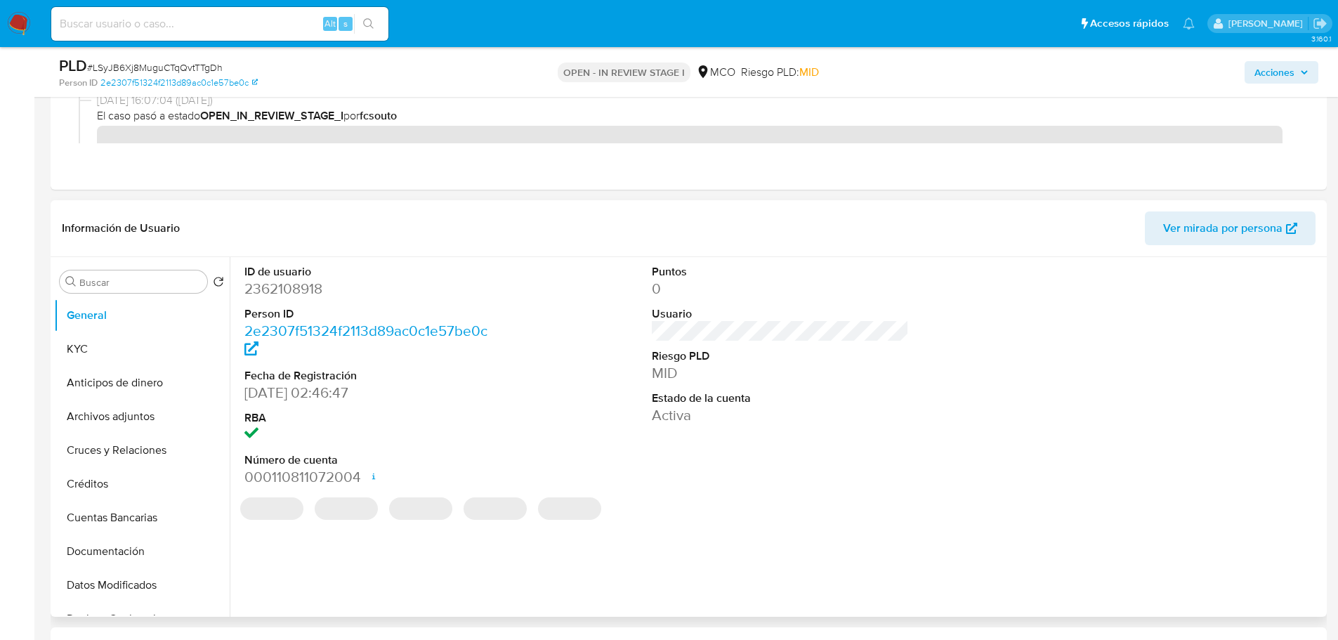
click at [310, 284] on dd "2362108918" at bounding box center [373, 289] width 258 height 20
copy dd "2362108918"
drag, startPoint x: 130, startPoint y: 420, endPoint x: 256, endPoint y: 426, distance: 126.6
click at [130, 420] on button "Archivos adjuntos" at bounding box center [142, 417] width 176 height 34
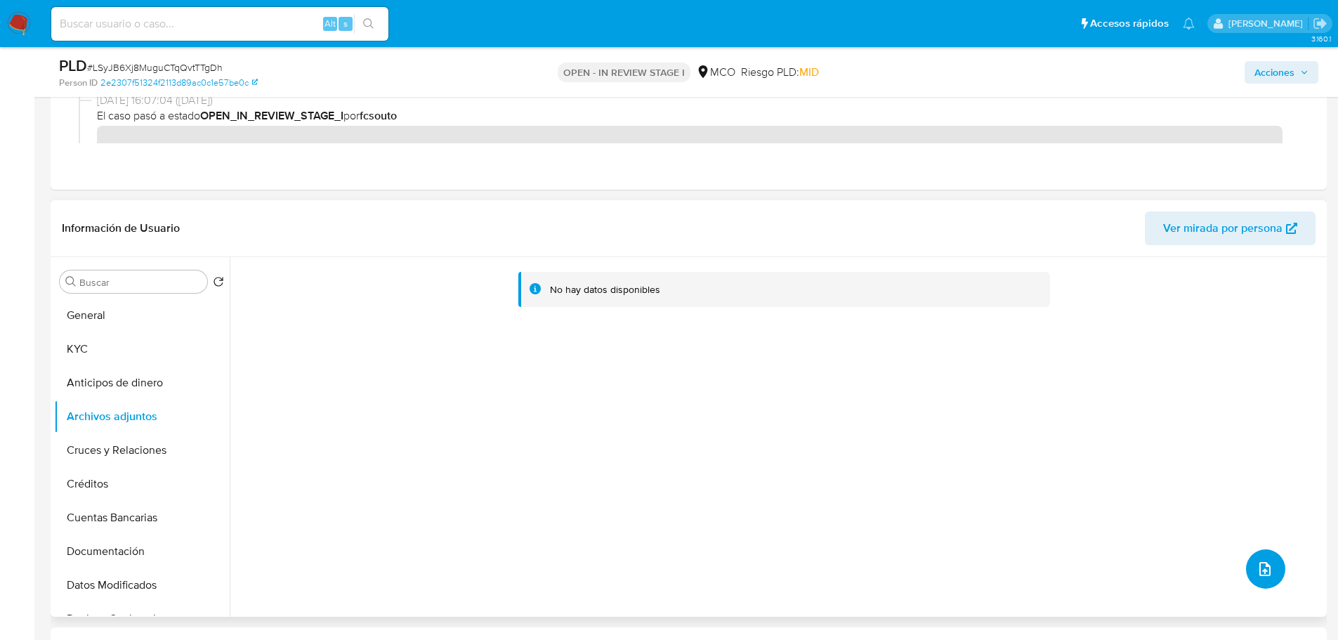
click at [1275, 579] on button "upload-file" at bounding box center [1265, 568] width 39 height 39
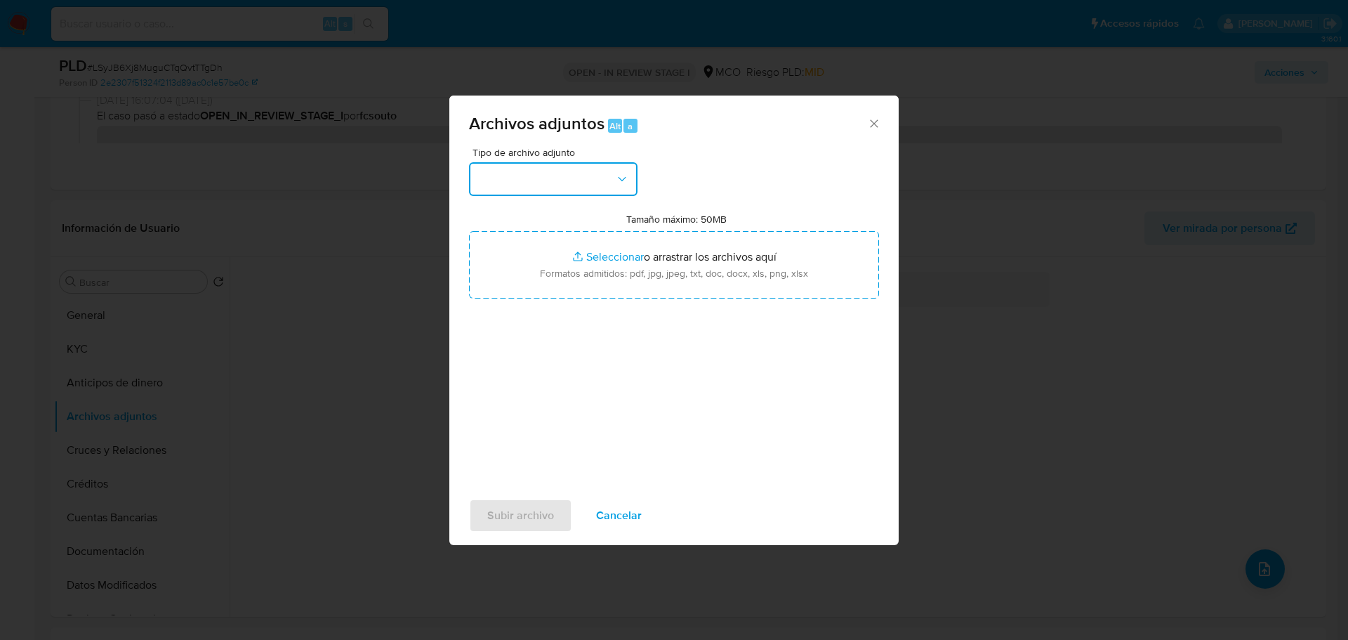
click at [573, 187] on button "button" at bounding box center [553, 179] width 169 height 34
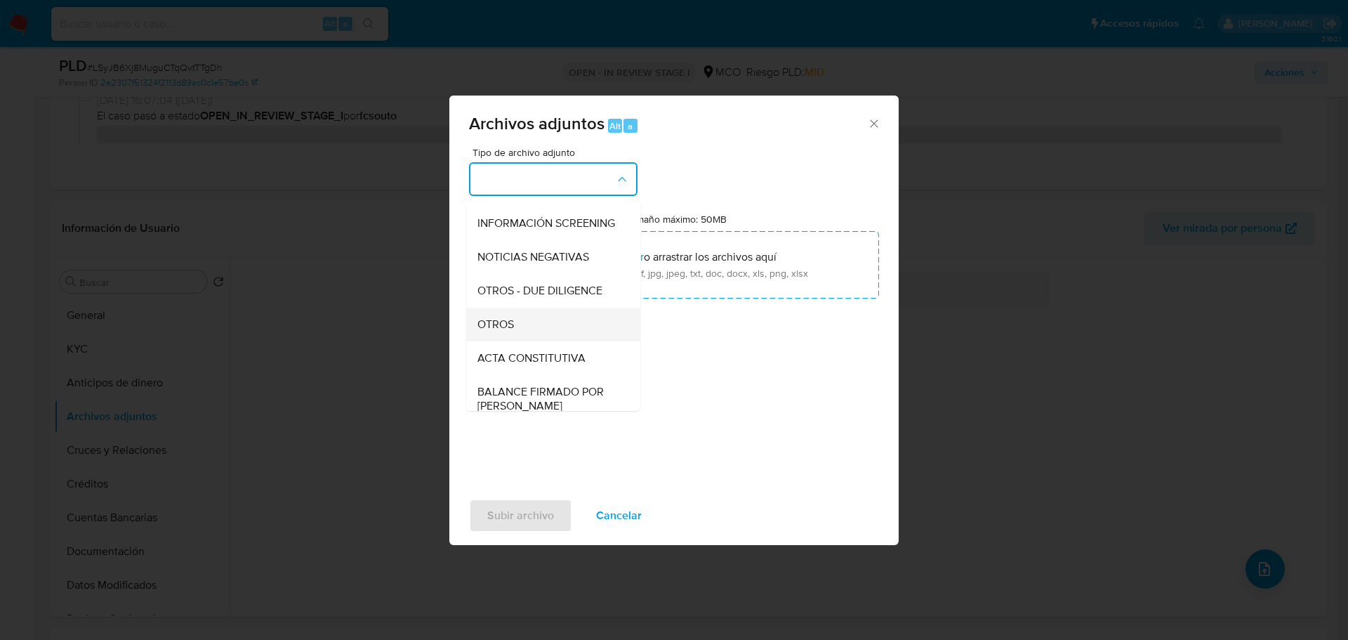
scroll to position [140, 0]
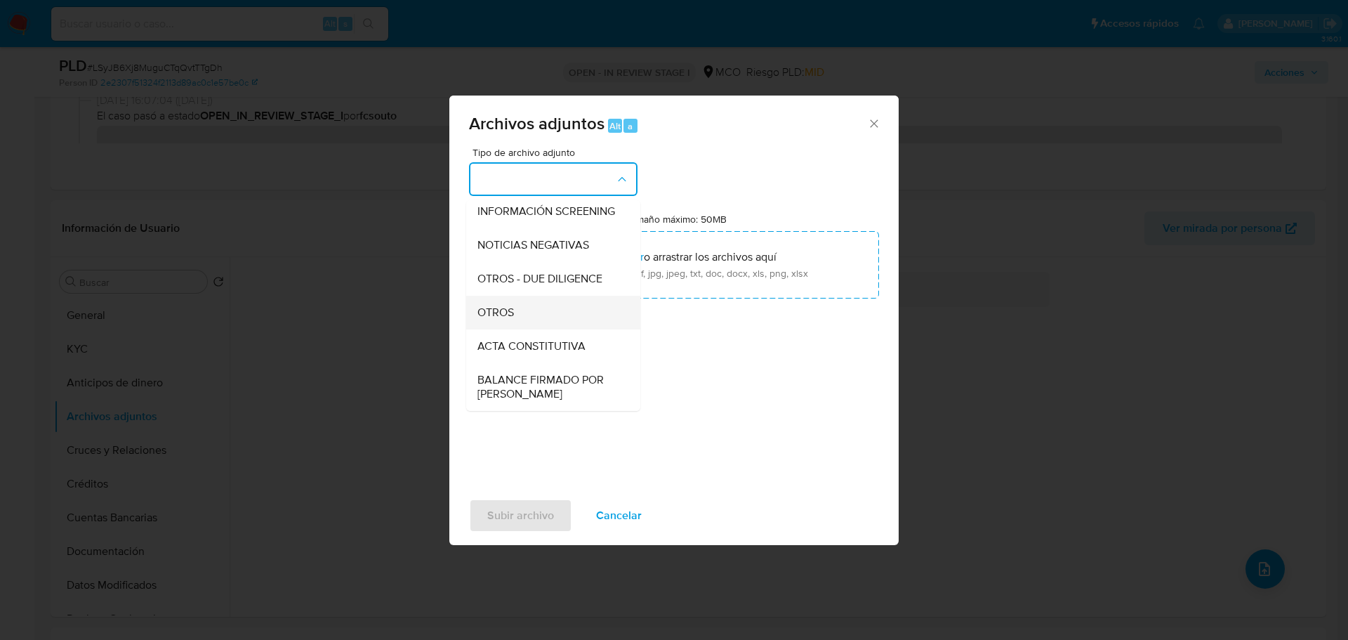
click at [550, 320] on div "OTROS" at bounding box center [549, 313] width 143 height 34
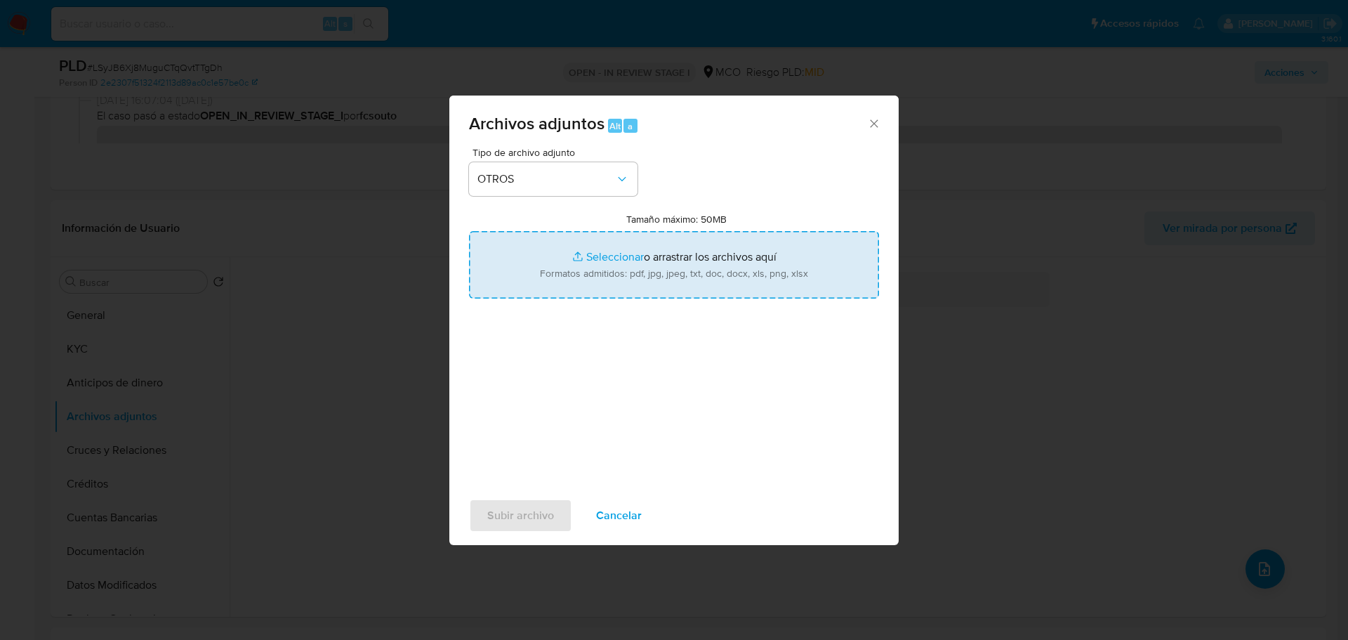
click at [676, 261] on input "Tamaño máximo: 50MB Seleccionar archivos" at bounding box center [674, 264] width 410 height 67
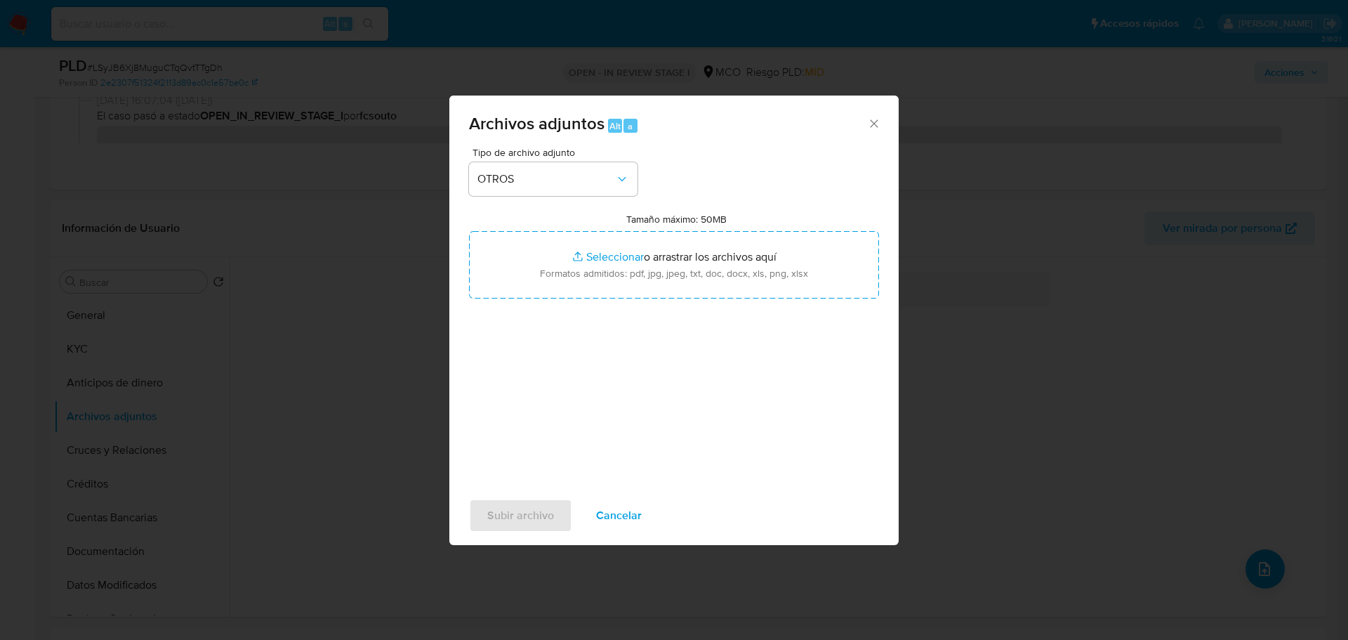
drag, startPoint x: 625, startPoint y: 501, endPoint x: 631, endPoint y: 509, distance: 10.1
click at [629, 506] on span "Cancelar" at bounding box center [619, 515] width 46 height 31
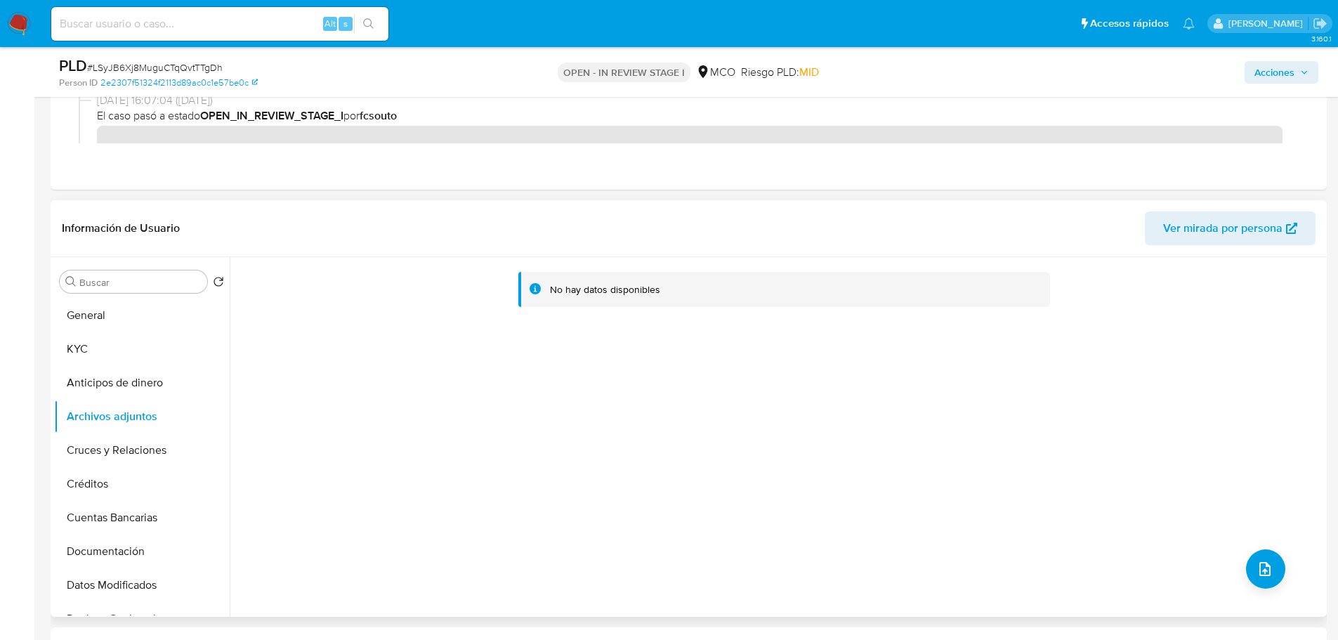
click at [636, 514] on div "No hay datos disponibles" at bounding box center [776, 437] width 1093 height 360
click at [1258, 553] on button "upload-file" at bounding box center [1265, 568] width 39 height 39
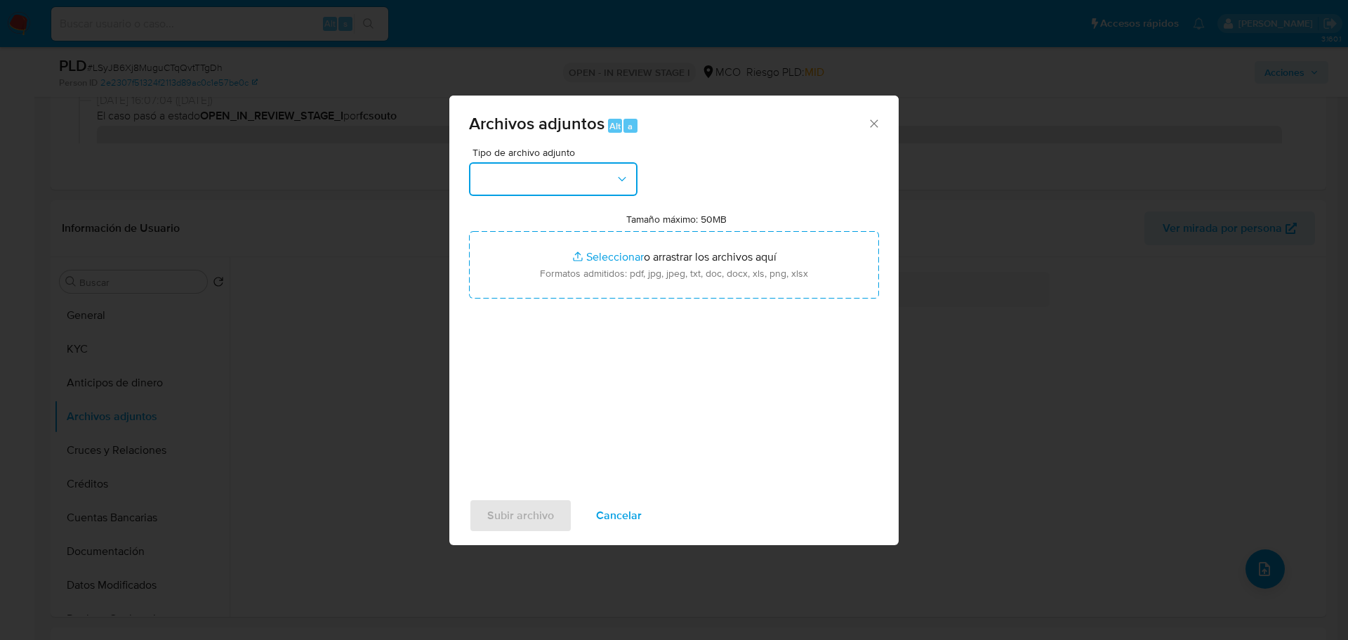
click at [574, 182] on button "button" at bounding box center [553, 179] width 169 height 34
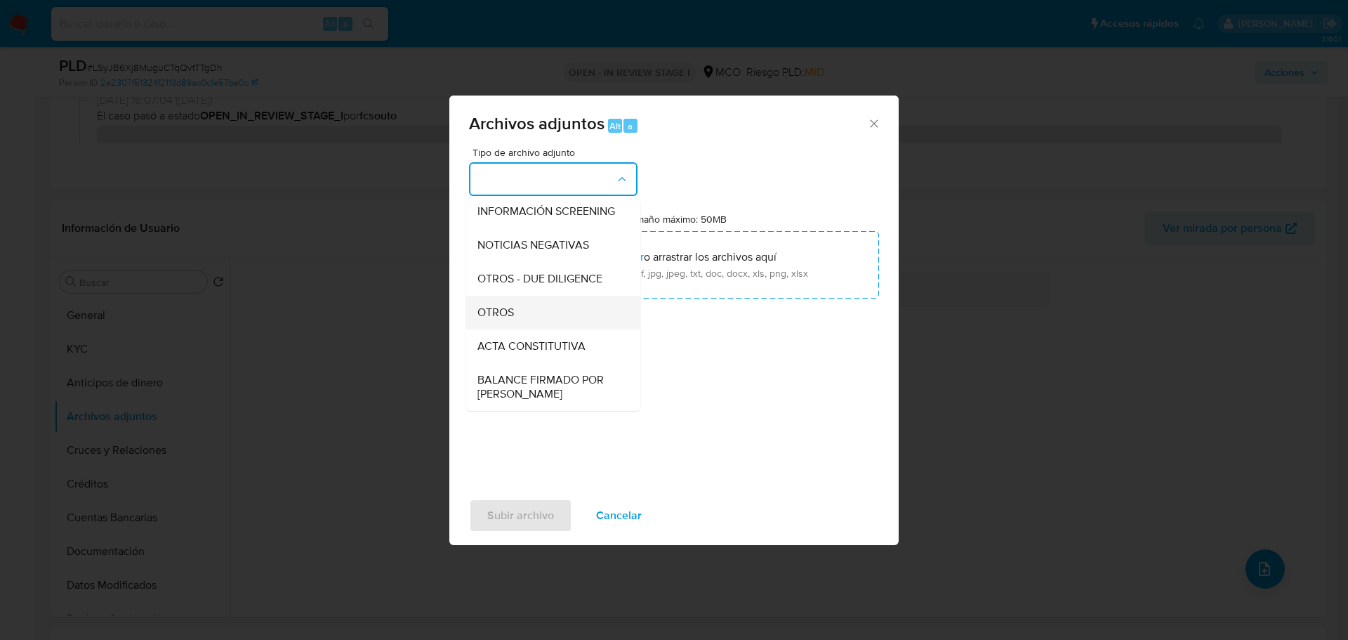
click at [530, 329] on div "OTROS" at bounding box center [549, 313] width 143 height 34
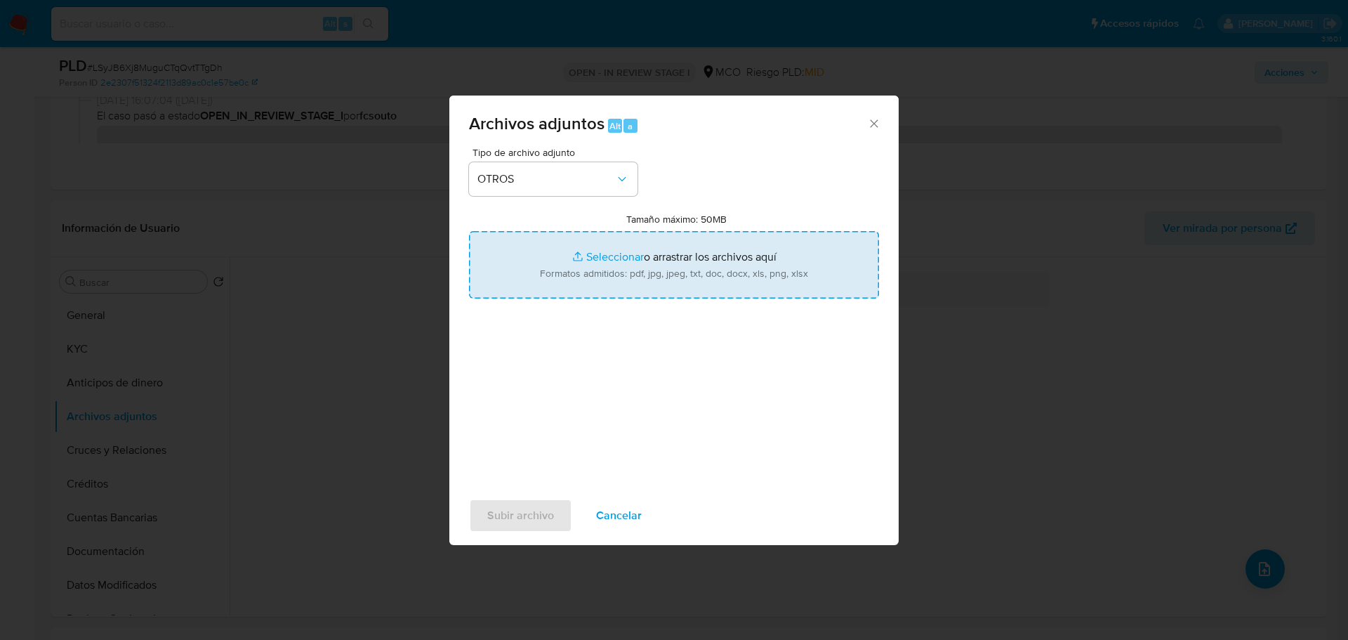
click at [593, 283] on input "Tamaño máximo: 50MB Seleccionar archivos" at bounding box center [674, 264] width 410 height 67
type input "C:\fakepath\2362108918 - 23_9_2025.pdf"
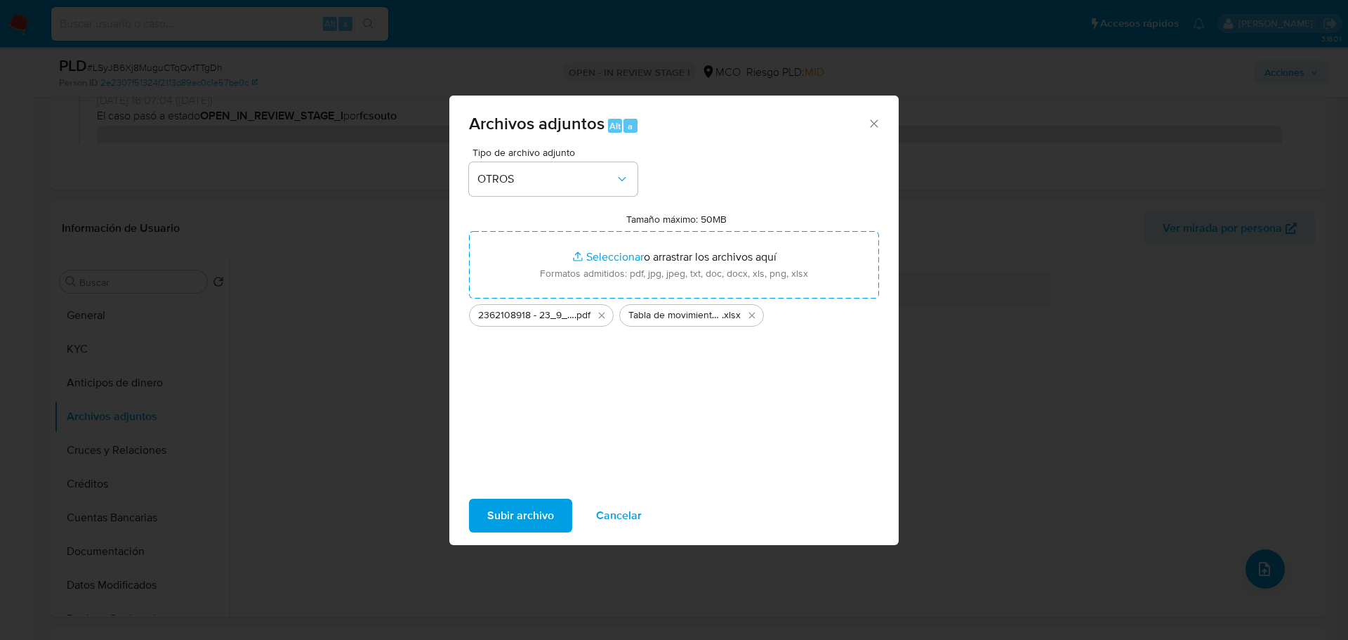
click at [500, 516] on span "Subir archivo" at bounding box center [520, 515] width 67 height 31
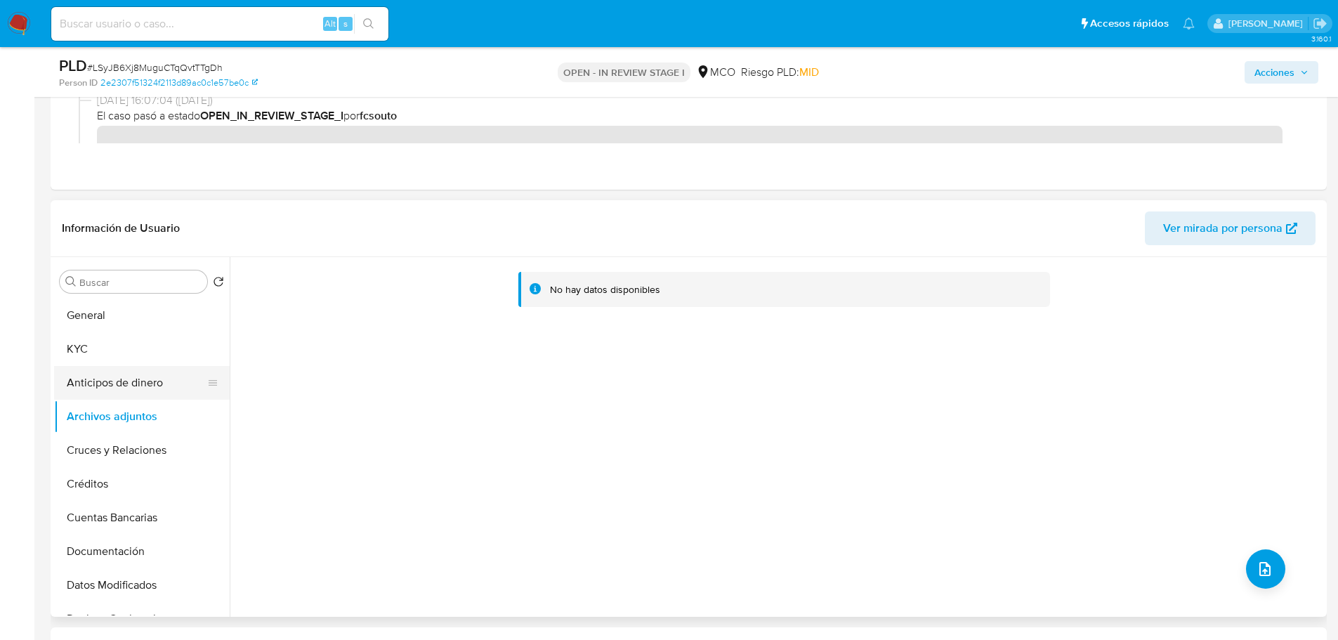
click at [140, 385] on button "Anticipos de dinero" at bounding box center [136, 383] width 164 height 34
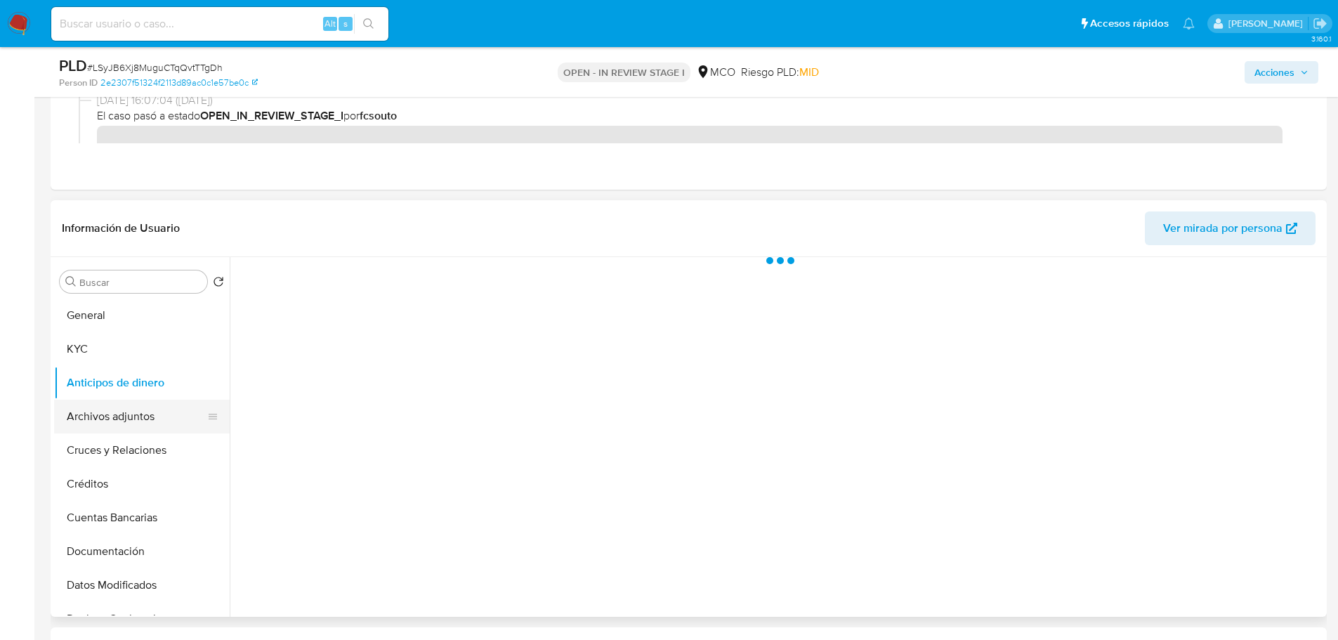
click at [140, 411] on button "Archivos adjuntos" at bounding box center [136, 417] width 164 height 34
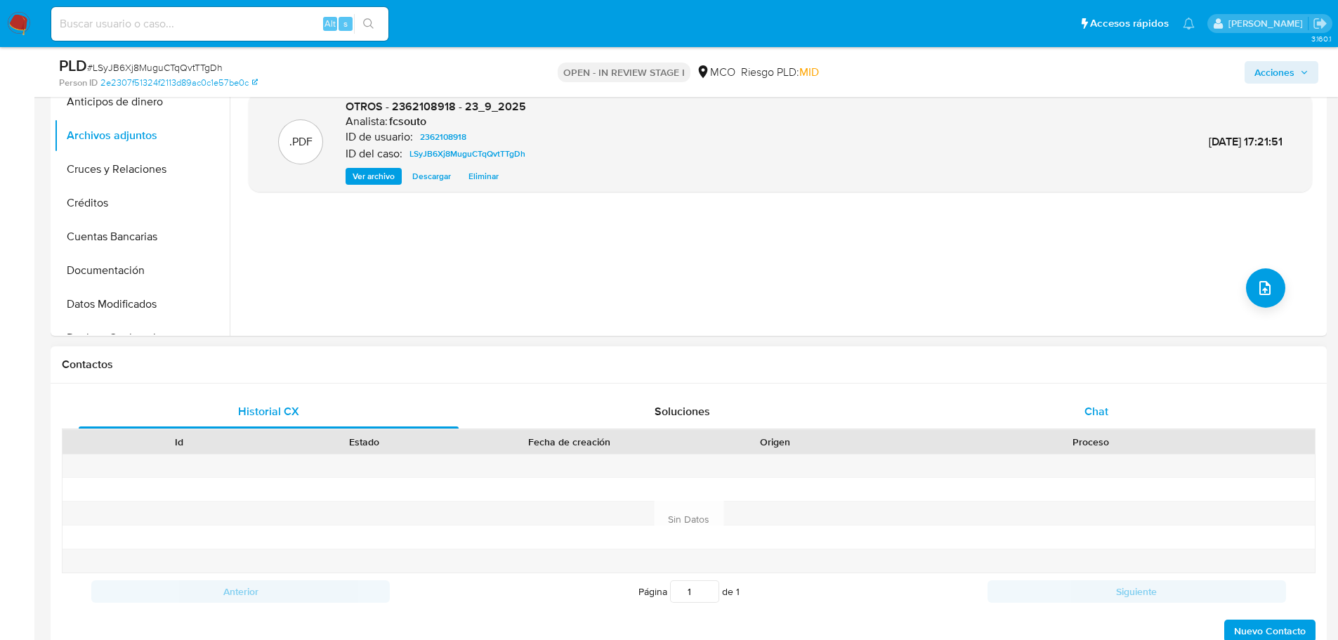
click at [1100, 406] on span "Chat" at bounding box center [1096, 411] width 24 height 16
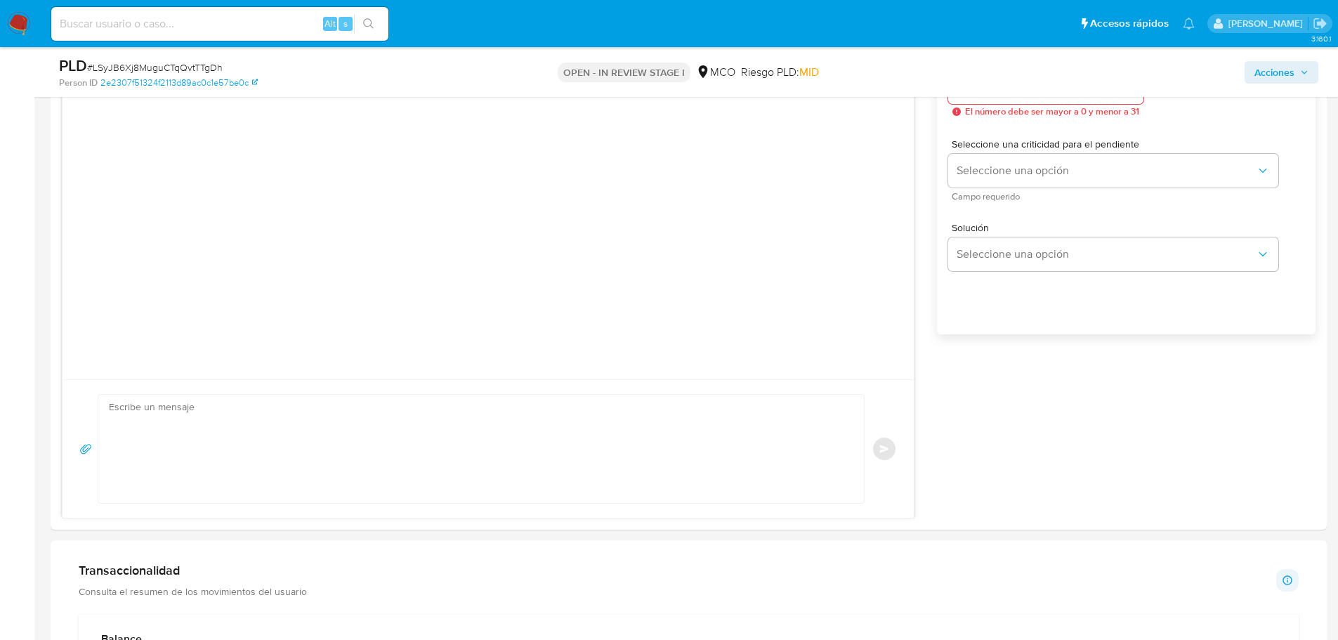
scroll to position [1053, 0]
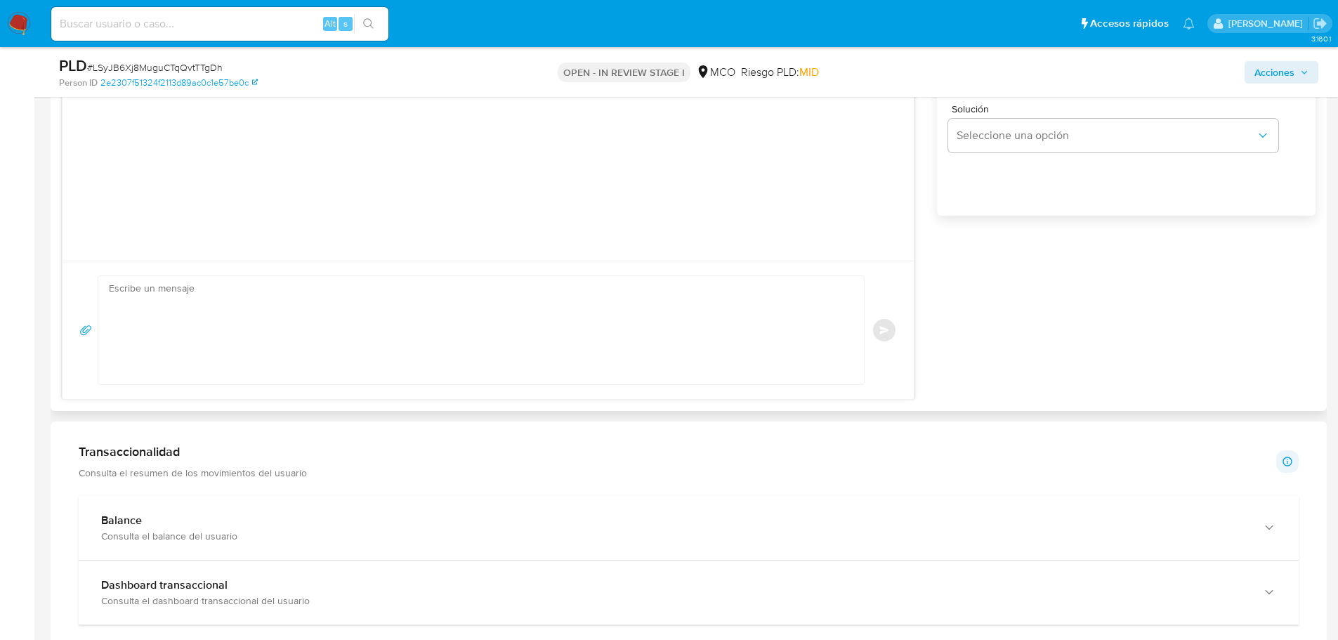
click at [150, 322] on textarea at bounding box center [477, 330] width 737 height 108
paste textarea "Hola Daniela, En Mercado Libre nos importa tu seguridad. Por eso, necesitamos v…"
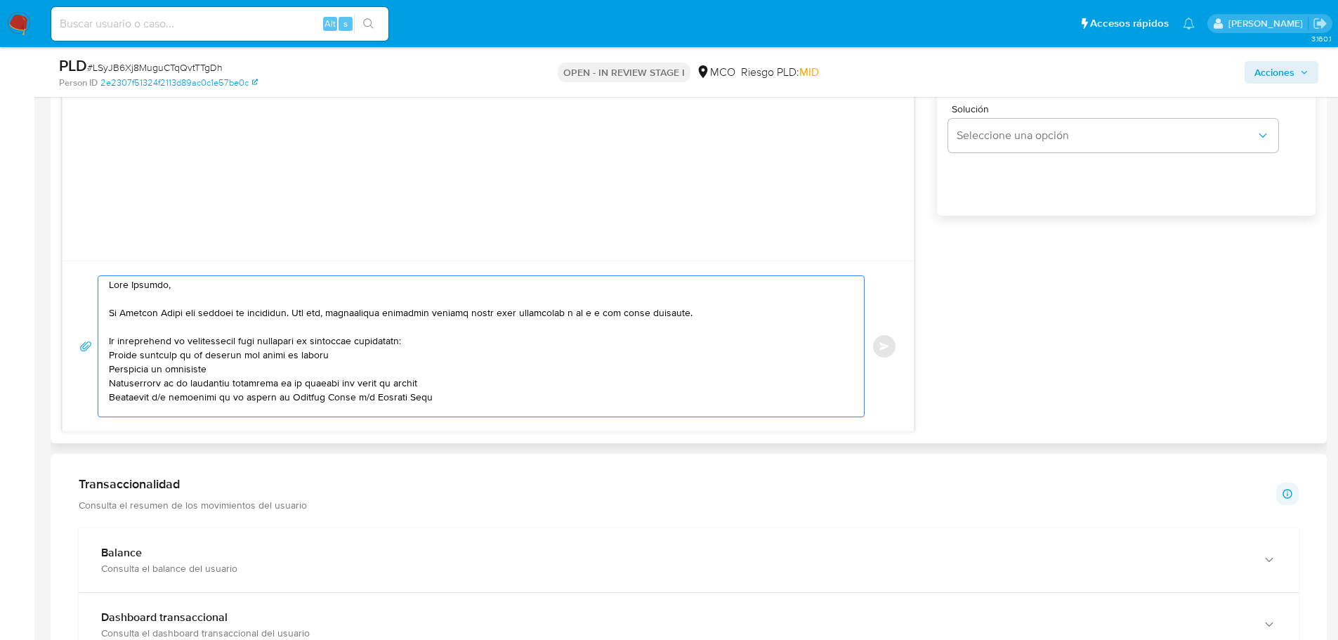
scroll to position [0, 0]
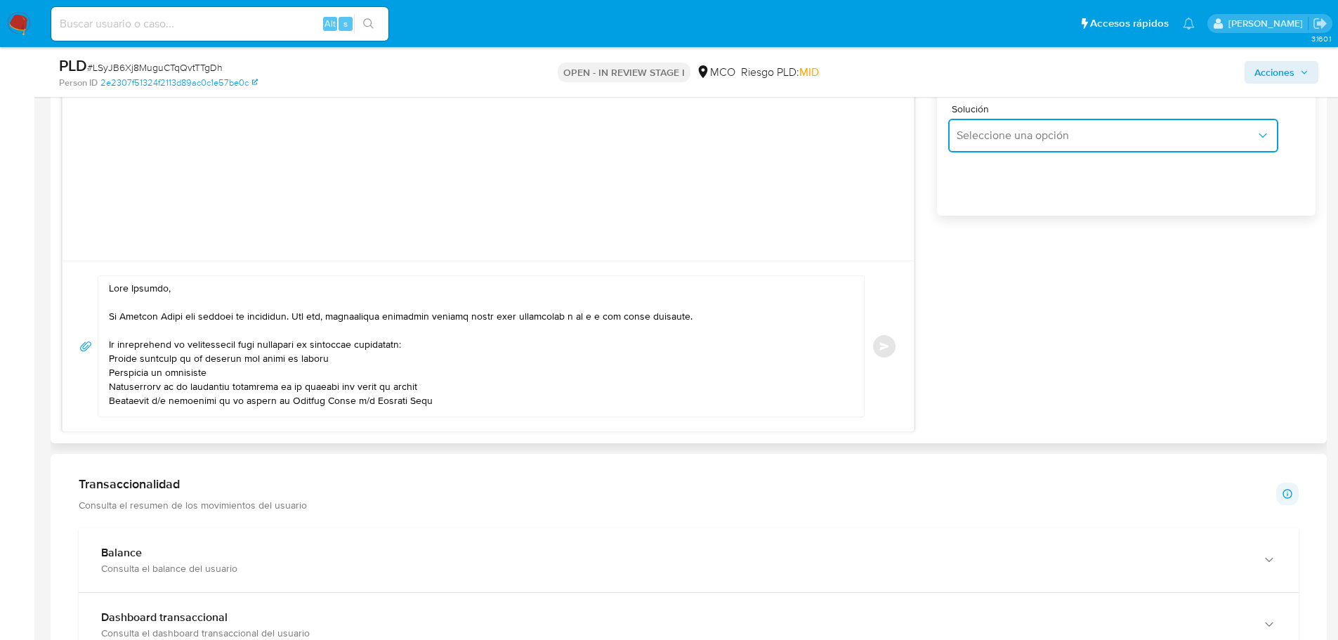
click at [1037, 137] on span "Seleccione una opción" at bounding box center [1105, 136] width 299 height 14
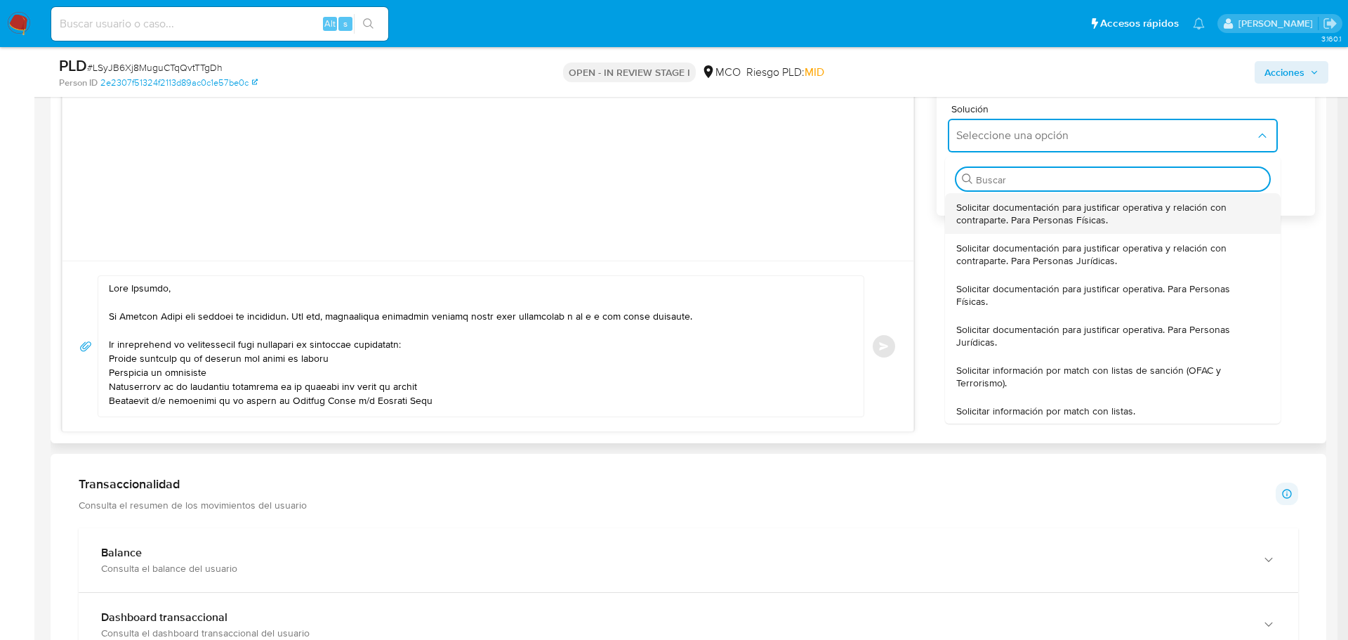
click at [1032, 211] on span "Solicitar documentación para justificar operativa y relación con contraparte. P…" at bounding box center [1108, 213] width 305 height 25
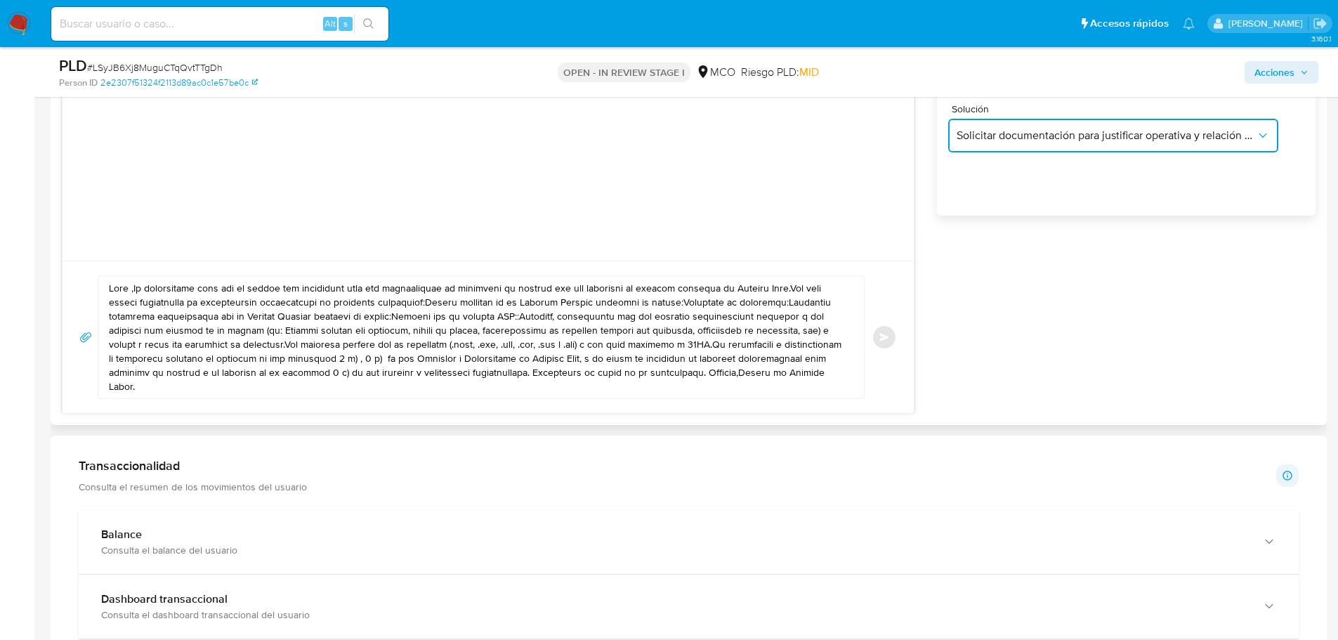
click at [1063, 136] on span "Solicitar documentación para justificar operativa y relación con contraparte. P…" at bounding box center [1105, 136] width 299 height 14
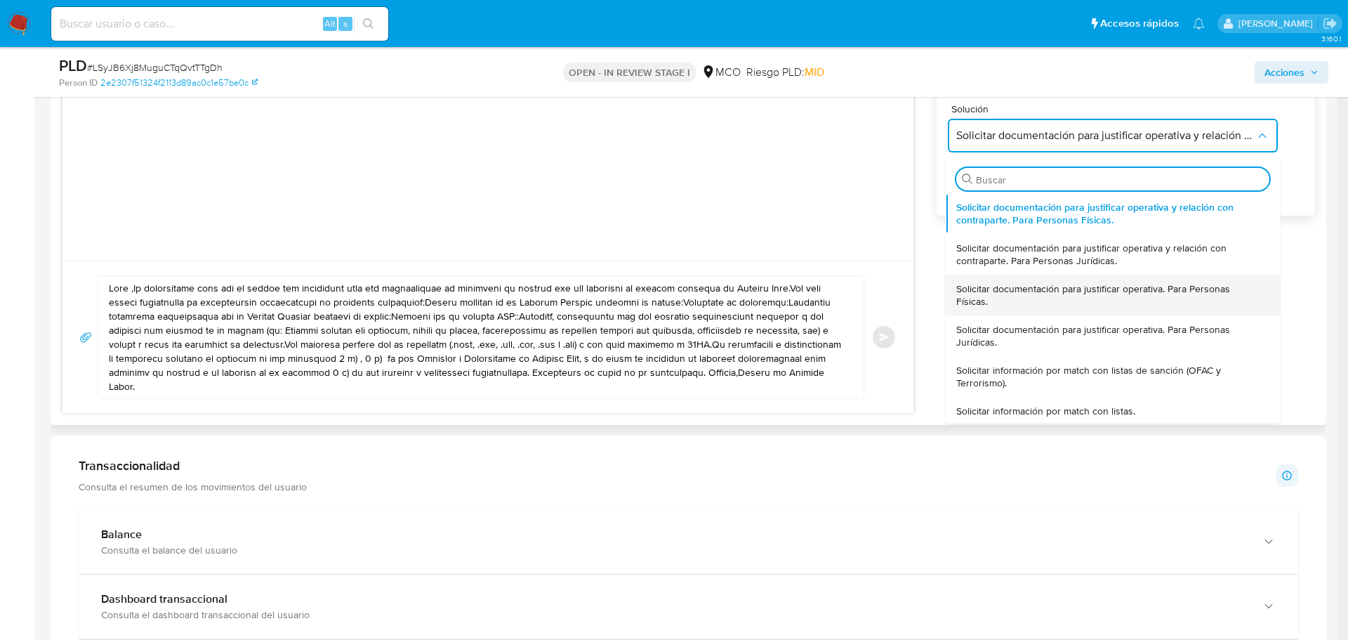
click at [1052, 301] on span "Solicitar documentación para justificar operativa. Para Personas Físicas." at bounding box center [1108, 294] width 305 height 25
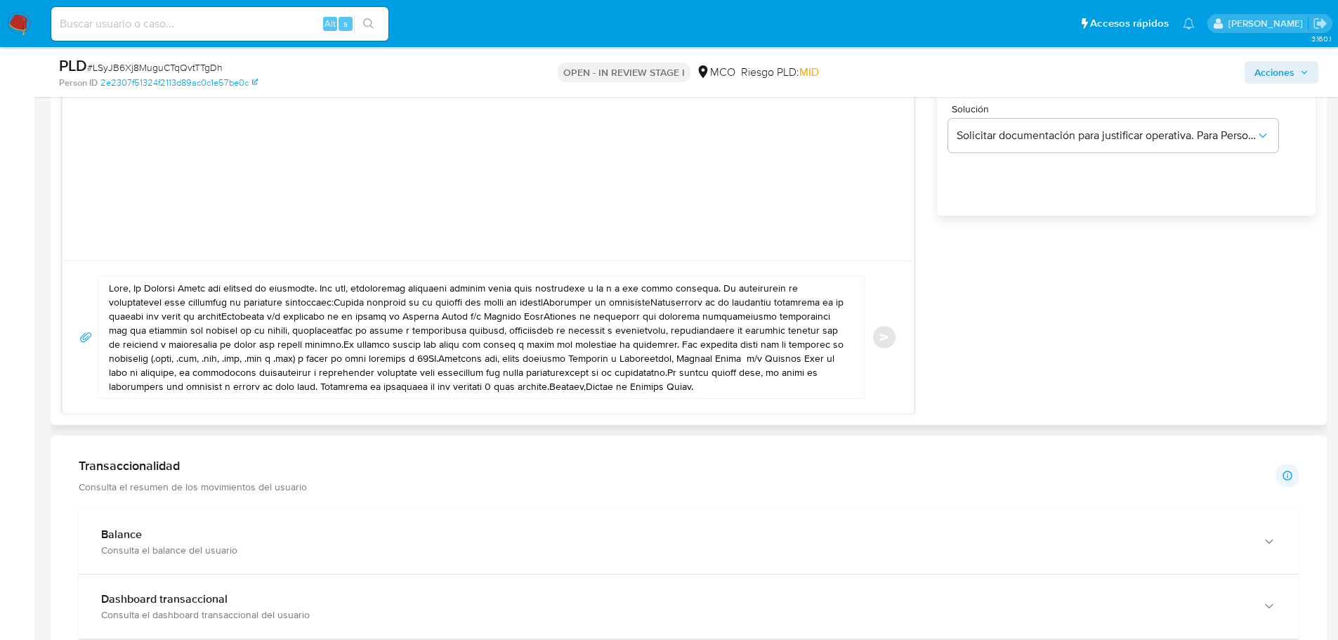
drag, startPoint x: 107, startPoint y: 287, endPoint x: 456, endPoint y: 331, distance: 351.2
click at [478, 334] on div at bounding box center [477, 337] width 758 height 122
drag, startPoint x: 108, startPoint y: 285, endPoint x: 117, endPoint y: 291, distance: 10.1
click at [117, 291] on div at bounding box center [477, 337] width 758 height 122
drag, startPoint x: 110, startPoint y: 289, endPoint x: 708, endPoint y: 436, distance: 616.1
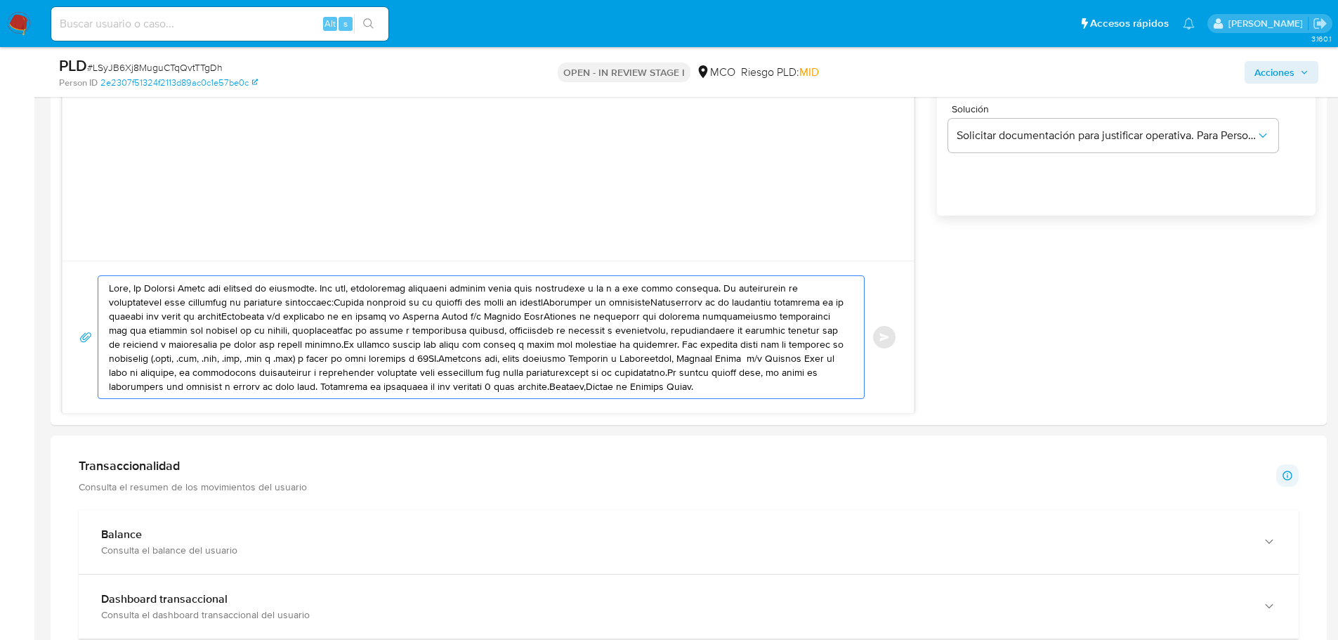
click at [708, 436] on div "Información de Usuario Ver mirada por persona Buscar Volver al orden por defect…" at bounding box center [689, 570] width 1276 height 2426
type textarea "v"
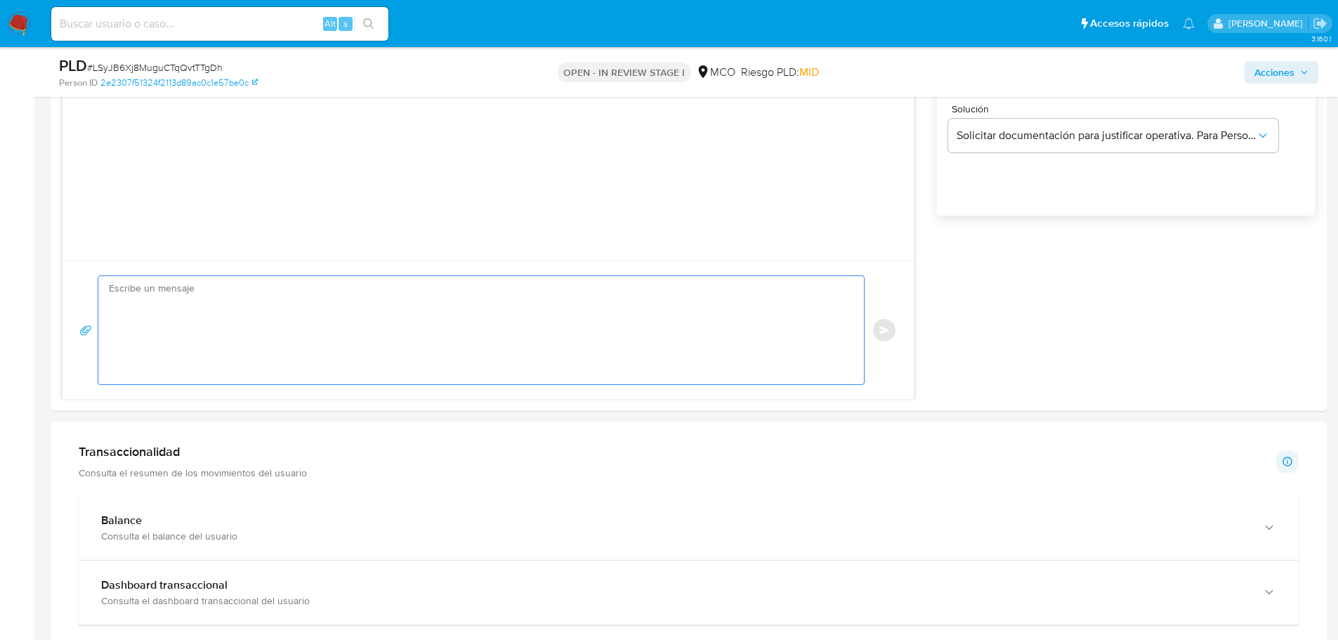
paste textarea "Hola Daniela, En Mercado Libre nos importa tu seguridad. Por eso, necesitamos v…"
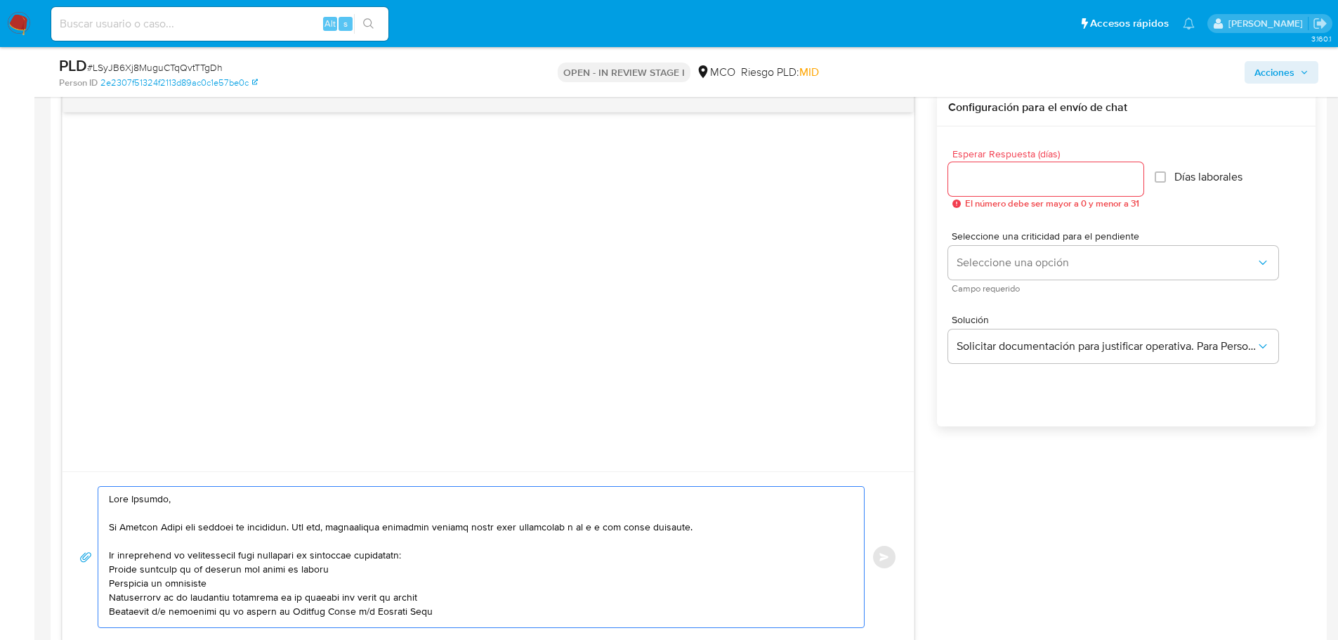
scroll to position [772, 0]
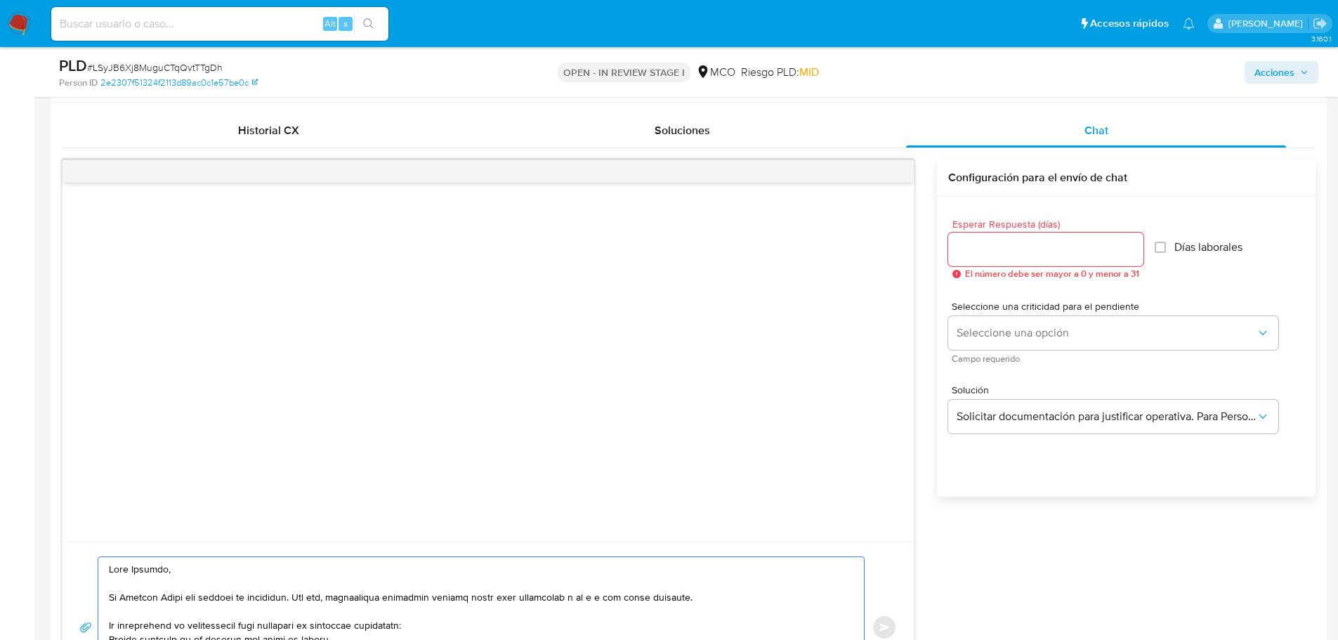
type textarea "Hola Daniela, En Mercado Libre nos importa tu seguridad. Por eso, necesitamos v…"
click at [1031, 257] on input "Esperar Respuesta (días)" at bounding box center [1045, 249] width 195 height 18
type input "3"
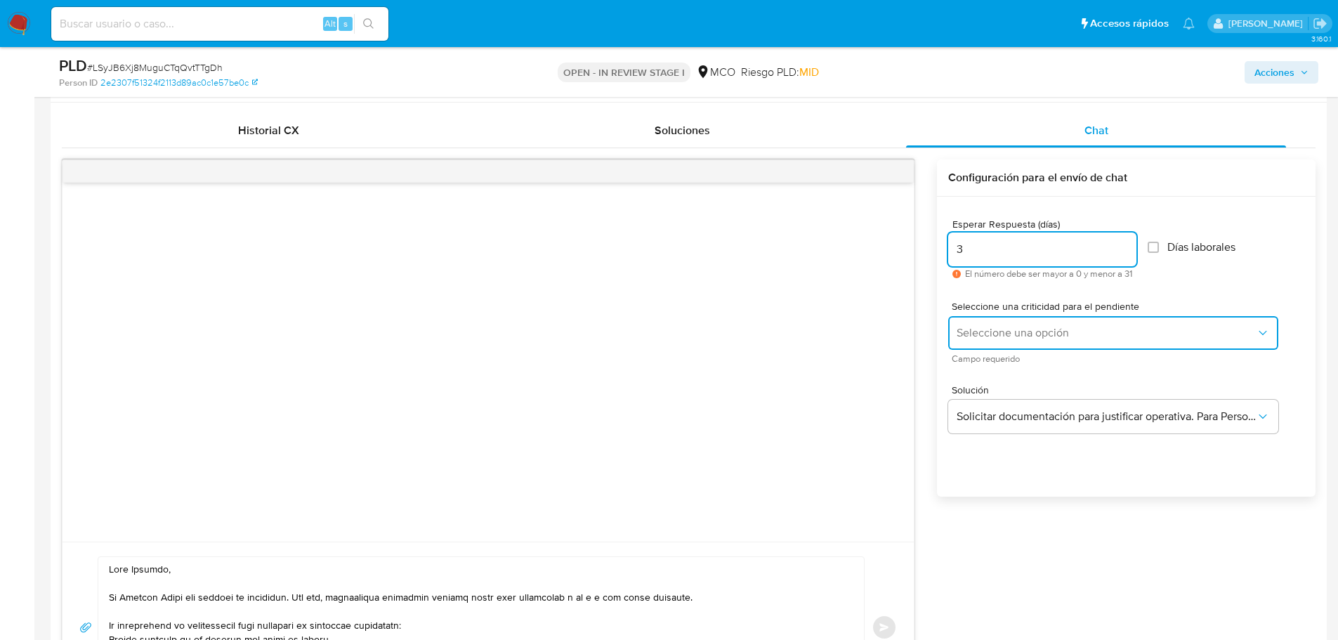
click at [1033, 336] on span "Seleccione una opción" at bounding box center [1105, 333] width 299 height 14
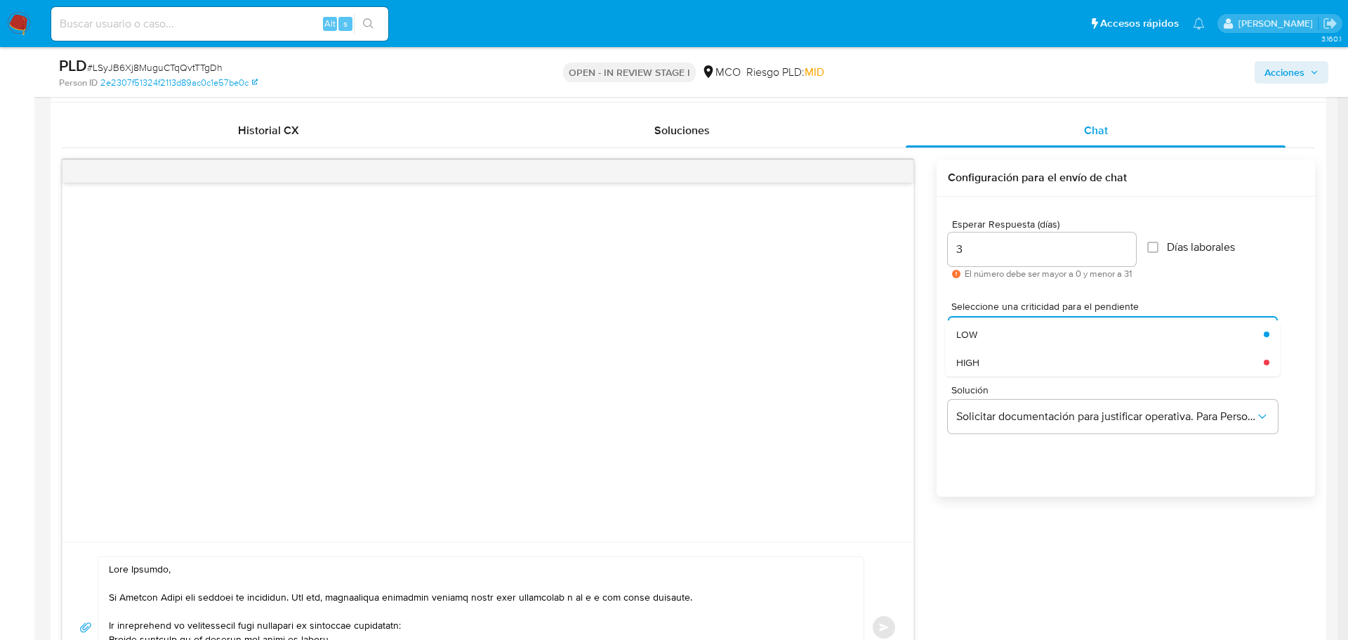
drag, startPoint x: 1028, startPoint y: 338, endPoint x: 755, endPoint y: 355, distance: 273.7
click at [1027, 338] on div "LOW" at bounding box center [1105, 334] width 299 height 28
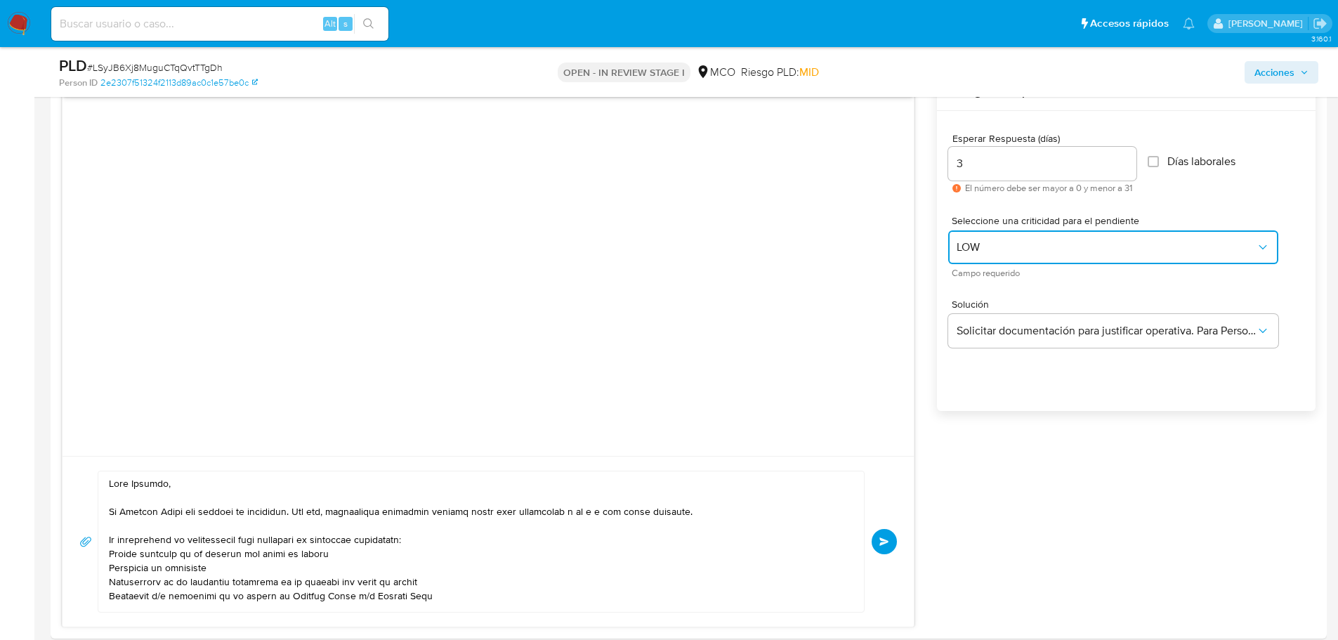
scroll to position [983, 0]
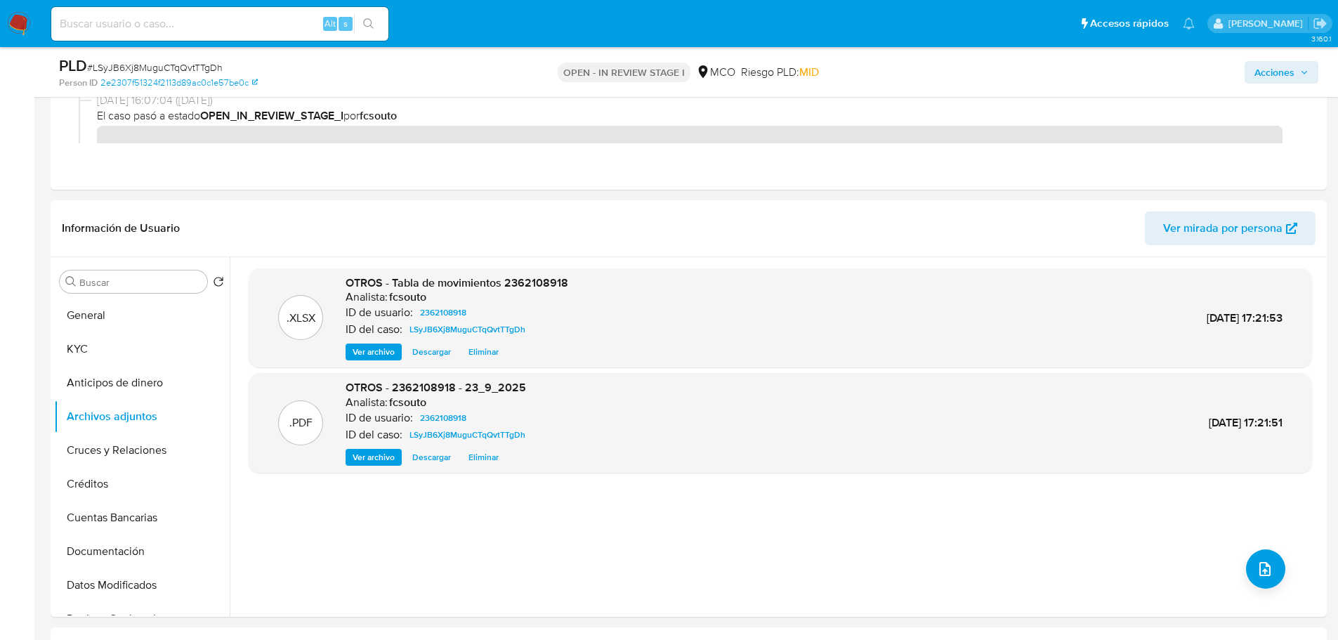
drag, startPoint x: 103, startPoint y: 349, endPoint x: 35, endPoint y: 346, distance: 67.5
click at [101, 350] on button "KYC" at bounding box center [142, 349] width 176 height 34
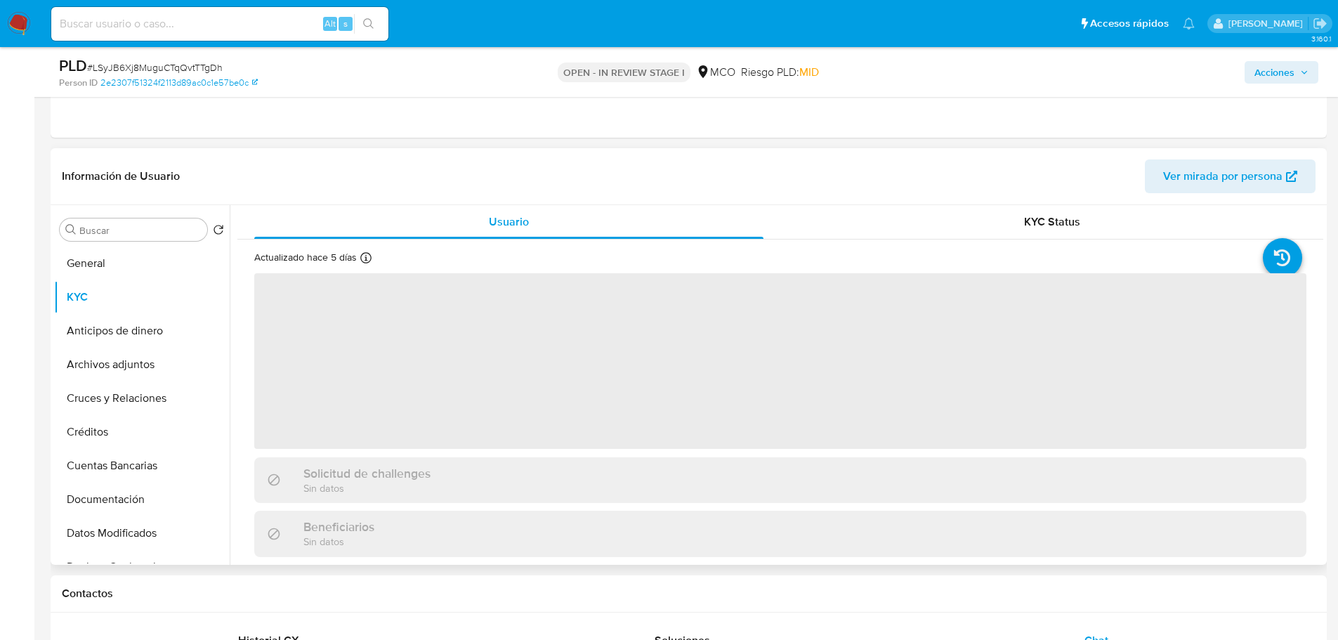
scroll to position [351, 0]
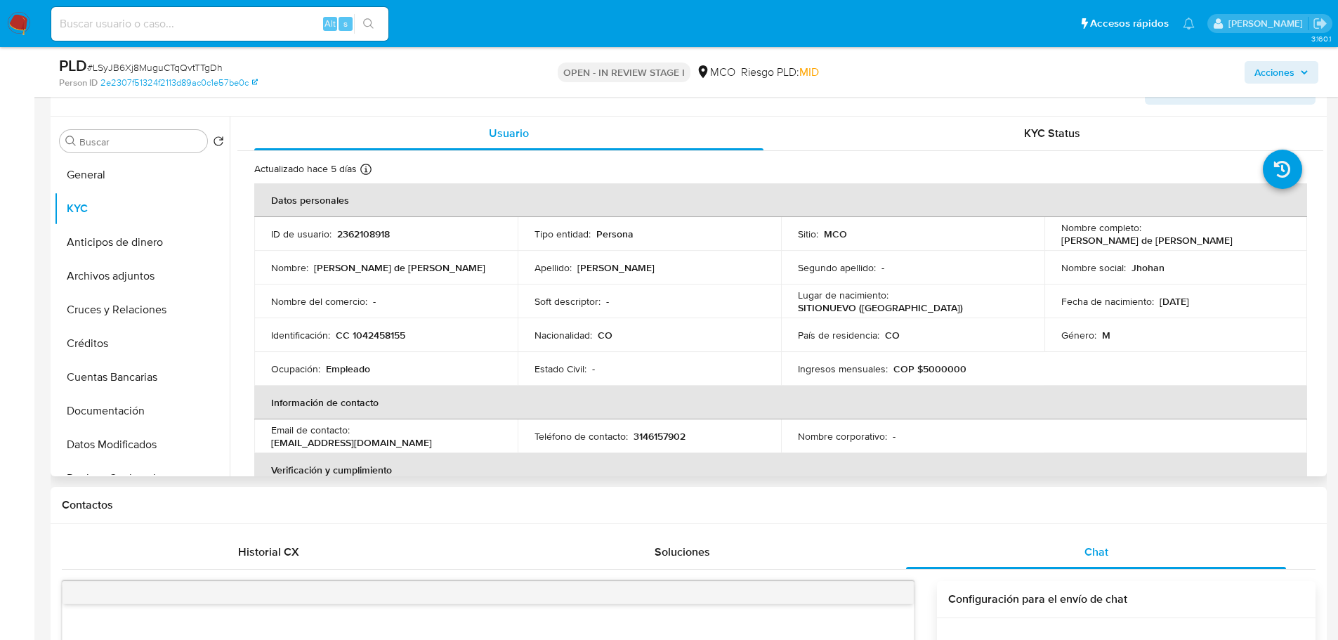
click at [1066, 239] on p "[PERSON_NAME]" at bounding box center [1146, 240] width 171 height 13
copy p "Johan"
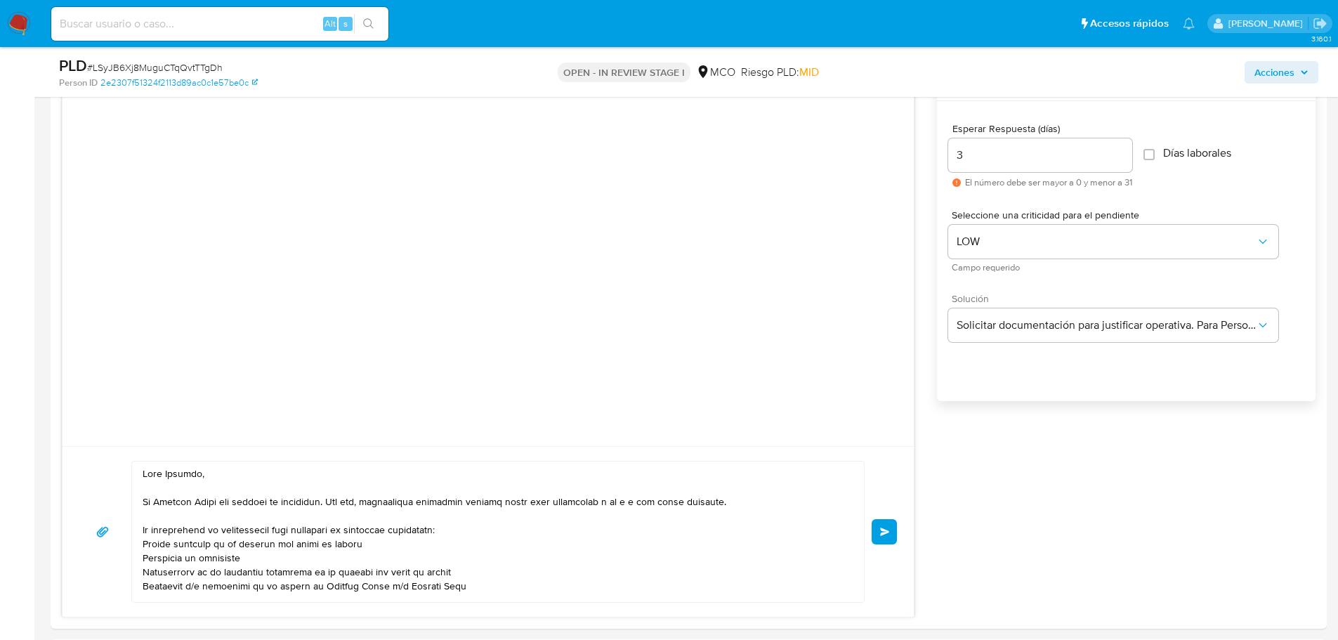
scroll to position [913, 0]
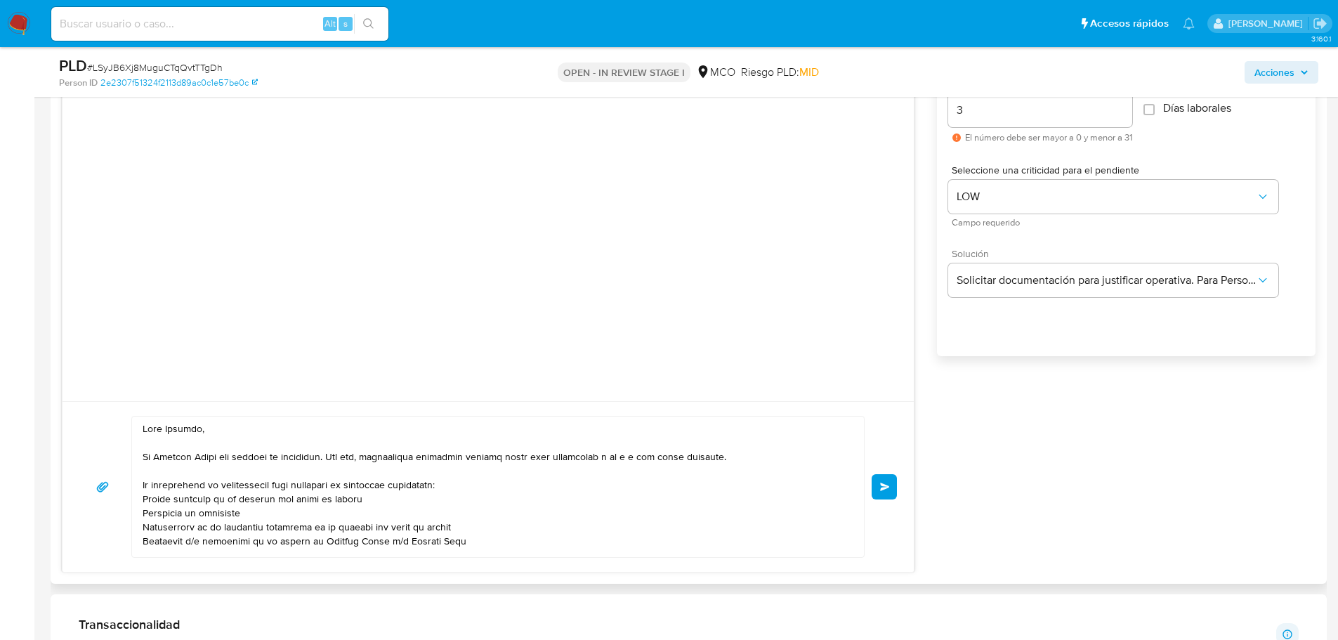
click at [186, 426] on textarea at bounding box center [495, 486] width 704 height 140
paste textarea "Johan"
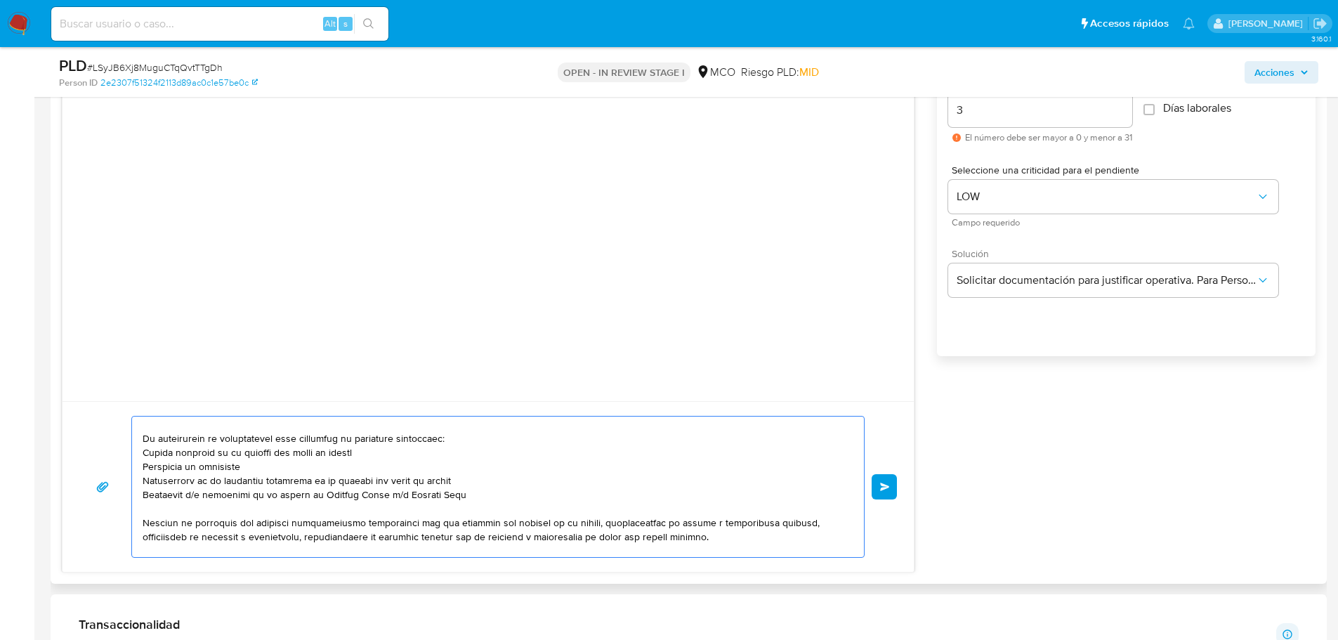
scroll to position [70, 0]
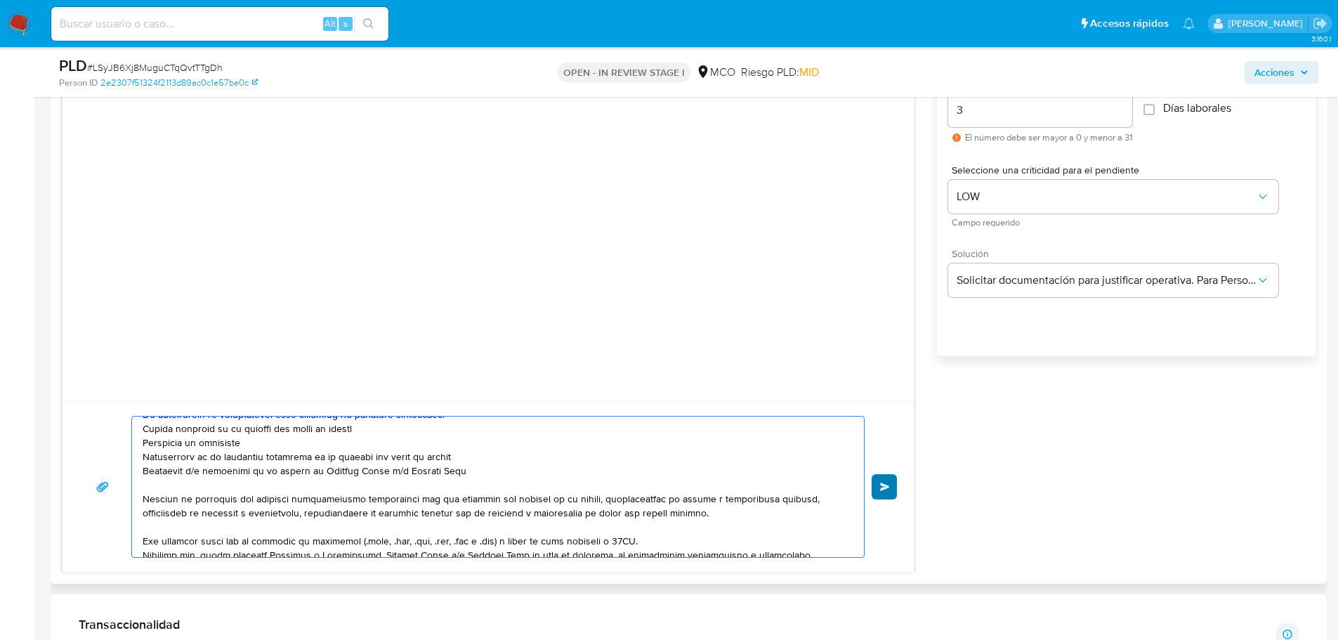
type textarea "Hola Johan, En Mercado Libre nos importa tu seguridad. Por eso, necesitamos ver…"
click at [889, 482] on span "Enviar" at bounding box center [885, 486] width 10 height 8
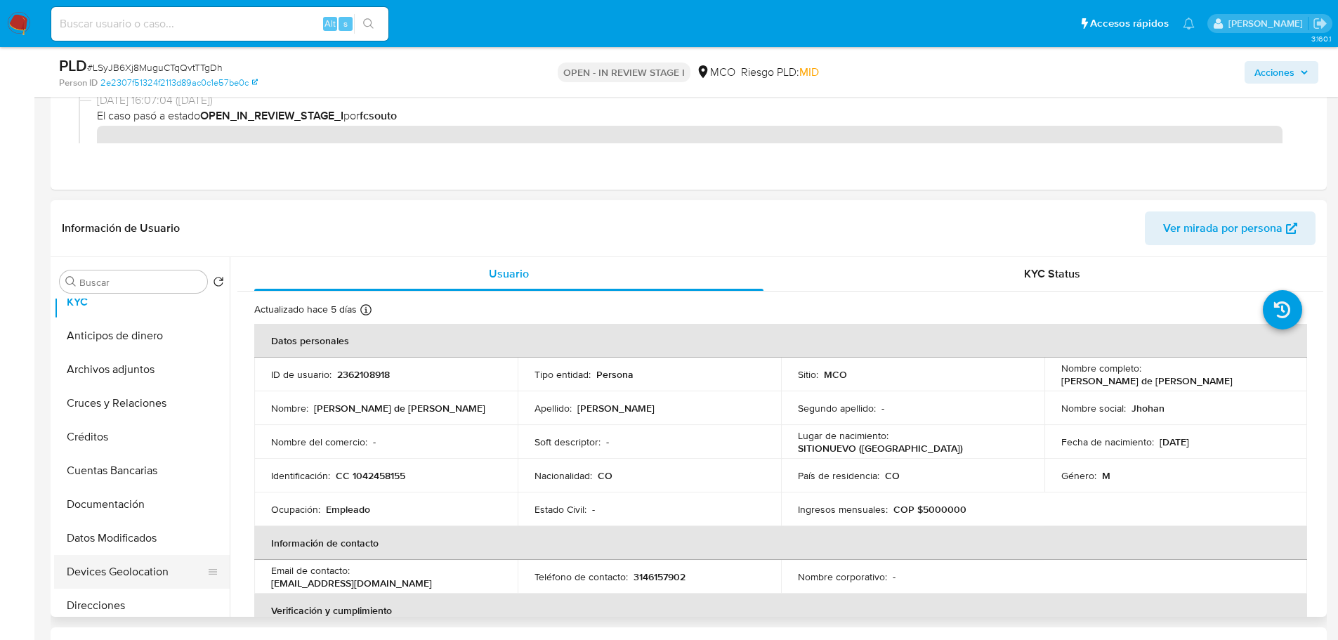
scroll to position [140, 0]
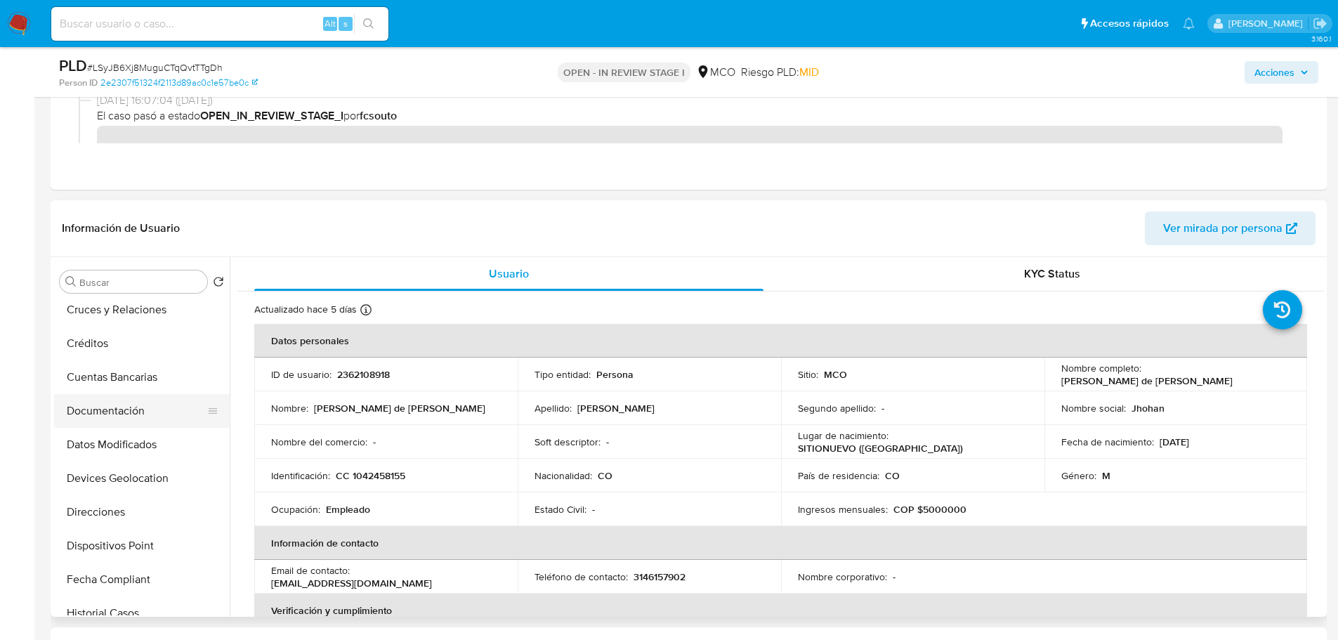
click at [132, 405] on button "Documentación" at bounding box center [136, 411] width 164 height 34
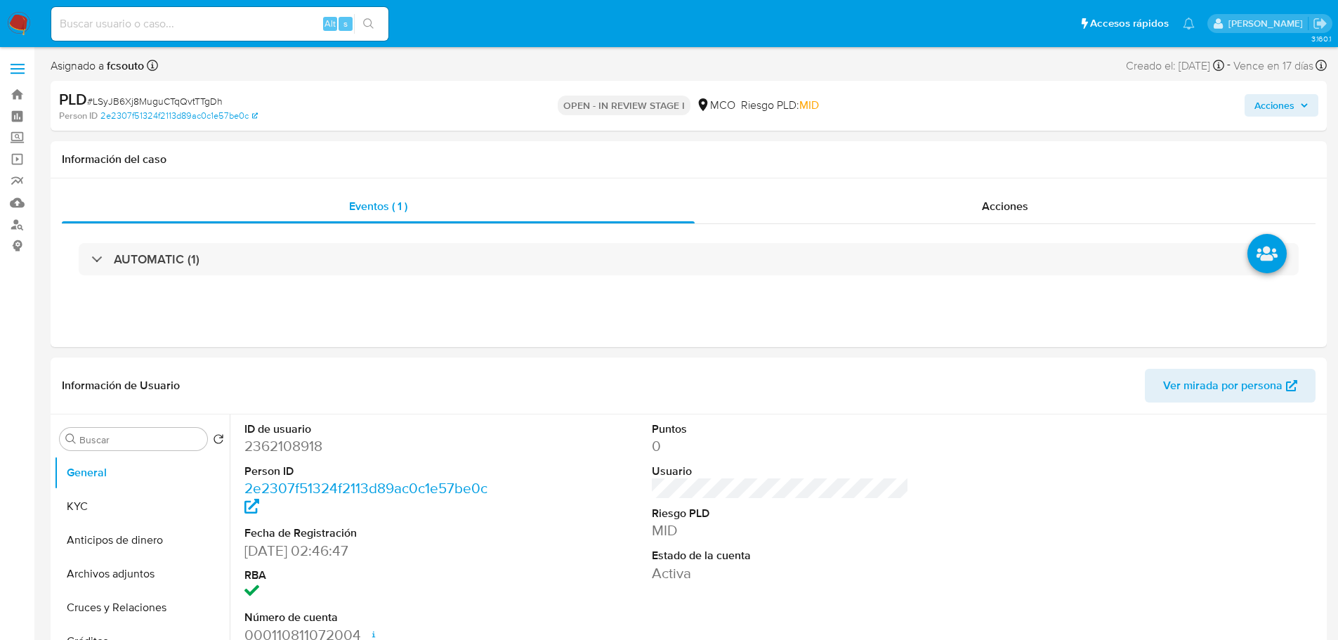
select select "10"
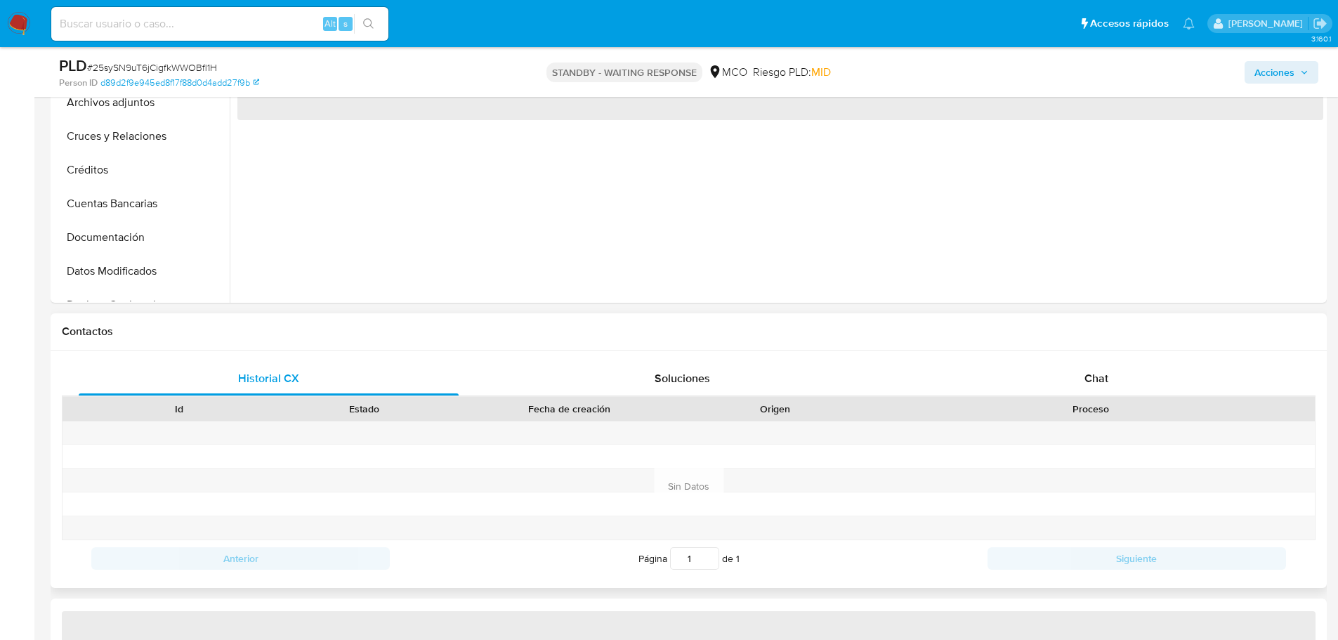
click at [1105, 383] on span "Chat" at bounding box center [1096, 378] width 24 height 16
select select "10"
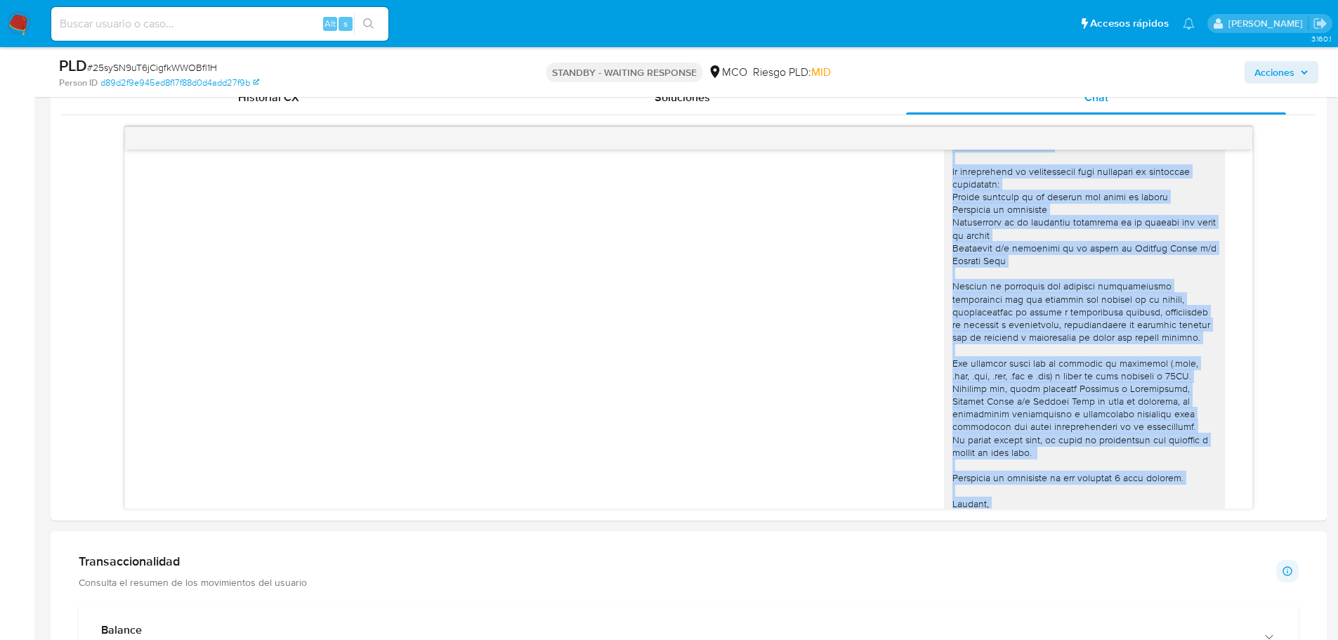
scroll to position [131, 0]
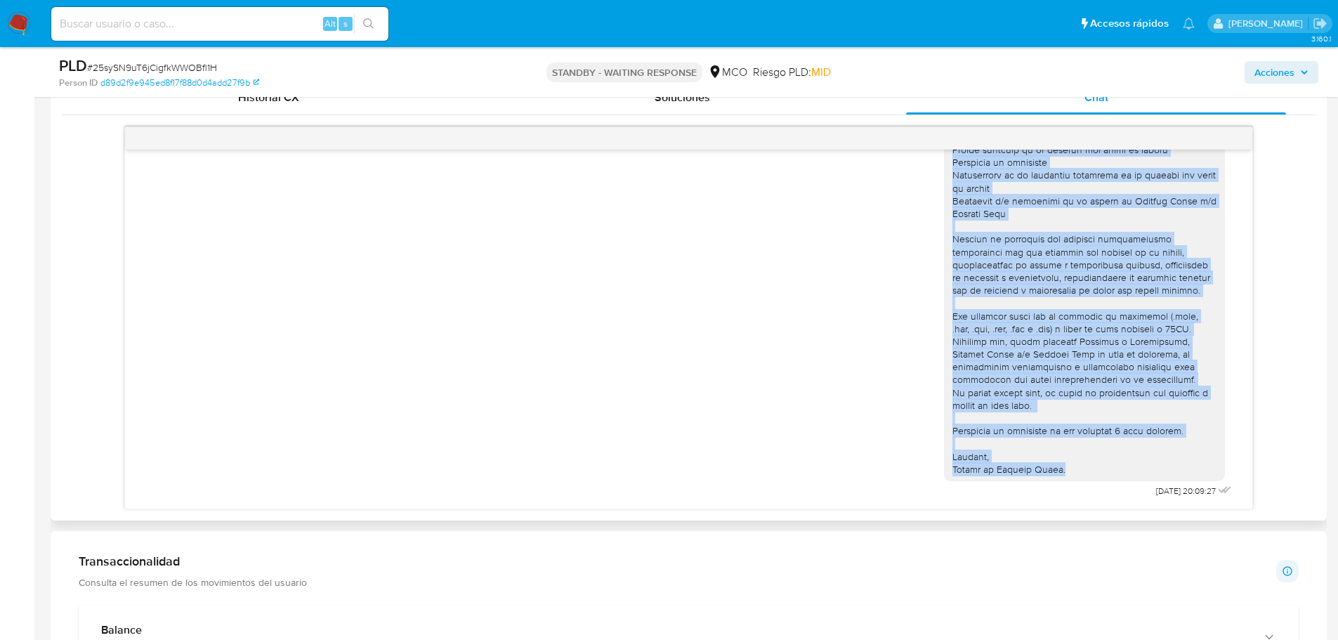
drag, startPoint x: 942, startPoint y: 180, endPoint x: 1075, endPoint y: 466, distance: 315.8
click at [1075, 466] on div at bounding box center [1084, 258] width 264 height 434
copy div "Lore Ipsumdo, Si Ametcon Adipi eli seddoei te incididun. Utl etd, magnaaliqua e…"
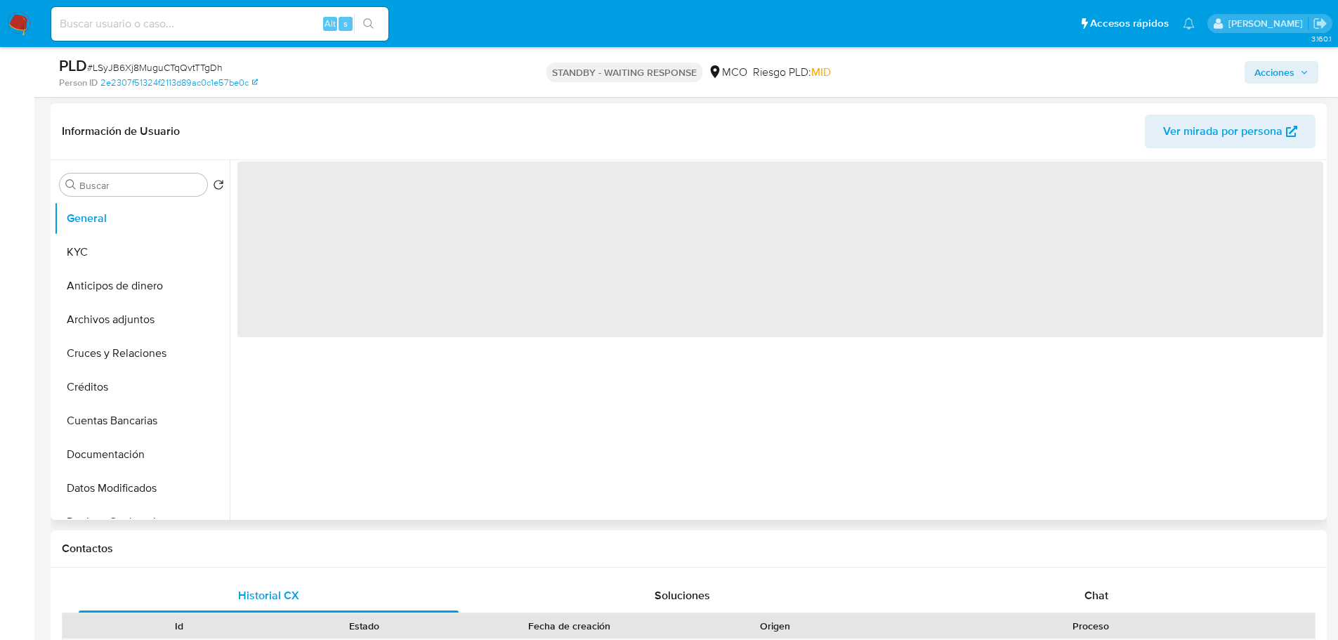
scroll to position [211, 0]
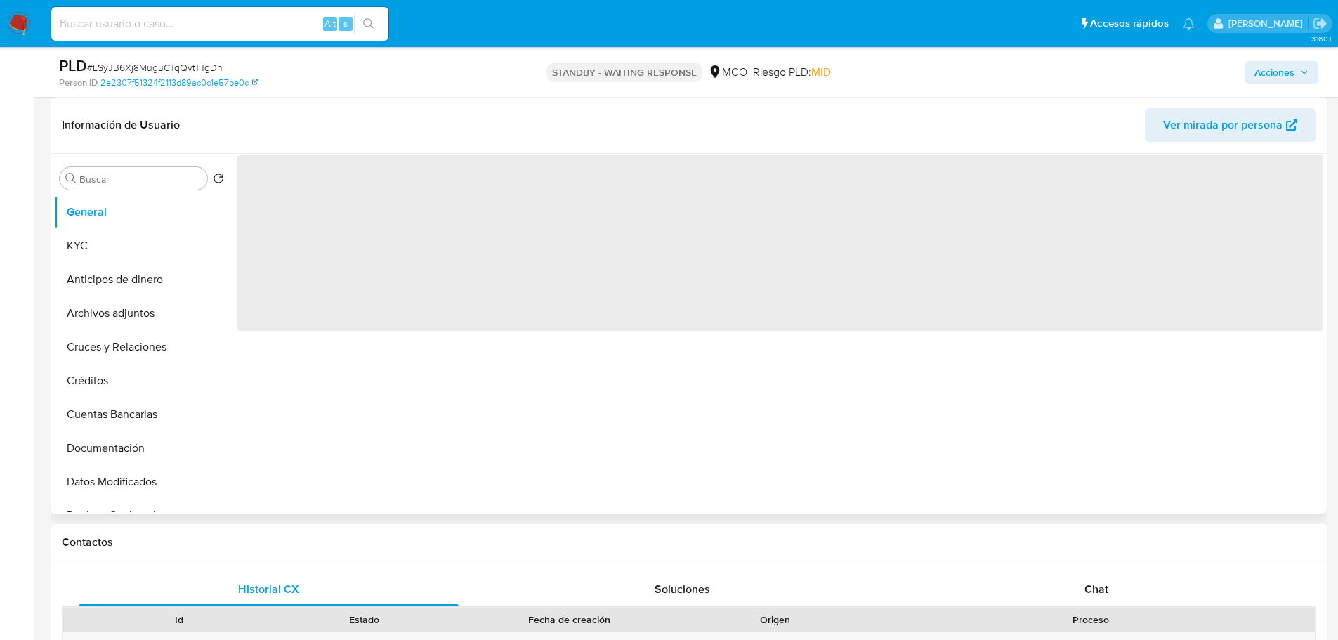
select select "10"
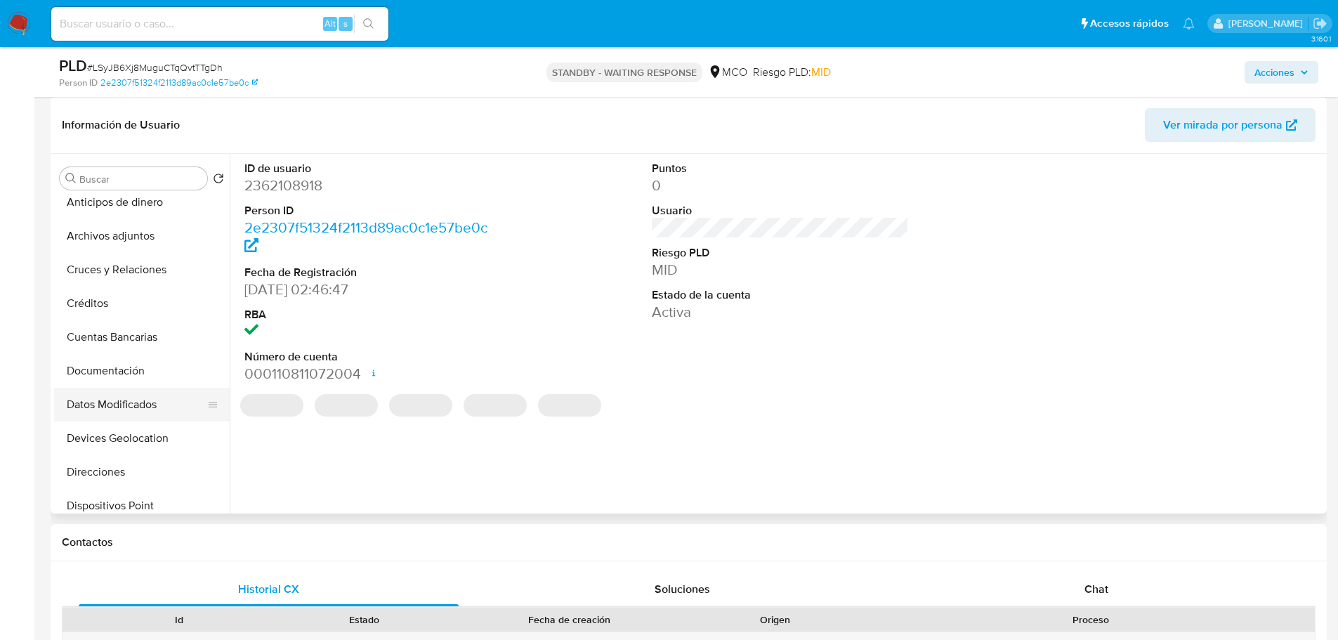
scroll to position [140, 0]
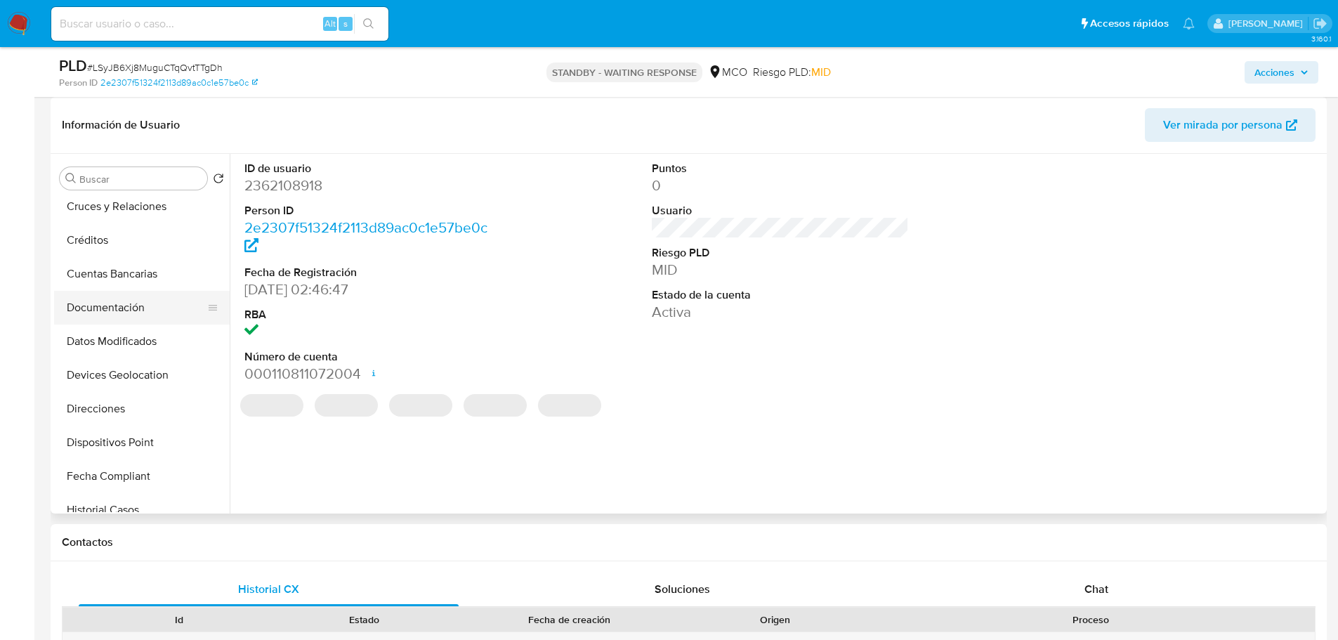
click at [119, 309] on button "Documentación" at bounding box center [136, 308] width 164 height 34
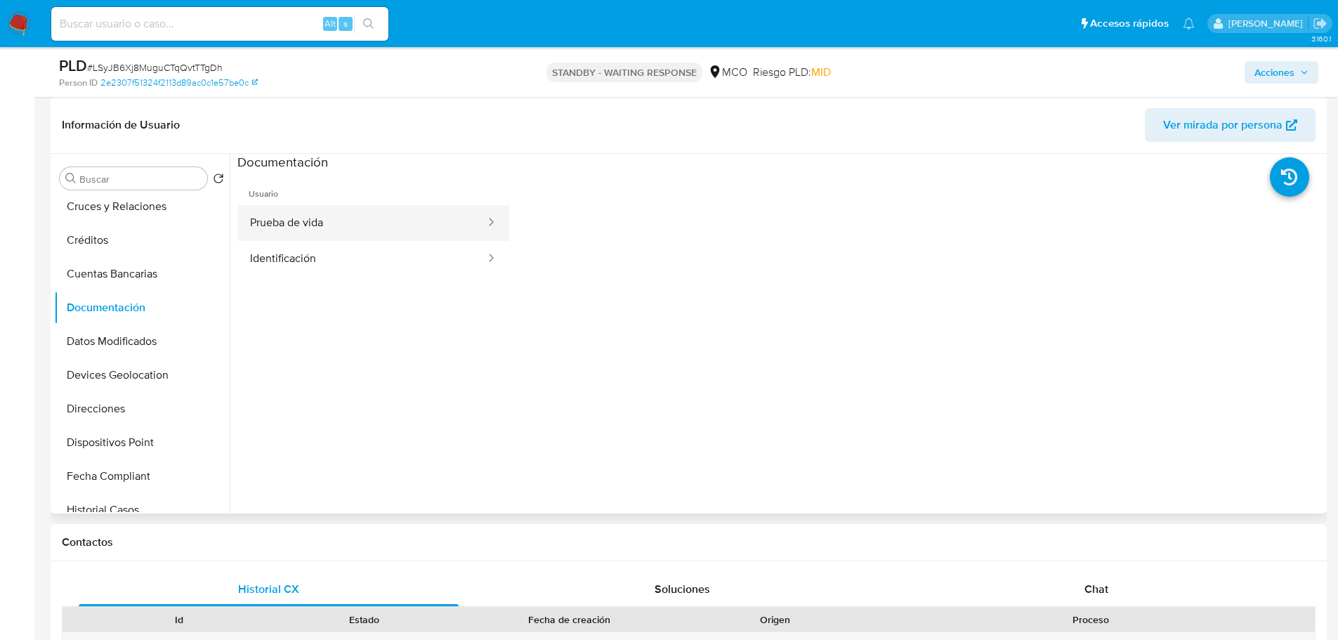
click at [291, 237] on button "Prueba de vida" at bounding box center [361, 223] width 249 height 36
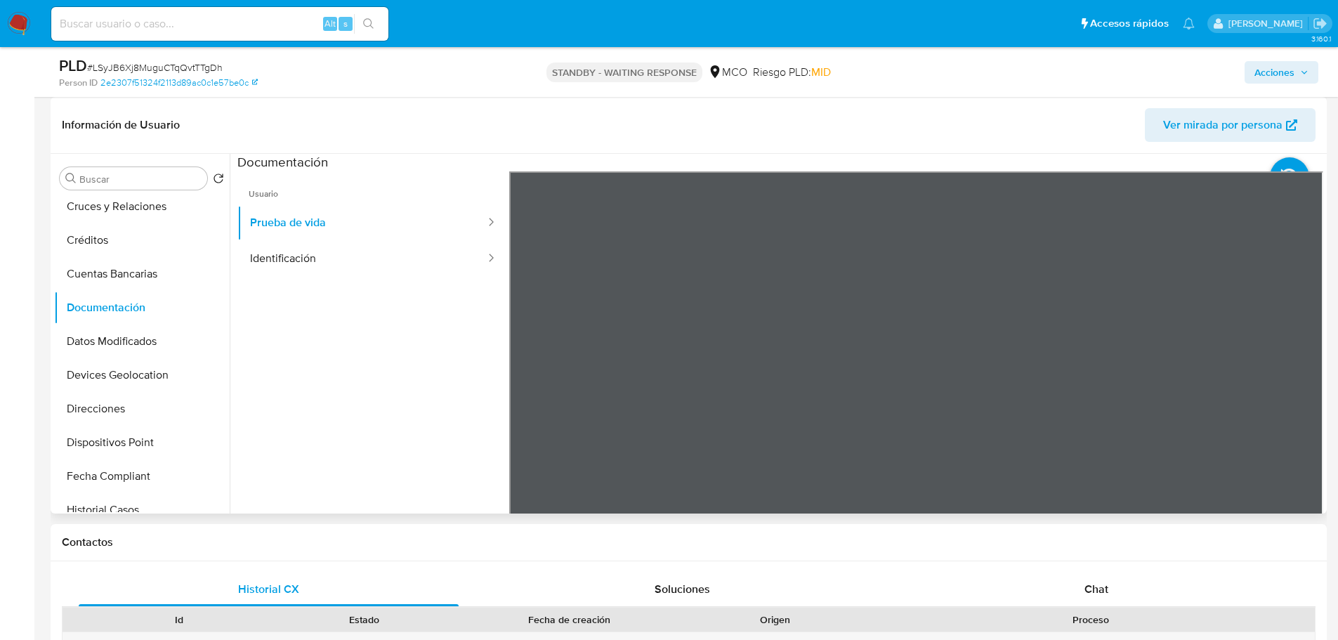
click at [1070, 370] on div at bounding box center [916, 401] width 815 height 461
click at [306, 251] on button "Identificación" at bounding box center [361, 259] width 249 height 36
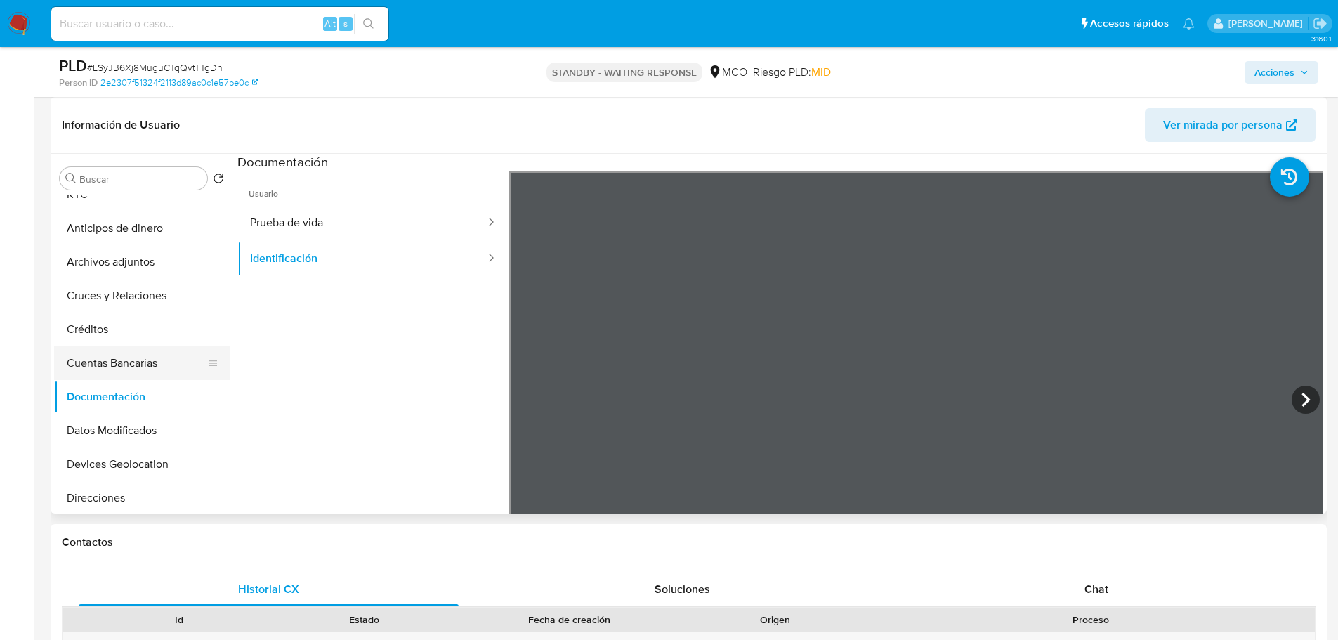
scroll to position [0, 0]
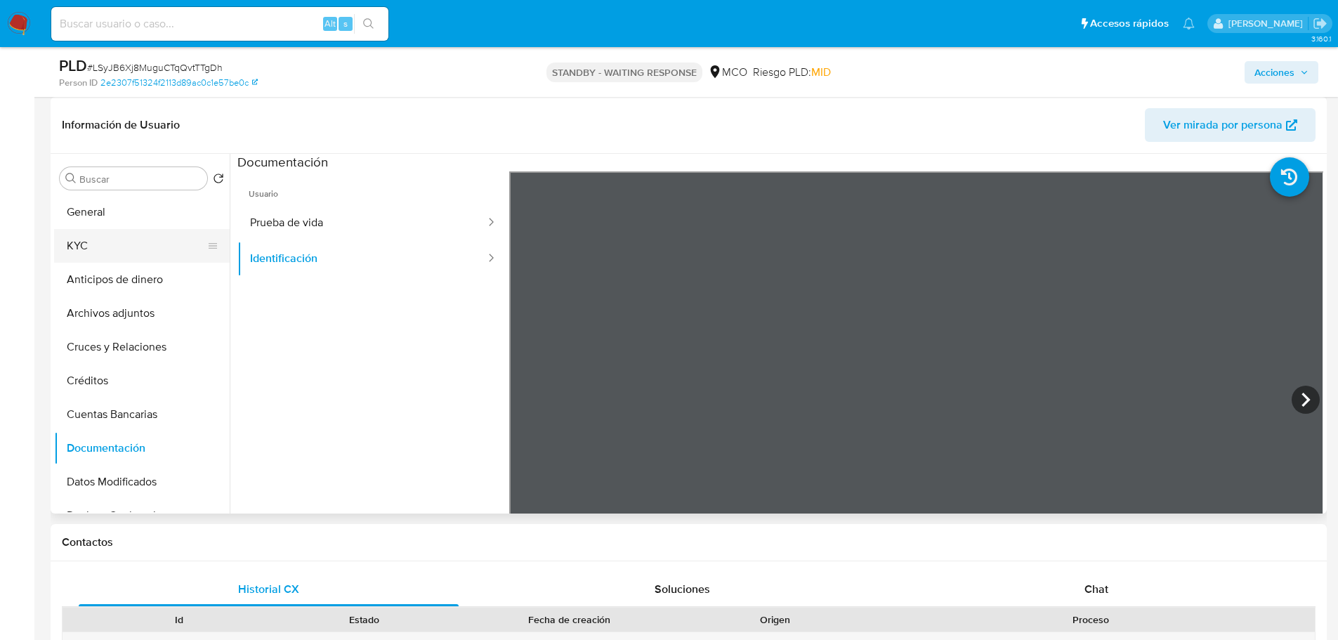
click at [86, 245] on button "KYC" at bounding box center [136, 246] width 164 height 34
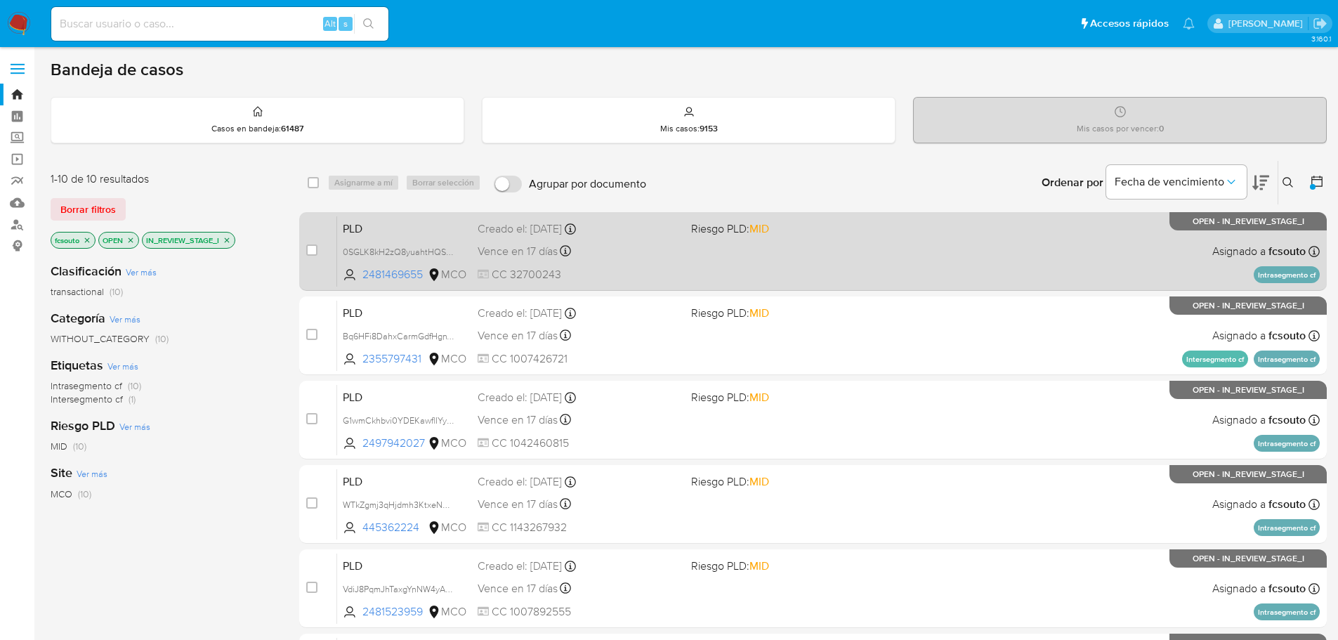
click at [806, 259] on div "PLD 0SGLK8kH2zQ8yuahtHQSTLmt 2481469655 MCO Riesgo PLD: MID Creado el: [DATE] C…" at bounding box center [828, 251] width 982 height 71
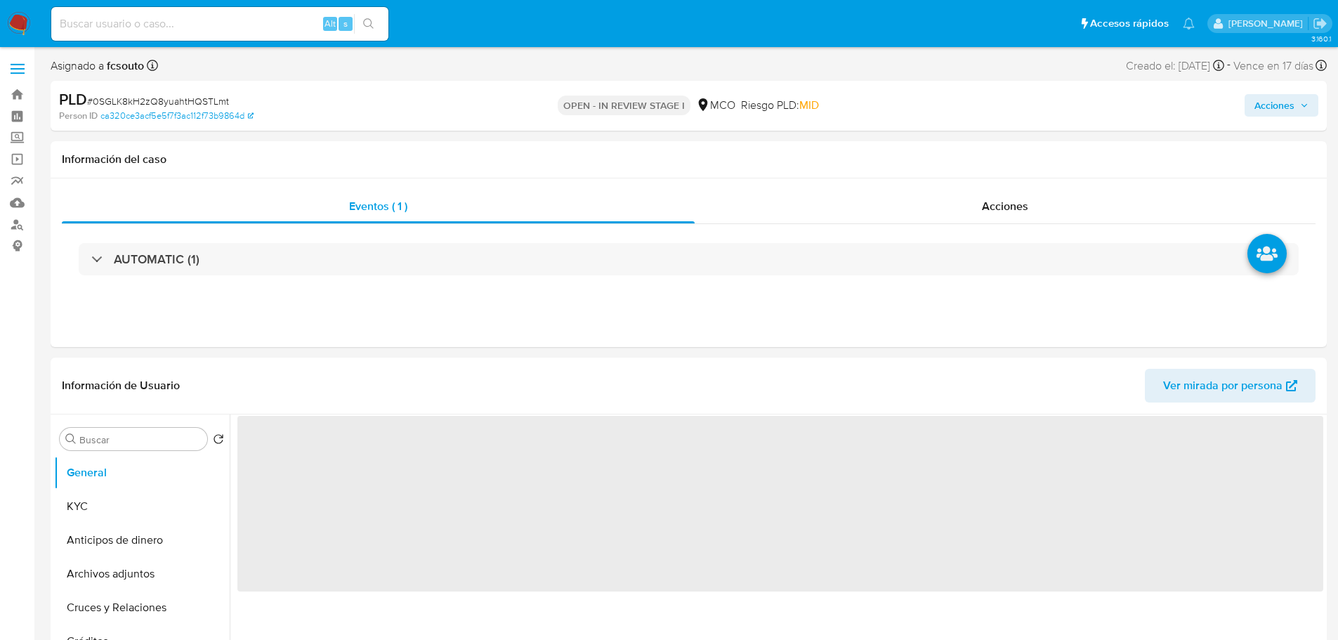
select select "10"
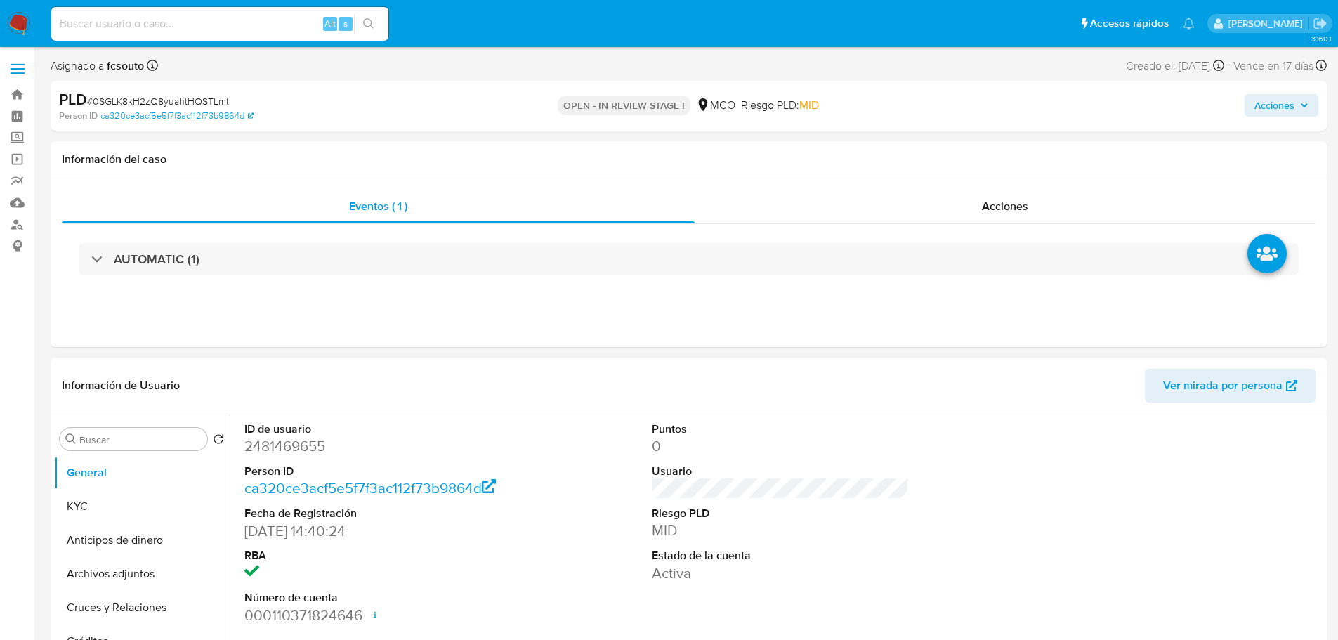
click at [281, 456] on dd "2481469655" at bounding box center [373, 446] width 258 height 20
click at [288, 445] on dd "2481469655" at bounding box center [373, 446] width 258 height 20
copy dd "2481469655"
click at [297, 447] on dd "2481469655" at bounding box center [373, 446] width 258 height 20
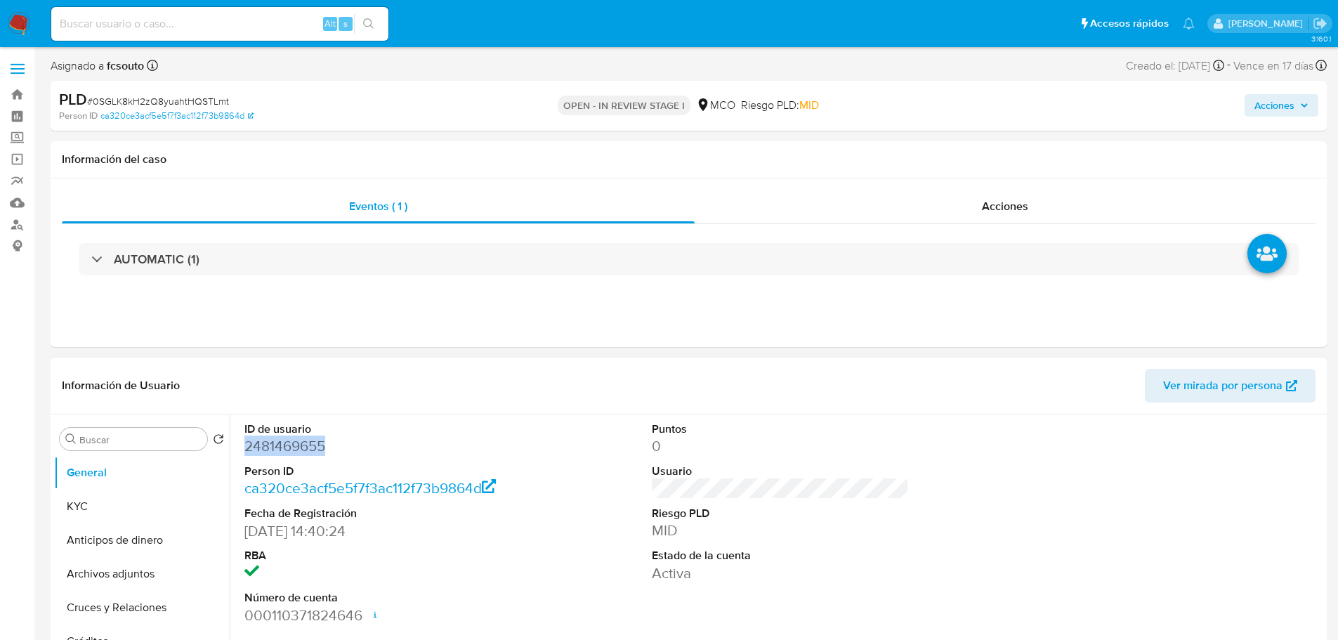
click at [297, 447] on dd "2481469655" at bounding box center [373, 446] width 258 height 20
click at [287, 449] on dd "2481469655" at bounding box center [373, 446] width 258 height 20
click at [304, 446] on dd "2481469655" at bounding box center [373, 446] width 258 height 20
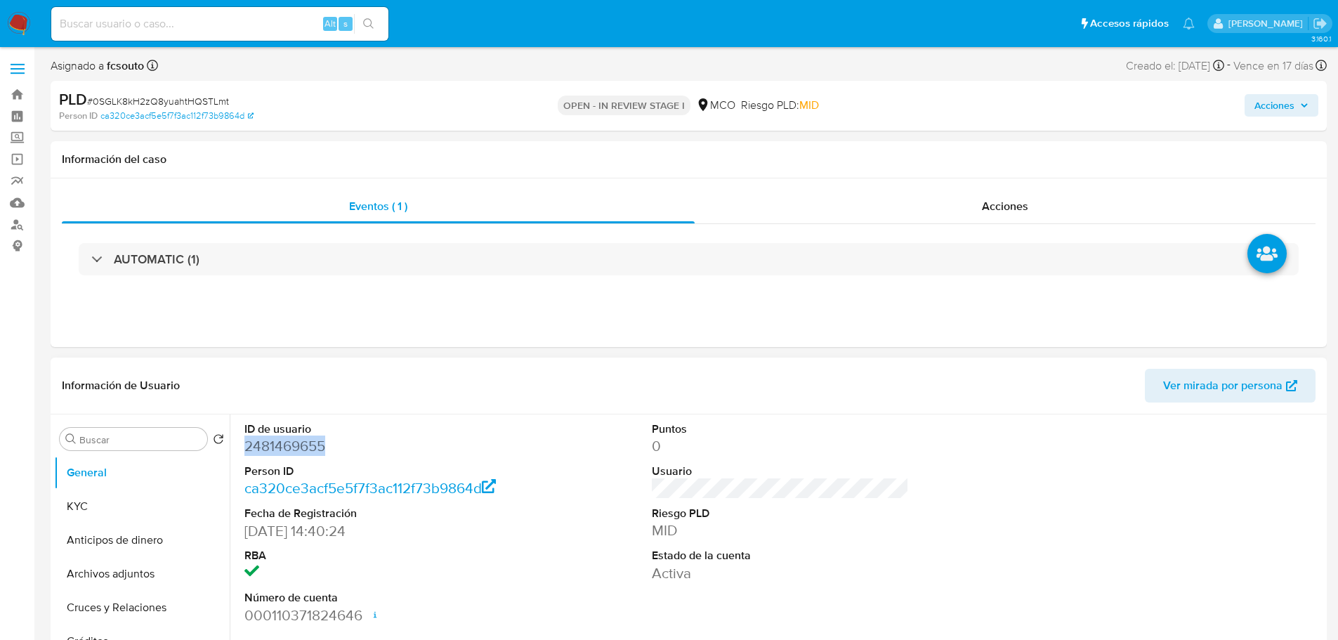
click at [298, 455] on dd "2481469655" at bounding box center [373, 446] width 258 height 20
click at [292, 440] on dd "2481469655" at bounding box center [373, 446] width 258 height 20
click at [1277, 98] on span "Acciones" at bounding box center [1274, 105] width 40 height 22
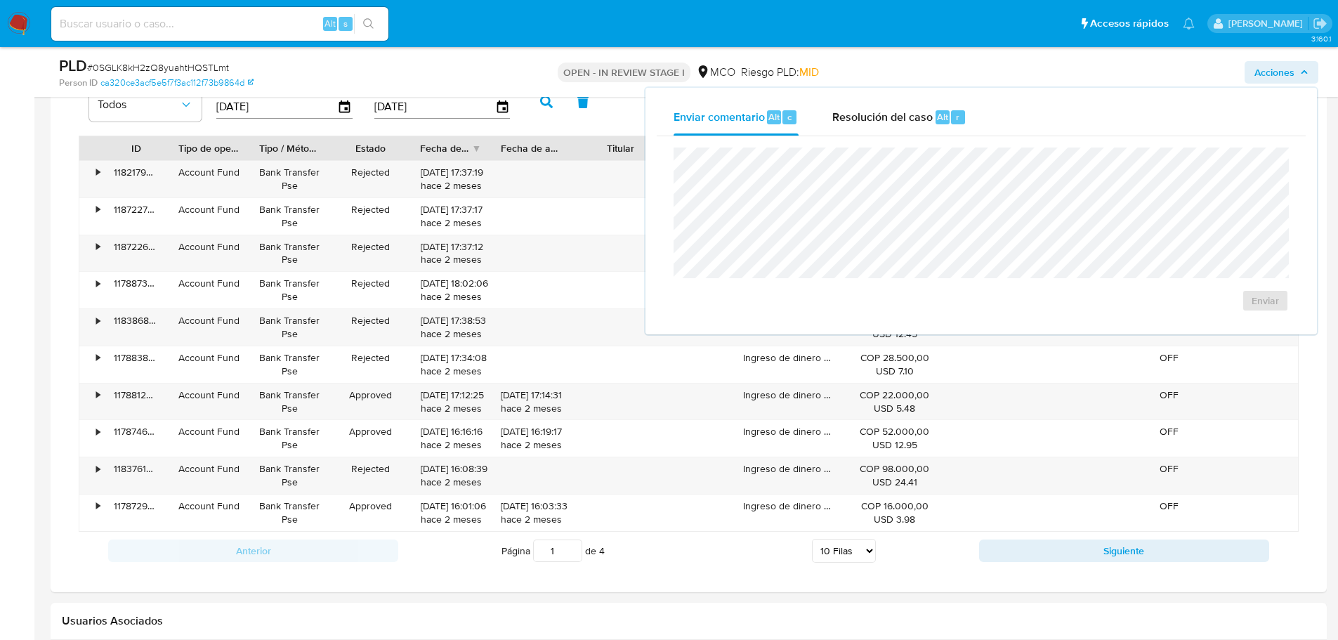
scroll to position [1264, 0]
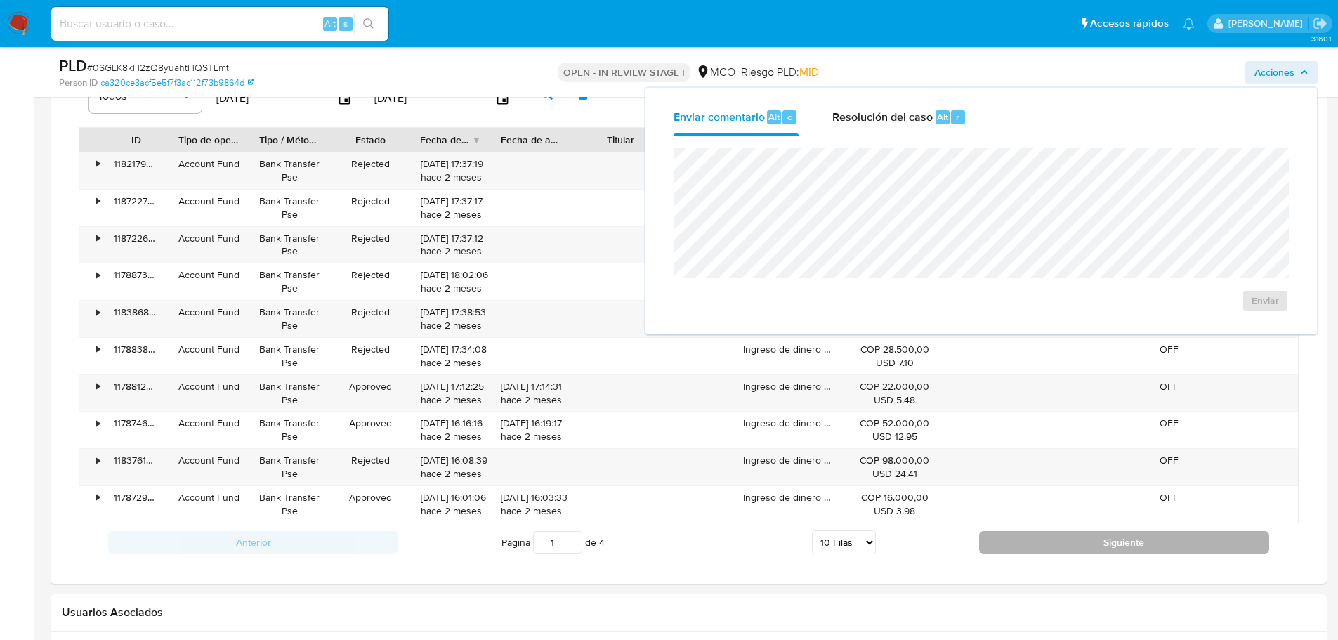
click at [1018, 543] on button "Siguiente" at bounding box center [1124, 542] width 290 height 22
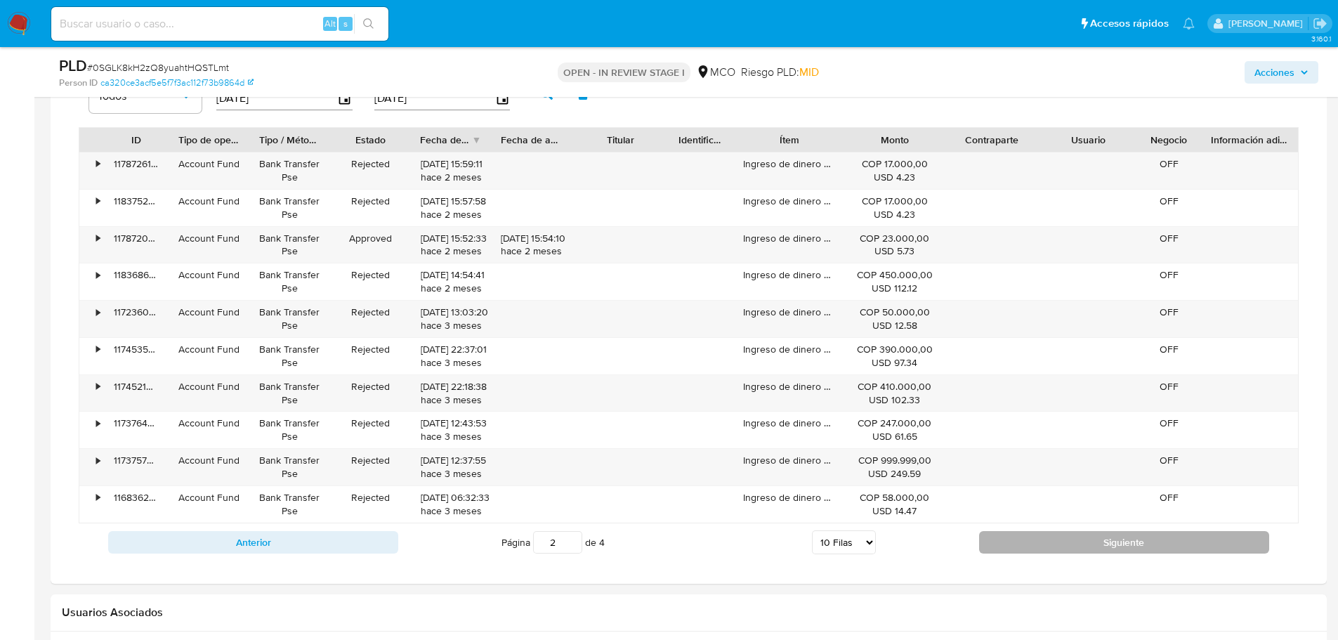
click at [1018, 543] on button "Siguiente" at bounding box center [1124, 542] width 290 height 22
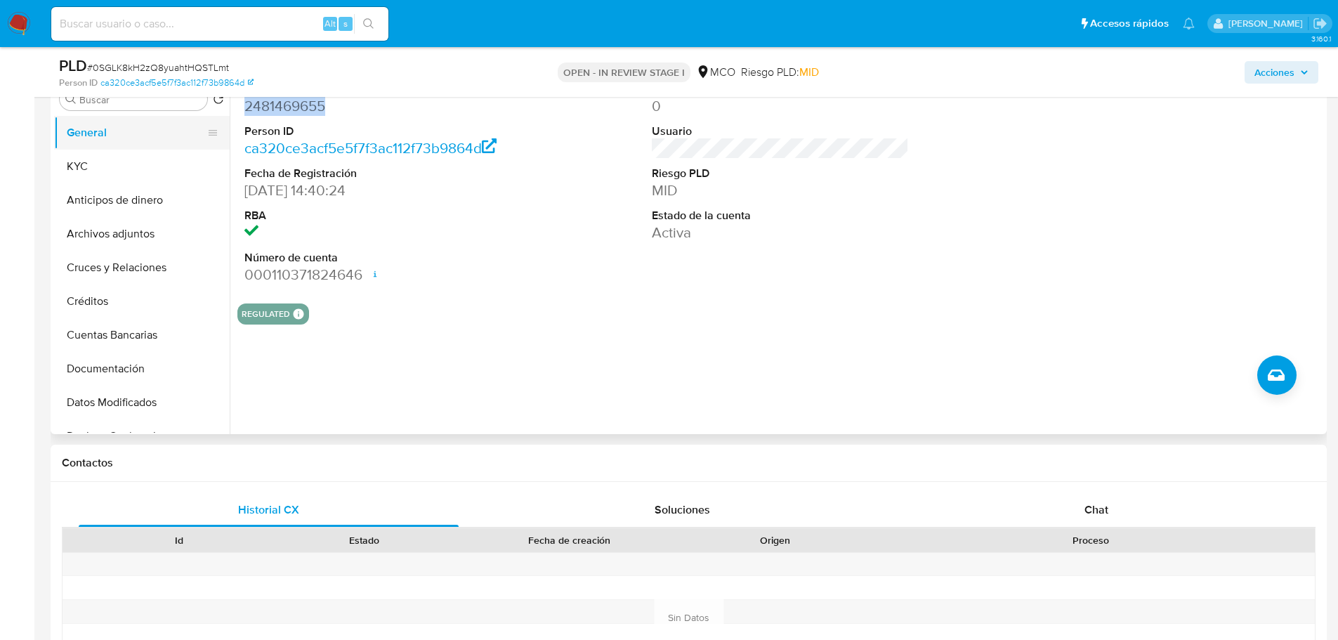
scroll to position [211, 0]
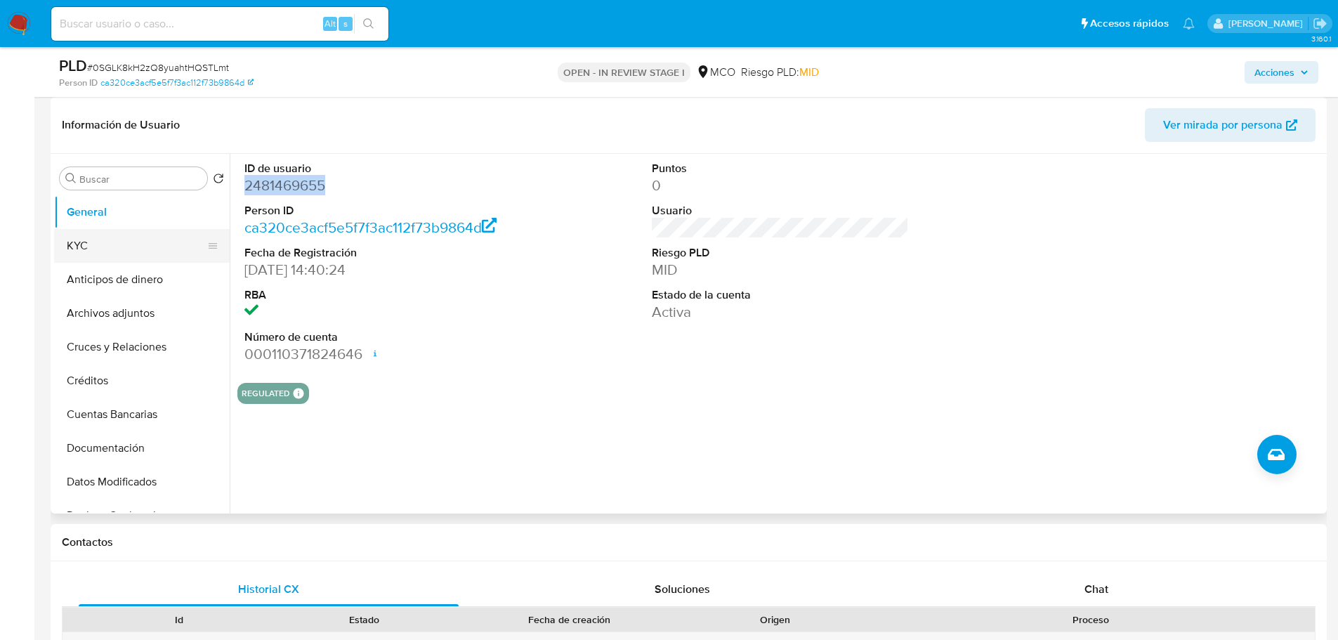
click at [93, 235] on button "KYC" at bounding box center [136, 246] width 164 height 34
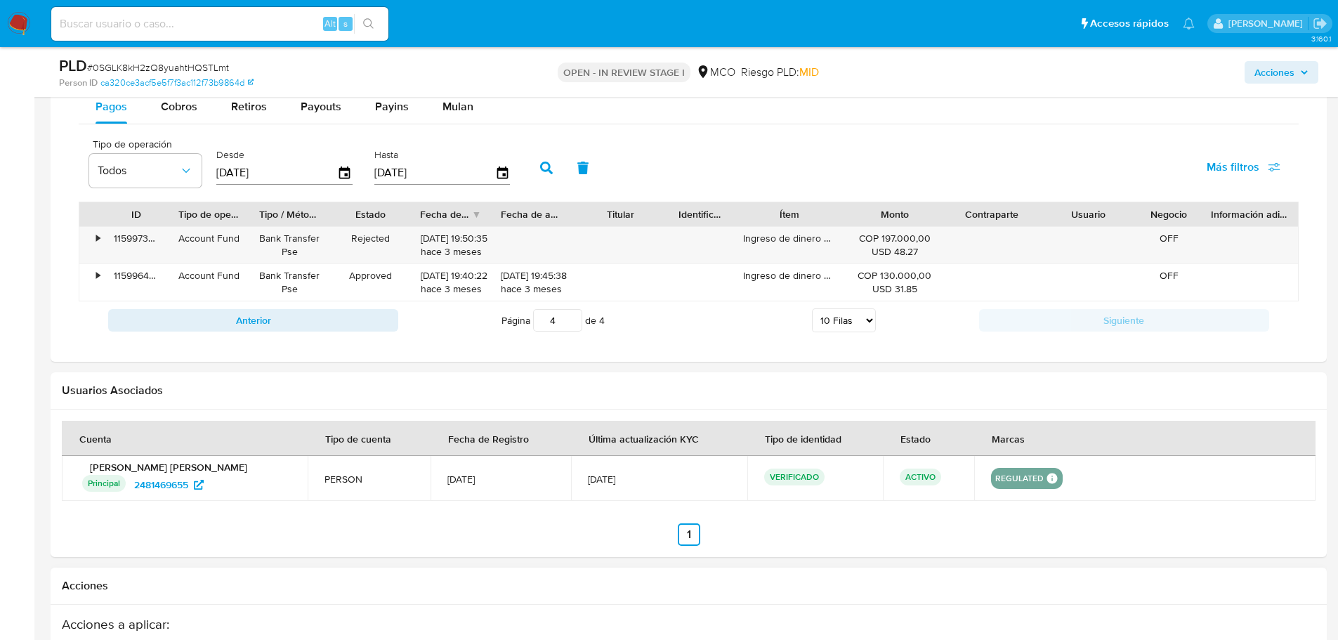
scroll to position [1053, 0]
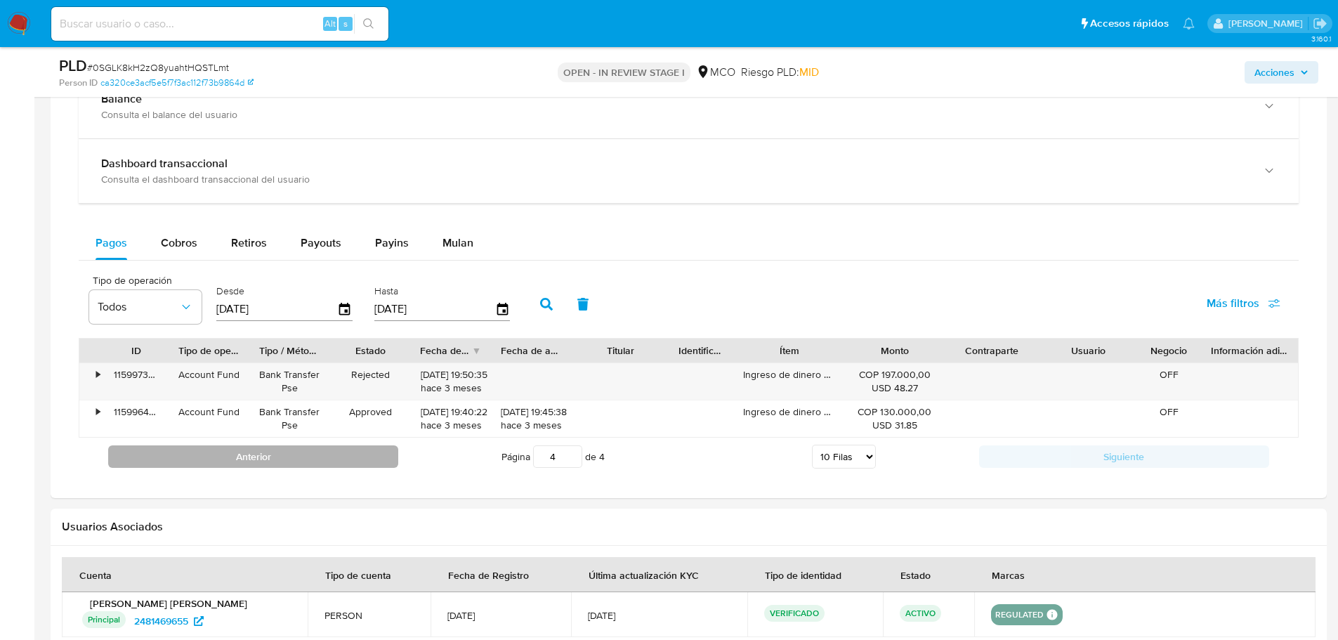
click at [347, 454] on button "Anterior" at bounding box center [253, 456] width 290 height 22
type input "3"
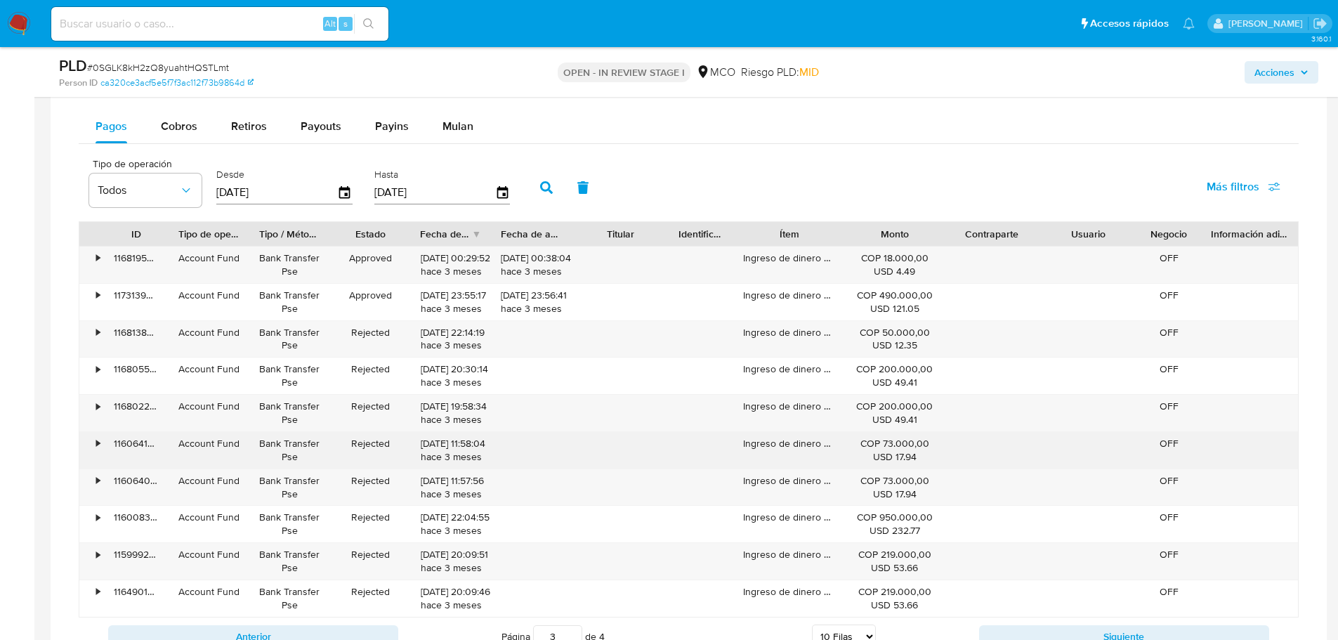
scroll to position [1194, 0]
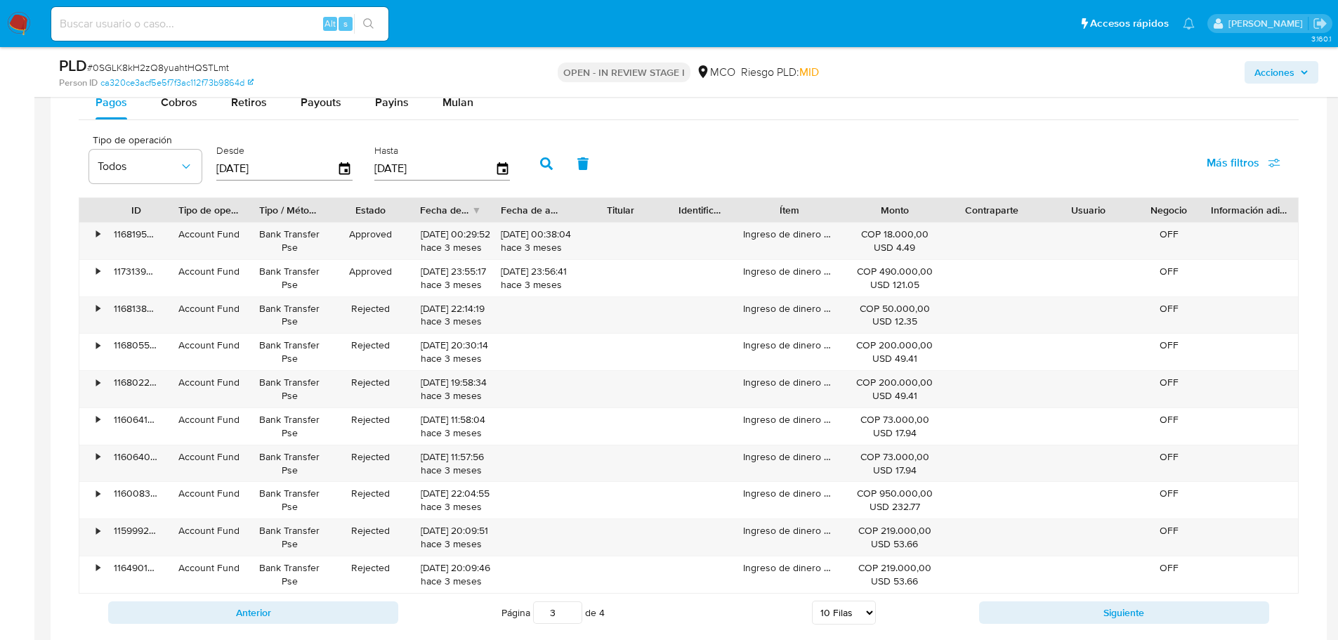
click at [1274, 64] on span "Acciones" at bounding box center [1274, 72] width 40 height 22
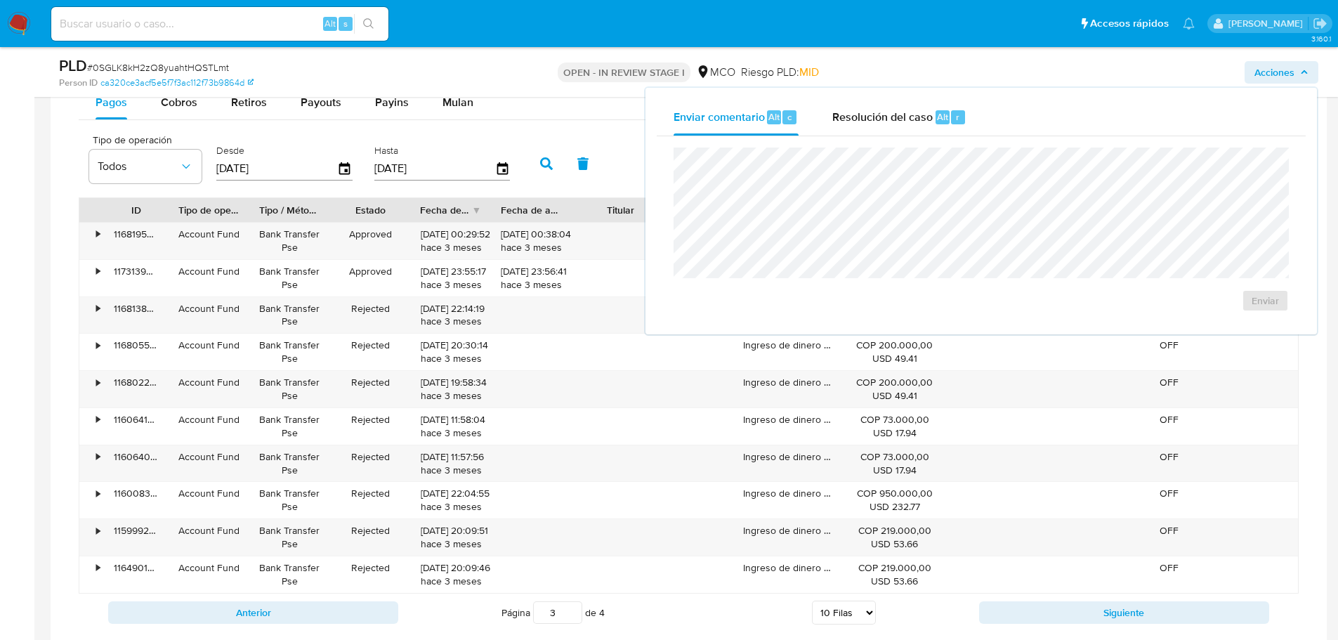
click at [838, 204] on div at bounding box center [846, 210] width 25 height 24
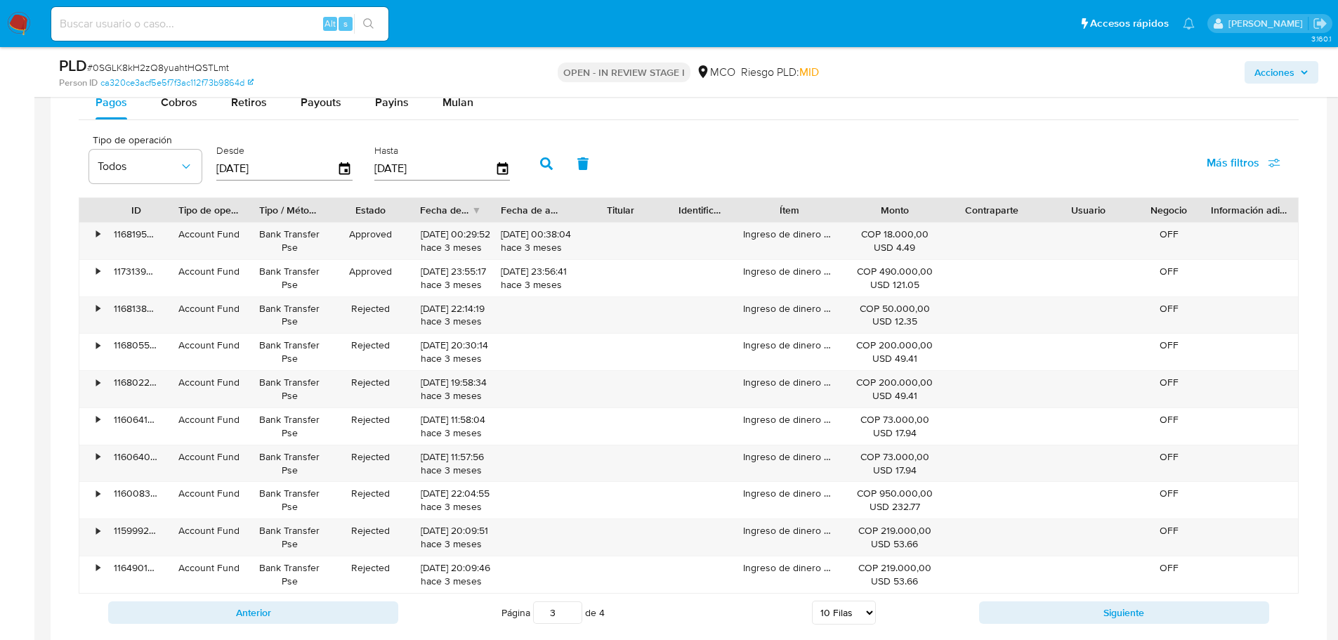
click at [1291, 70] on span "Acciones" at bounding box center [1274, 72] width 40 height 22
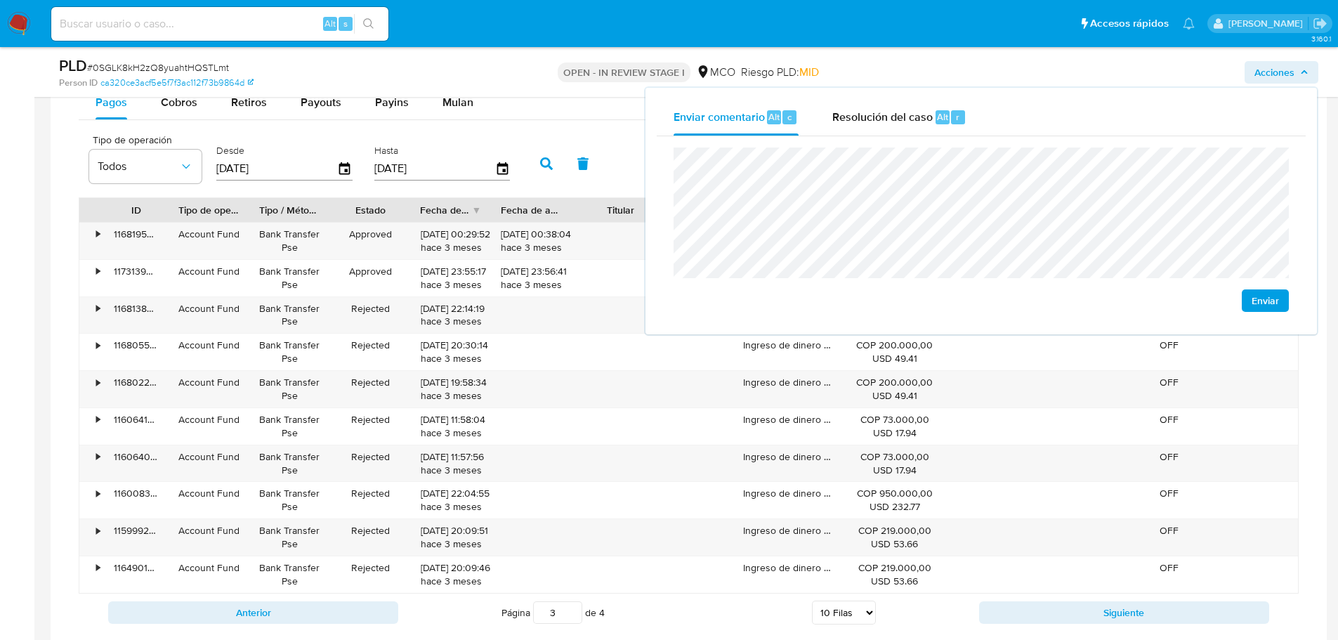
click at [1259, 300] on span "Enviar" at bounding box center [1264, 301] width 27 height 20
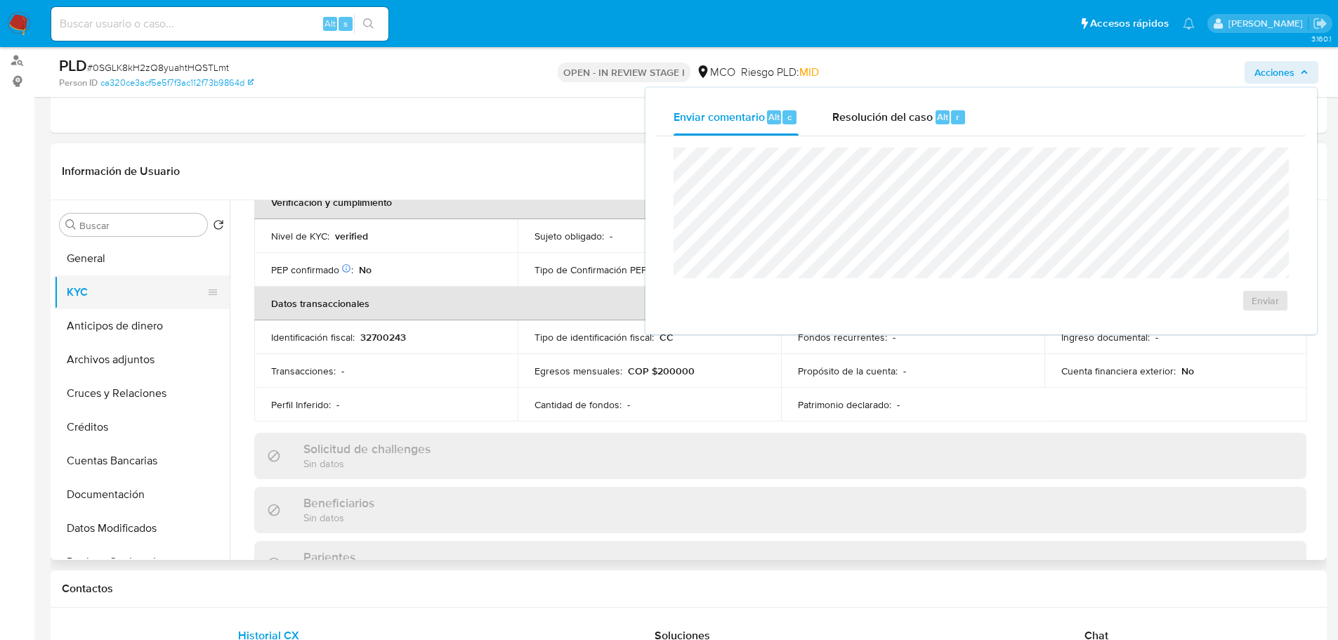
scroll to position [140, 0]
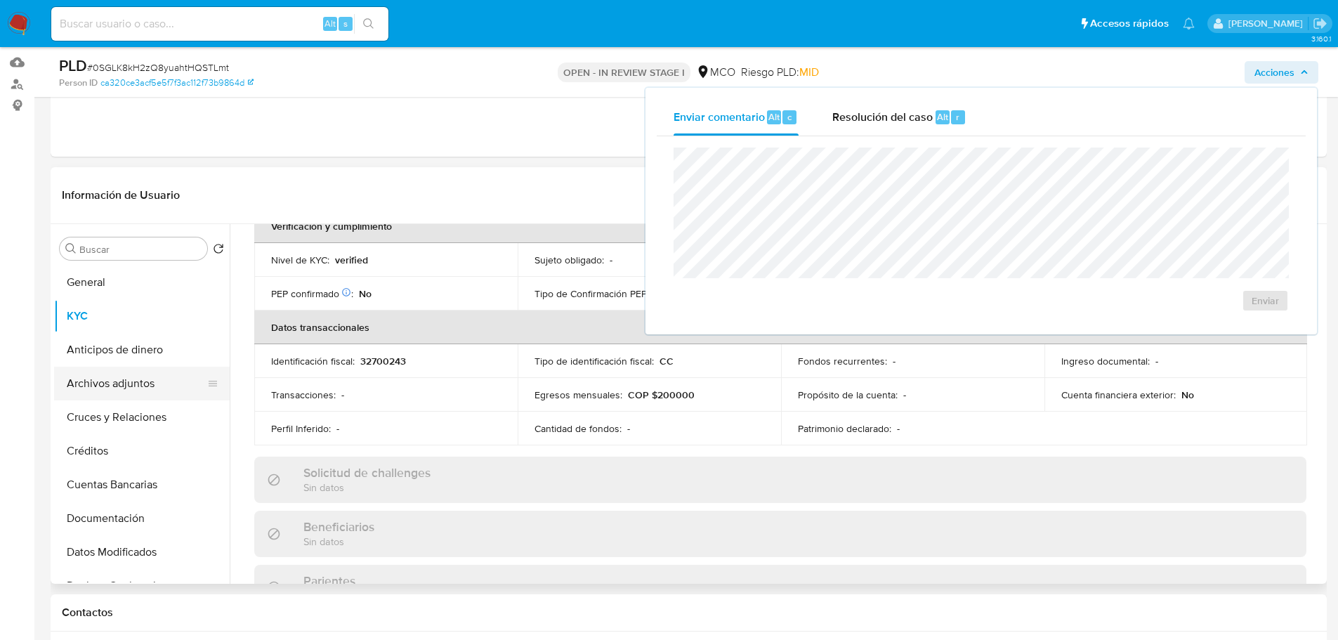
click at [124, 388] on button "Archivos adjuntos" at bounding box center [136, 384] width 164 height 34
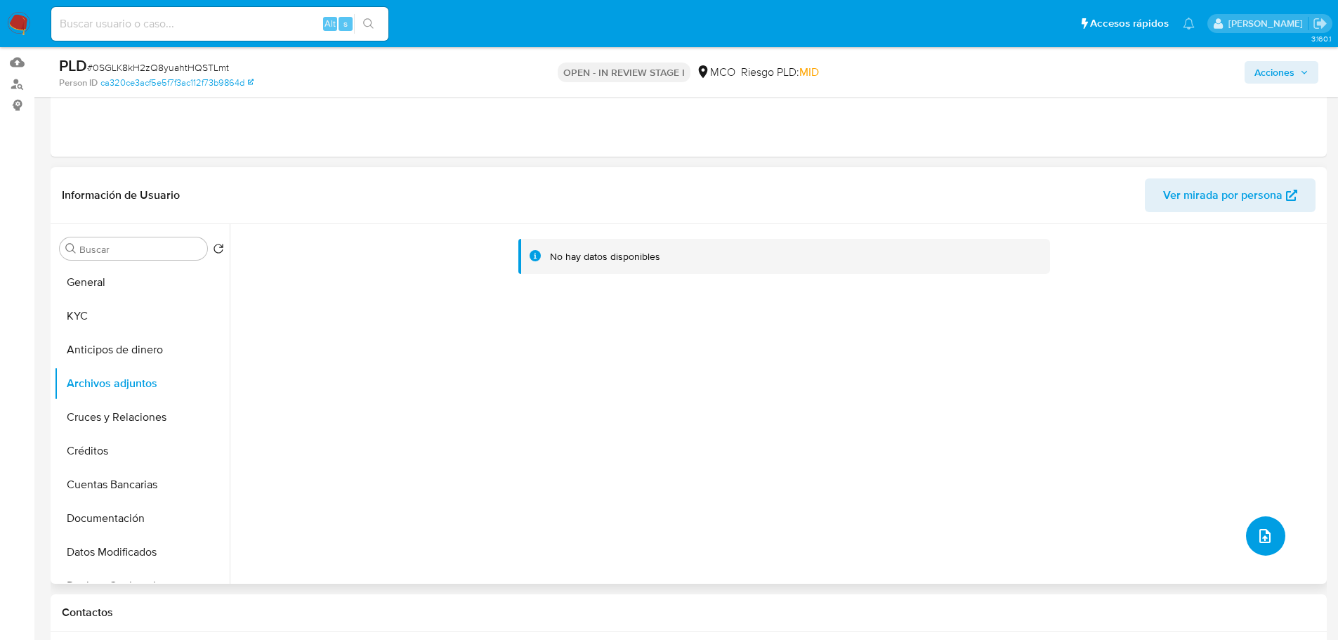
click at [1263, 530] on icon "upload-file" at bounding box center [1264, 536] width 11 height 14
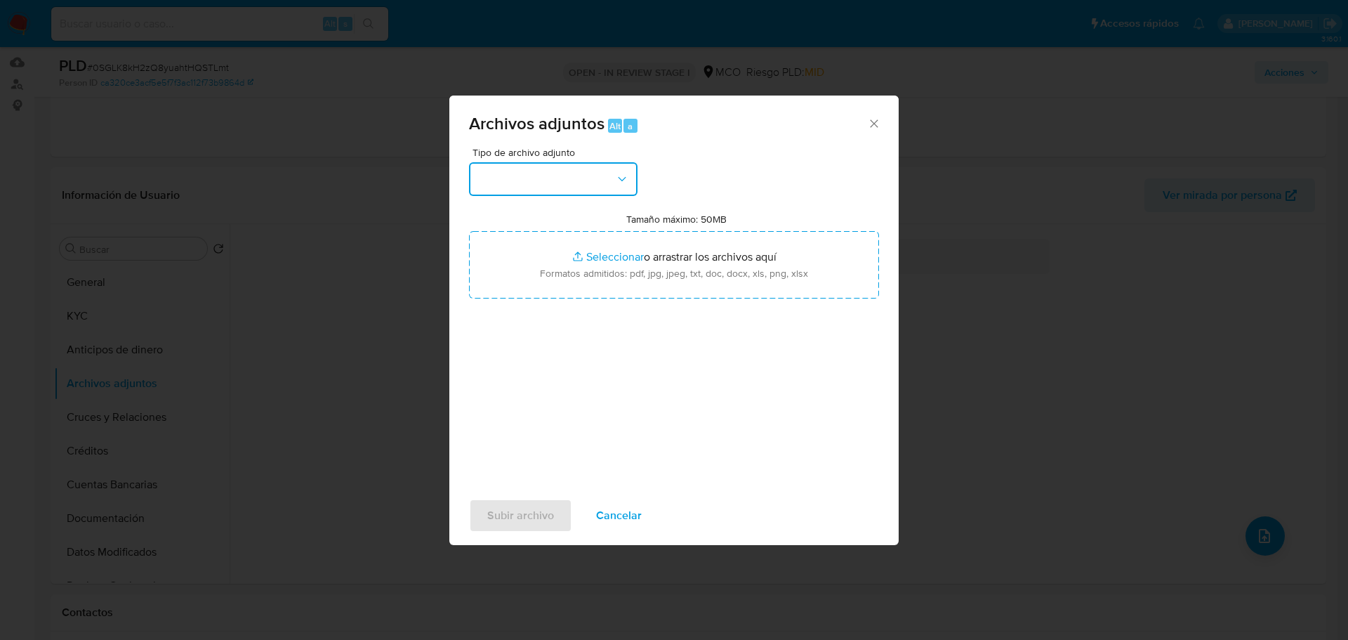
click at [575, 188] on button "button" at bounding box center [553, 179] width 169 height 34
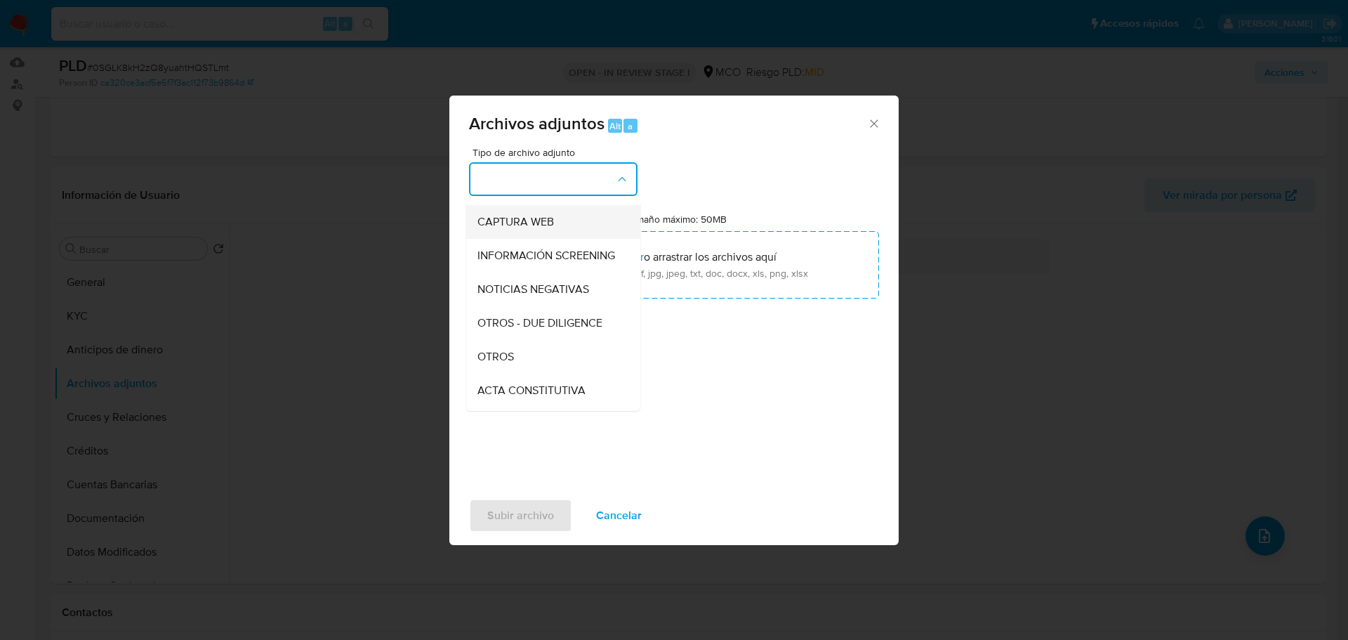
scroll to position [211, 0]
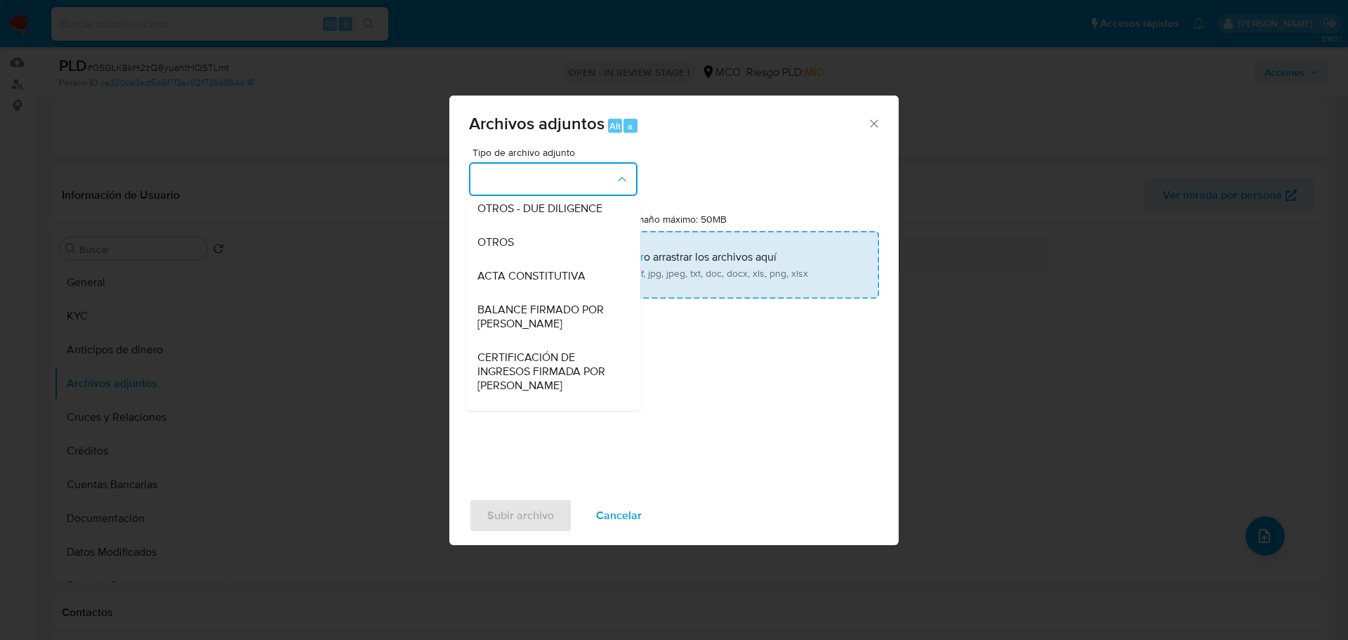
drag, startPoint x: 552, startPoint y: 257, endPoint x: 567, endPoint y: 270, distance: 20.0
click at [552, 256] on div "OTROS" at bounding box center [549, 242] width 143 height 34
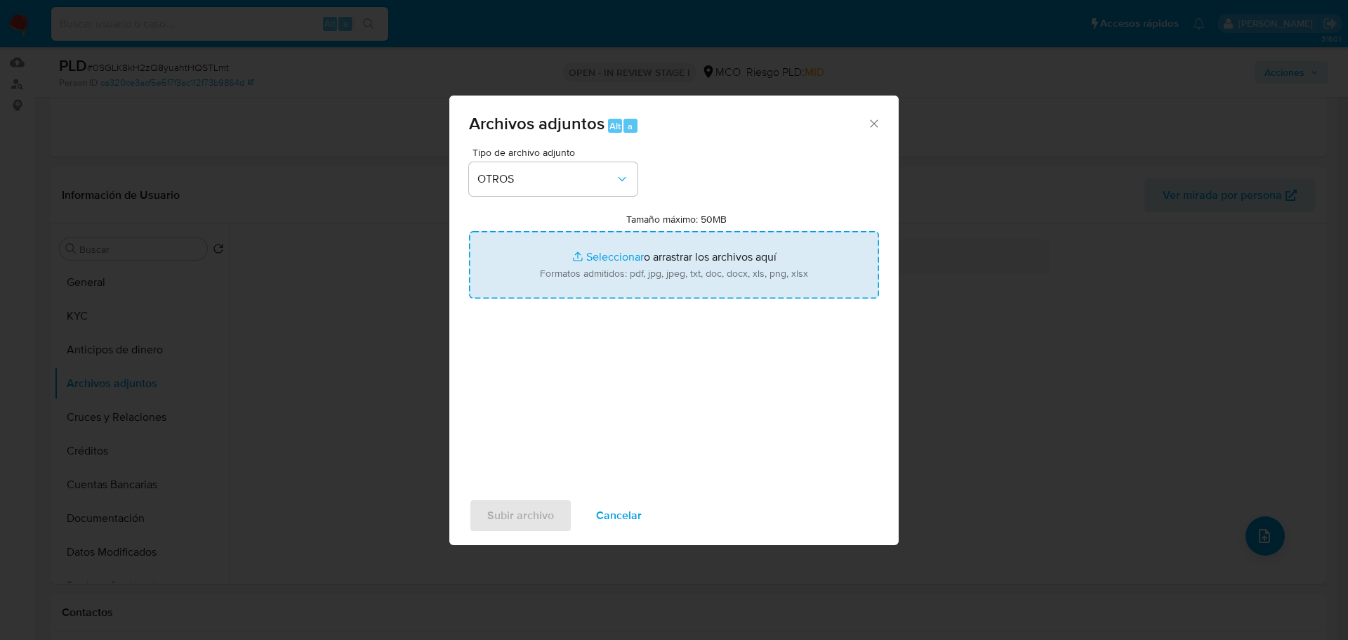
click at [663, 285] on input "Tamaño máximo: 50MB Seleccionar archivos" at bounding box center [674, 264] width 410 height 67
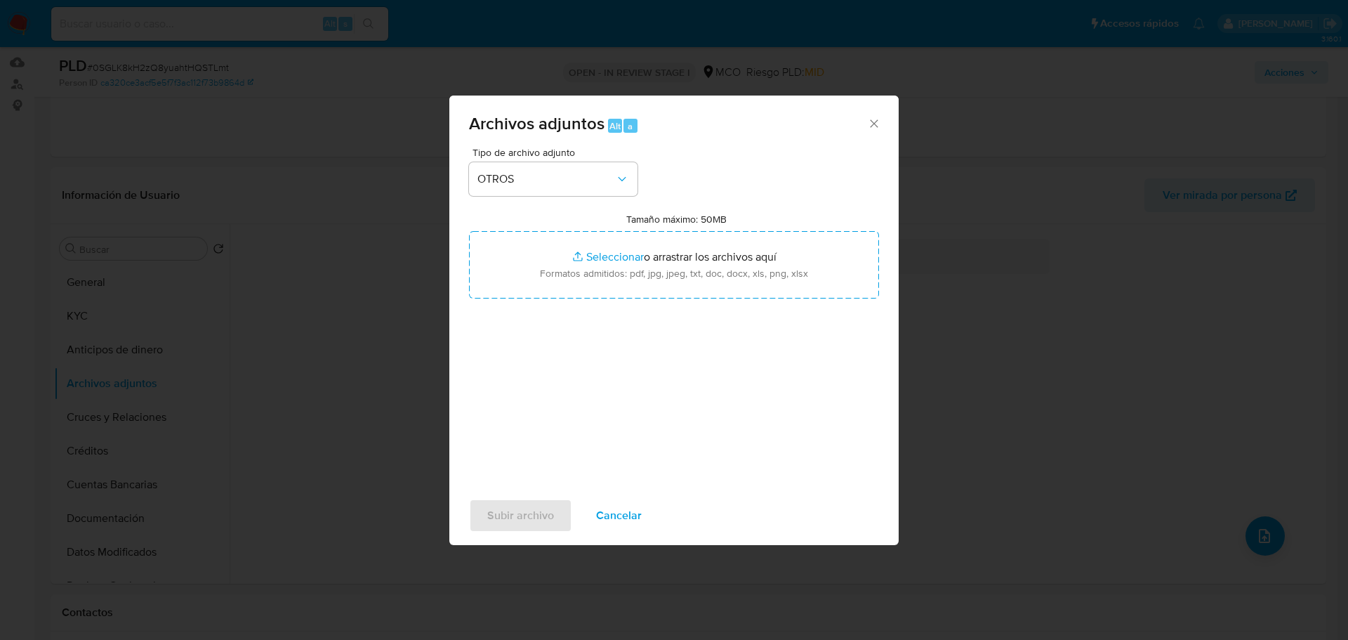
click at [636, 508] on span "Cancelar" at bounding box center [619, 515] width 46 height 31
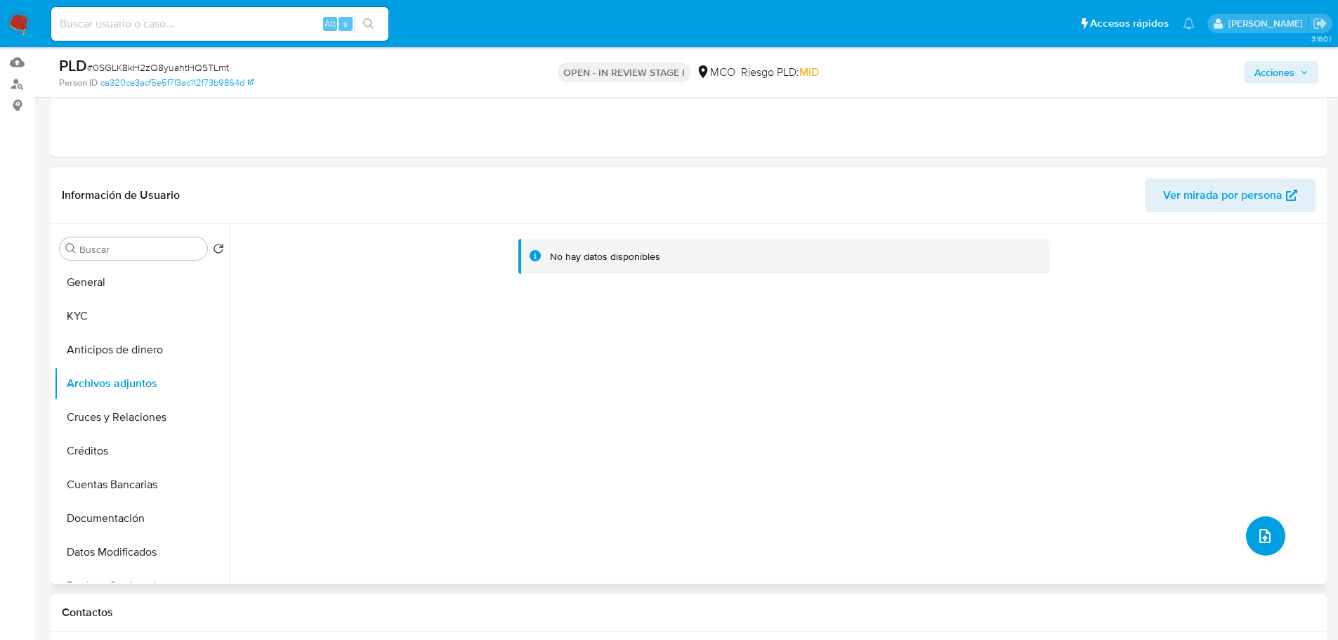
click at [1269, 532] on button "upload-file" at bounding box center [1265, 535] width 39 height 39
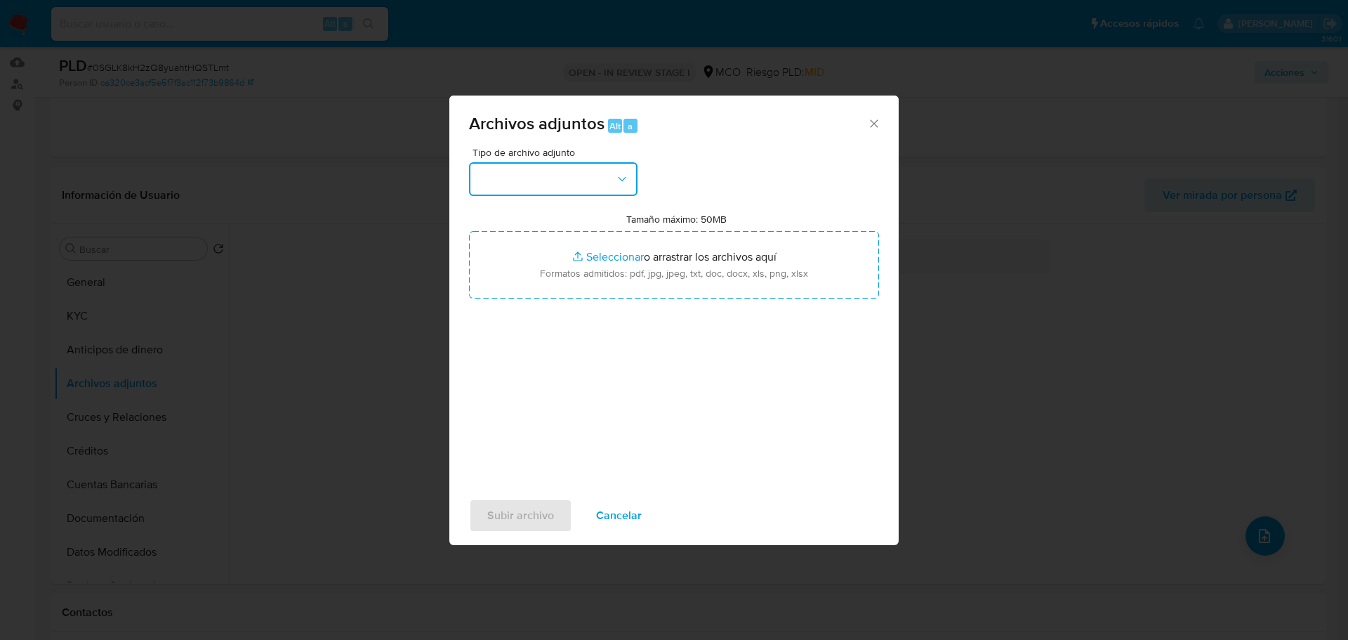
click at [604, 189] on button "button" at bounding box center [553, 179] width 169 height 34
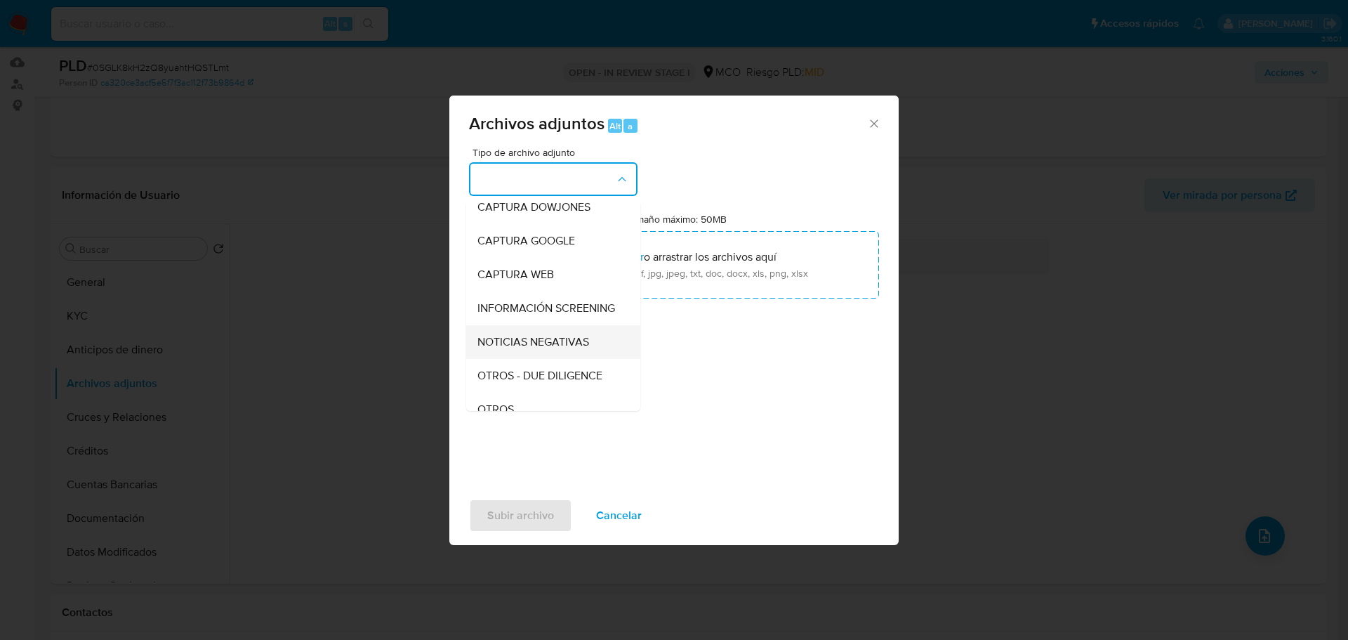
scroll to position [70, 0]
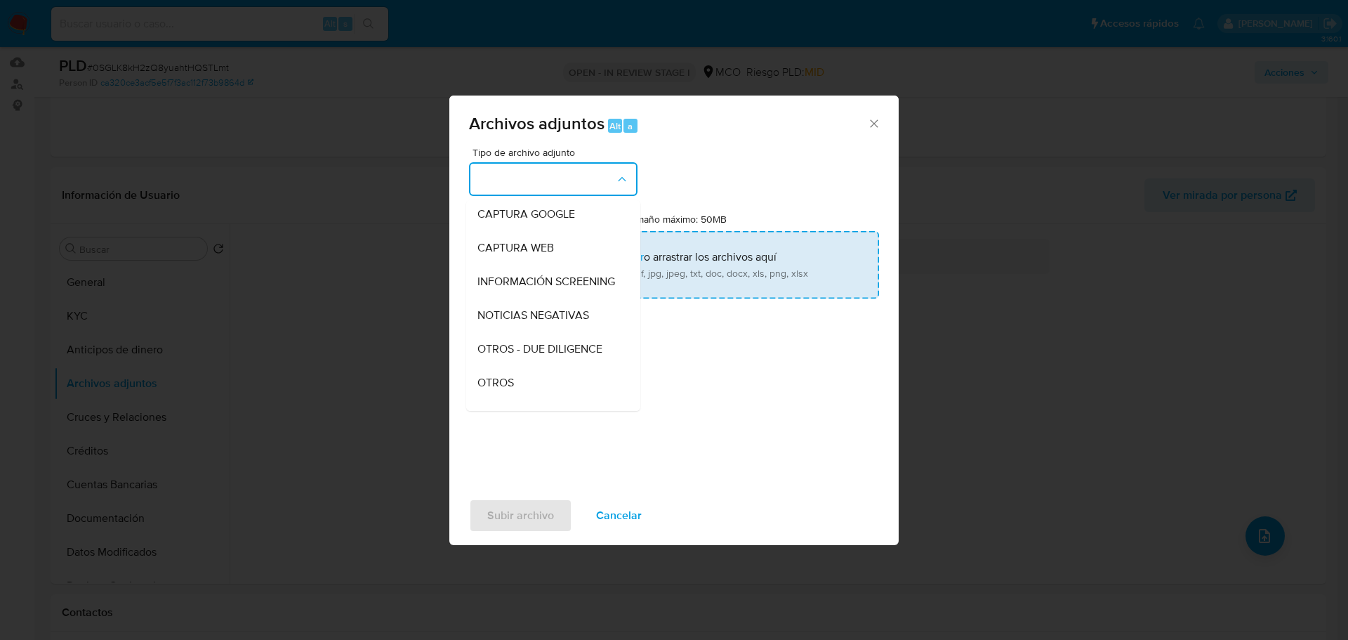
drag, startPoint x: 551, startPoint y: 395, endPoint x: 614, endPoint y: 284, distance: 127.7
click at [550, 395] on div "OTROS" at bounding box center [549, 383] width 143 height 34
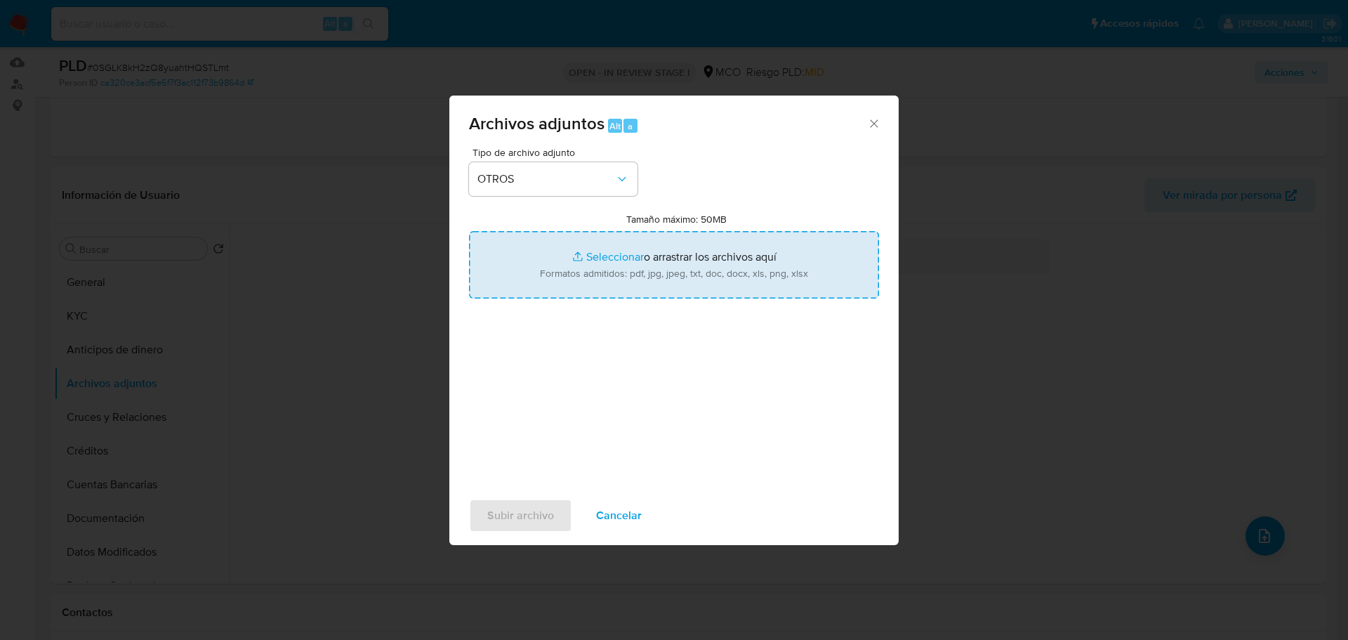
click at [623, 274] on input "Tamaño máximo: 50MB Seleccionar archivos" at bounding box center [674, 264] width 410 height 67
type input "C:\fakepath\Tabla de movimientos 2481469655.xlsx"
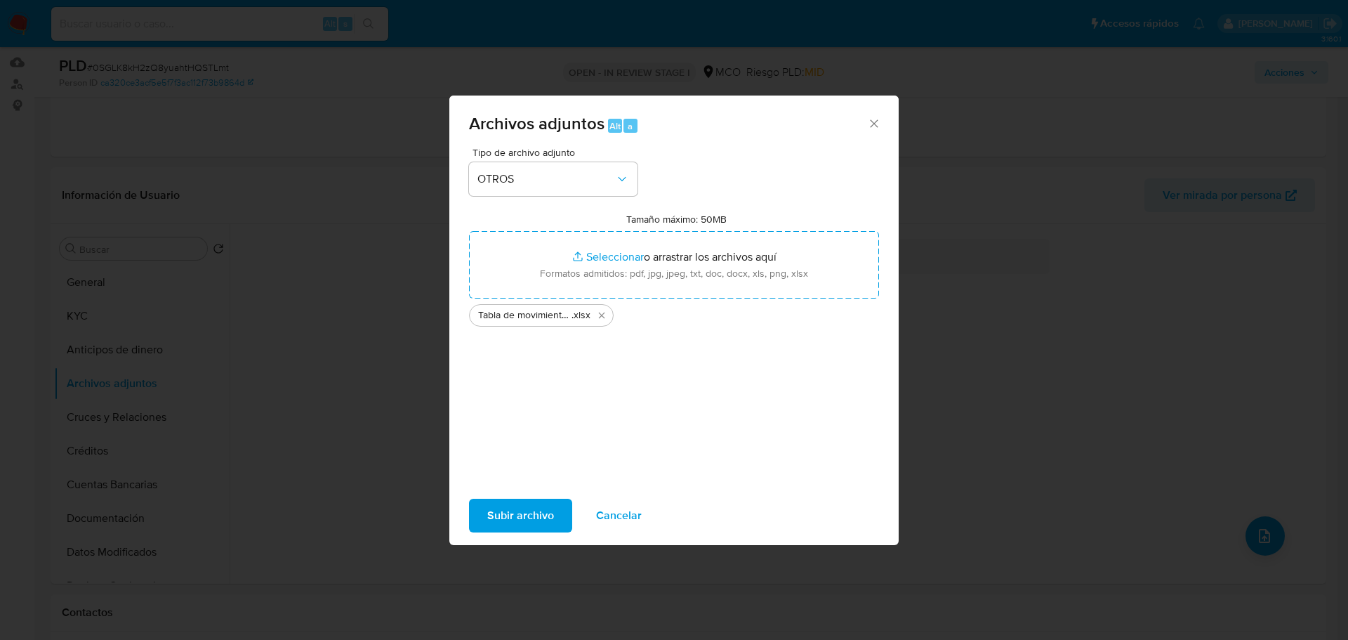
click at [519, 508] on span "Subir archivo" at bounding box center [520, 515] width 67 height 31
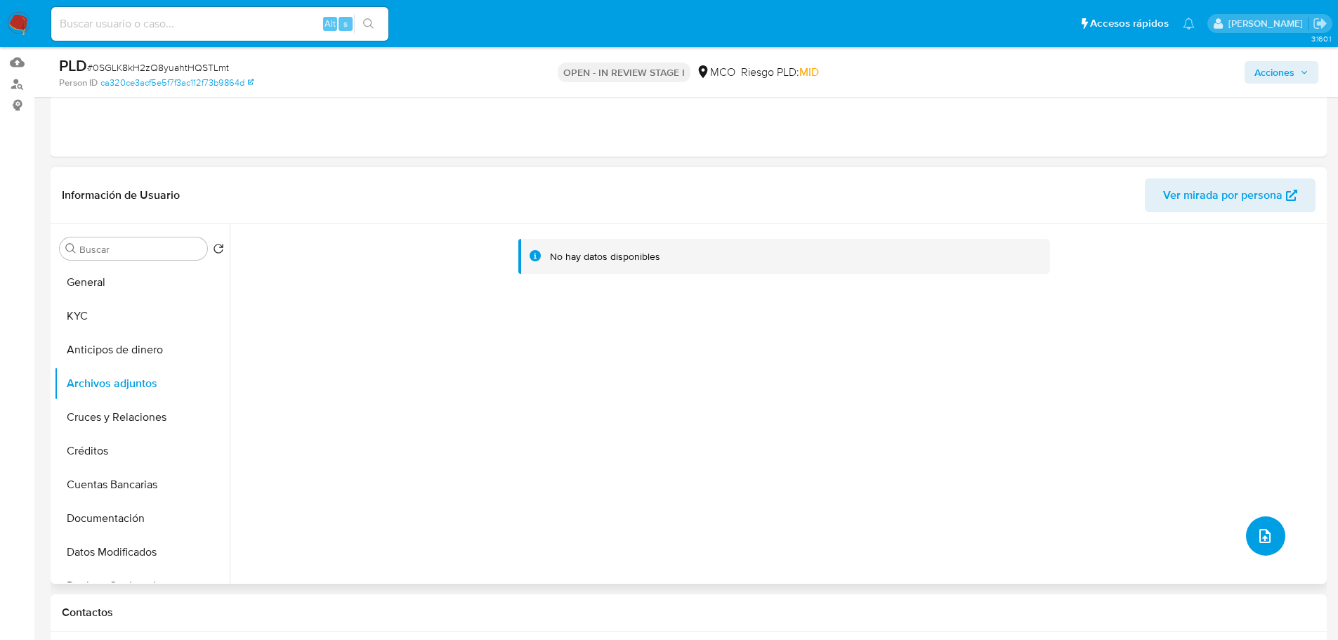
click at [1256, 532] on span "upload-file" at bounding box center [1264, 535] width 17 height 17
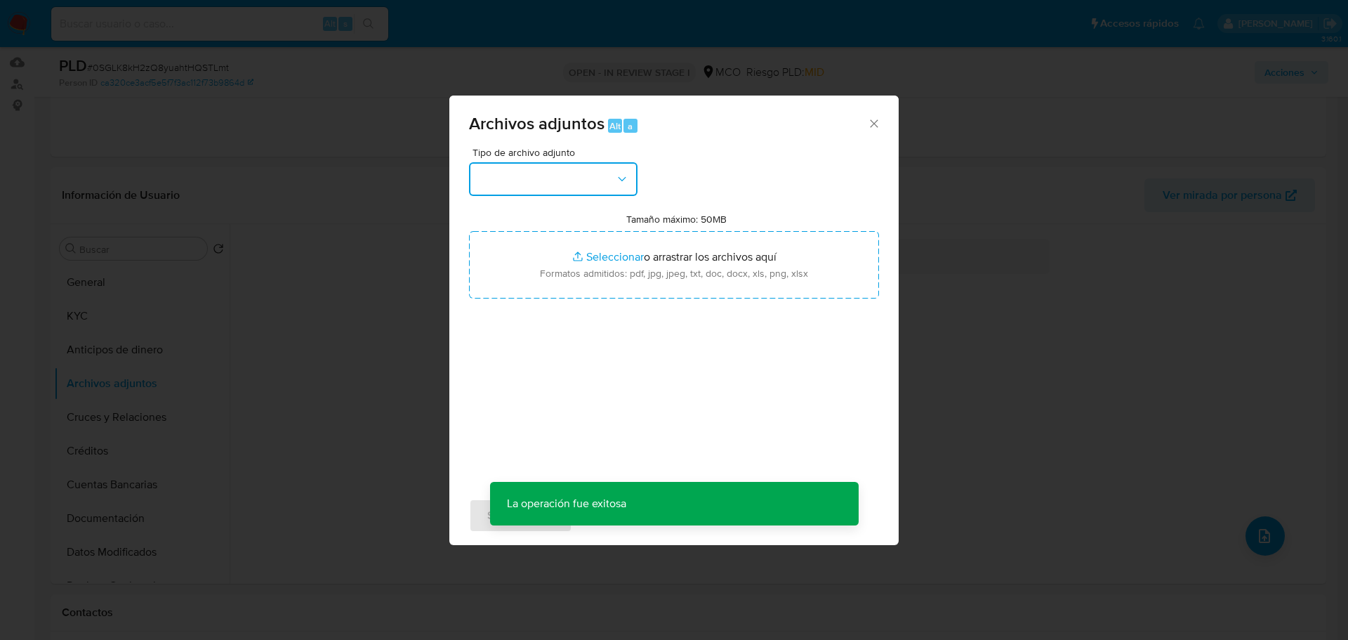
click at [567, 179] on button "button" at bounding box center [553, 179] width 169 height 34
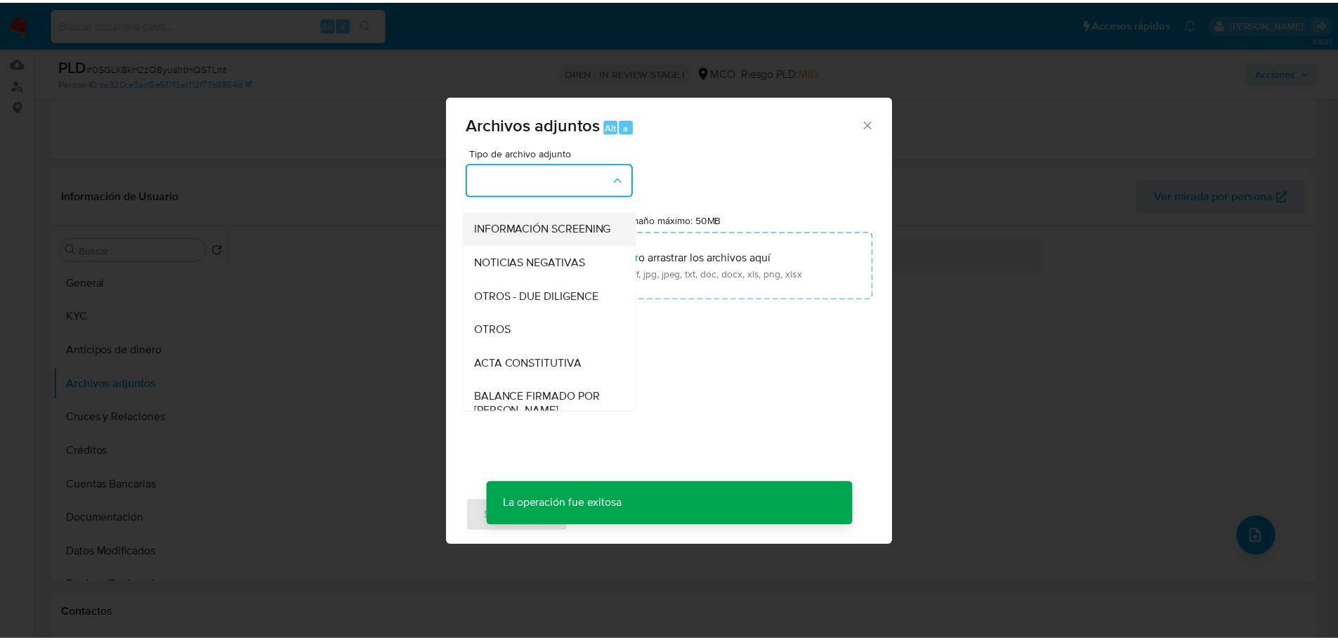
scroll to position [140, 0]
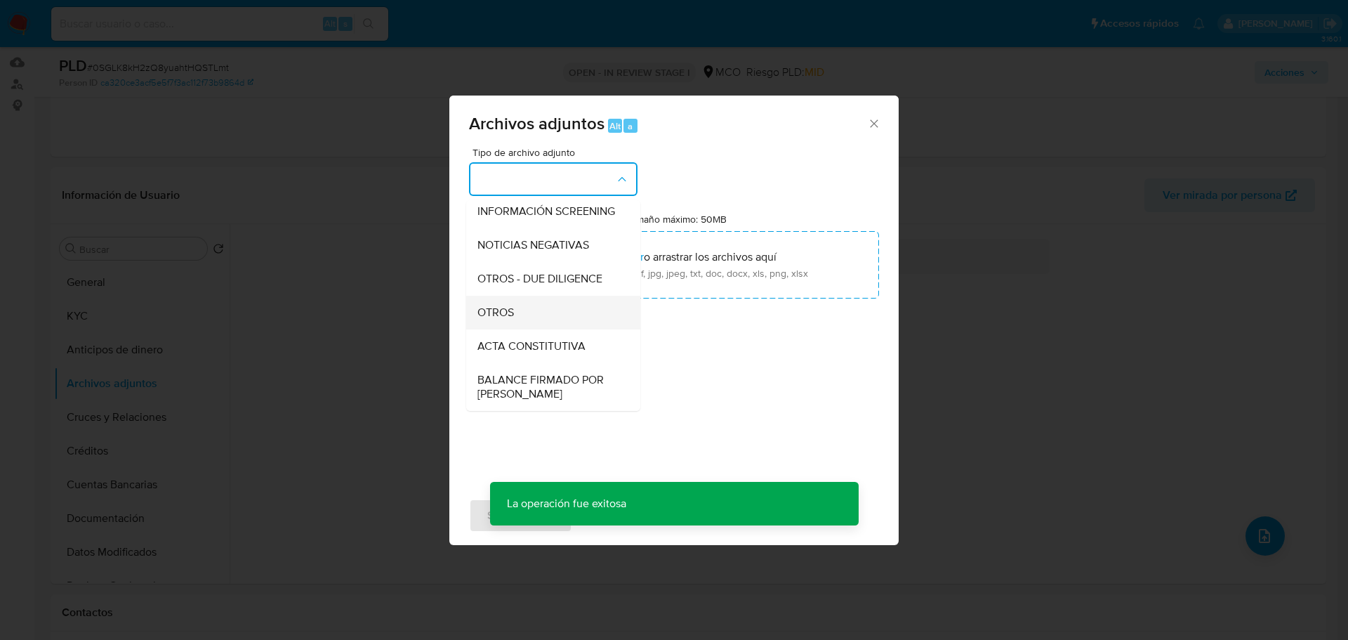
click at [523, 329] on div "OTROS" at bounding box center [549, 313] width 143 height 34
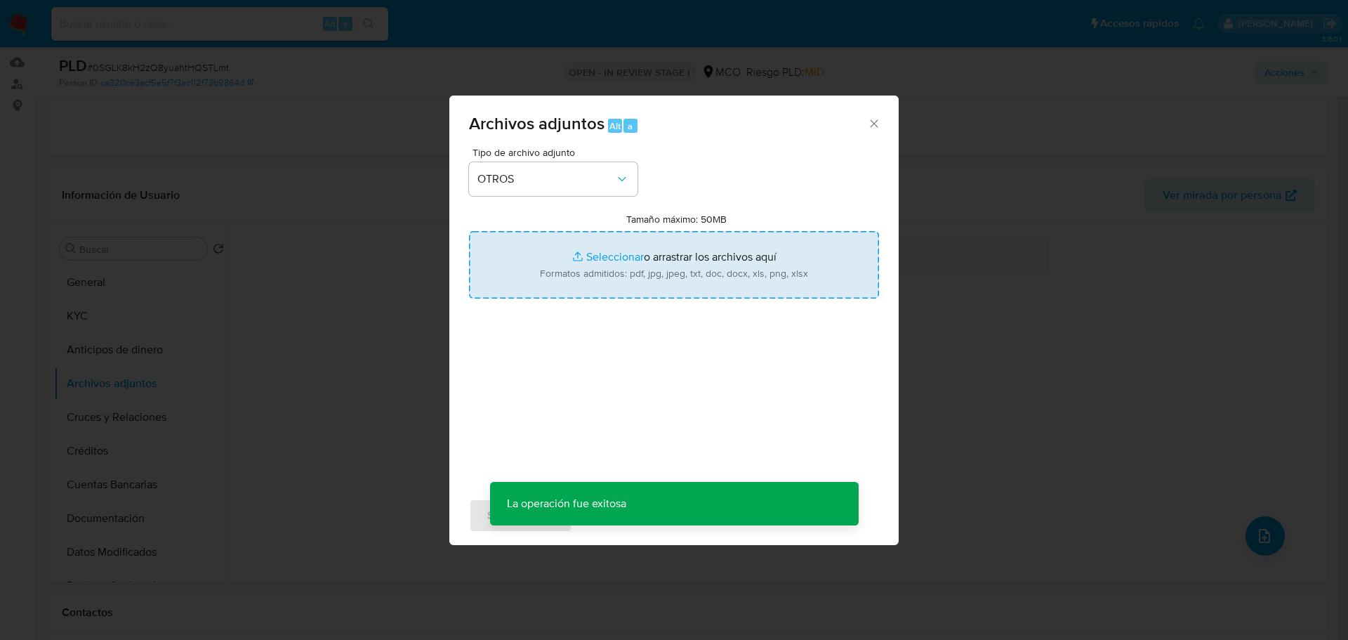
click at [613, 268] on input "Tamaño máximo: 50MB Seleccionar archivos" at bounding box center [674, 264] width 410 height 67
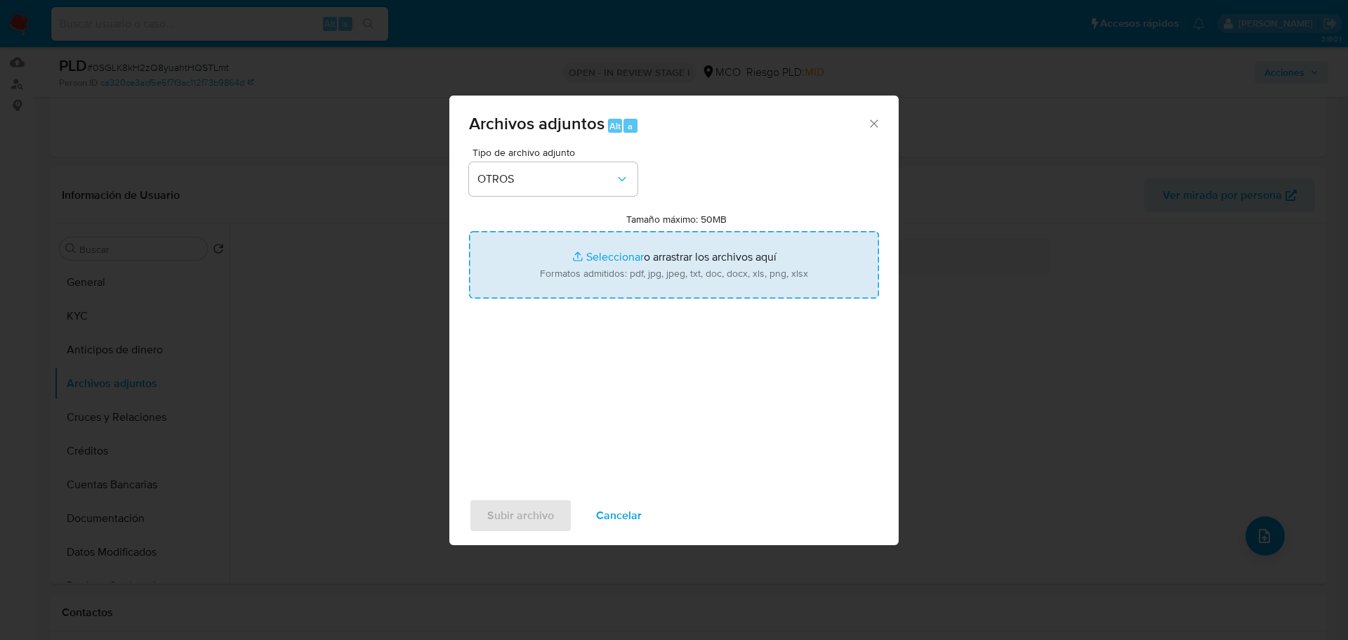
type input "C:\fakepath\2481469655 - 23_9_2025.pdf"
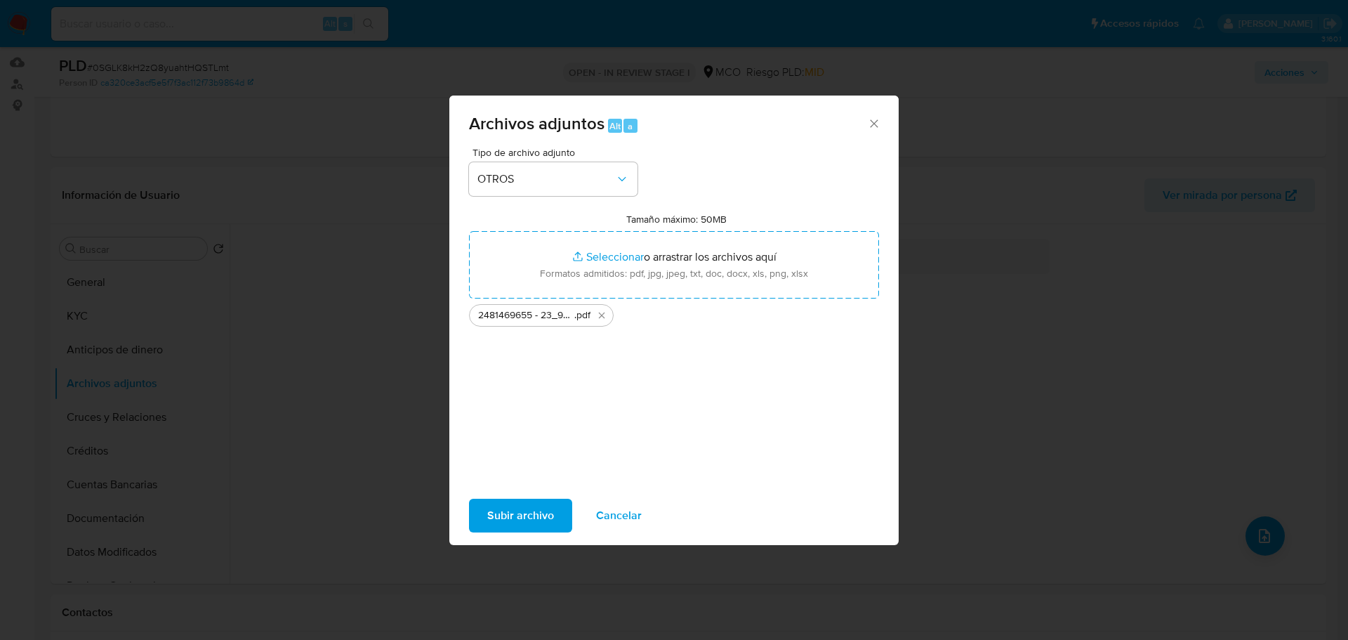
click at [530, 513] on span "Subir archivo" at bounding box center [520, 515] width 67 height 31
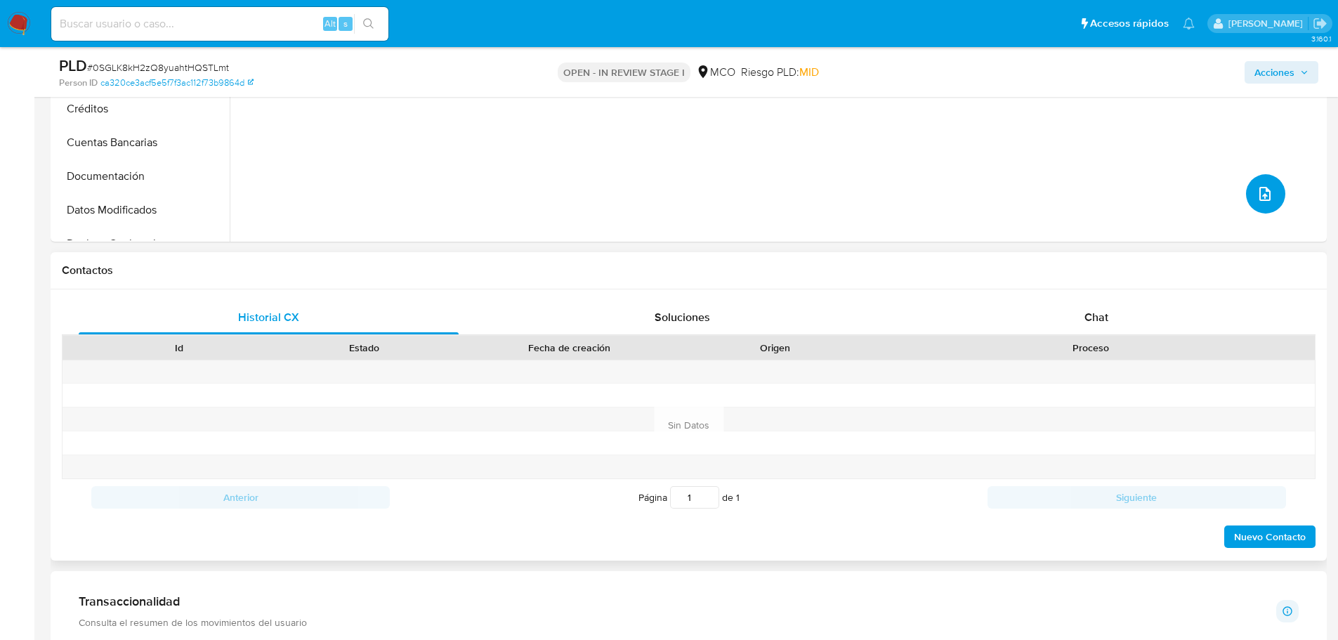
scroll to position [492, 0]
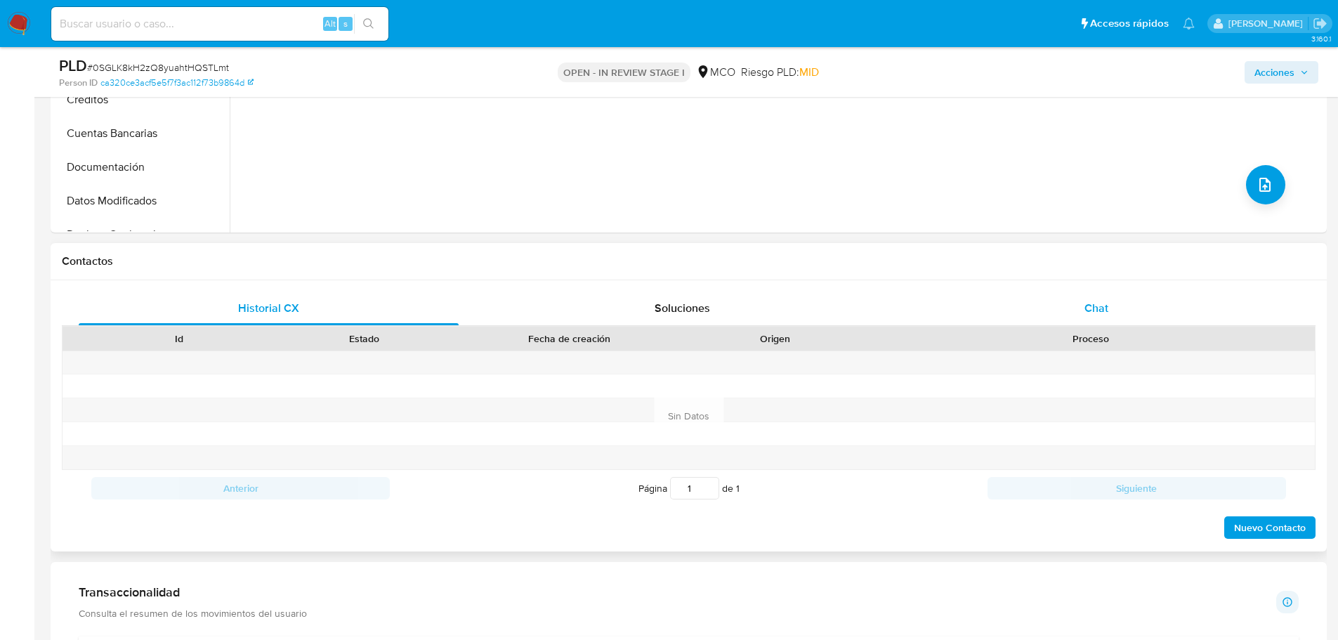
click at [1095, 295] on div "Chat" at bounding box center [1096, 308] width 380 height 34
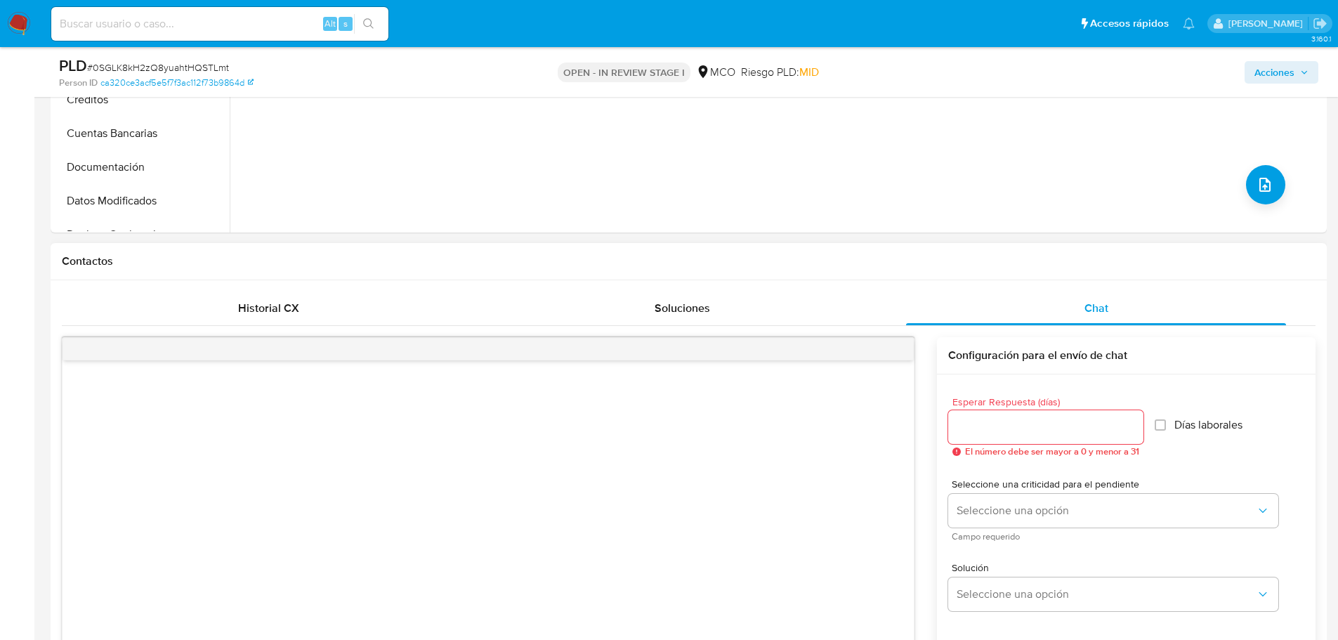
scroll to position [562, 0]
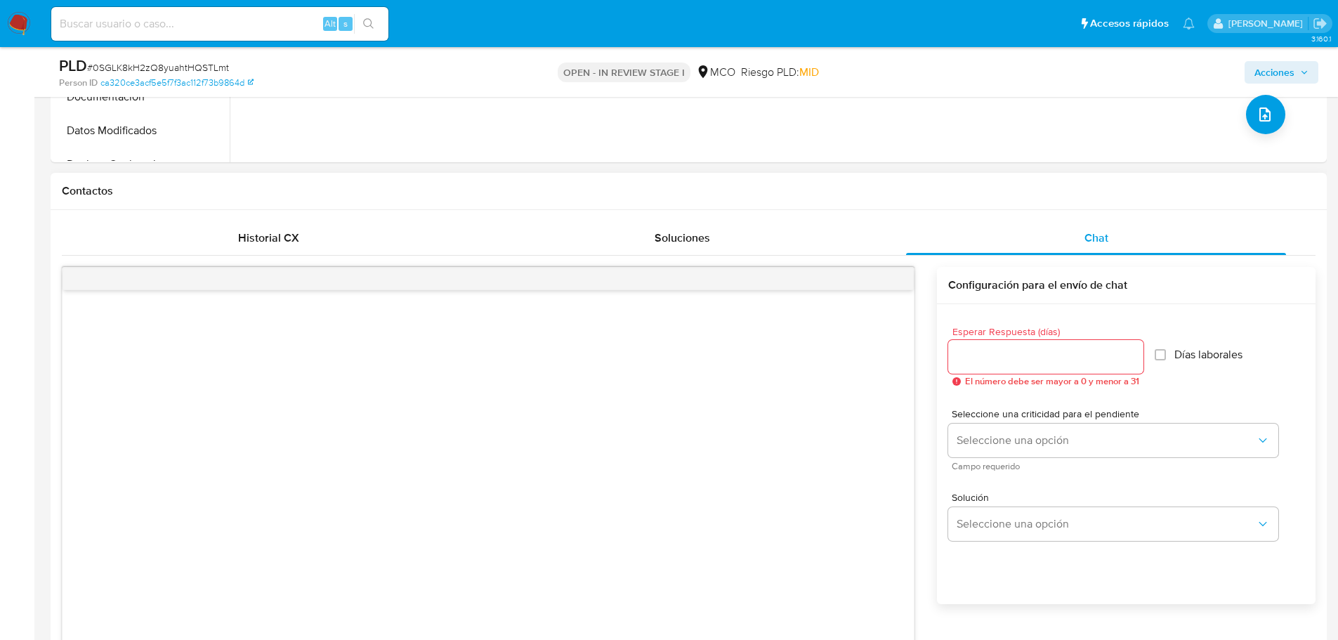
click at [996, 348] on input "Esperar Respuesta (días)" at bounding box center [1045, 357] width 195 height 18
type input "3"
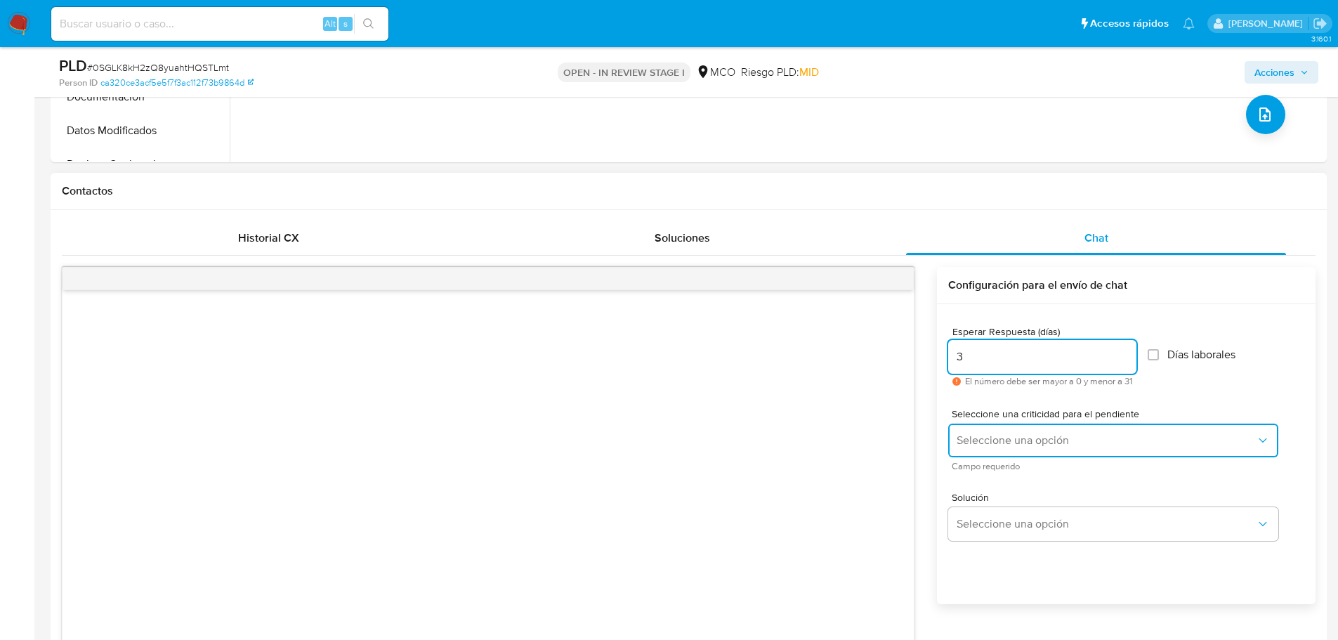
click at [1042, 439] on span "Seleccione una opción" at bounding box center [1105, 440] width 299 height 14
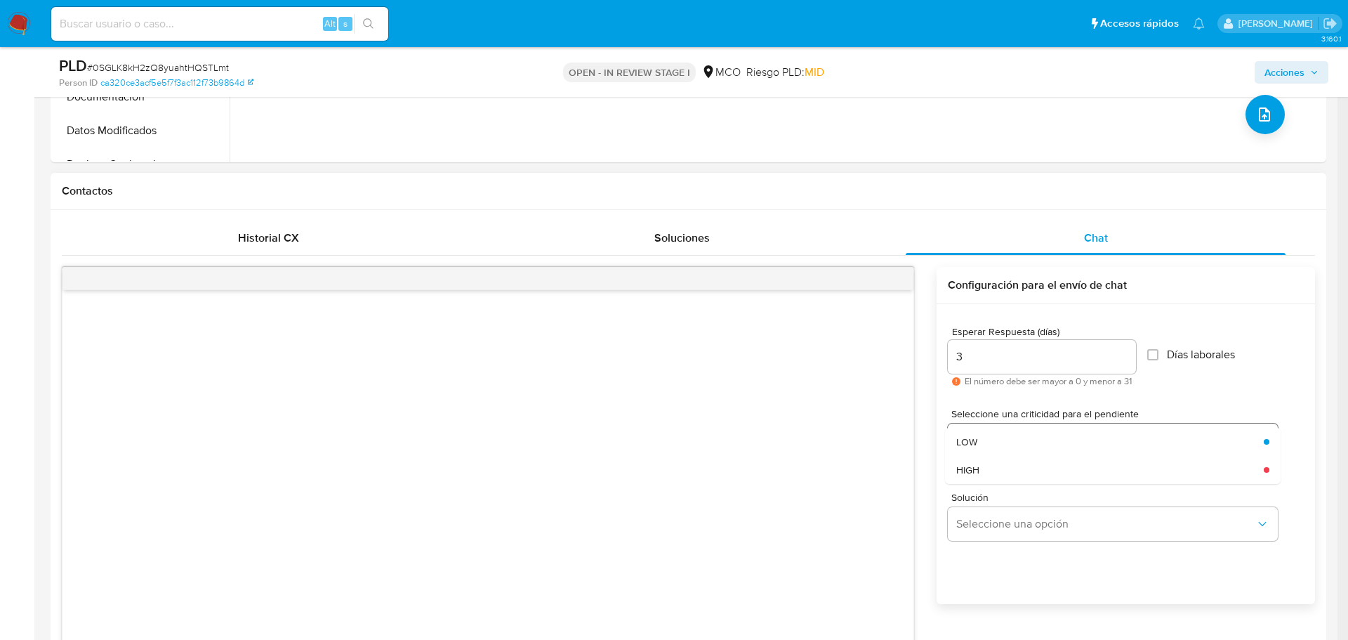
click at [1042, 439] on div "LOW" at bounding box center [1105, 442] width 299 height 28
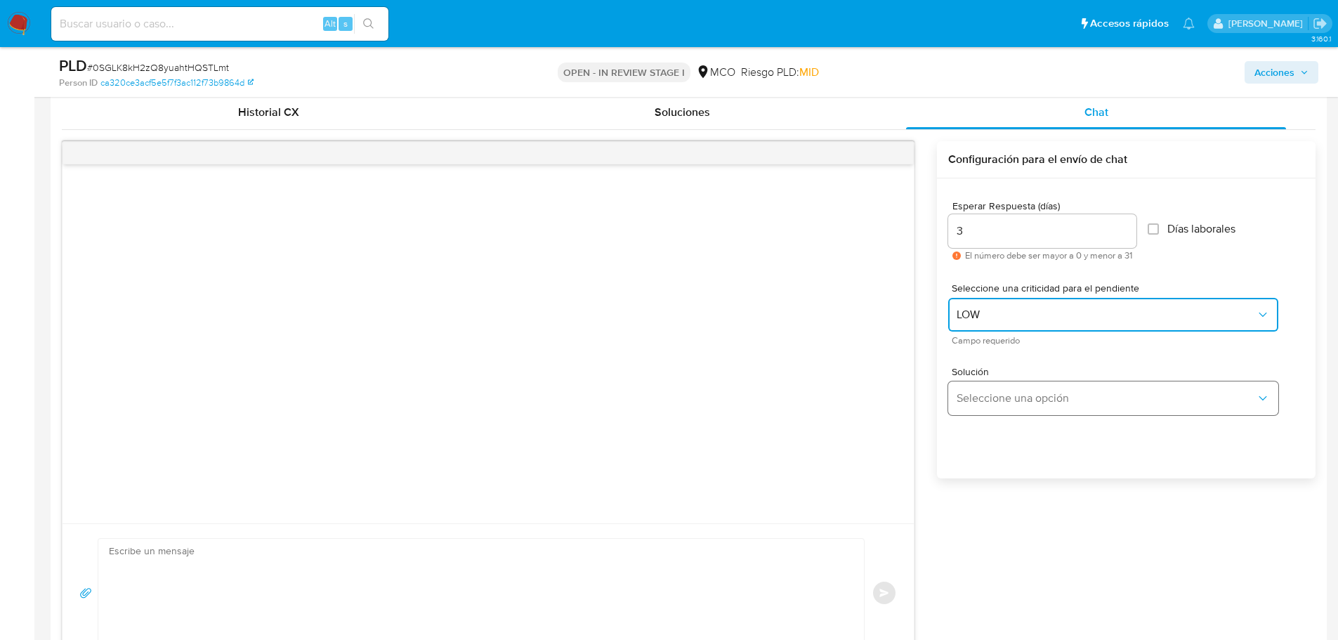
scroll to position [702, 0]
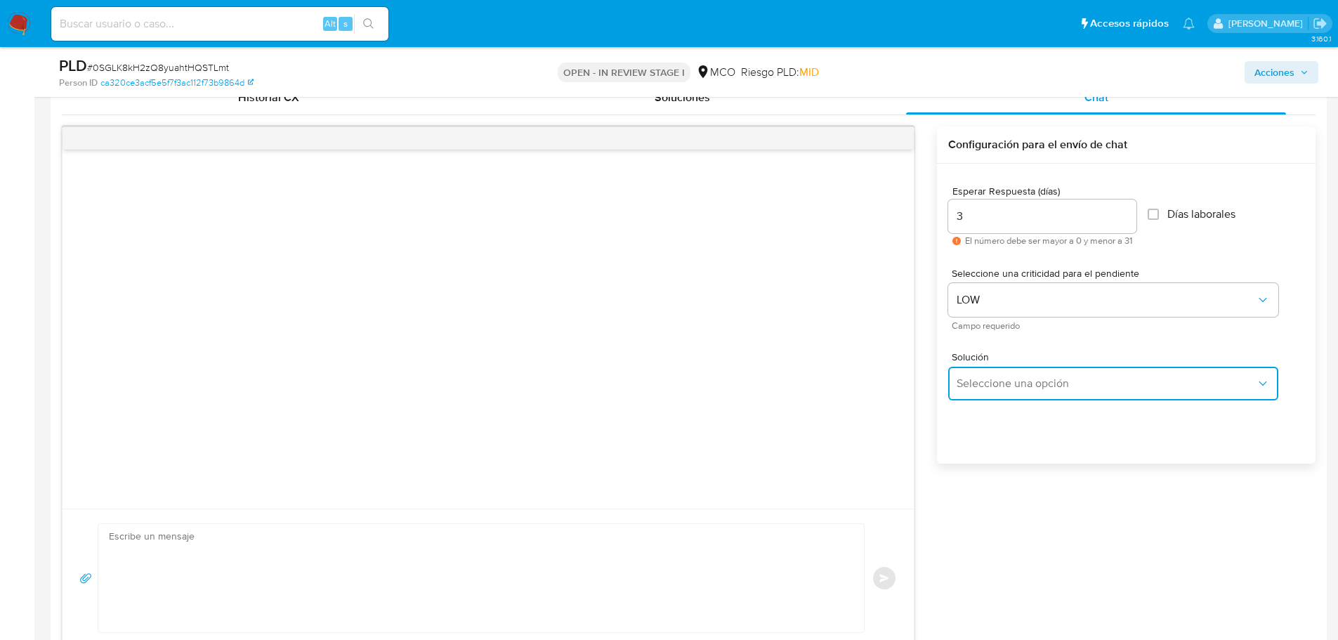
click at [1046, 376] on span "Seleccione una opción" at bounding box center [1105, 383] width 299 height 14
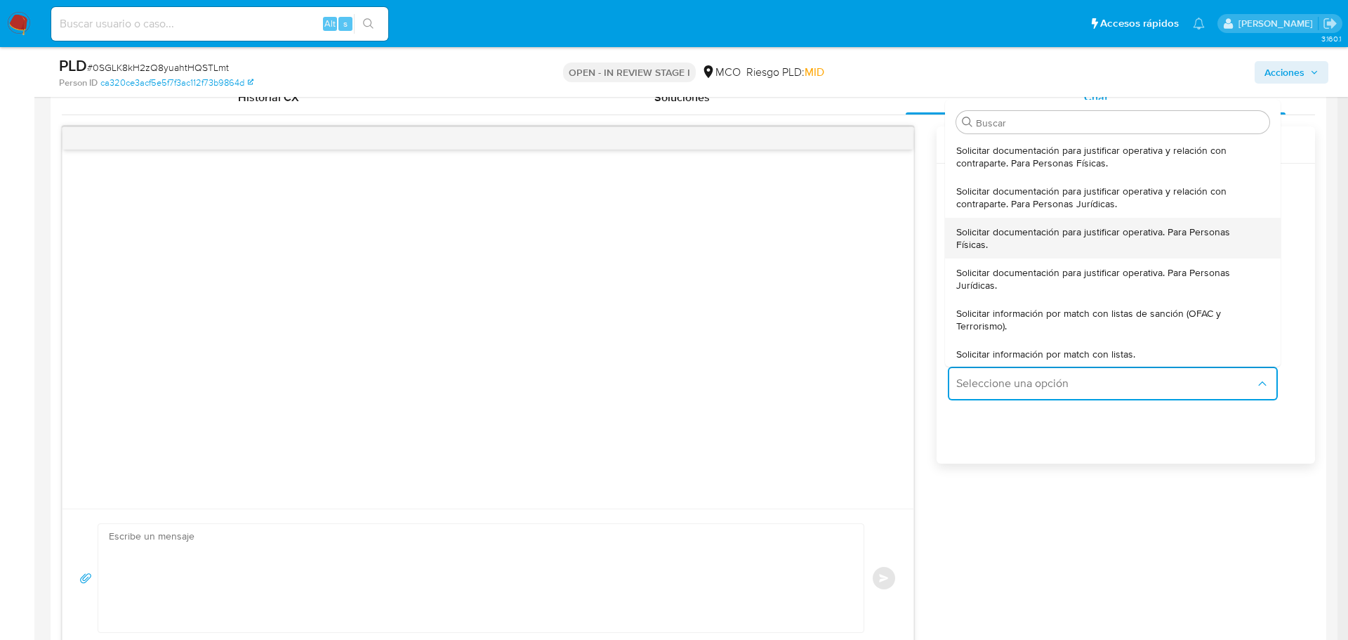
click at [1040, 231] on span "Solicitar documentación para justificar operativa. Para Personas Físicas." at bounding box center [1108, 237] width 305 height 25
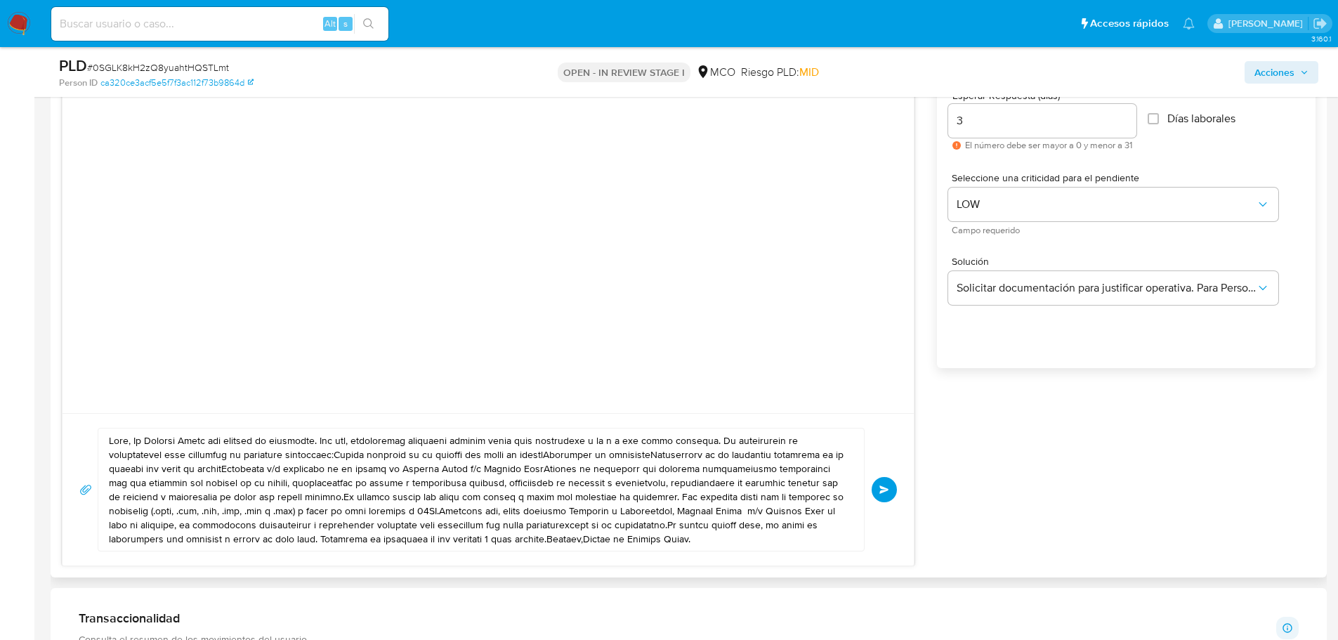
scroll to position [913, 0]
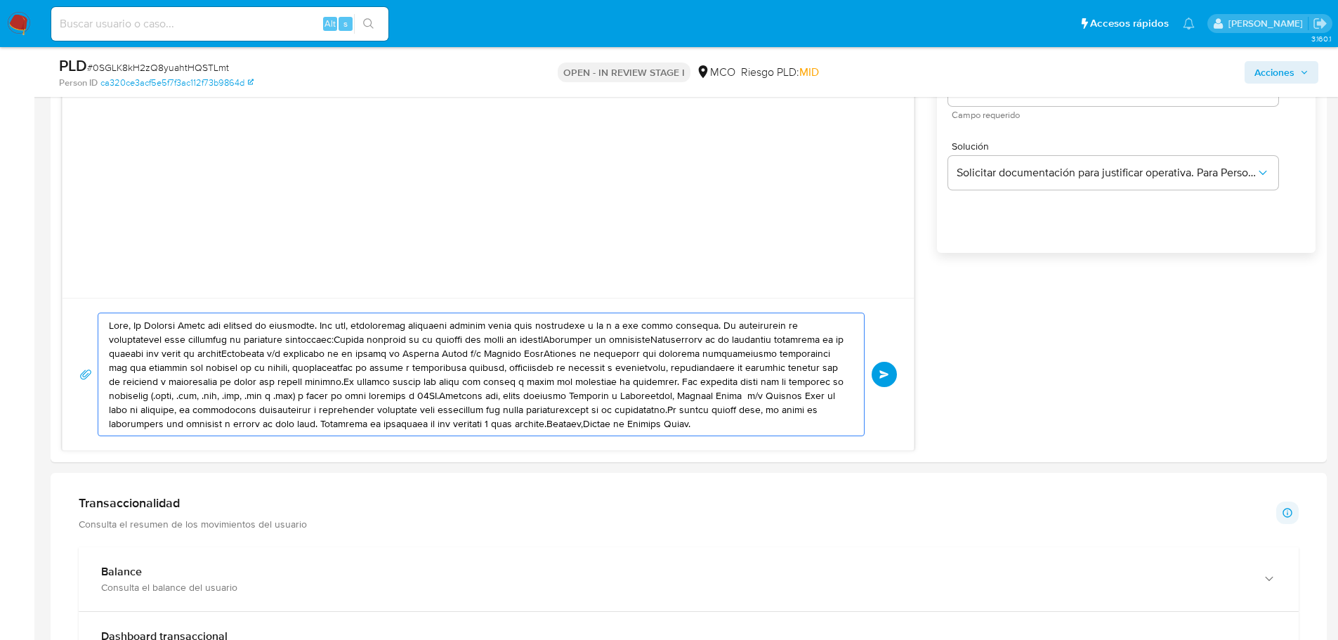
drag, startPoint x: 109, startPoint y: 323, endPoint x: 689, endPoint y: 461, distance: 596.2
click at [689, 461] on div "Historial CX Soluciones Chat Id Estado Fecha de creación Origen Proceso Anterio…" at bounding box center [689, 160] width 1276 height 603
paste textarea "Johan, En Mercado Libre nos importa tu seguridad. Por eso, necesitamos verifica…"
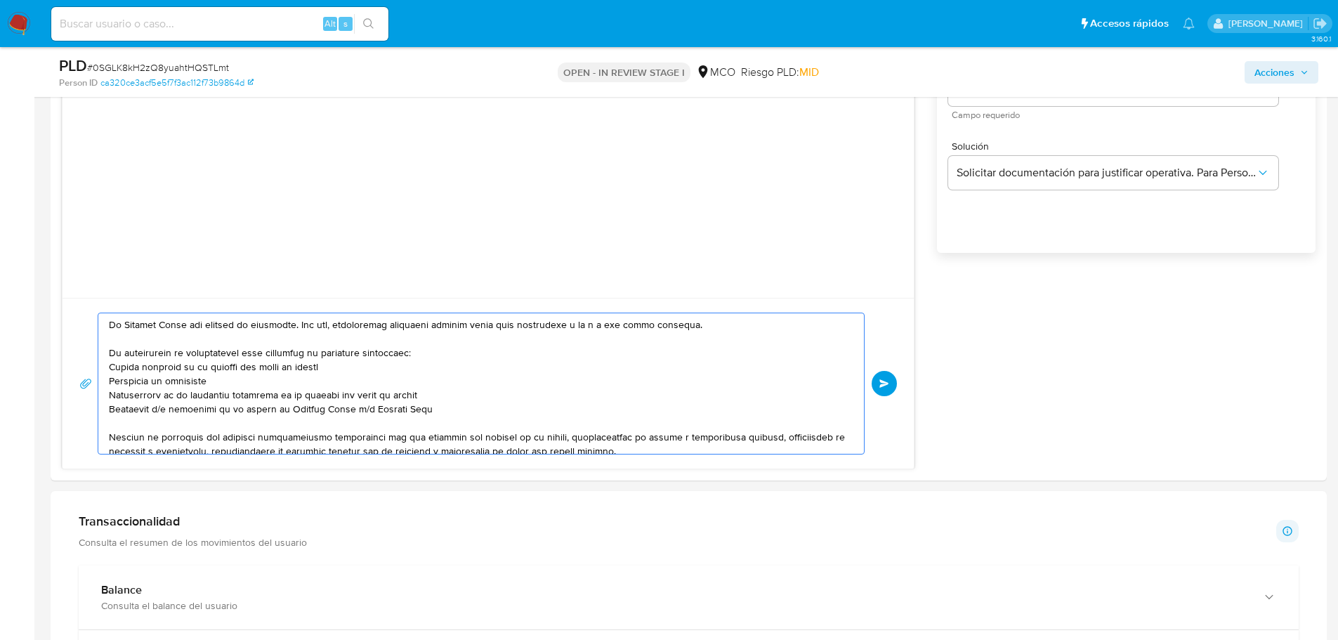
scroll to position [0, 0]
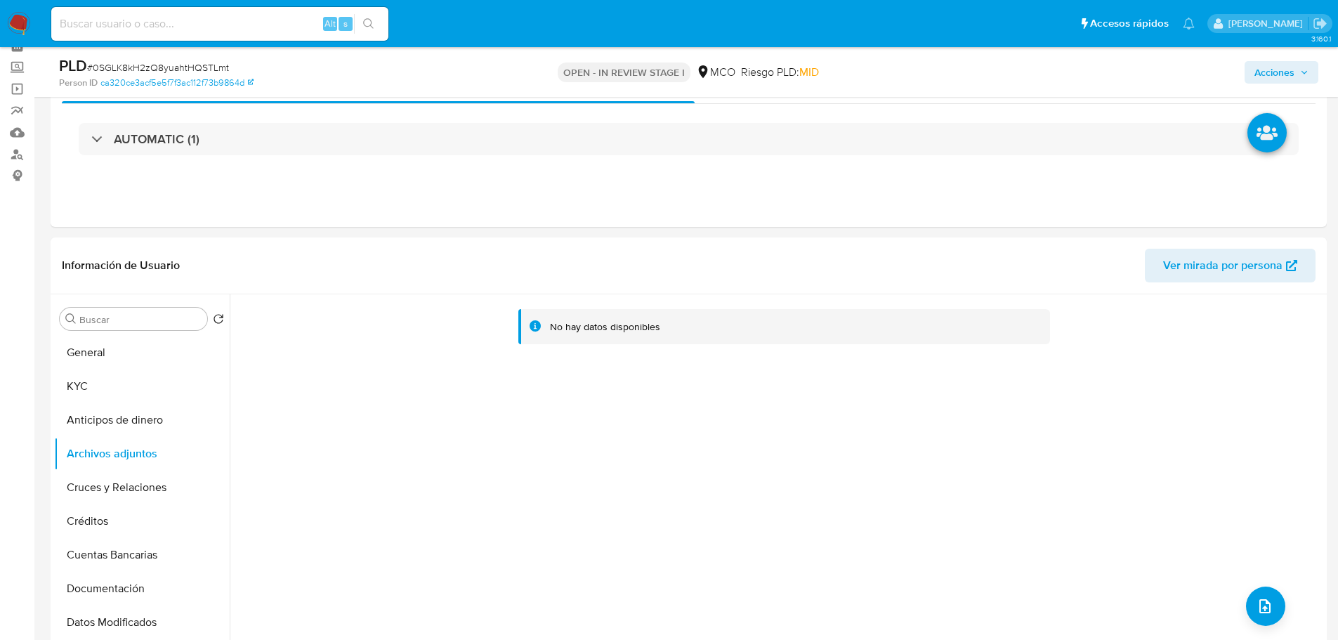
drag, startPoint x: 124, startPoint y: 386, endPoint x: 29, endPoint y: 397, distance: 95.5
click at [124, 388] on button "KYC" at bounding box center [142, 386] width 176 height 34
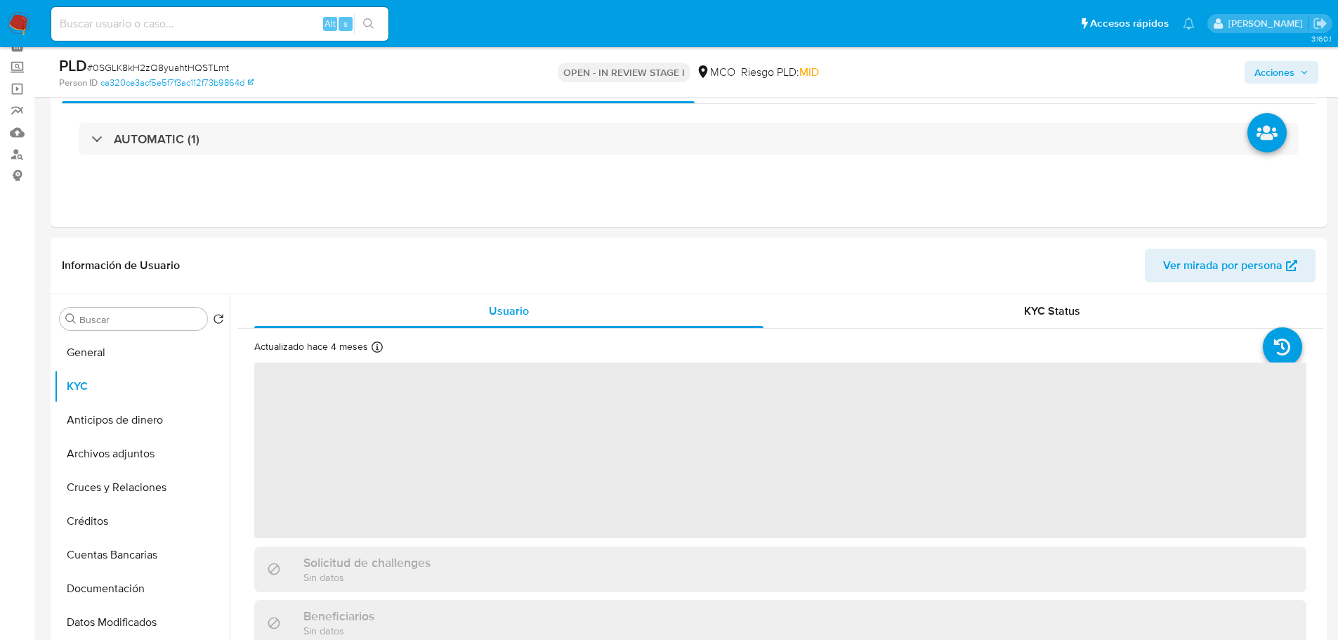
scroll to position [140, 0]
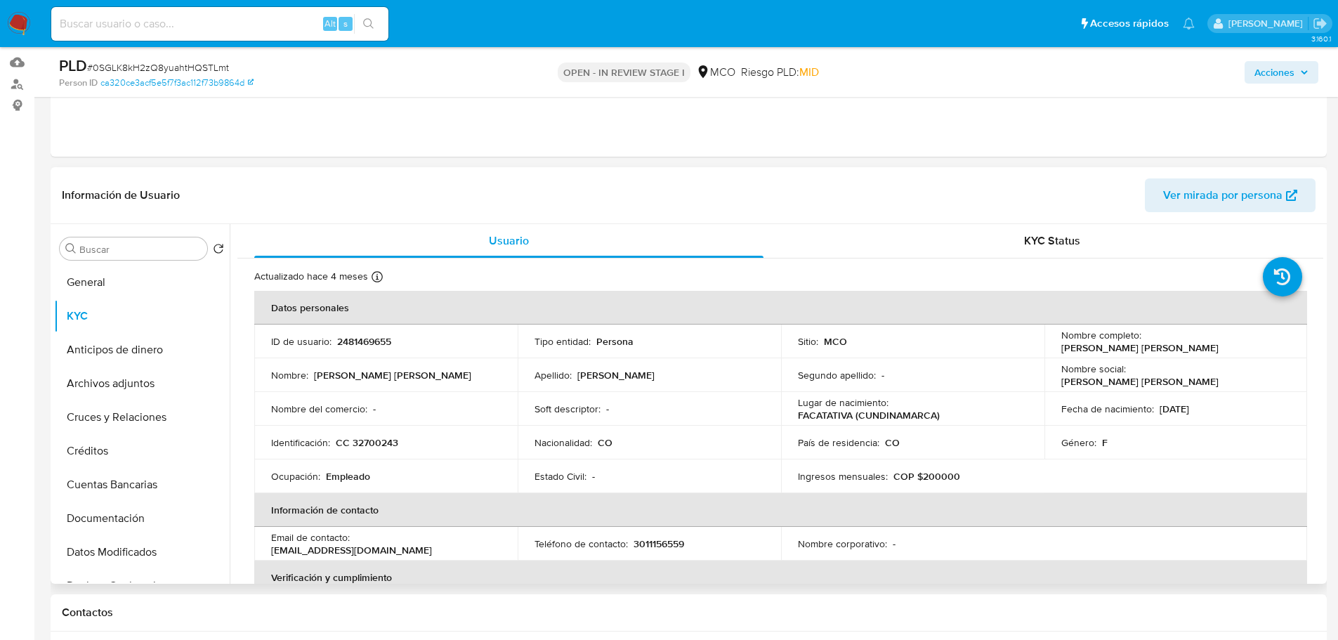
click at [1145, 341] on p "Lilia Cristina Rodriguez Duque" at bounding box center [1139, 347] width 157 height 13
copy p "Lilia"
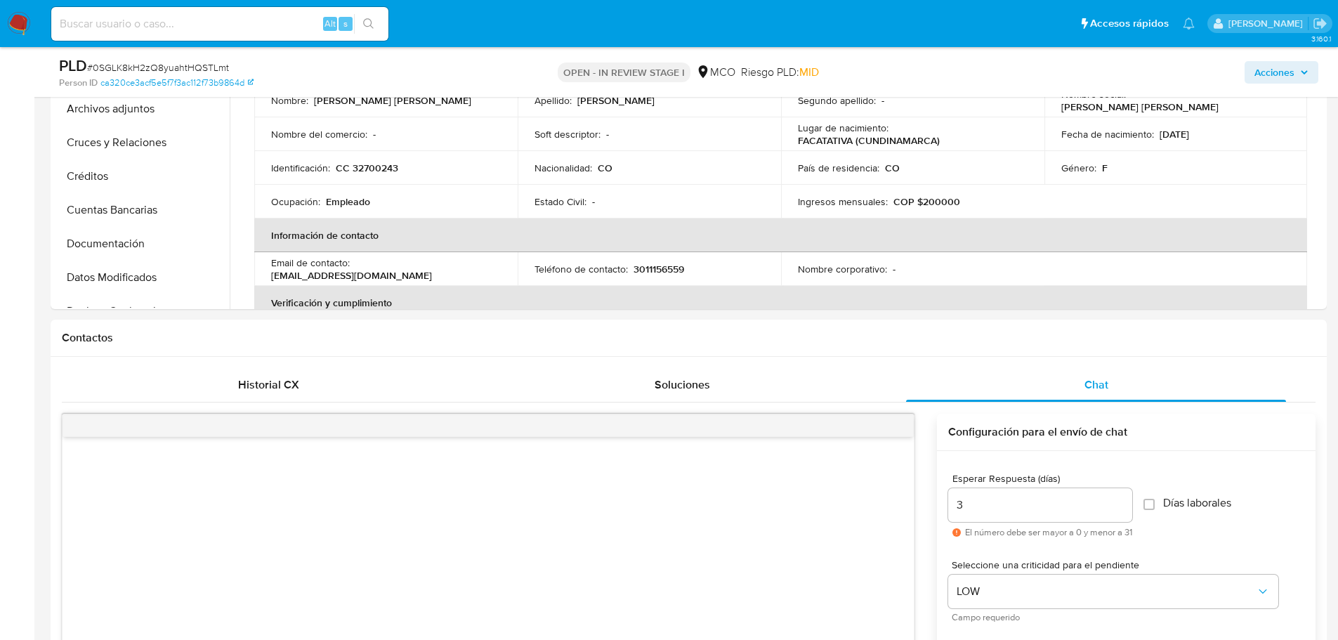
scroll to position [772, 0]
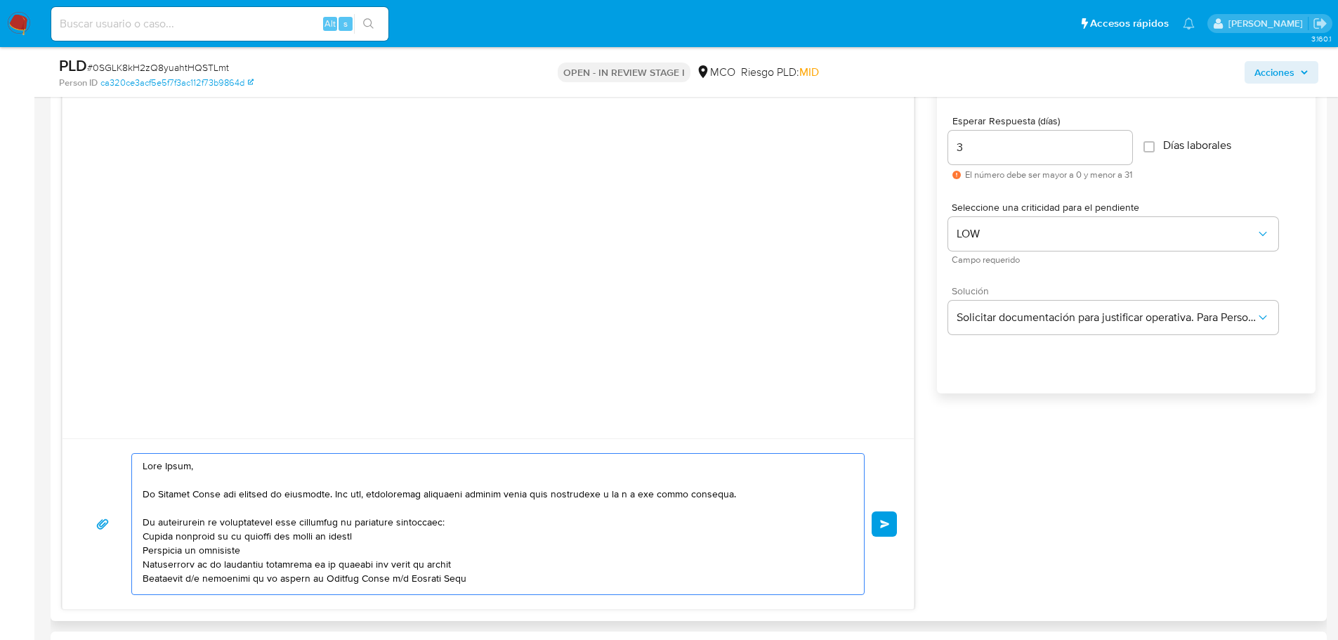
click at [176, 463] on textarea at bounding box center [495, 524] width 704 height 140
click at [176, 462] on textarea at bounding box center [495, 524] width 704 height 140
paste textarea "Lilia"
type textarea "Hola Lilia , En Mercado Libre nos importa tu seguridad. Por eso, necesitamos ve…"
click at [891, 522] on button "Enviar" at bounding box center [884, 523] width 25 height 25
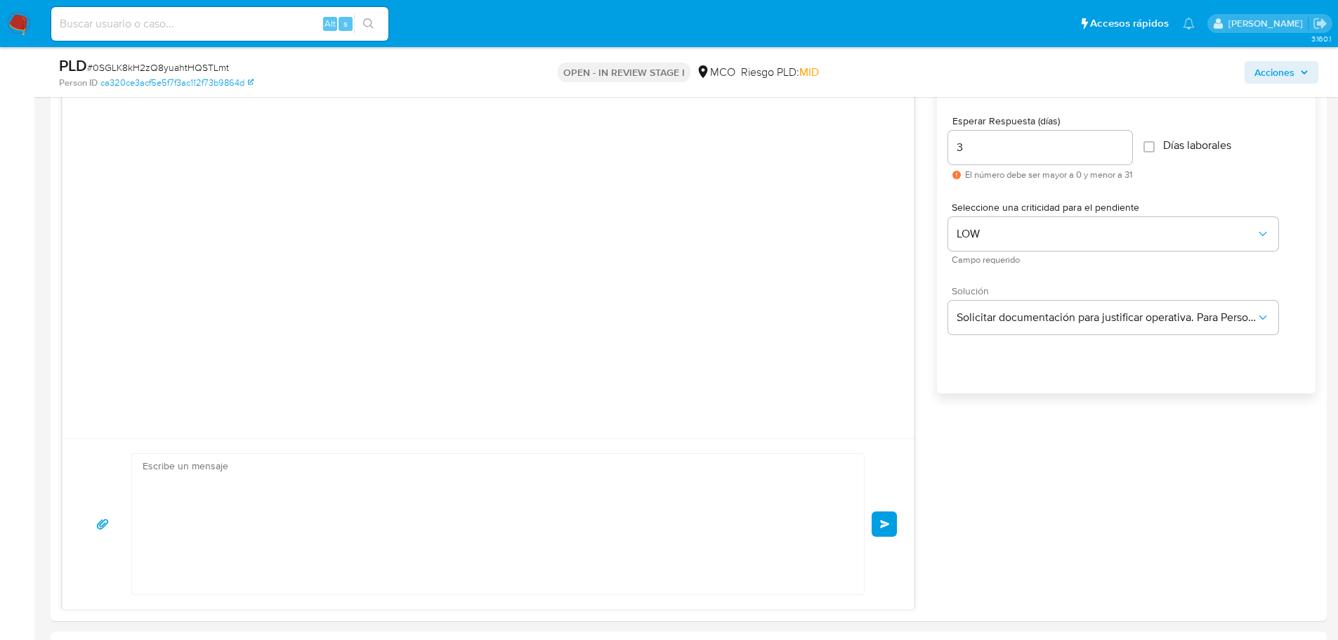
scroll to position [131, 0]
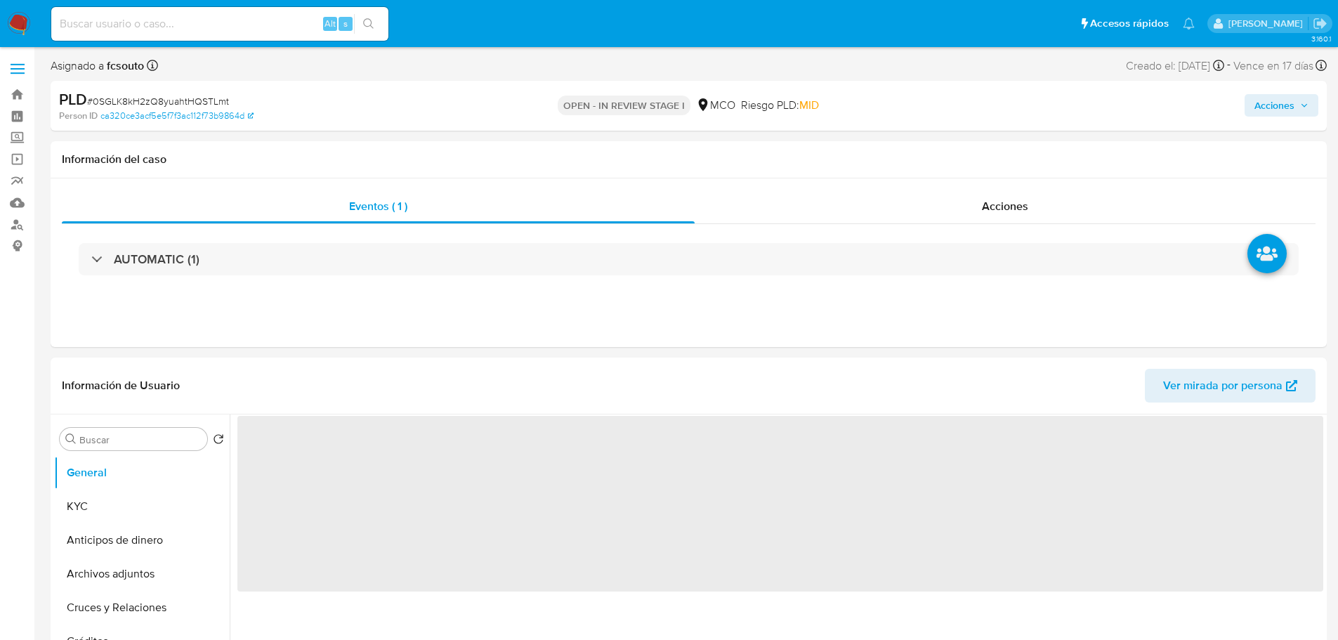
select select "10"
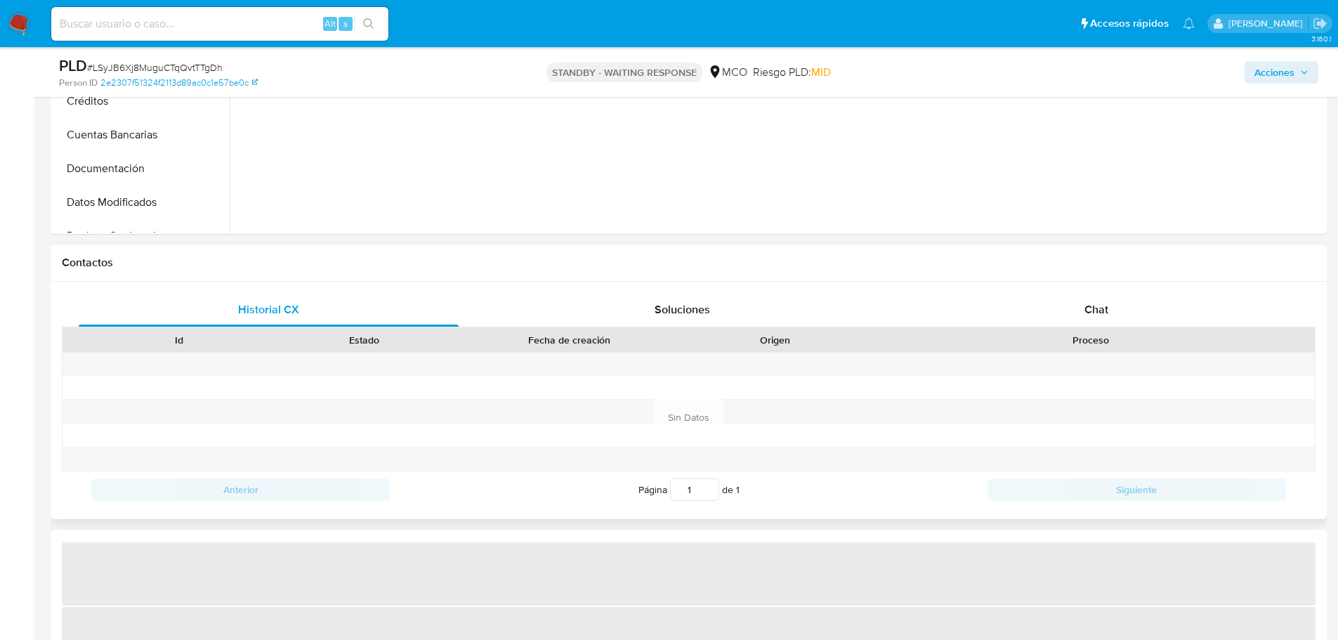
scroll to position [492, 0]
click at [1081, 324] on div "Historial CX Soluciones Chat Id Estado Fecha de creación Origen Proceso Anterio…" at bounding box center [689, 398] width 1254 height 215
select select "10"
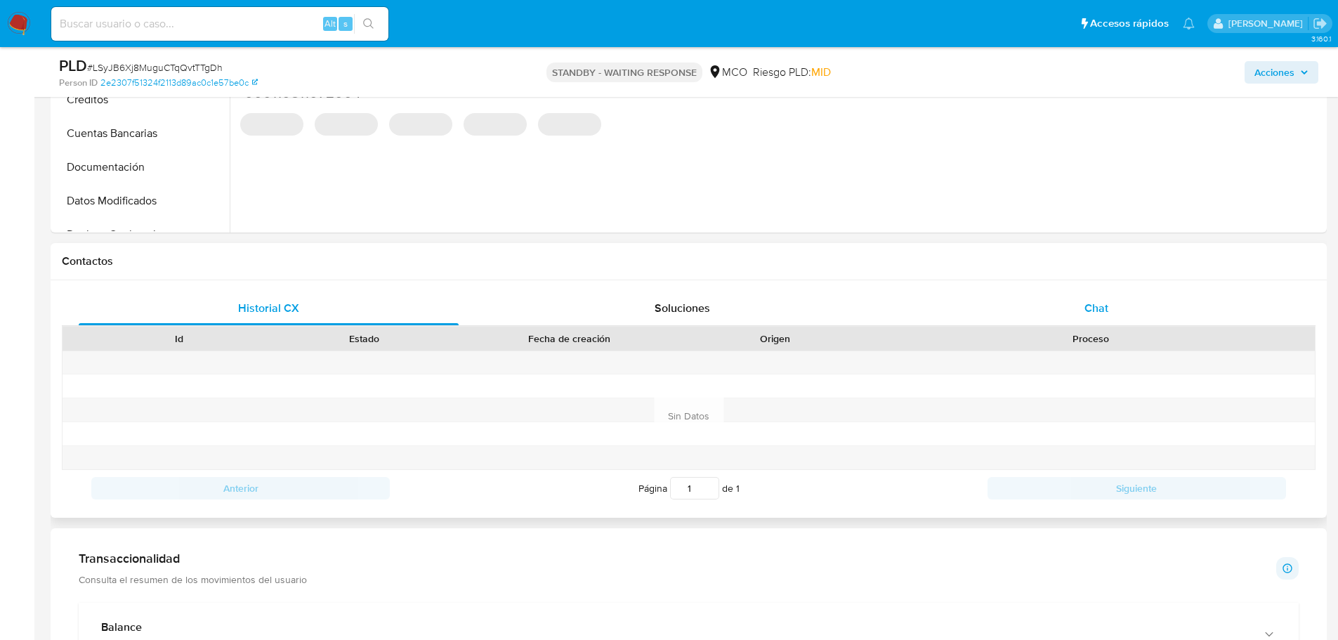
click at [1084, 310] on span "Chat" at bounding box center [1096, 308] width 24 height 16
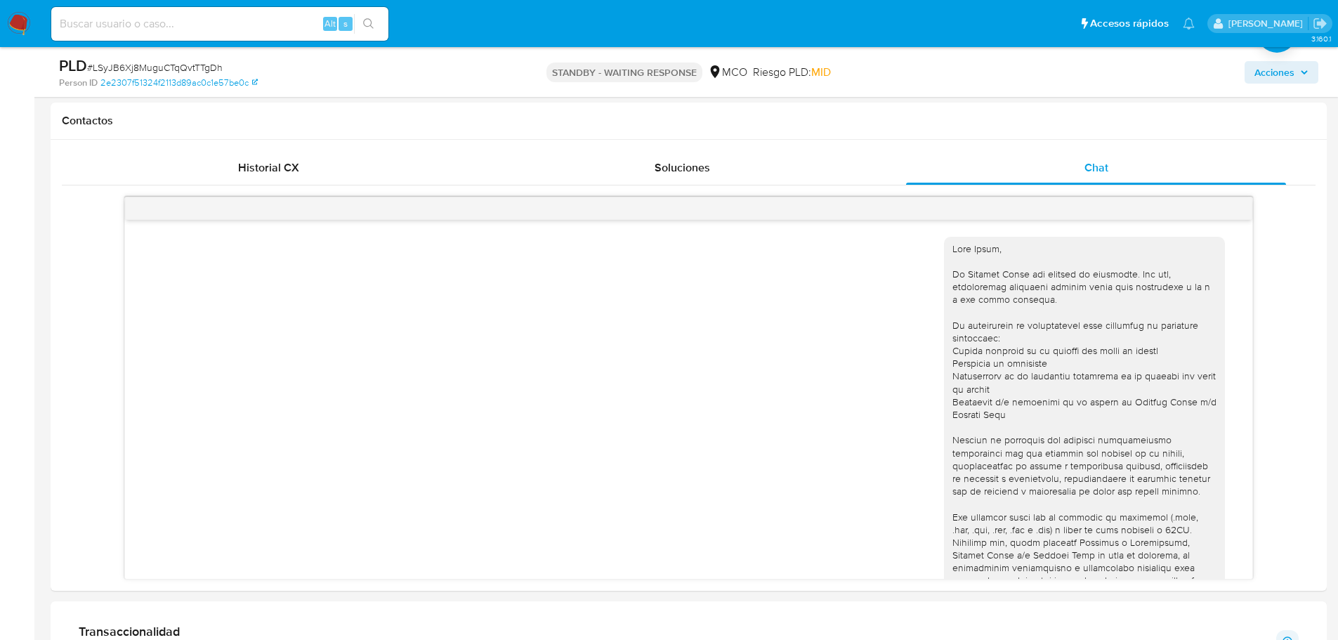
scroll to position [131, 0]
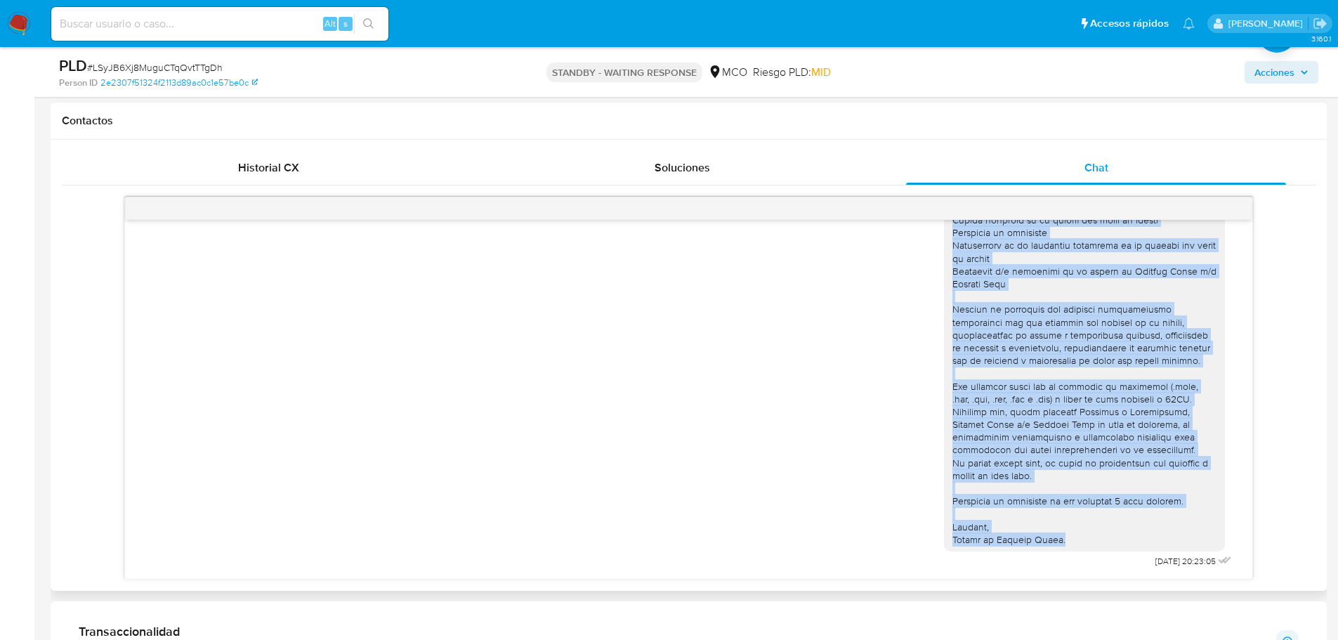
drag, startPoint x: 936, startPoint y: 251, endPoint x: 1060, endPoint y: 539, distance: 314.3
click at [1060, 539] on div at bounding box center [1084, 328] width 281 height 445
copy div "Lore Ipsum, Do Sitamet Conse adi elitsed do eiusmodte. Inc utl, etdoloremag ali…"
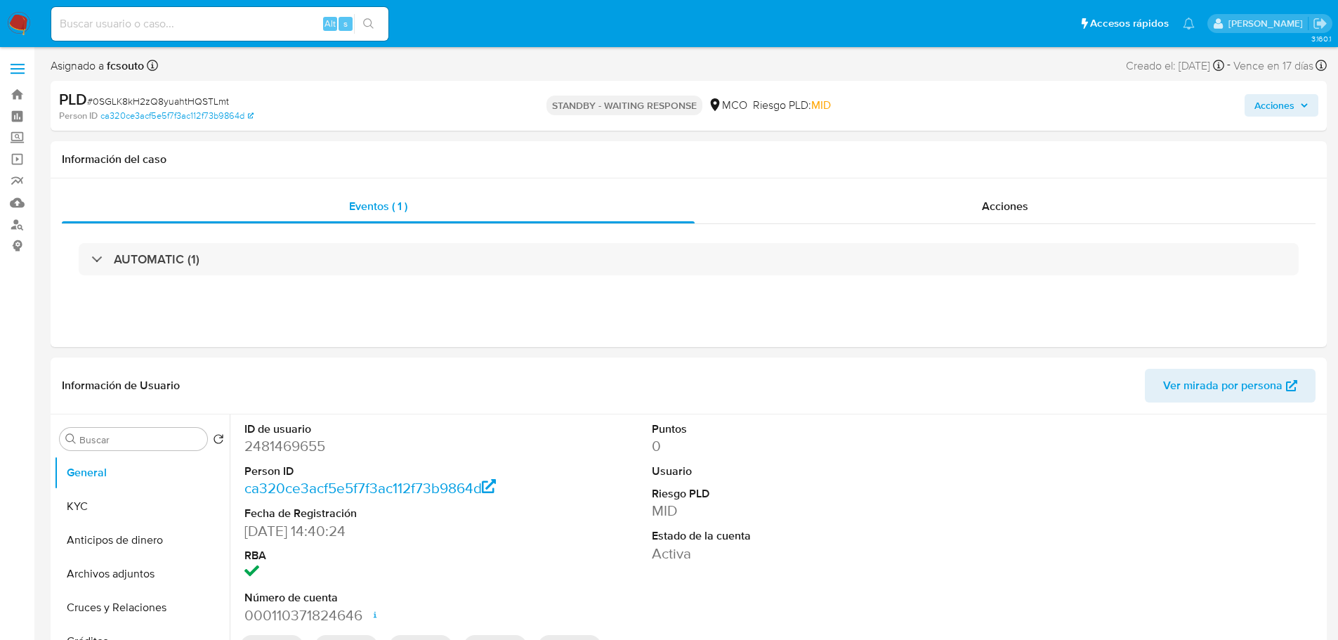
select select "10"
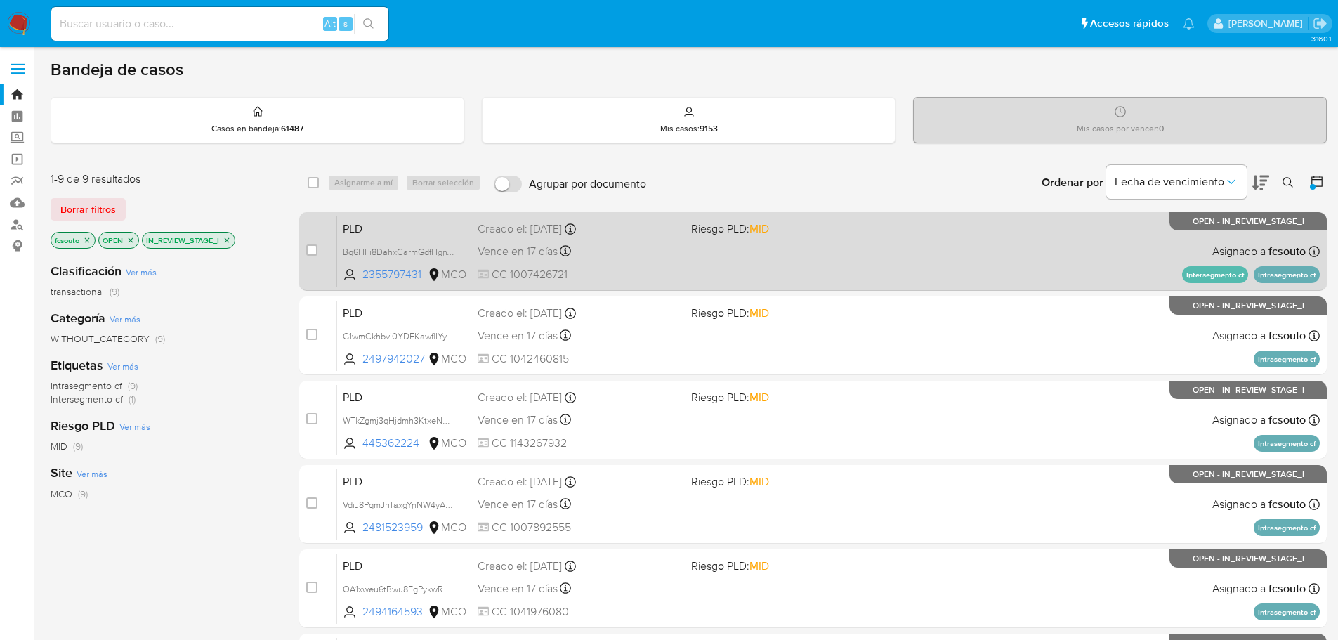
click at [808, 256] on div "PLD Bq6HFi8DahxCarmGdfHgnY2y 2355797431 MCO Riesgo PLD: MID Creado el: 12/07/20…" at bounding box center [828, 251] width 982 height 71
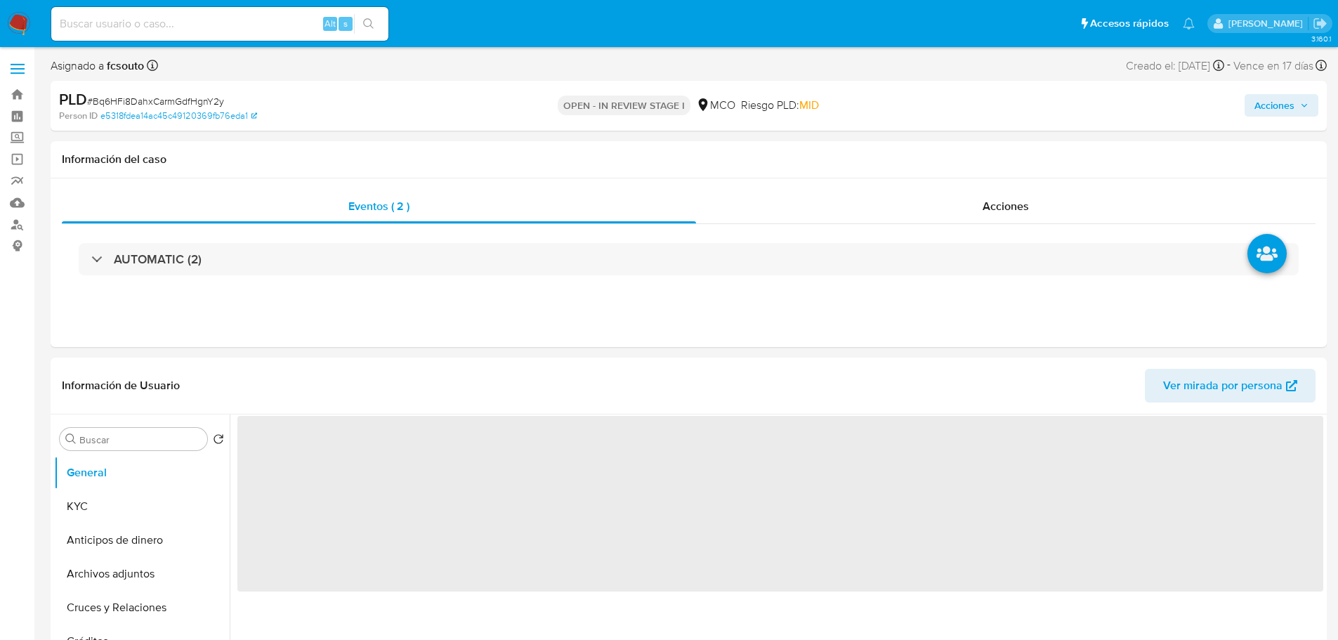
select select "10"
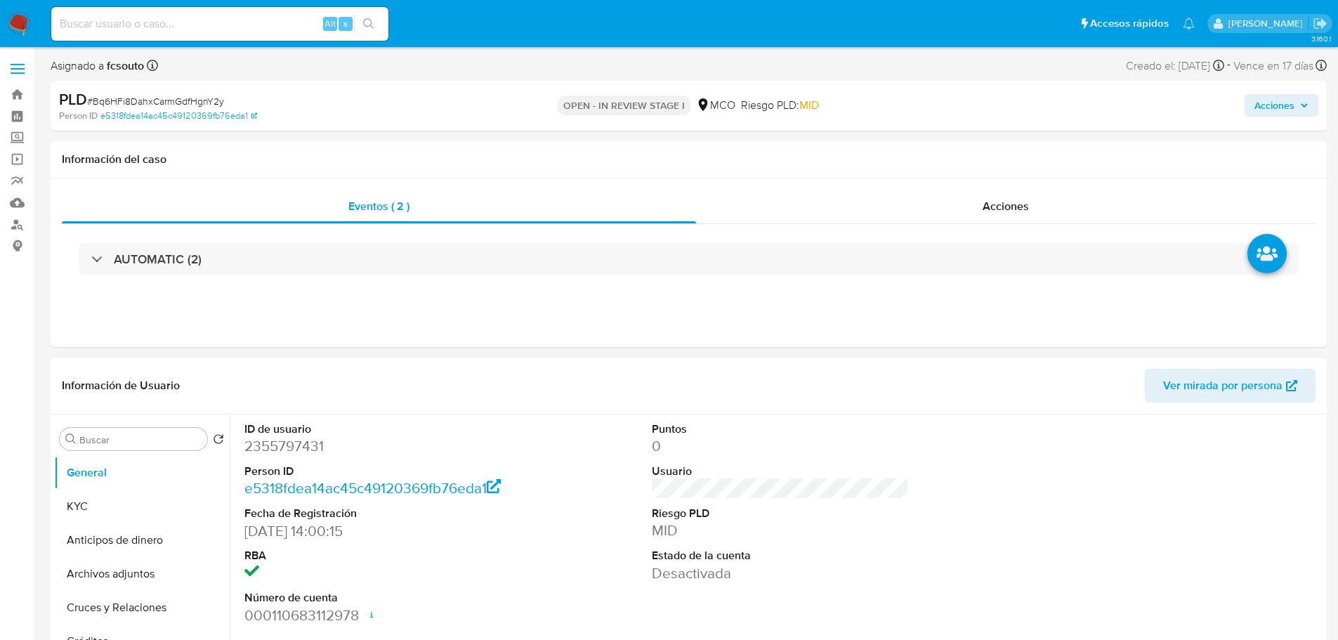
click at [276, 447] on dd "2355797431" at bounding box center [373, 446] width 258 height 20
click at [275, 447] on dd "2355797431" at bounding box center [373, 446] width 258 height 20
copy dd "2355797431"
click at [301, 449] on dd "2355797431" at bounding box center [373, 446] width 258 height 20
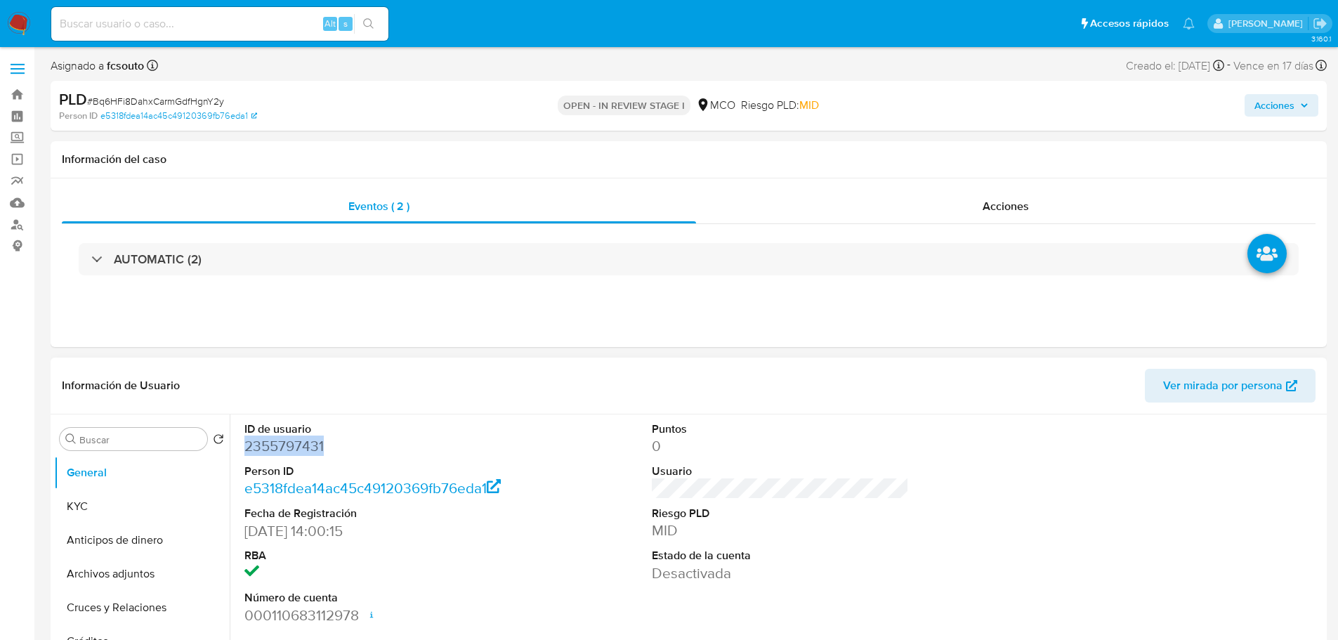
click at [290, 449] on dd "2355797431" at bounding box center [373, 446] width 258 height 20
click at [287, 442] on dd "2355797431" at bounding box center [373, 446] width 258 height 20
click at [301, 446] on dd "2355797431" at bounding box center [373, 446] width 258 height 20
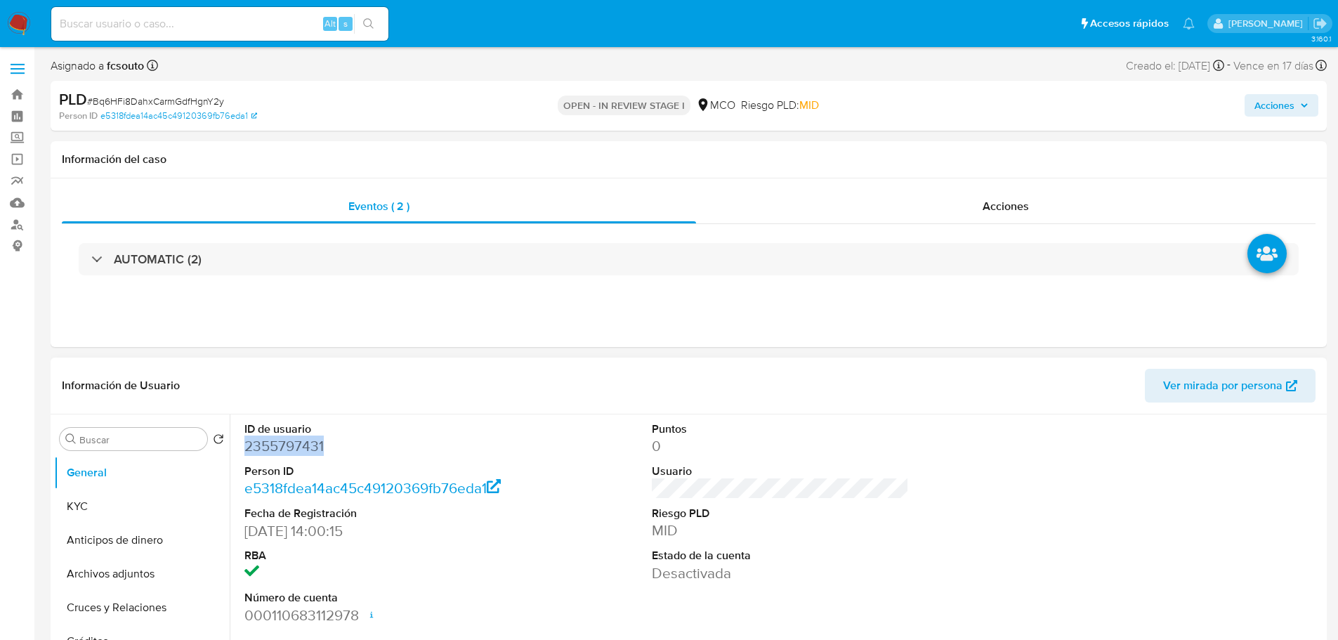
click at [301, 446] on dd "2355797431" at bounding box center [373, 446] width 258 height 20
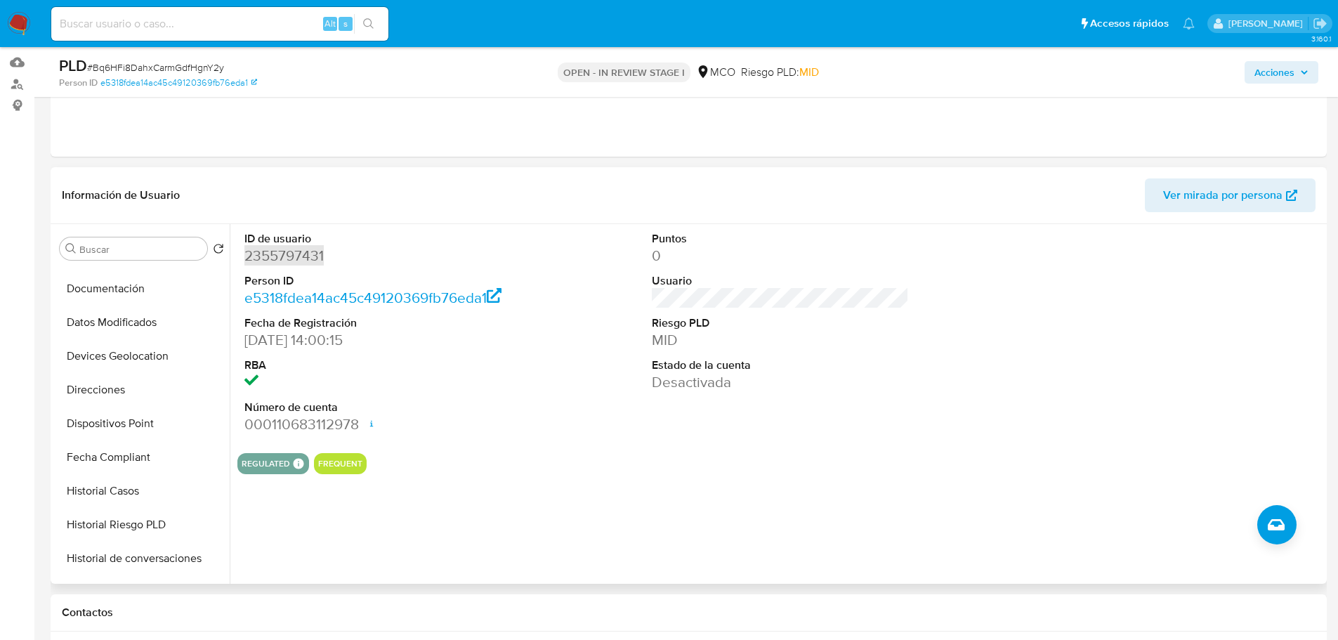
scroll to position [562, 0]
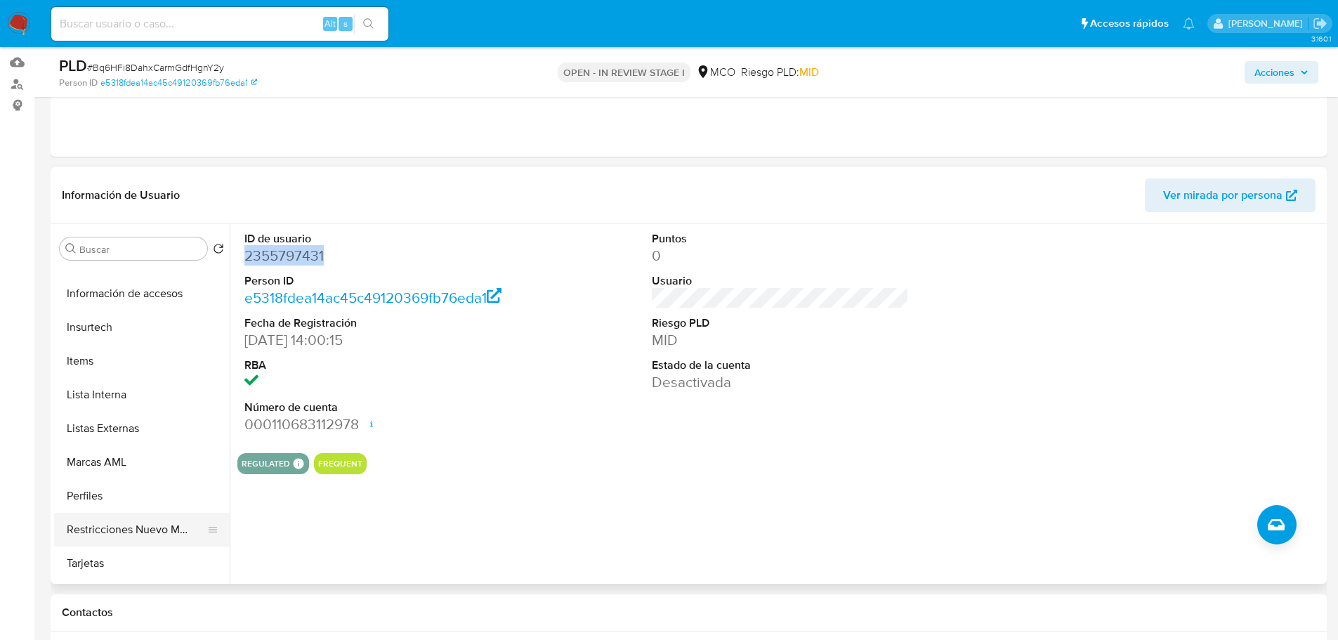
drag, startPoint x: 151, startPoint y: 527, endPoint x: 143, endPoint y: 528, distance: 7.9
click at [150, 527] on button "Restricciones Nuevo Mundo" at bounding box center [136, 530] width 164 height 34
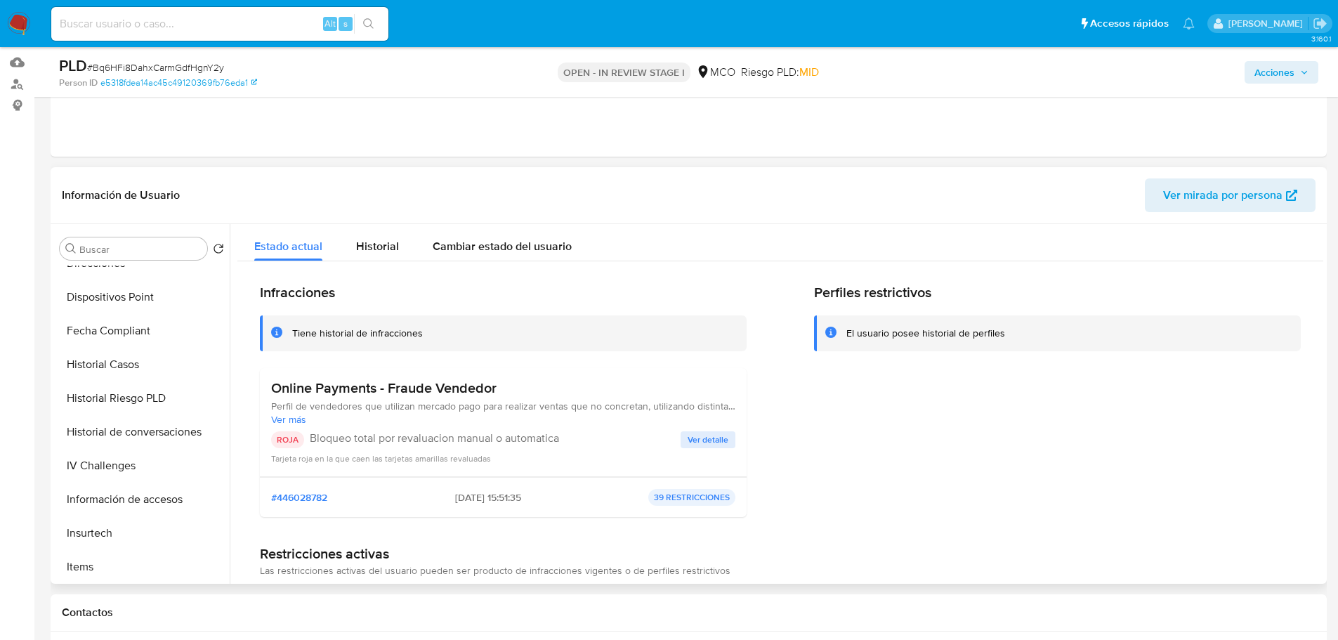
scroll to position [351, 0]
click at [126, 362] on button "Historial Casos" at bounding box center [136, 370] width 164 height 34
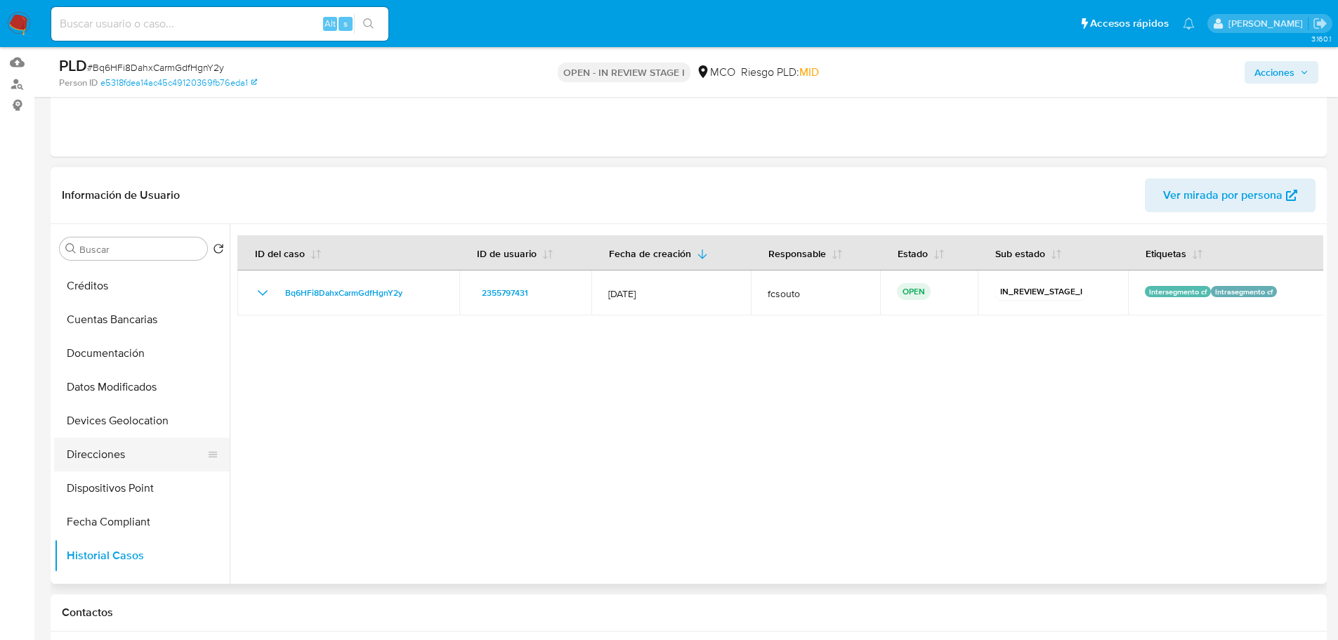
scroll to position [140, 0]
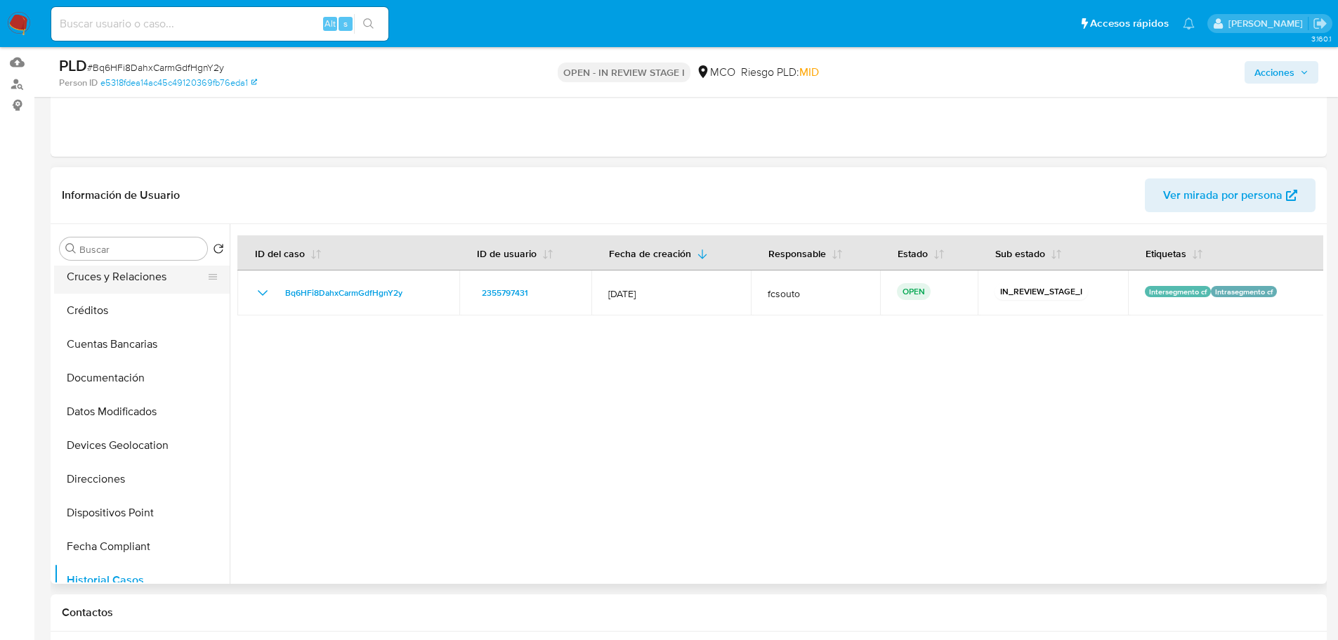
click at [119, 278] on button "Cruces y Relaciones" at bounding box center [136, 277] width 164 height 34
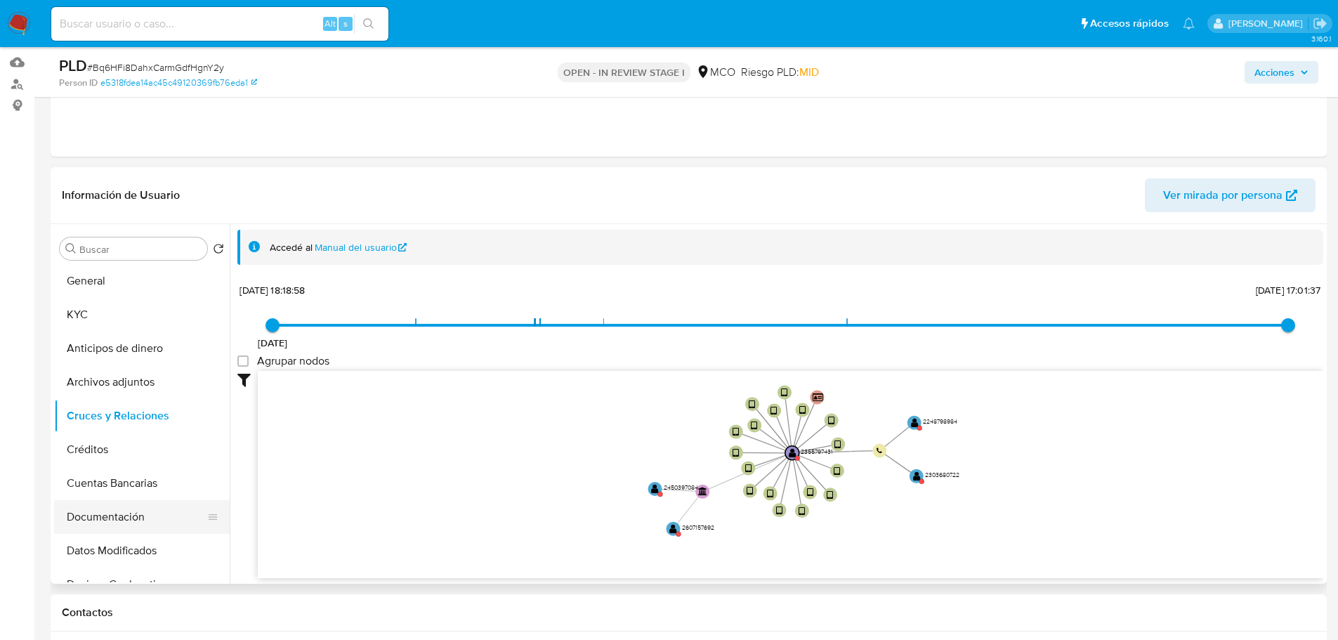
scroll to position [0, 0]
click at [107, 296] on button "General" at bounding box center [136, 282] width 164 height 34
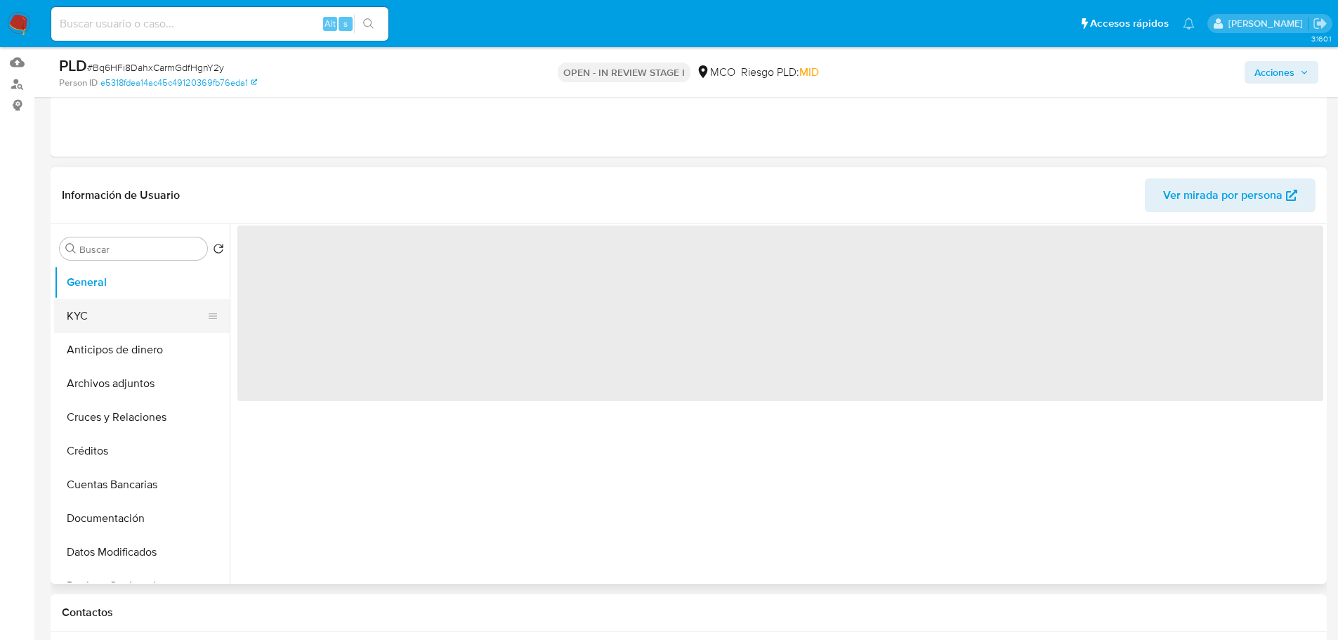
click at [128, 321] on button "KYC" at bounding box center [136, 316] width 164 height 34
